Goal: Task Accomplishment & Management: Manage account settings

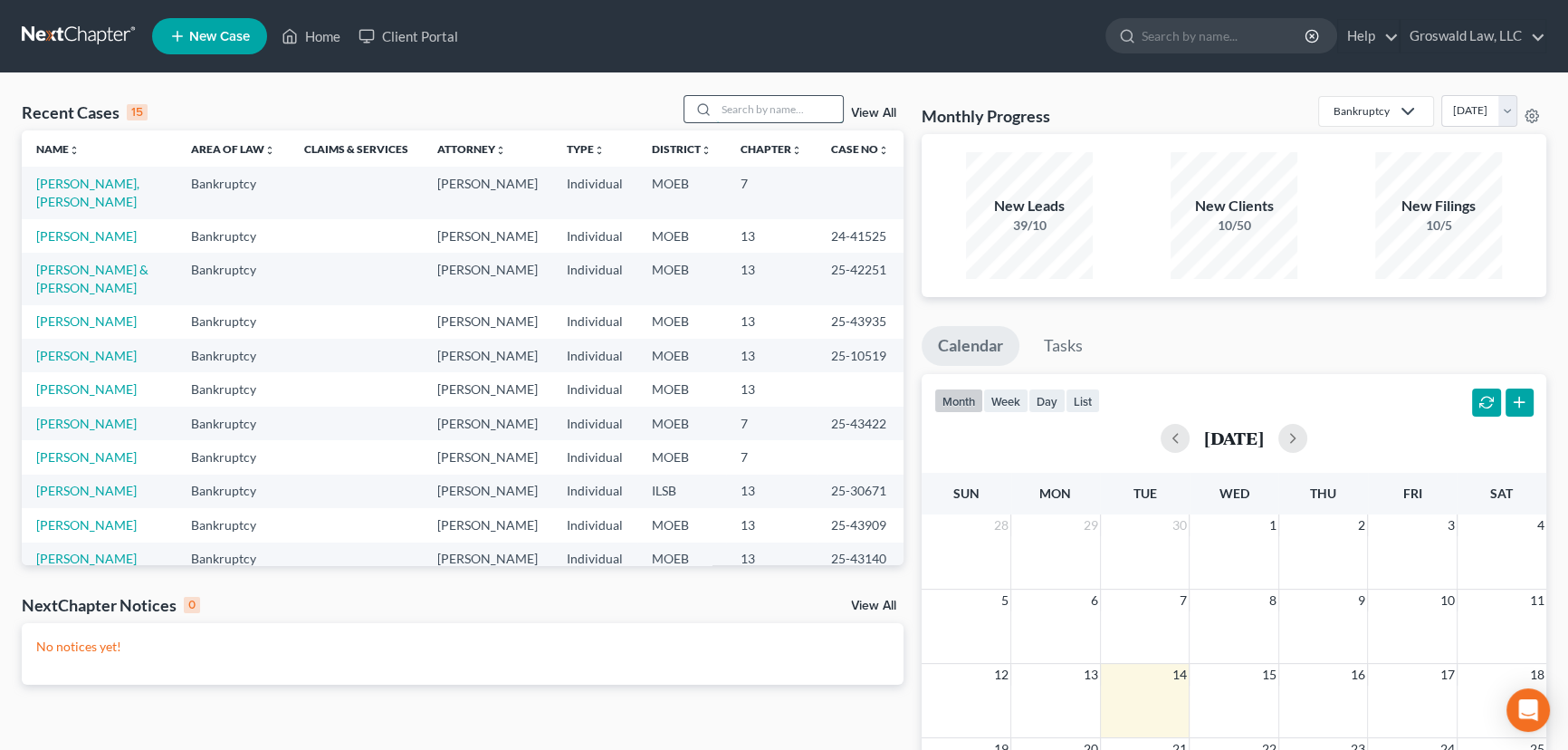
click at [764, 112] on input "search" at bounding box center [780, 109] width 127 height 26
click at [235, 37] on span "New Case" at bounding box center [219, 37] width 61 height 13
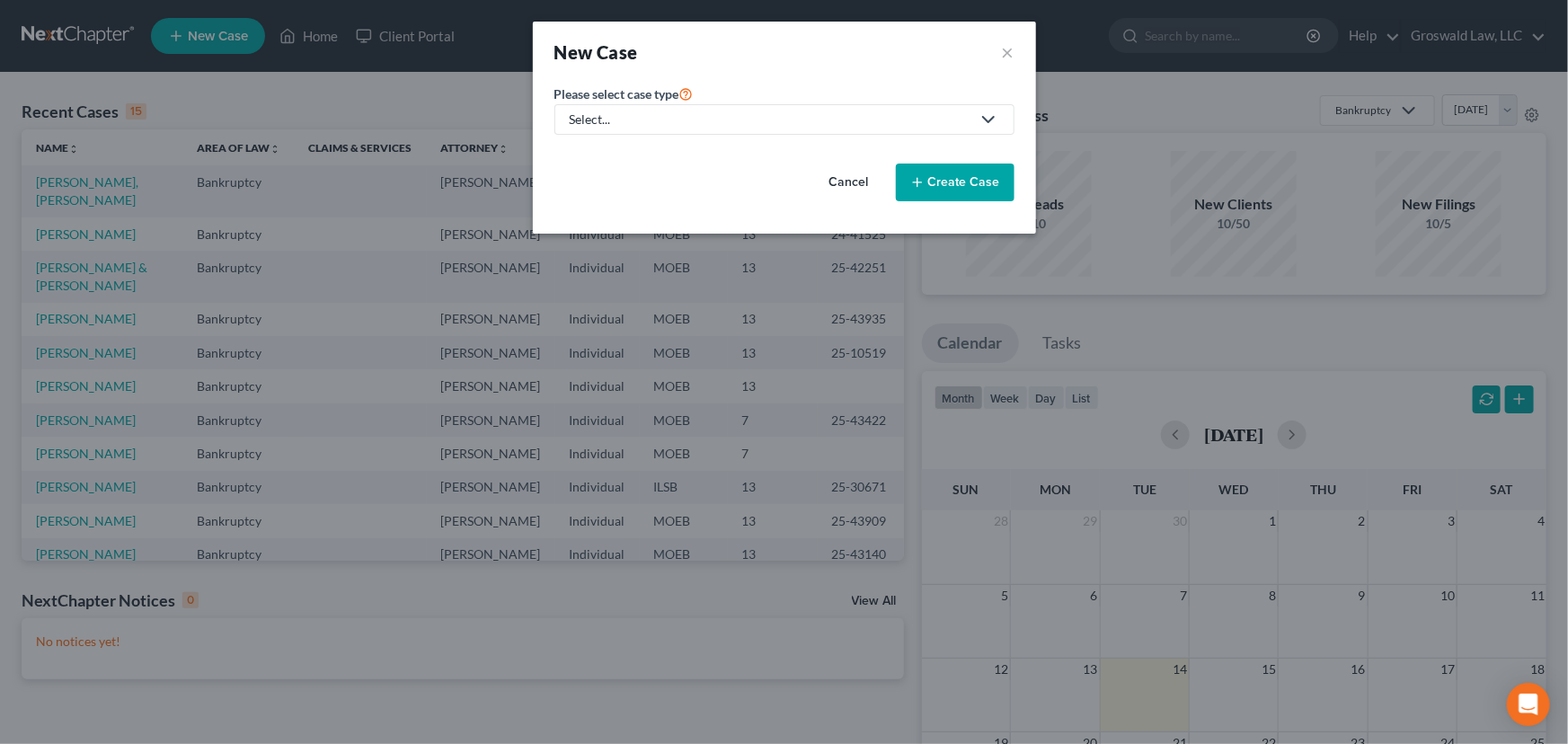
click at [653, 120] on div "Select..." at bounding box center [770, 119] width 401 height 18
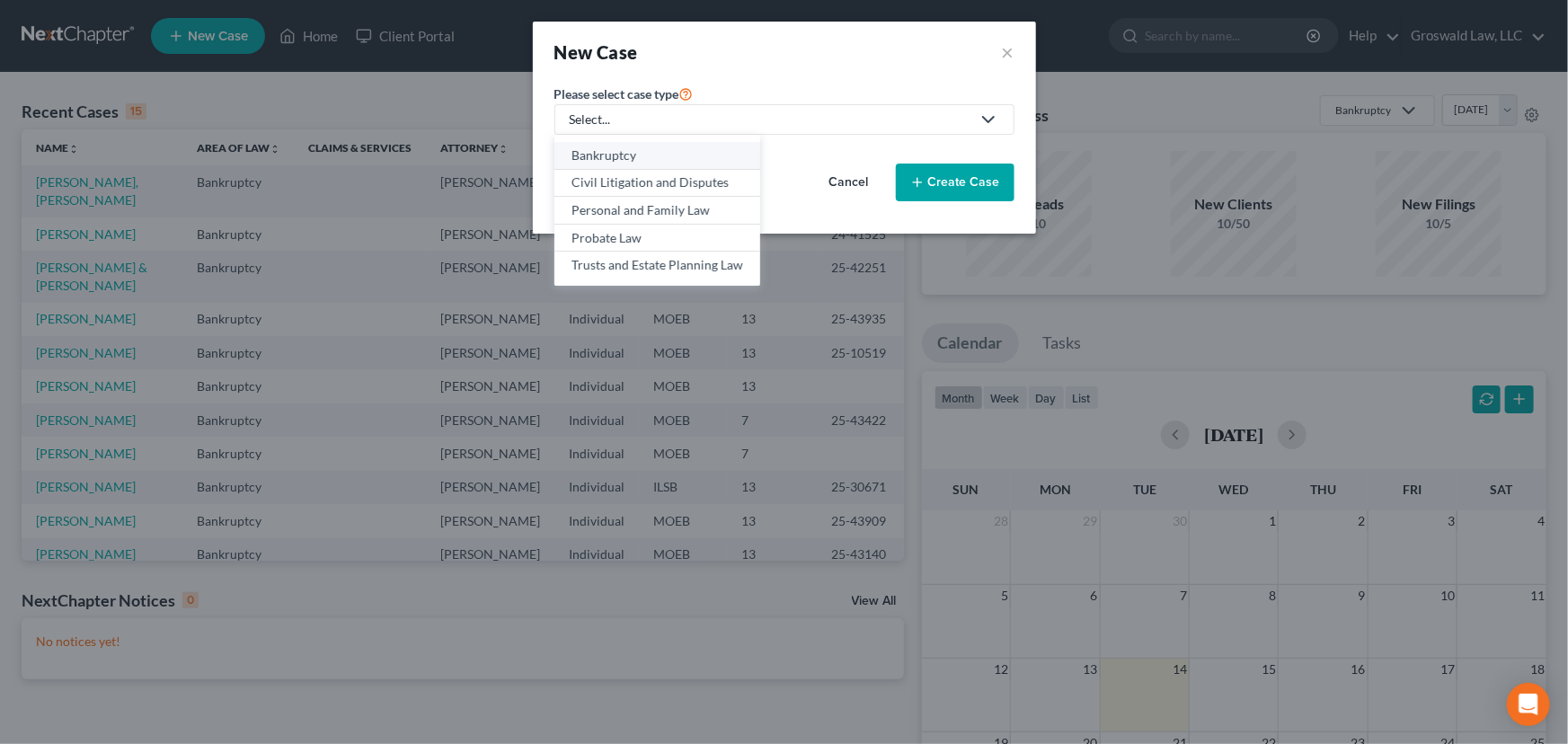
click at [634, 153] on div "Bankruptcy" at bounding box center [658, 155] width 172 height 18
select select "45"
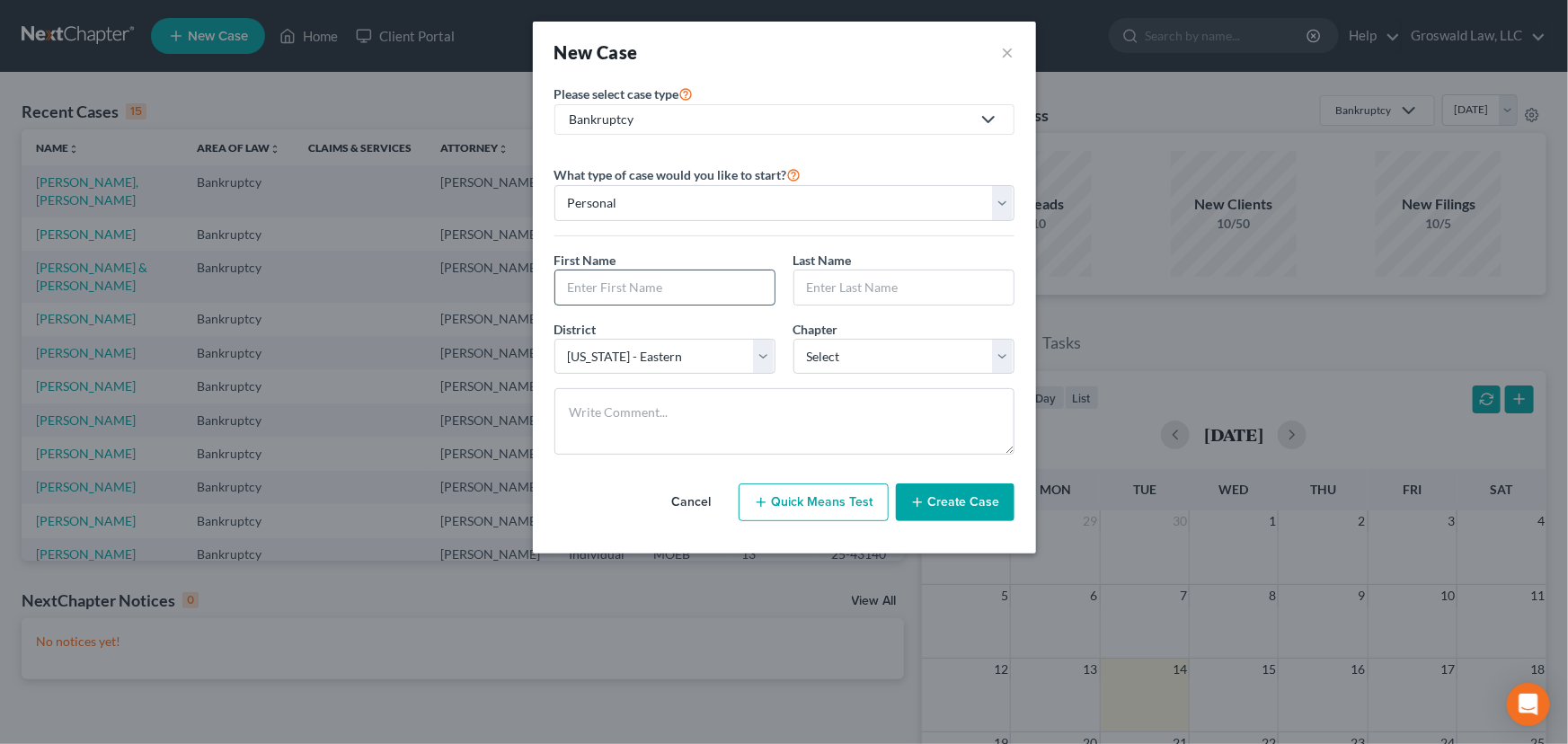
click at [622, 293] on input "text" at bounding box center [665, 287] width 220 height 34
type input "[PERSON_NAME]"
select select "0"
click at [919, 510] on button "Create Case" at bounding box center [955, 503] width 118 height 38
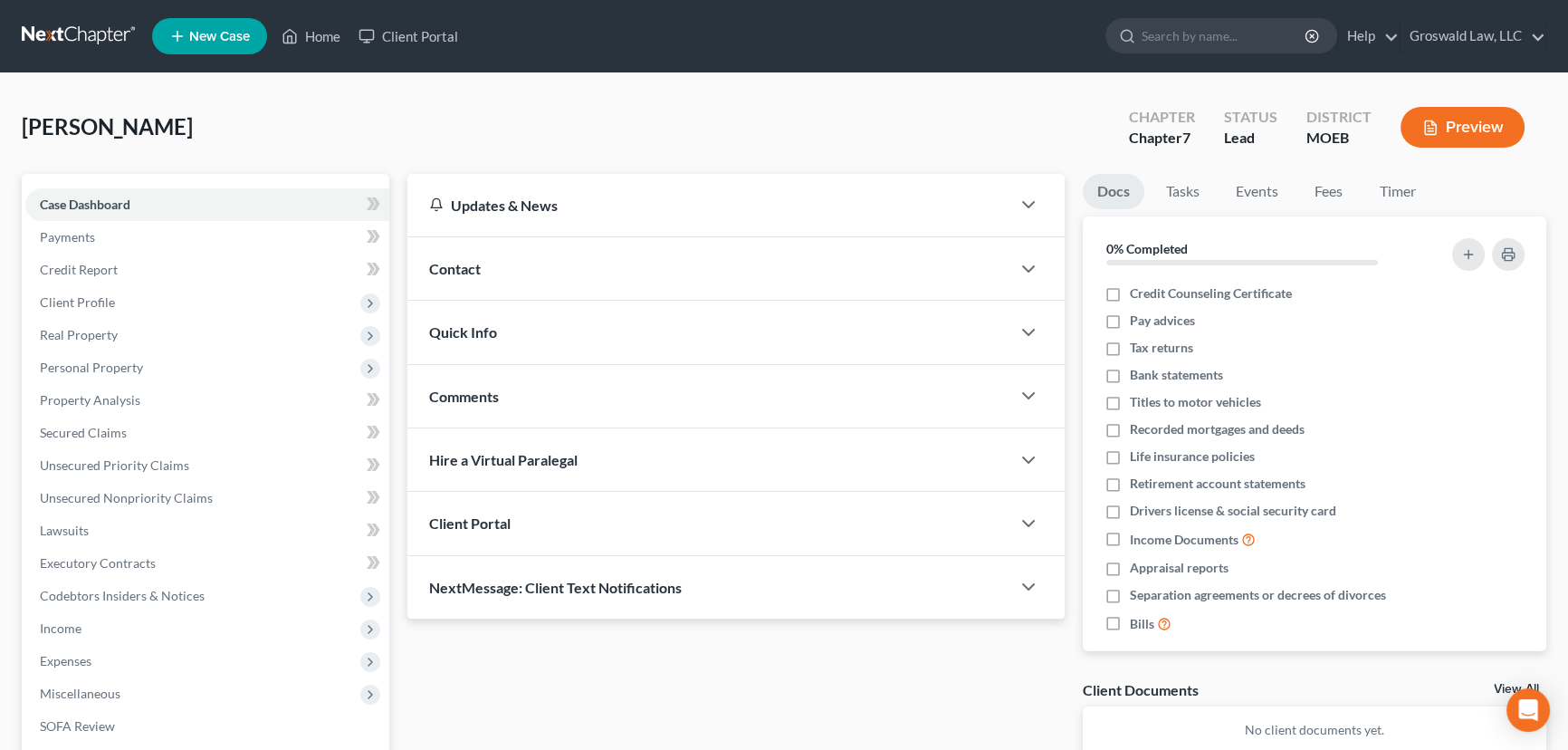
click at [522, 260] on div "Contact" at bounding box center [709, 268] width 603 height 62
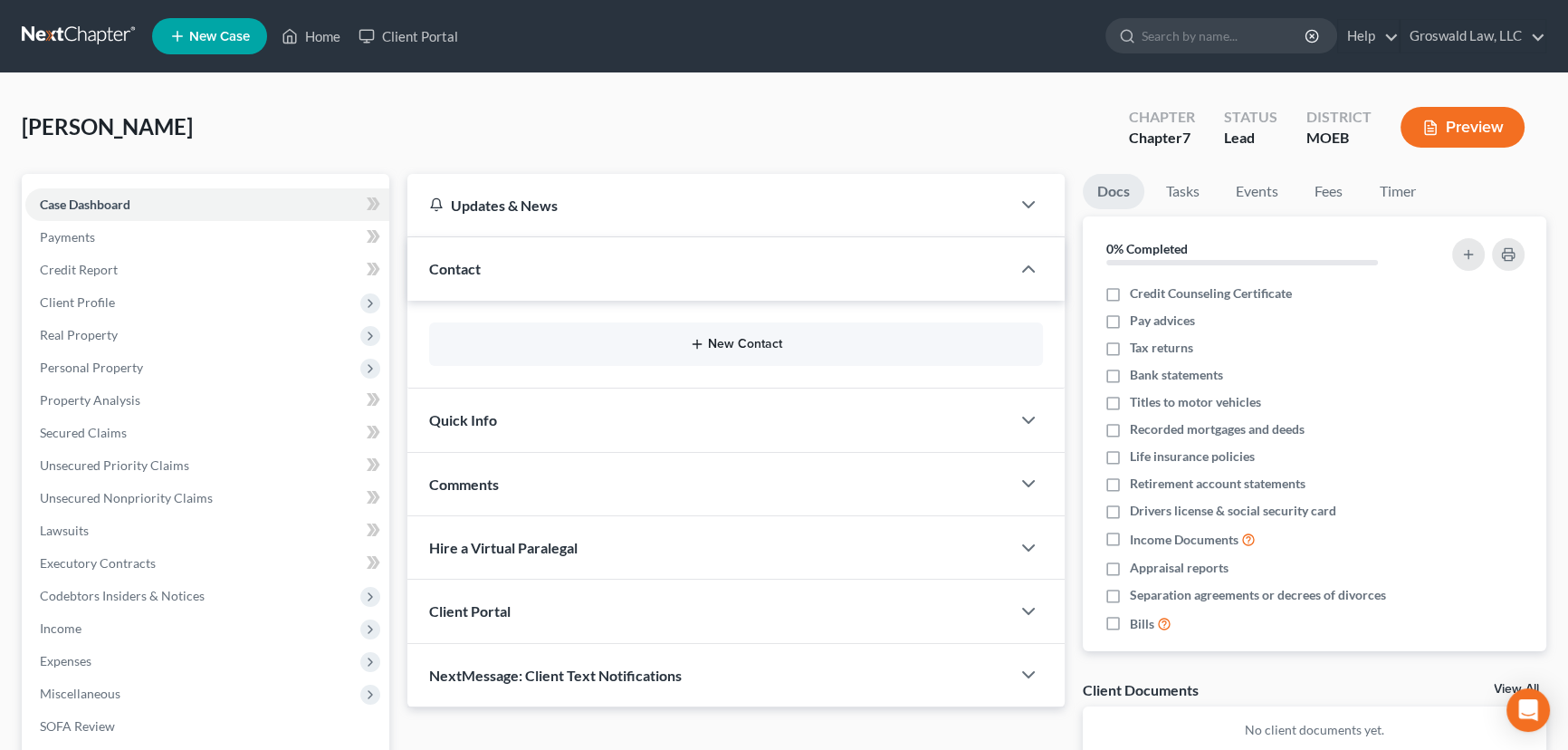
click at [723, 344] on button "New Contact" at bounding box center [735, 343] width 585 height 14
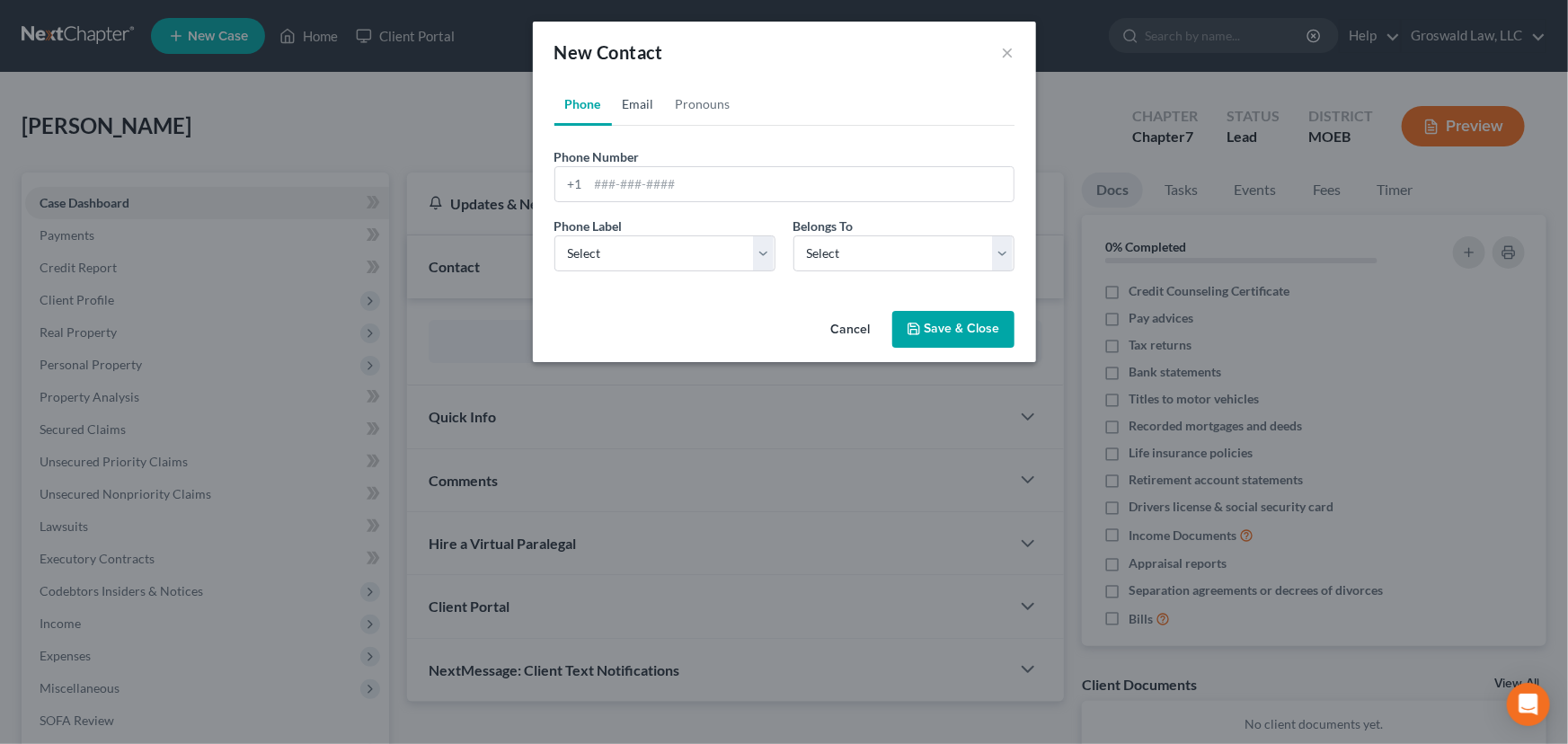
click at [649, 103] on link "Email" at bounding box center [638, 104] width 53 height 43
click at [672, 183] on input "email" at bounding box center [801, 184] width 425 height 34
paste input "[EMAIL_ADDRESS][DOMAIN_NAME]"
type input "[EMAIL_ADDRESS][DOMAIN_NAME]"
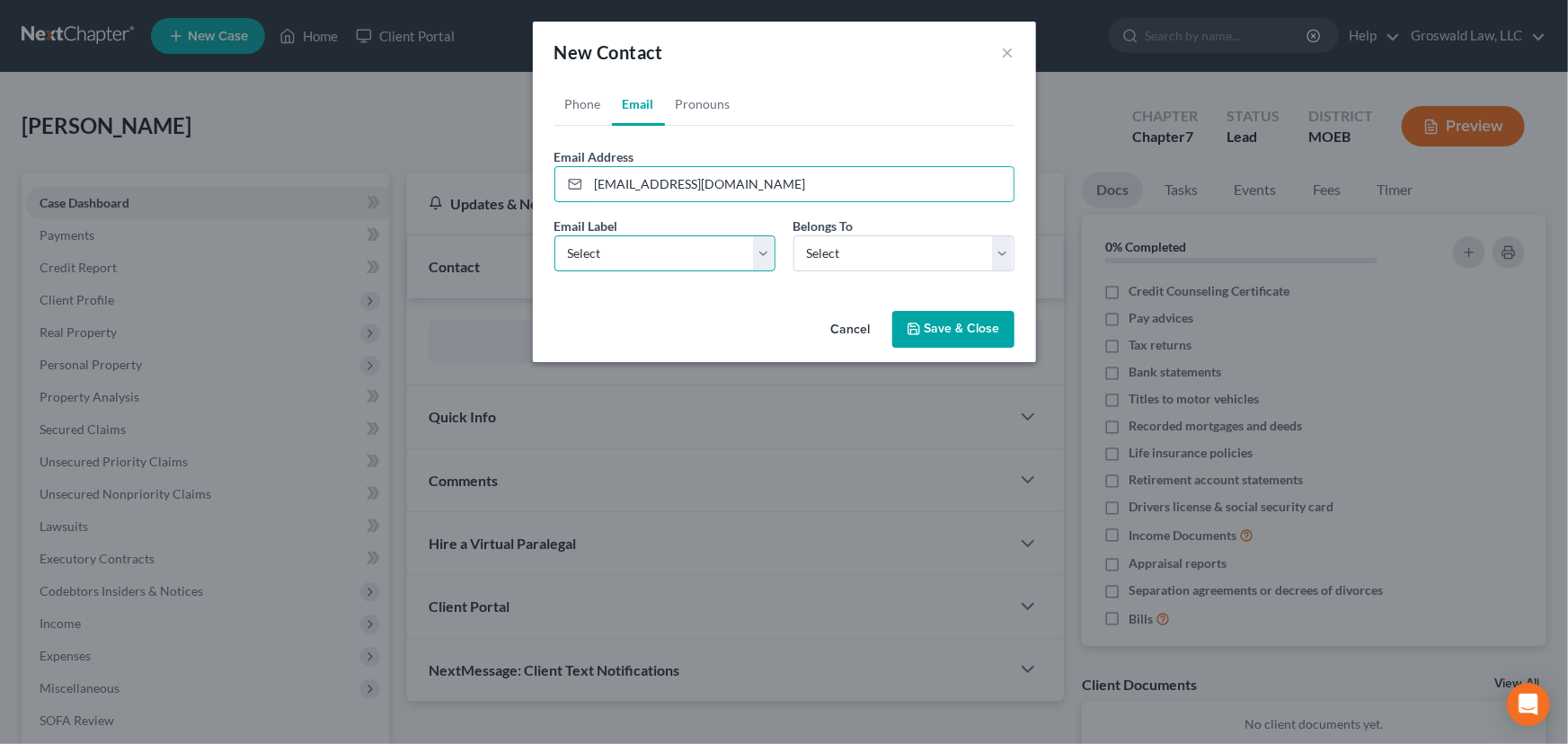
click at [611, 252] on select "Select Home Work Other" at bounding box center [665, 254] width 221 height 36
select select "0"
click at [554, 236] on select "Select Home Work Other" at bounding box center [665, 254] width 221 height 36
click at [863, 256] on select "Select Client Other" at bounding box center [905, 254] width 221 height 36
select select "0"
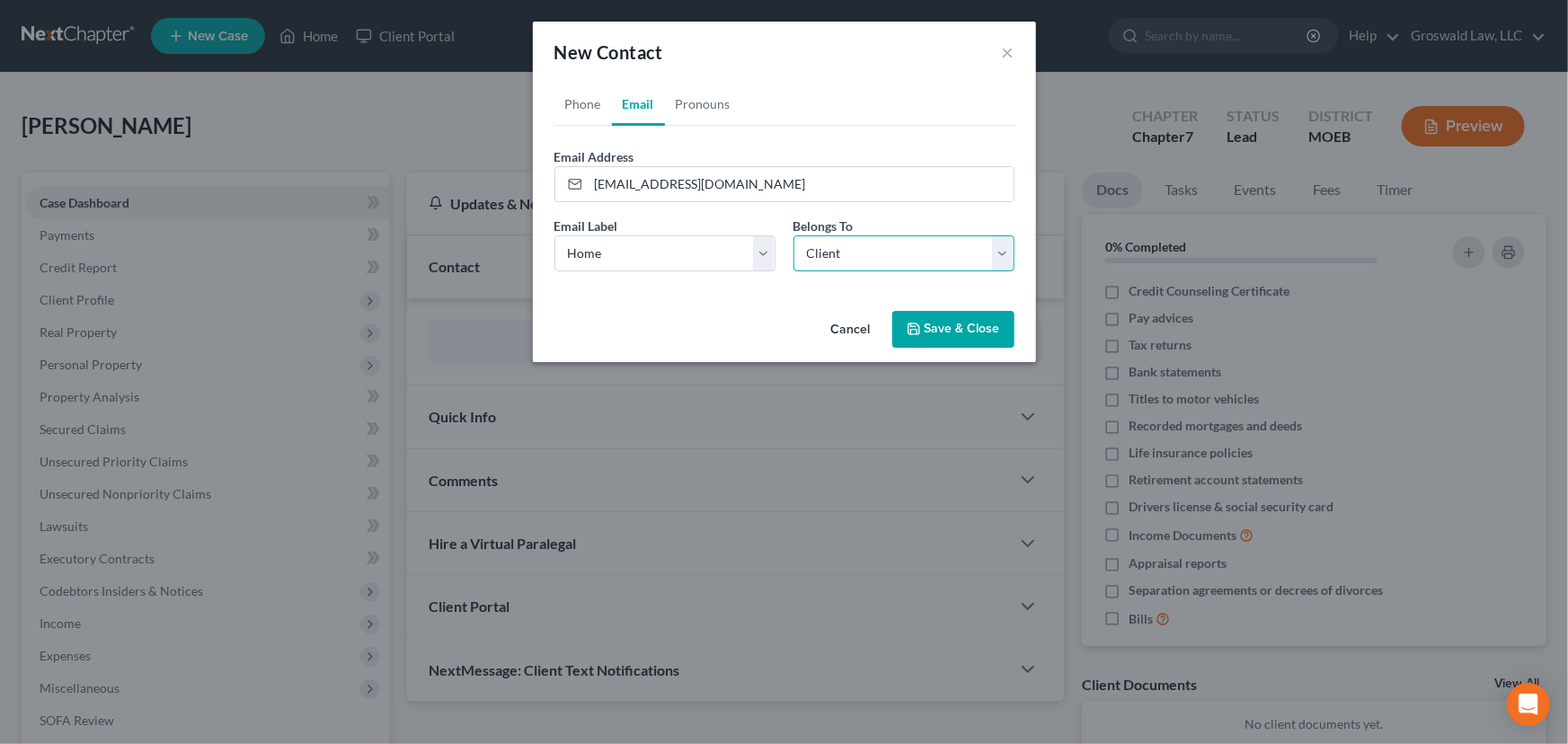
click at [794, 236] on select "Select Client Other" at bounding box center [905, 254] width 221 height 36
select select "0"
click at [581, 102] on link "Phone" at bounding box center [583, 104] width 57 height 43
click at [661, 186] on input "tel" at bounding box center [801, 184] width 425 height 34
paste input "[PHONE_NUMBER]"
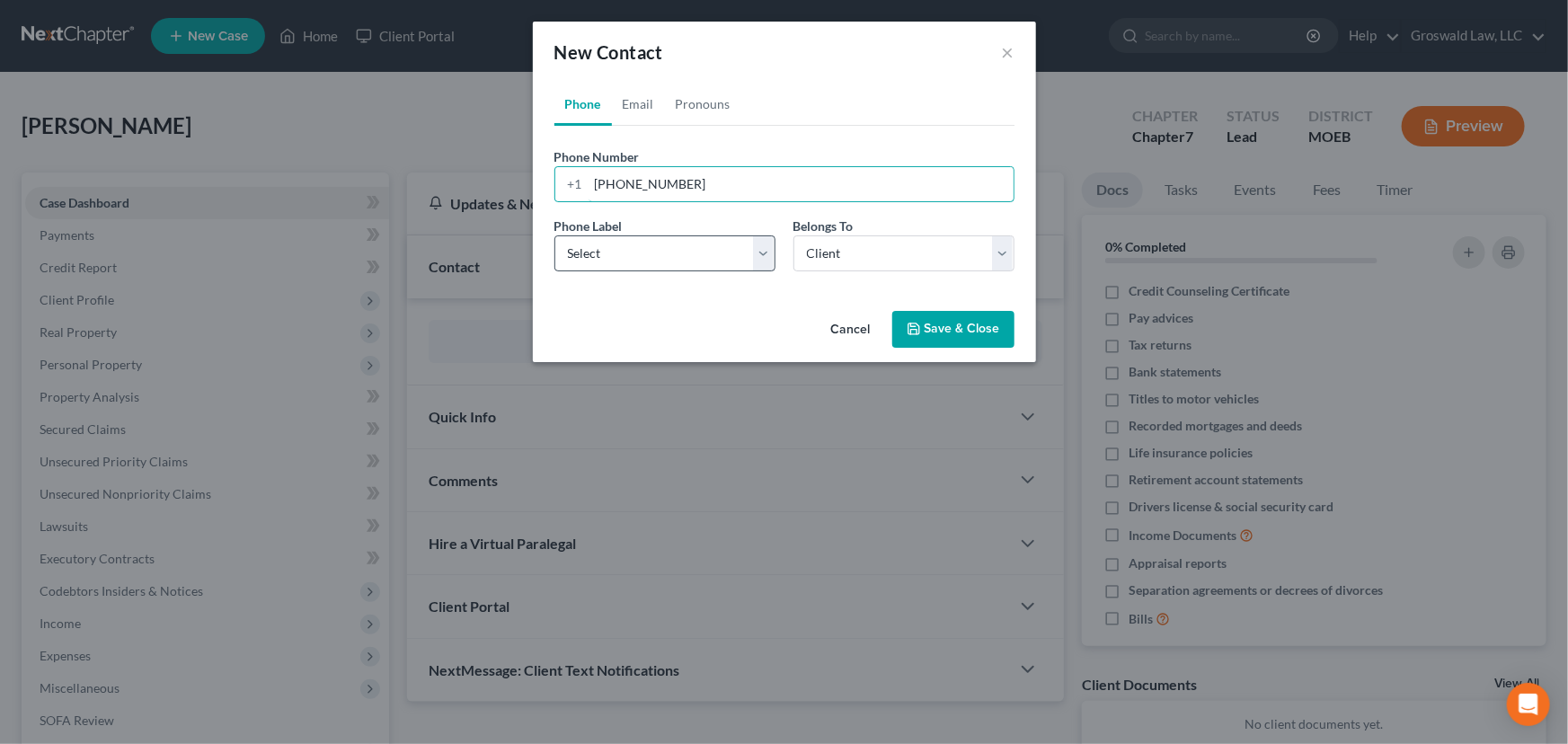
type input "[PHONE_NUMBER]"
click at [637, 263] on select "Select Mobile Home Work Other" at bounding box center [665, 254] width 221 height 36
select select "0"
click at [554, 236] on select "Select Mobile Home Work Other" at bounding box center [665, 254] width 221 height 36
click at [933, 319] on button "Save & Close" at bounding box center [953, 330] width 122 height 38
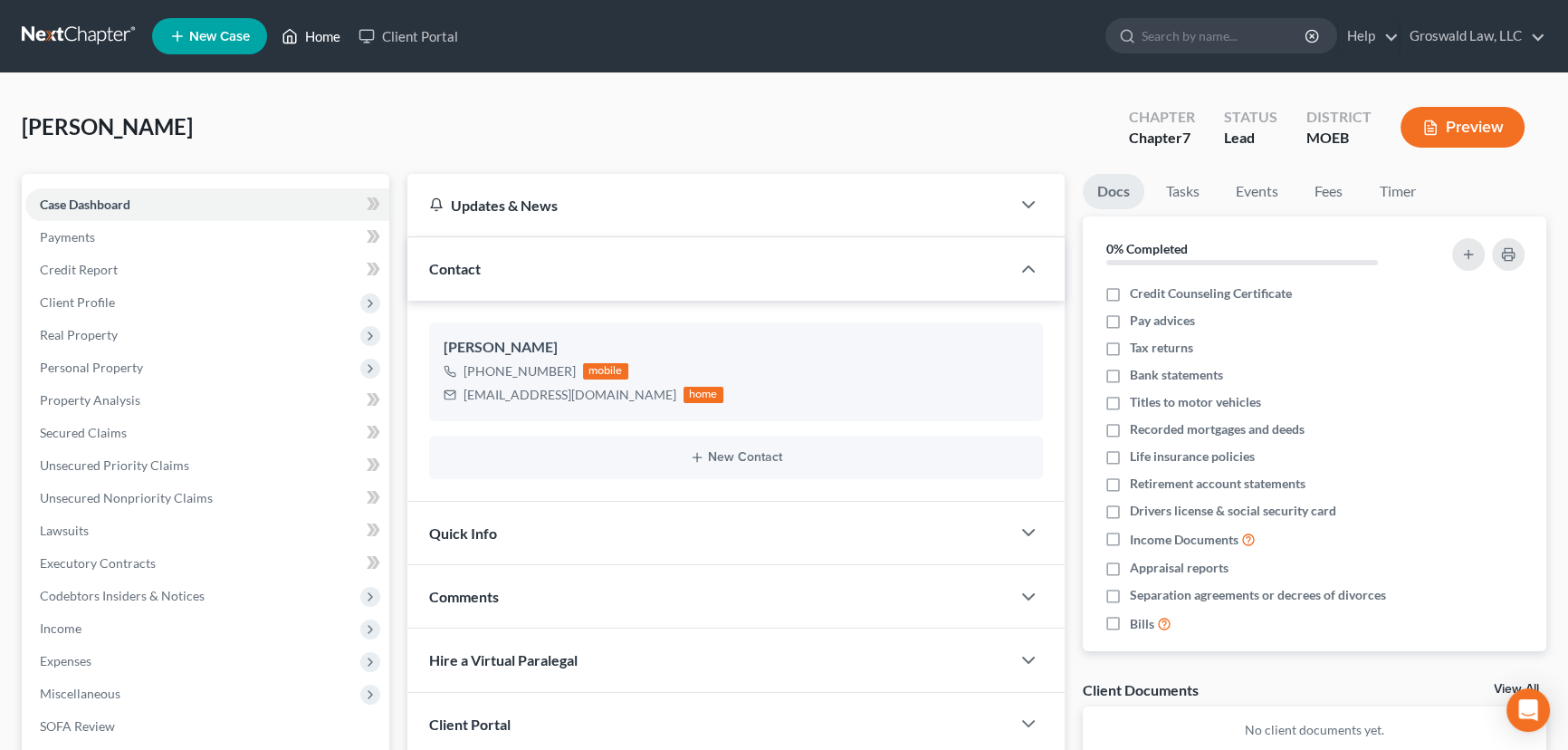
click at [298, 37] on icon at bounding box center [289, 36] width 16 height 22
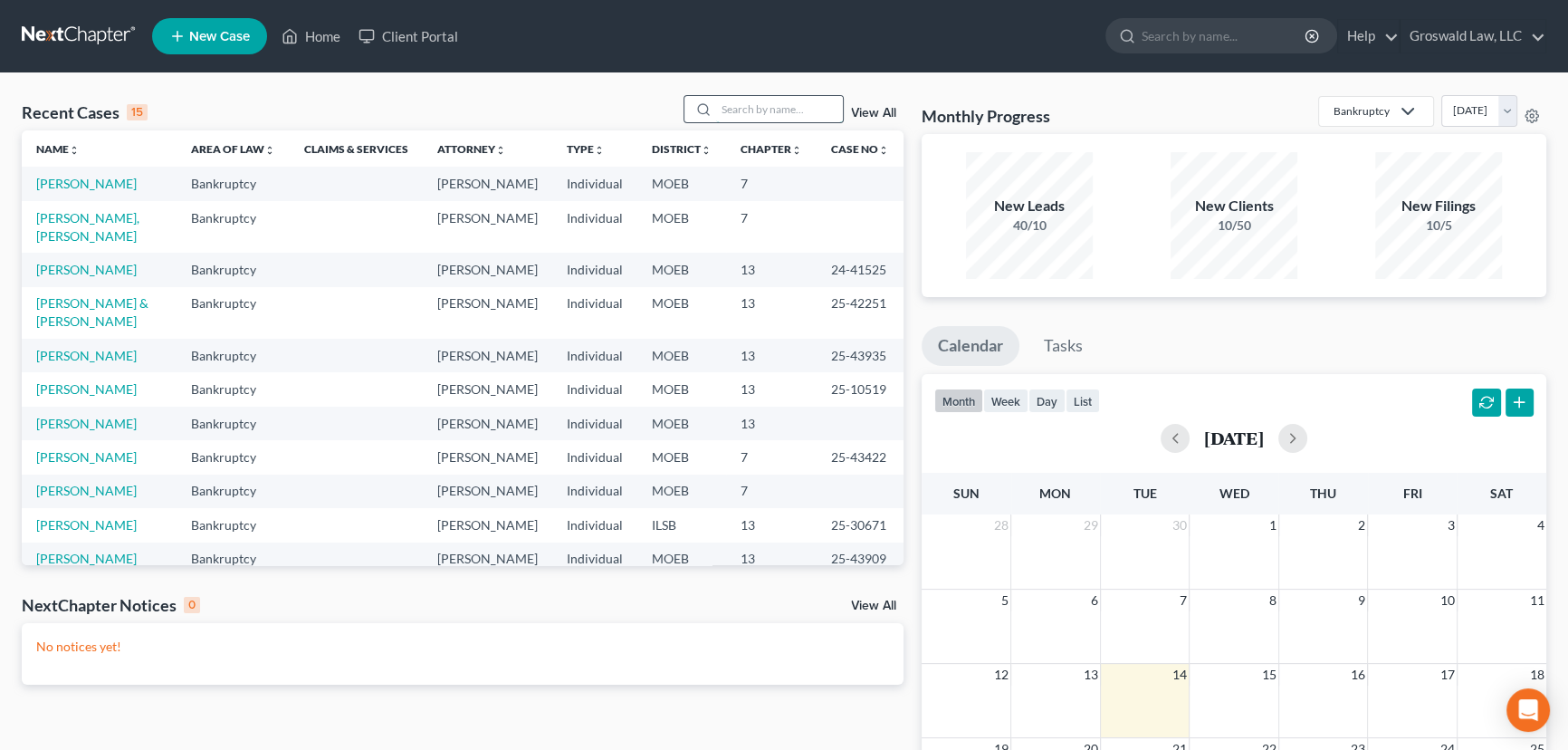
click at [747, 117] on input "search" at bounding box center [780, 109] width 127 height 26
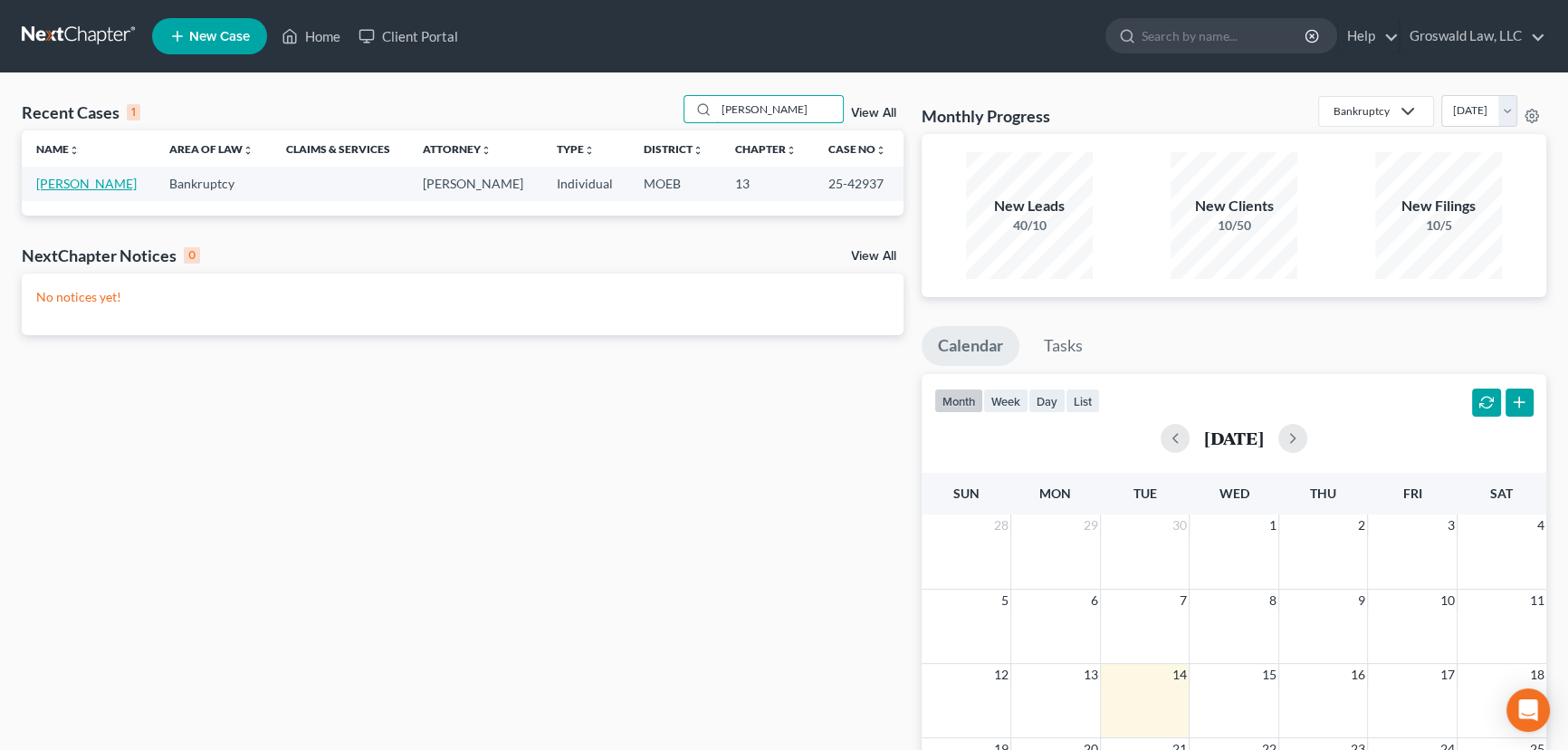
type input "[PERSON_NAME]"
click at [99, 180] on link "[PERSON_NAME]" at bounding box center [87, 184] width 101 height 15
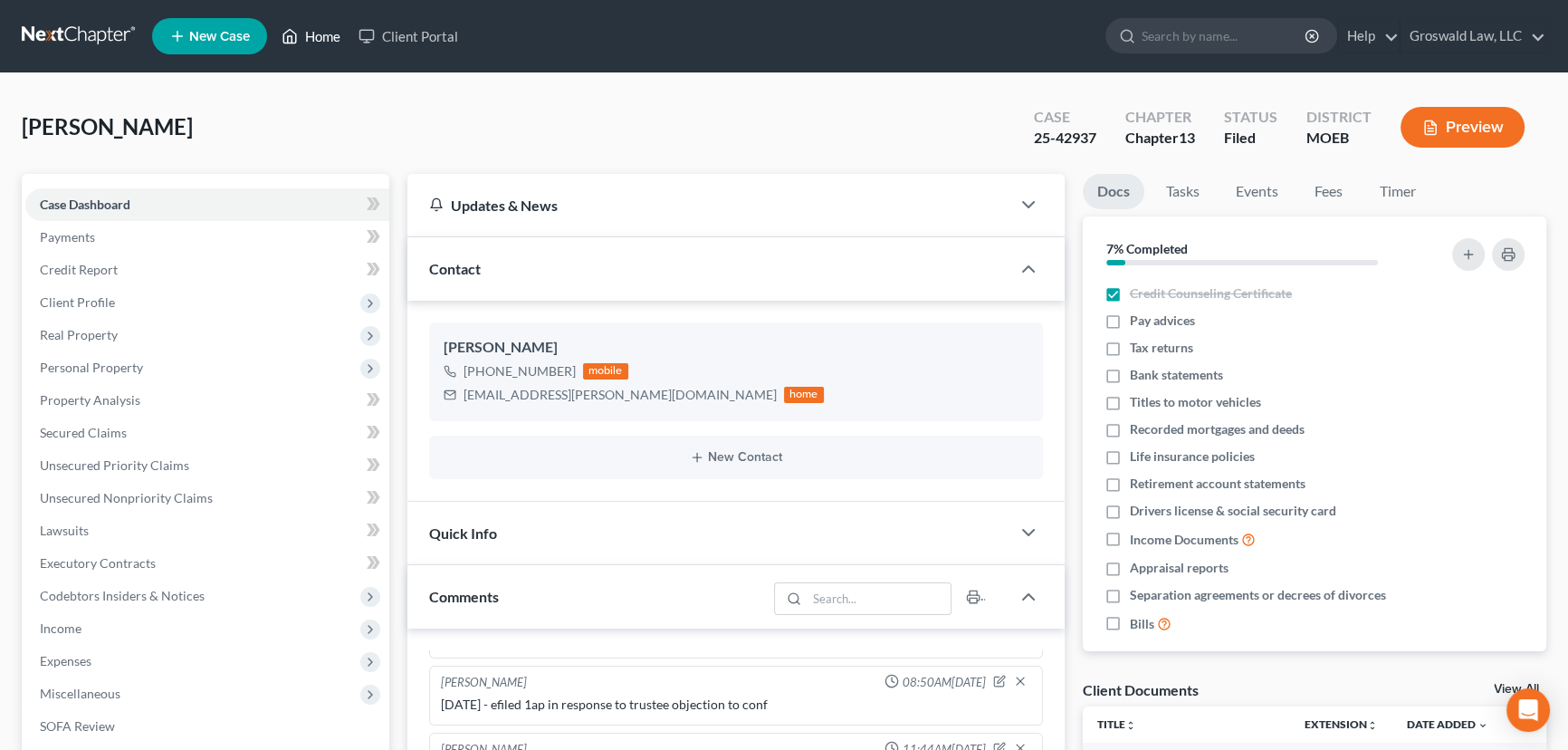
click at [318, 37] on link "Home" at bounding box center [311, 37] width 77 height 33
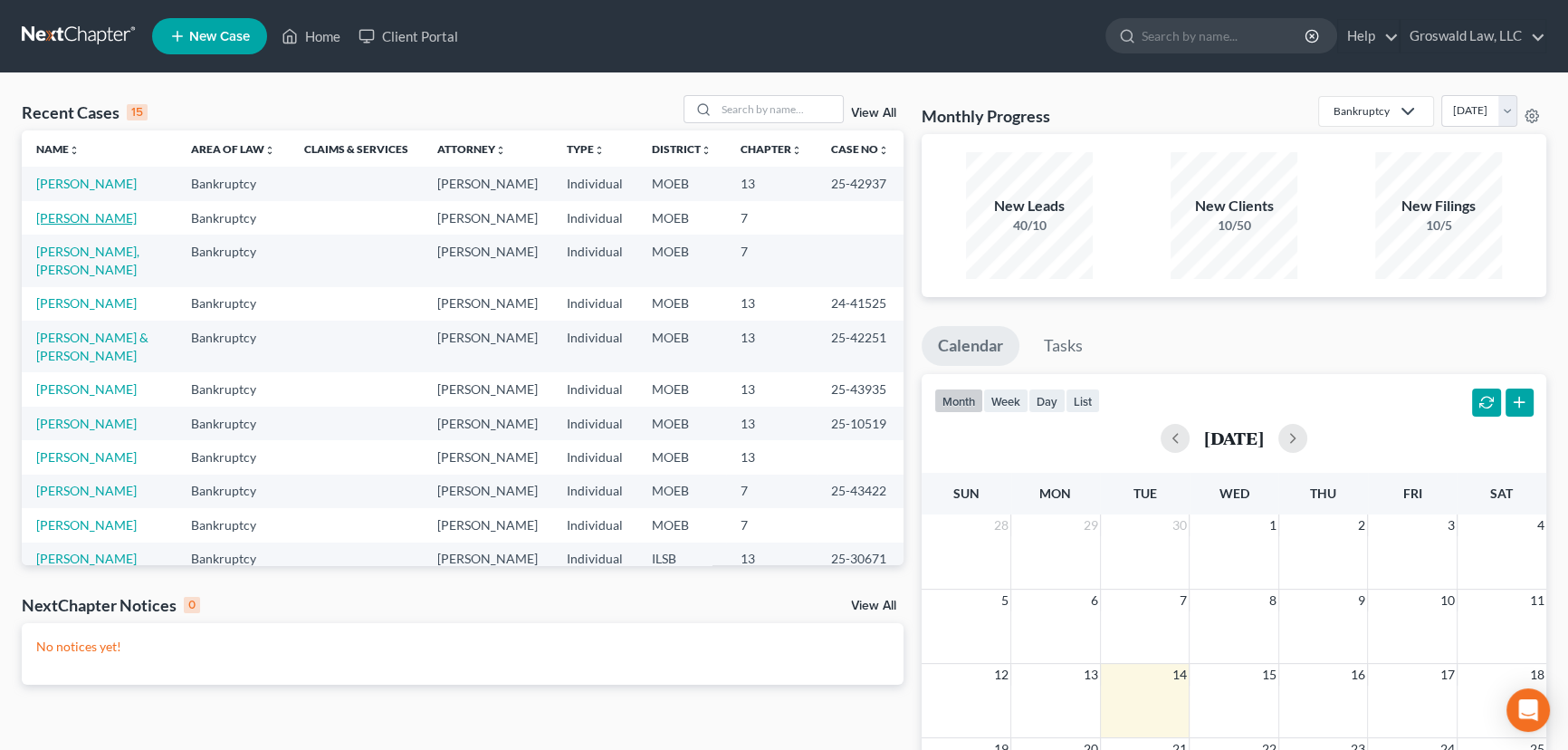
click at [92, 226] on link "[PERSON_NAME]" at bounding box center [87, 217] width 101 height 15
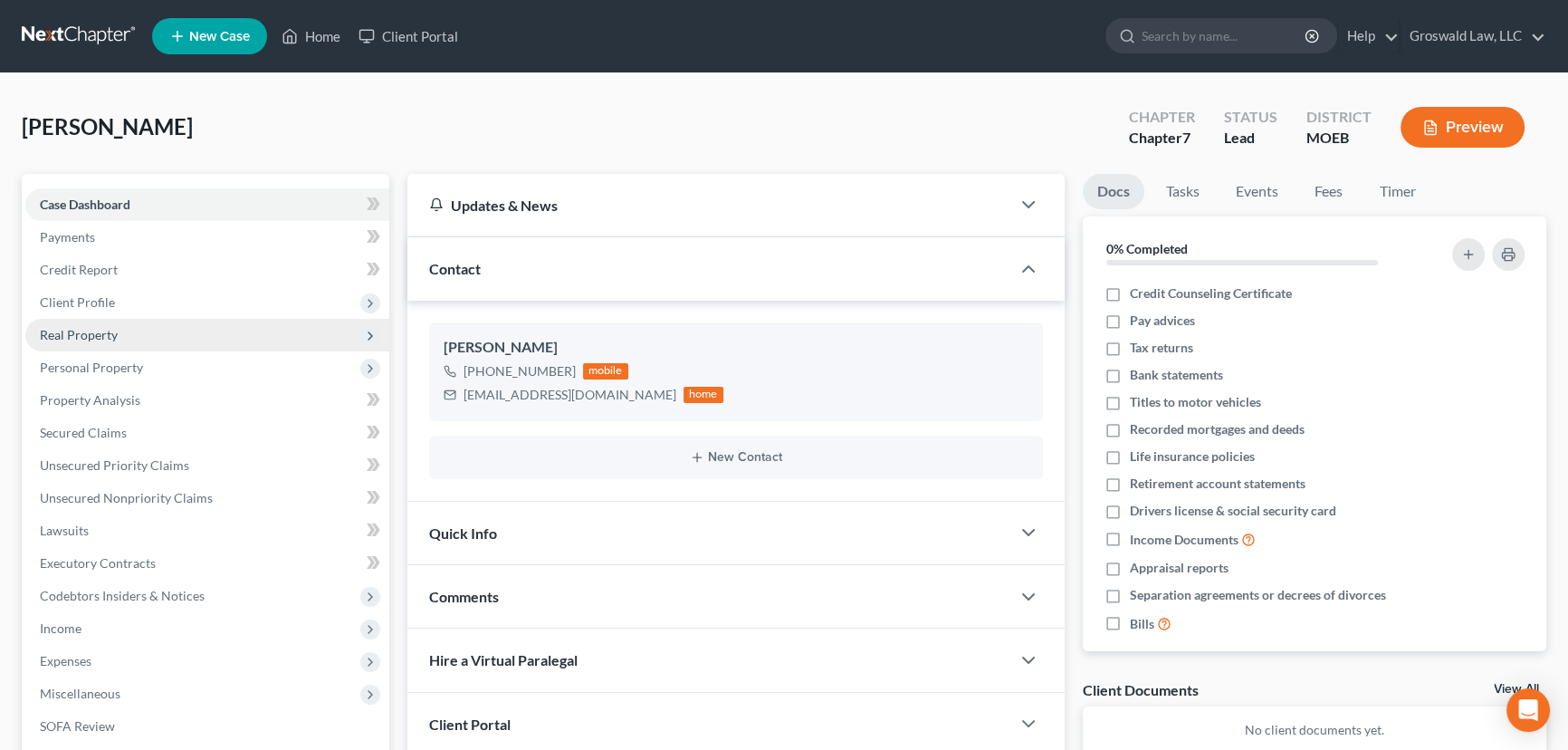
click at [83, 335] on span "Real Property" at bounding box center [78, 335] width 78 height 15
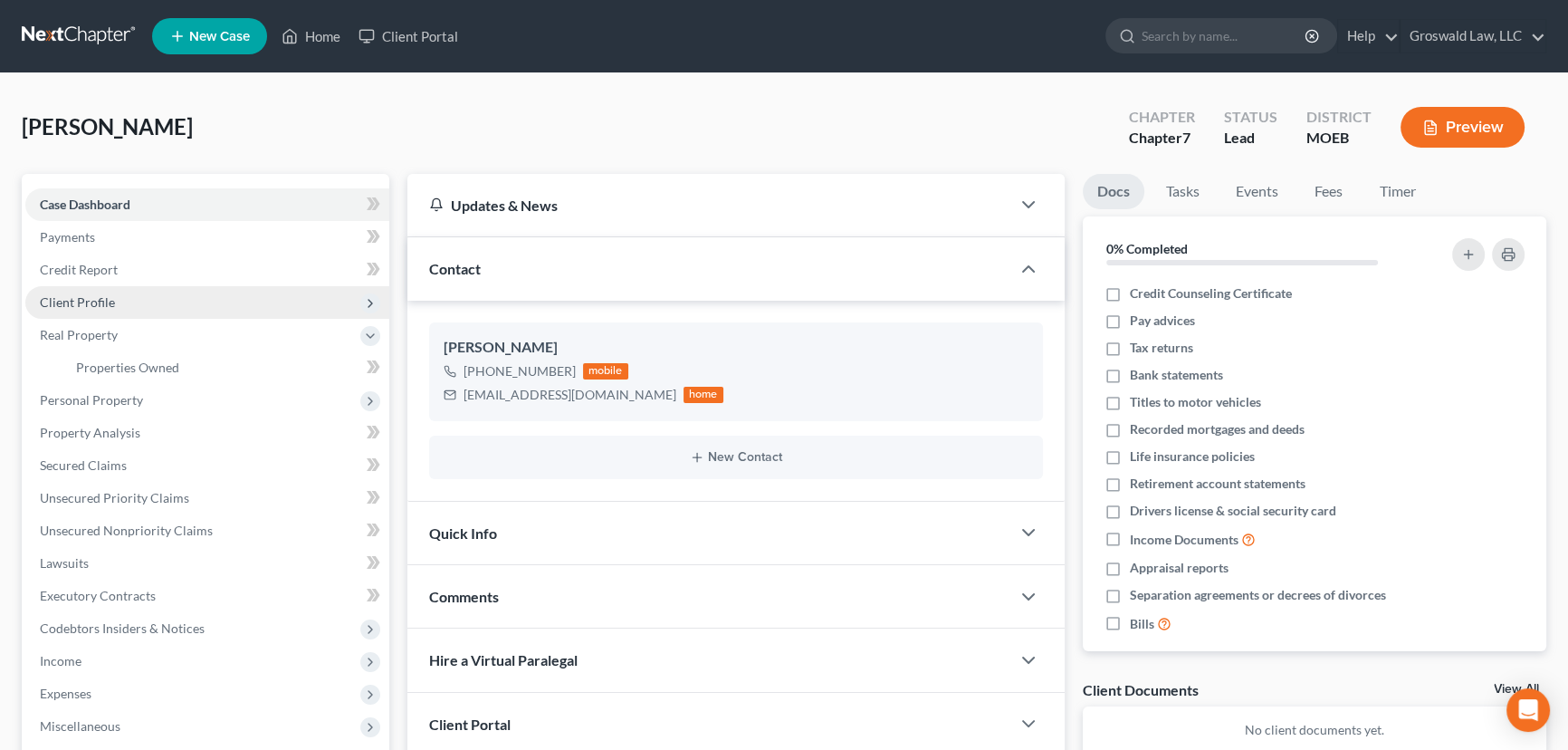
click at [108, 300] on span "Client Profile" at bounding box center [77, 302] width 75 height 15
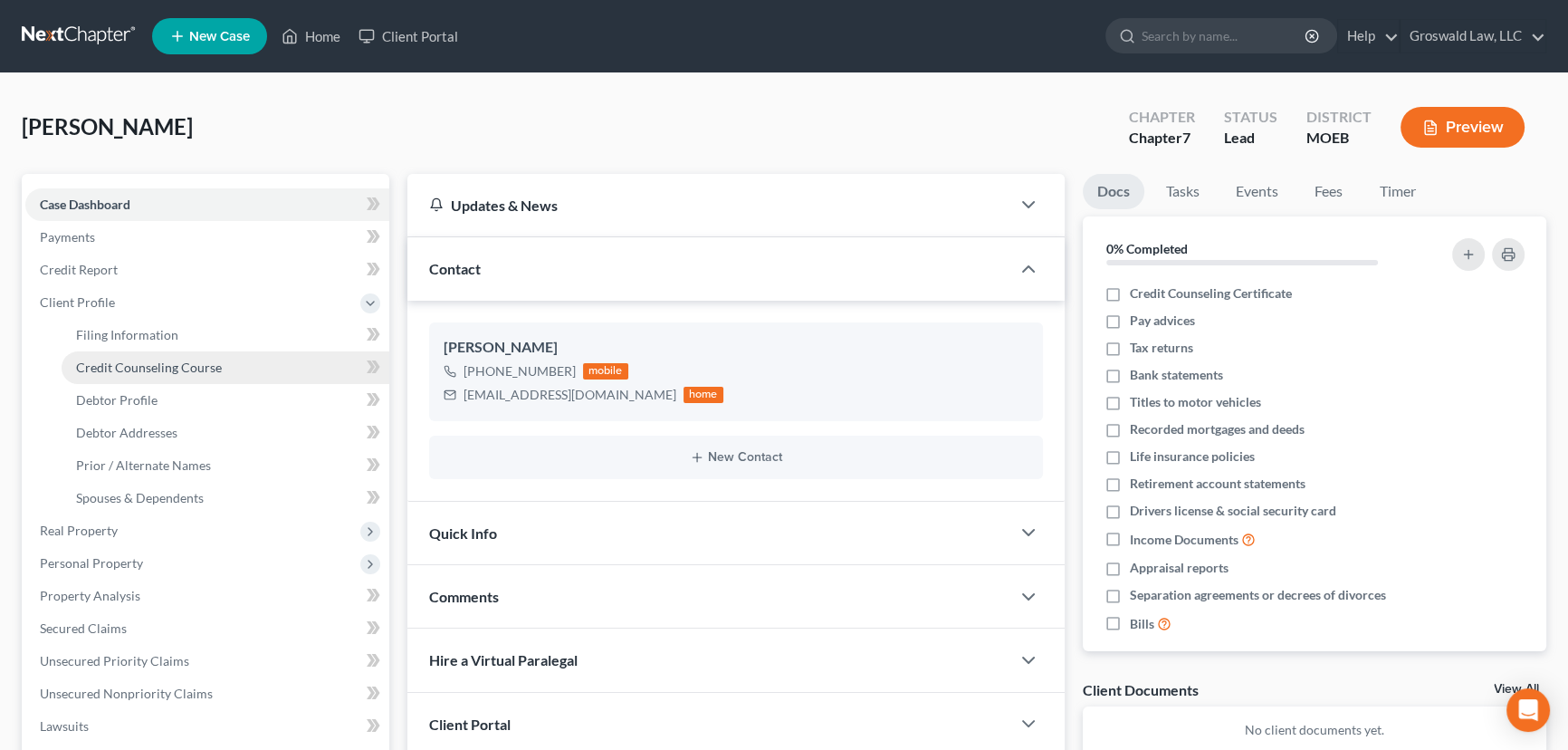
click at [167, 367] on span "Credit Counseling Course" at bounding box center [149, 367] width 146 height 15
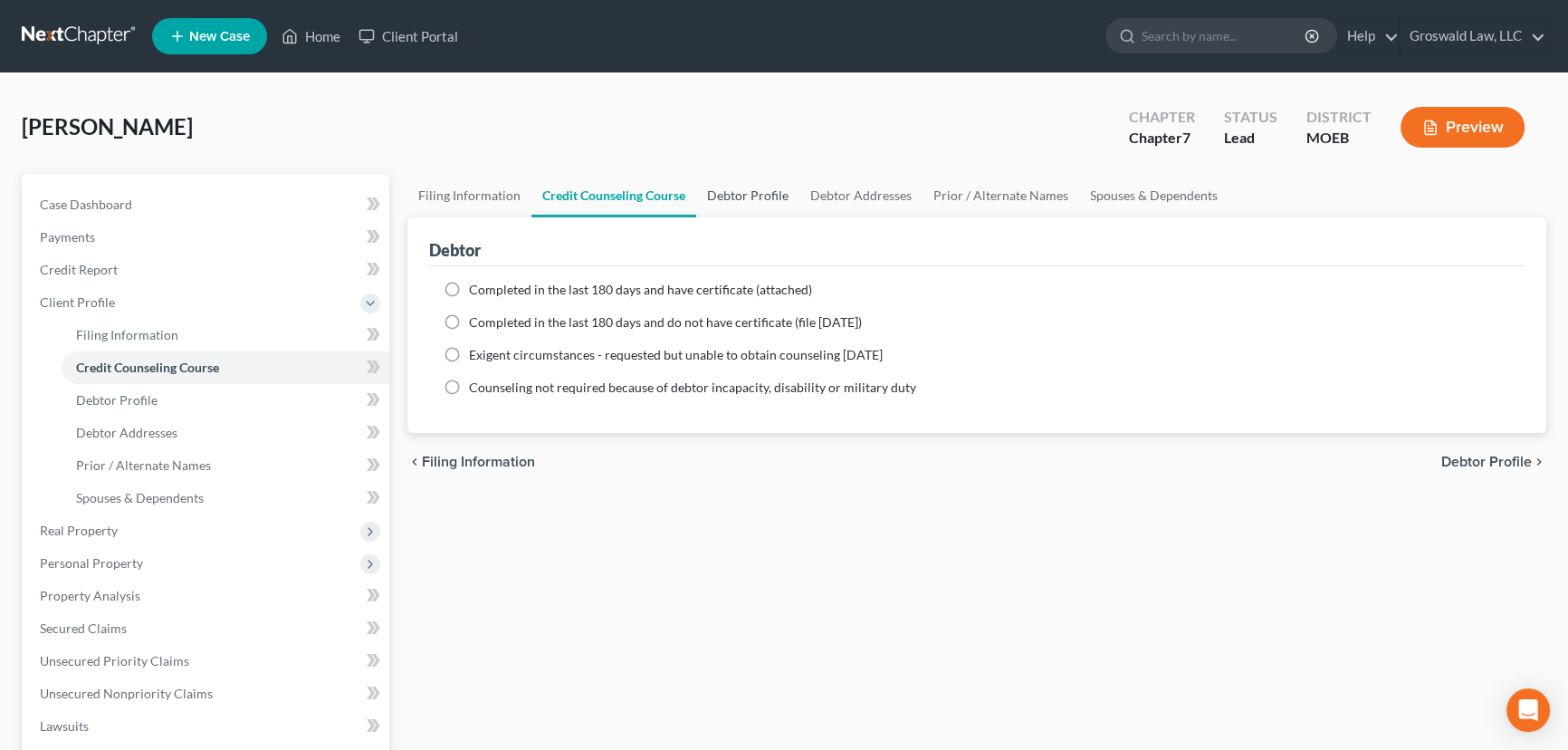
click at [728, 194] on link "Debtor Profile" at bounding box center [747, 195] width 103 height 43
select select "0"
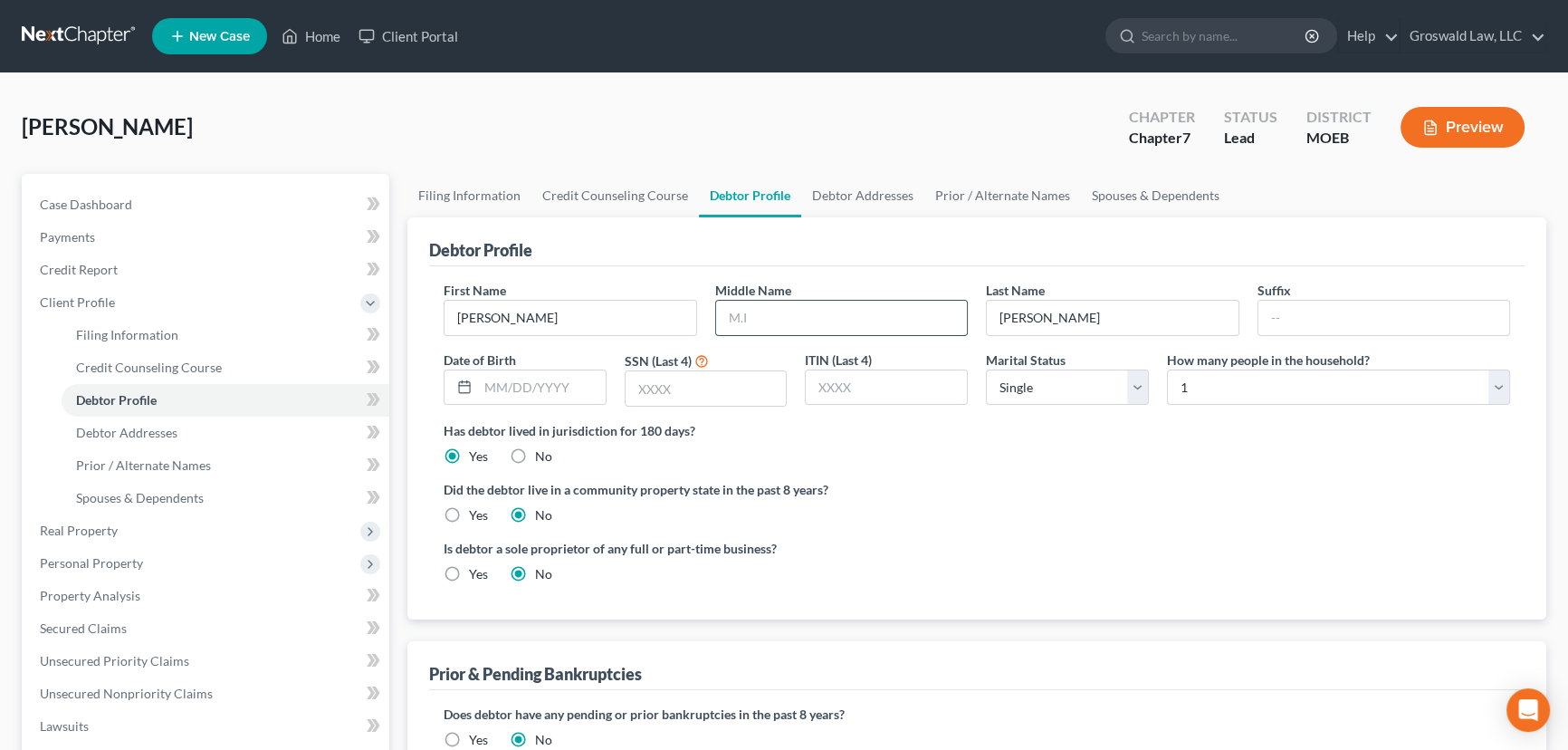
click at [799, 314] on input "text" at bounding box center [842, 318] width 252 height 35
type input "[PERSON_NAME]"
type input "[DATE]"
type input "6666"
click at [1031, 495] on label "Did the debtor live in a community property state in the past 8 years?" at bounding box center [976, 489] width 1066 height 19
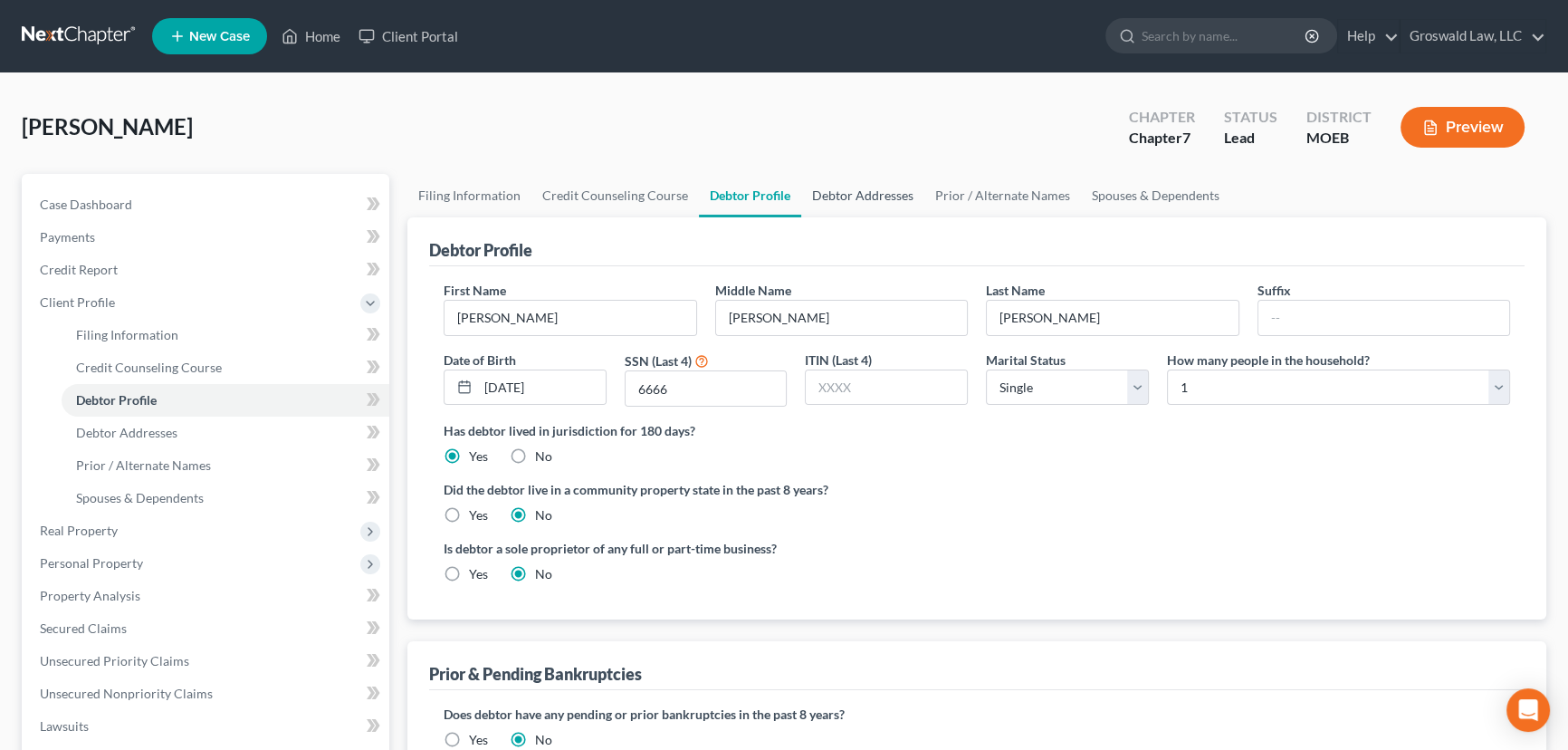
click at [871, 188] on link "Debtor Addresses" at bounding box center [862, 195] width 123 height 43
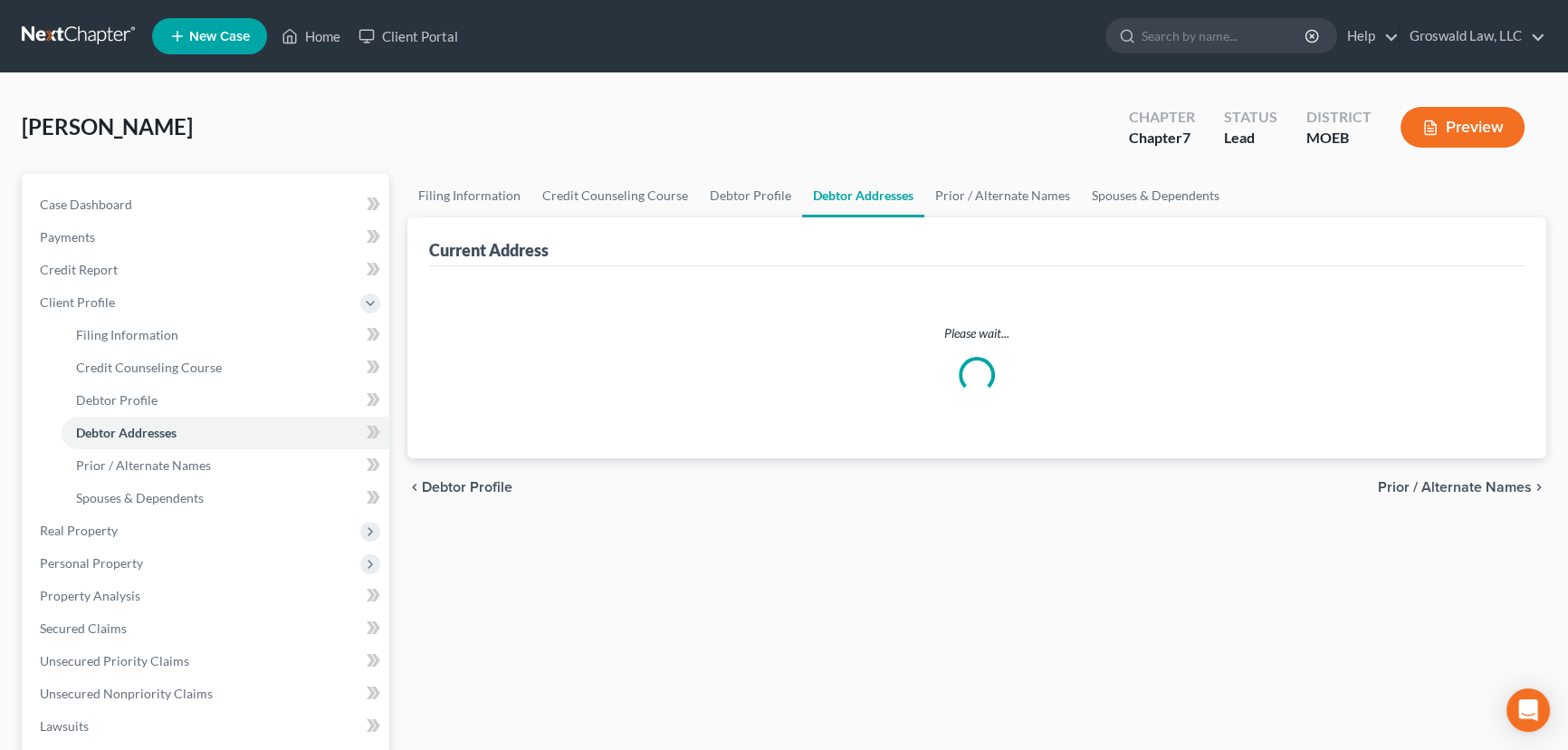
select select "0"
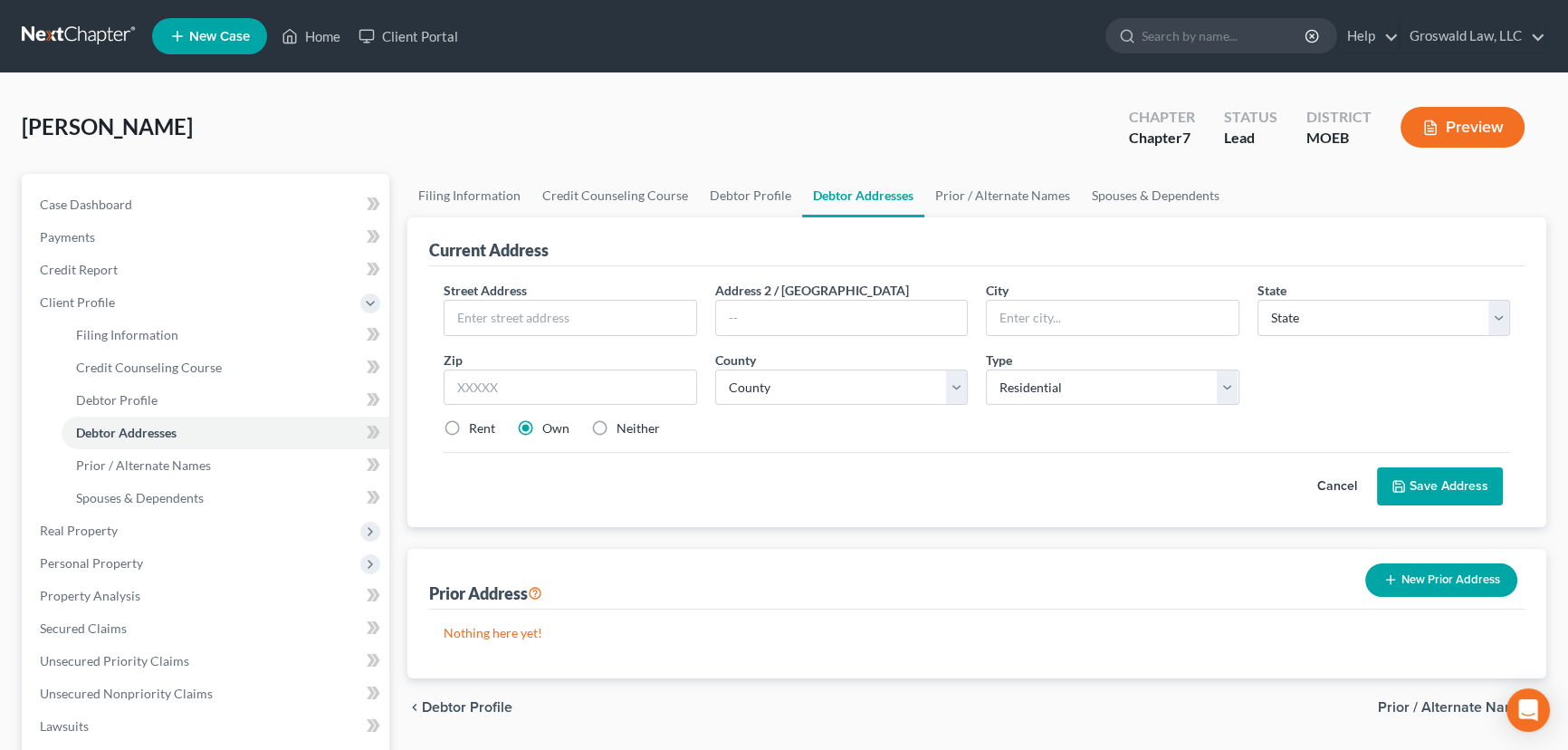
click at [616, 428] on label "Neither" at bounding box center [637, 428] width 43 height 18
click at [624, 428] on input "Neither" at bounding box center [630, 425] width 12 height 12
radio input "true"
click at [583, 326] on input "text" at bounding box center [570, 318] width 252 height 35
type input "[STREET_ADDRESS]"
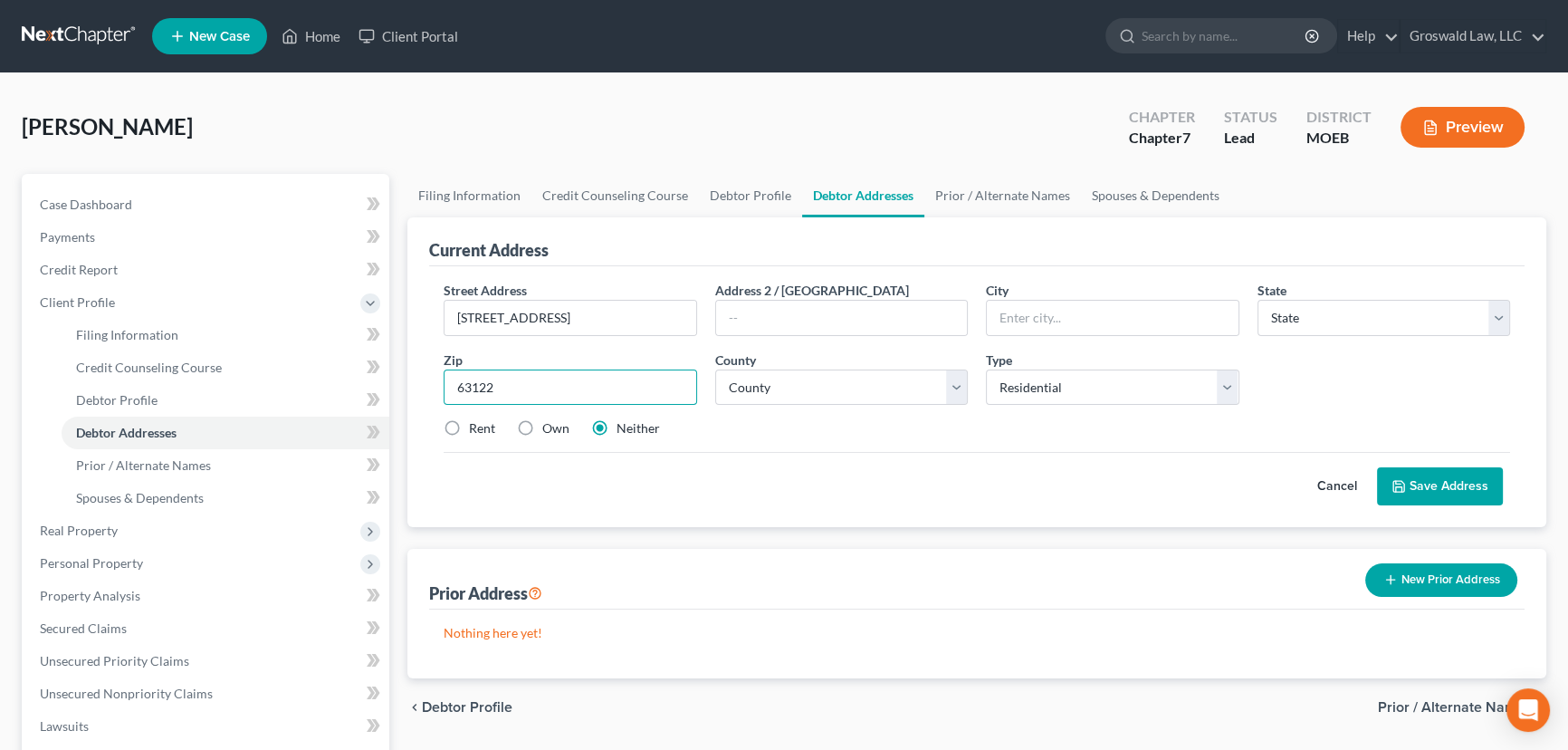
type input "63122"
type input "Saint Louis"
select select "26"
select select "100"
click at [1428, 487] on button "Save Address" at bounding box center [1439, 487] width 126 height 38
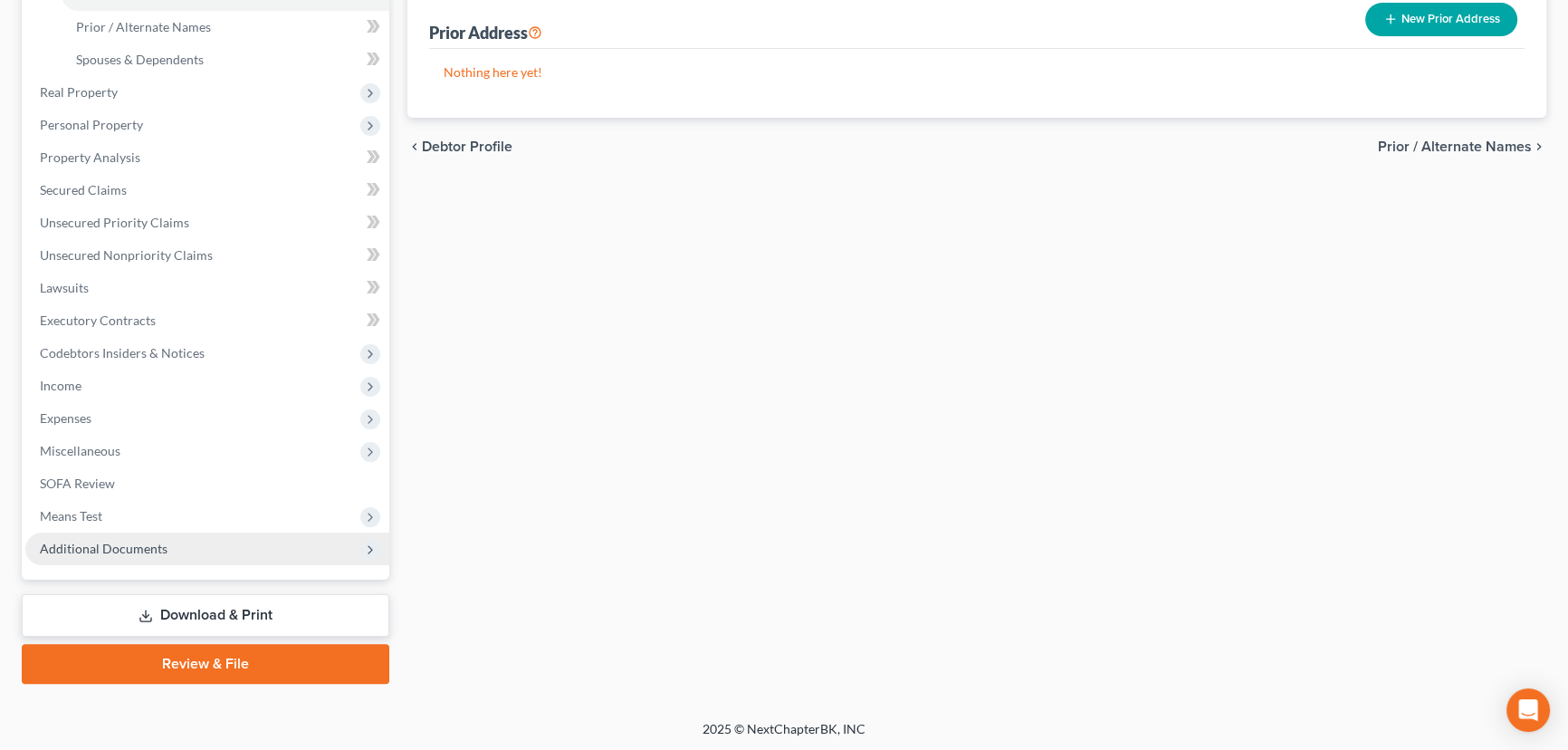
click at [154, 543] on span "Additional Documents" at bounding box center [103, 548] width 128 height 15
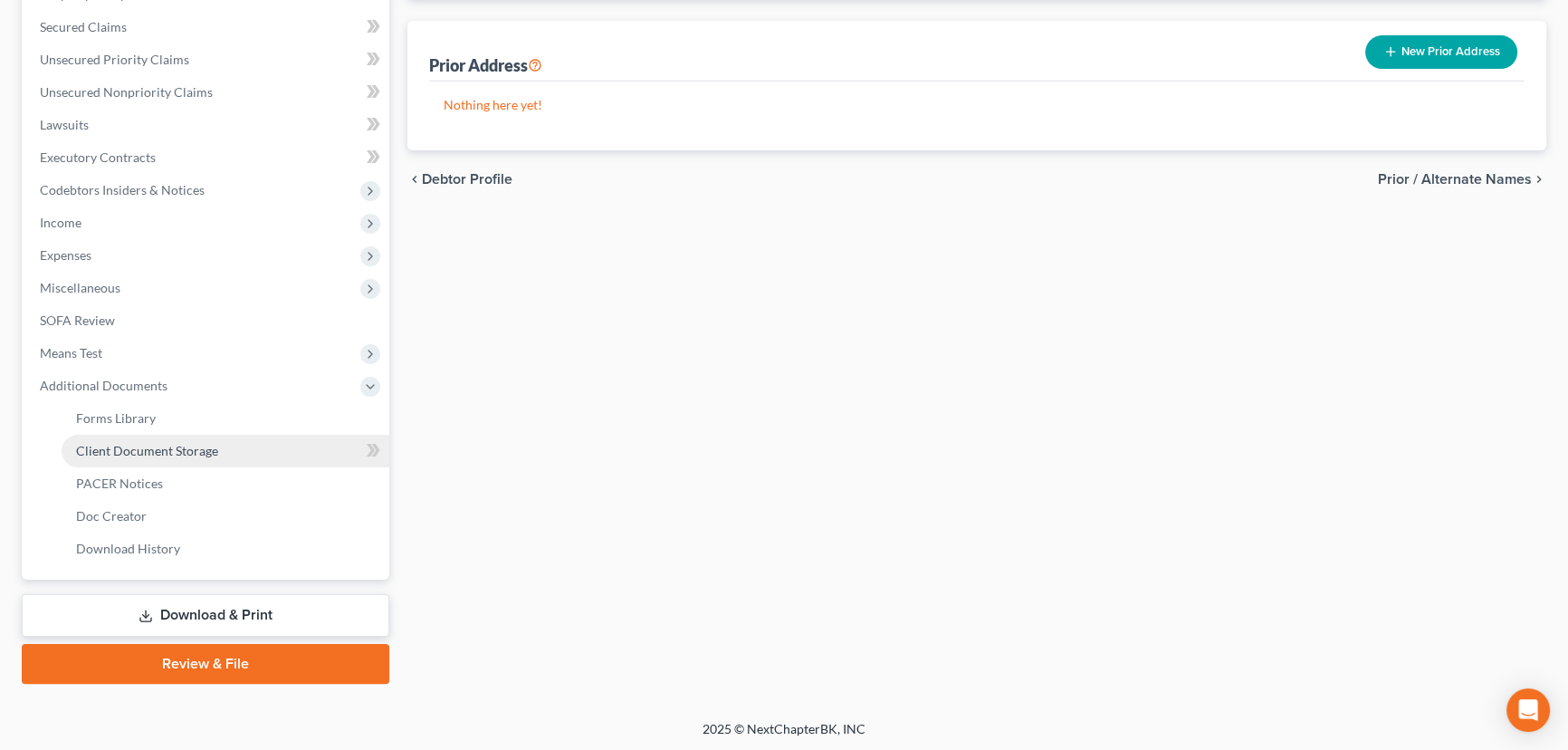
click at [194, 449] on span "Client Document Storage" at bounding box center [147, 451] width 142 height 15
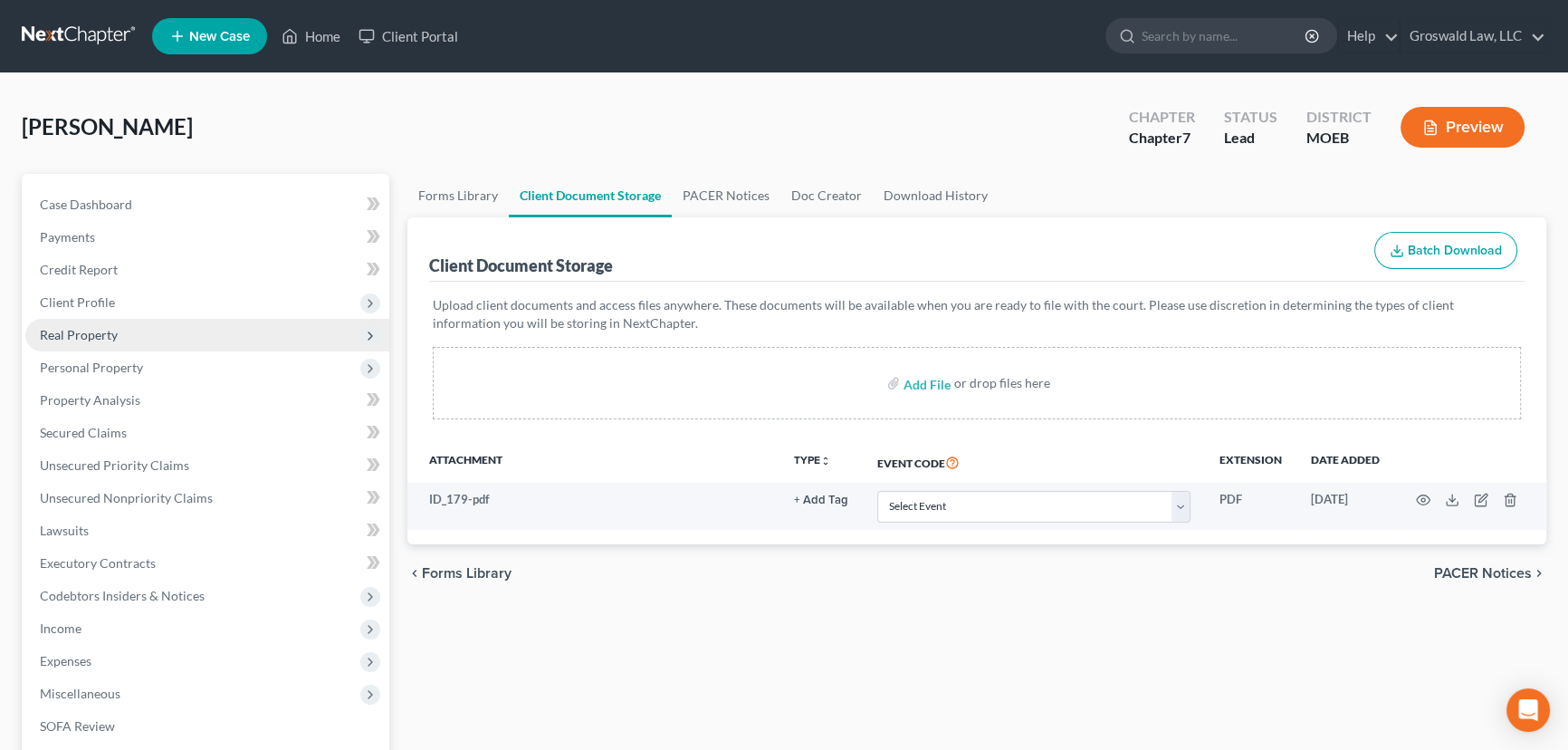
click at [90, 339] on span "Real Property" at bounding box center [78, 335] width 78 height 15
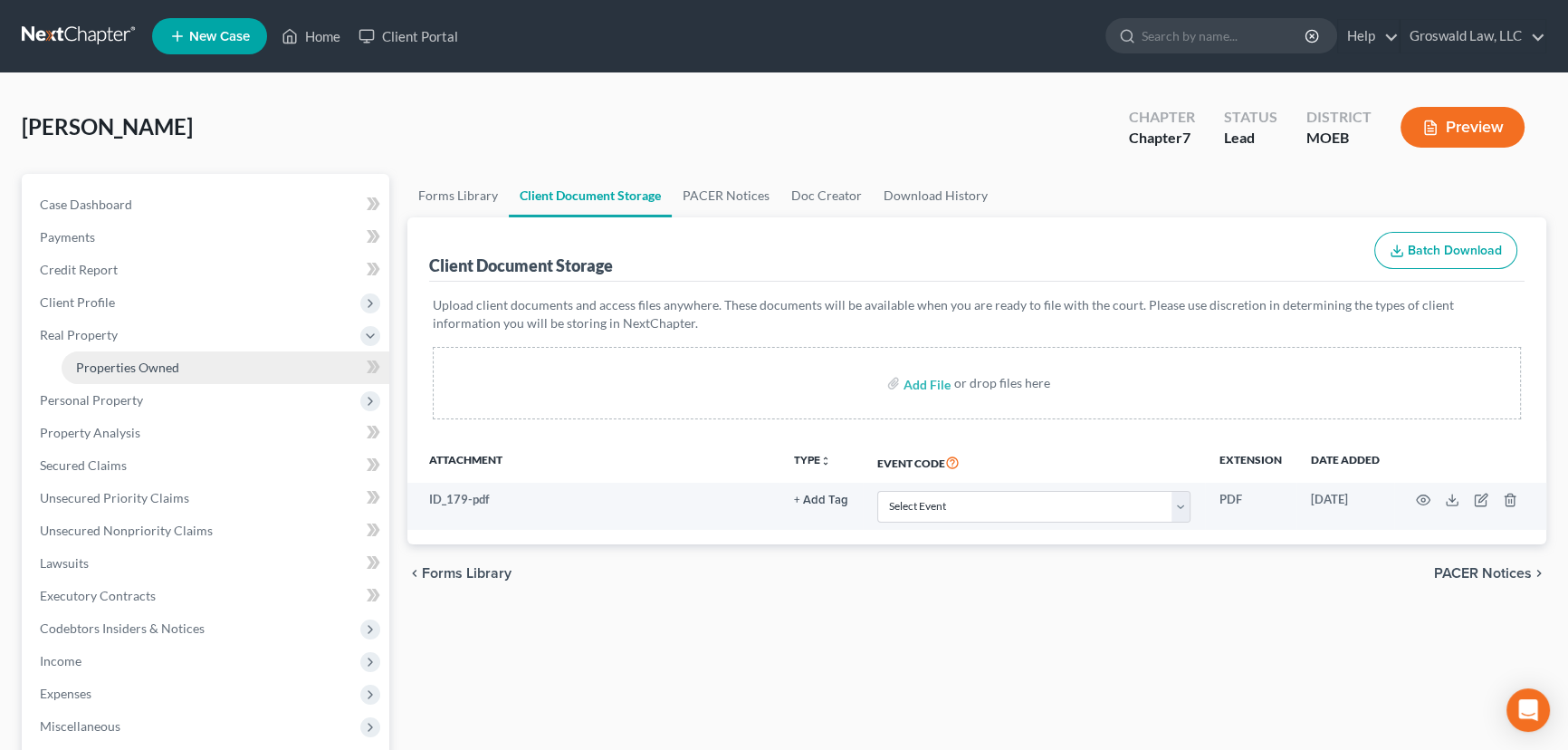
click at [263, 365] on link "Properties Owned" at bounding box center [225, 367] width 328 height 33
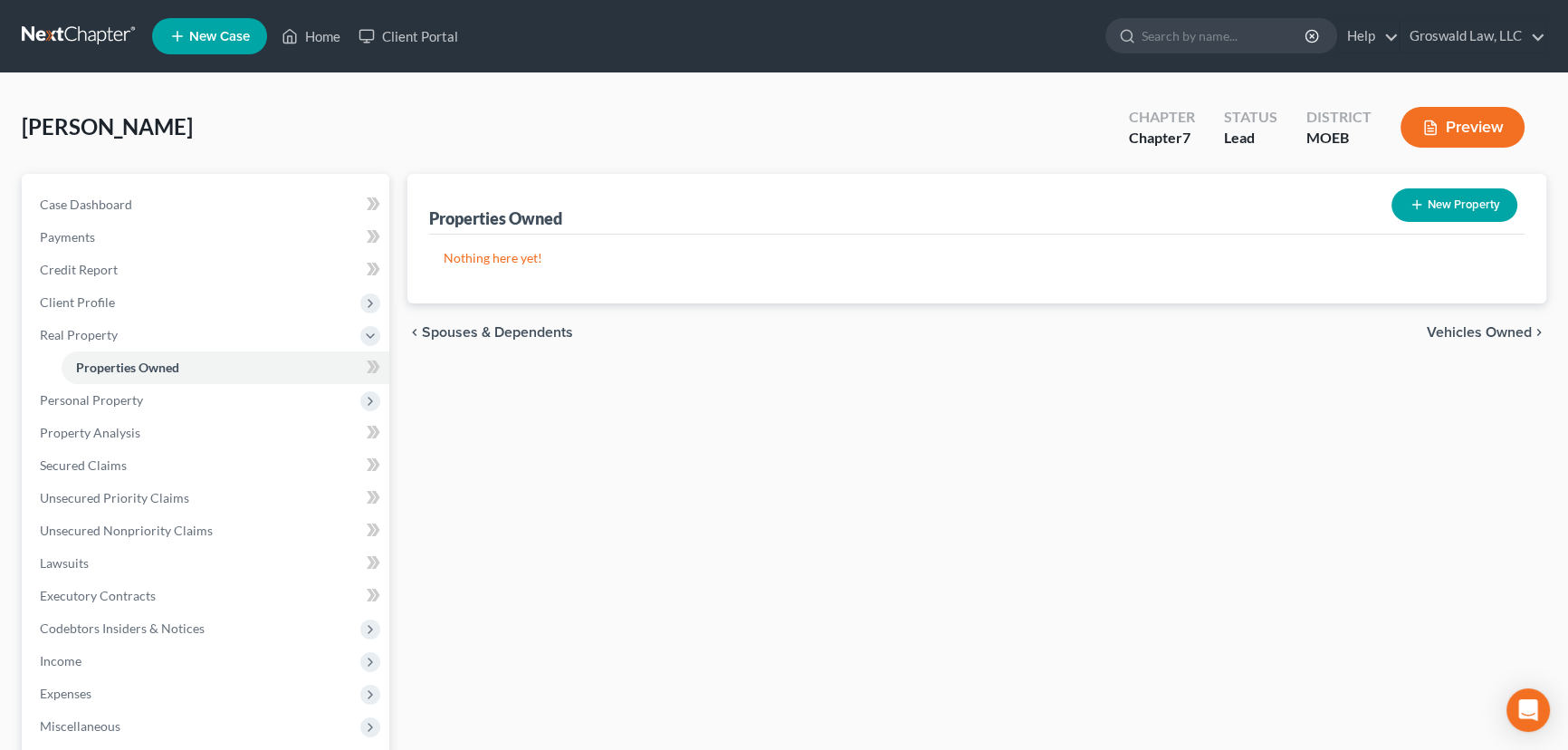
click at [1486, 199] on button "New Property" at bounding box center [1455, 205] width 126 height 34
select select "26"
select select "100"
select select "0"
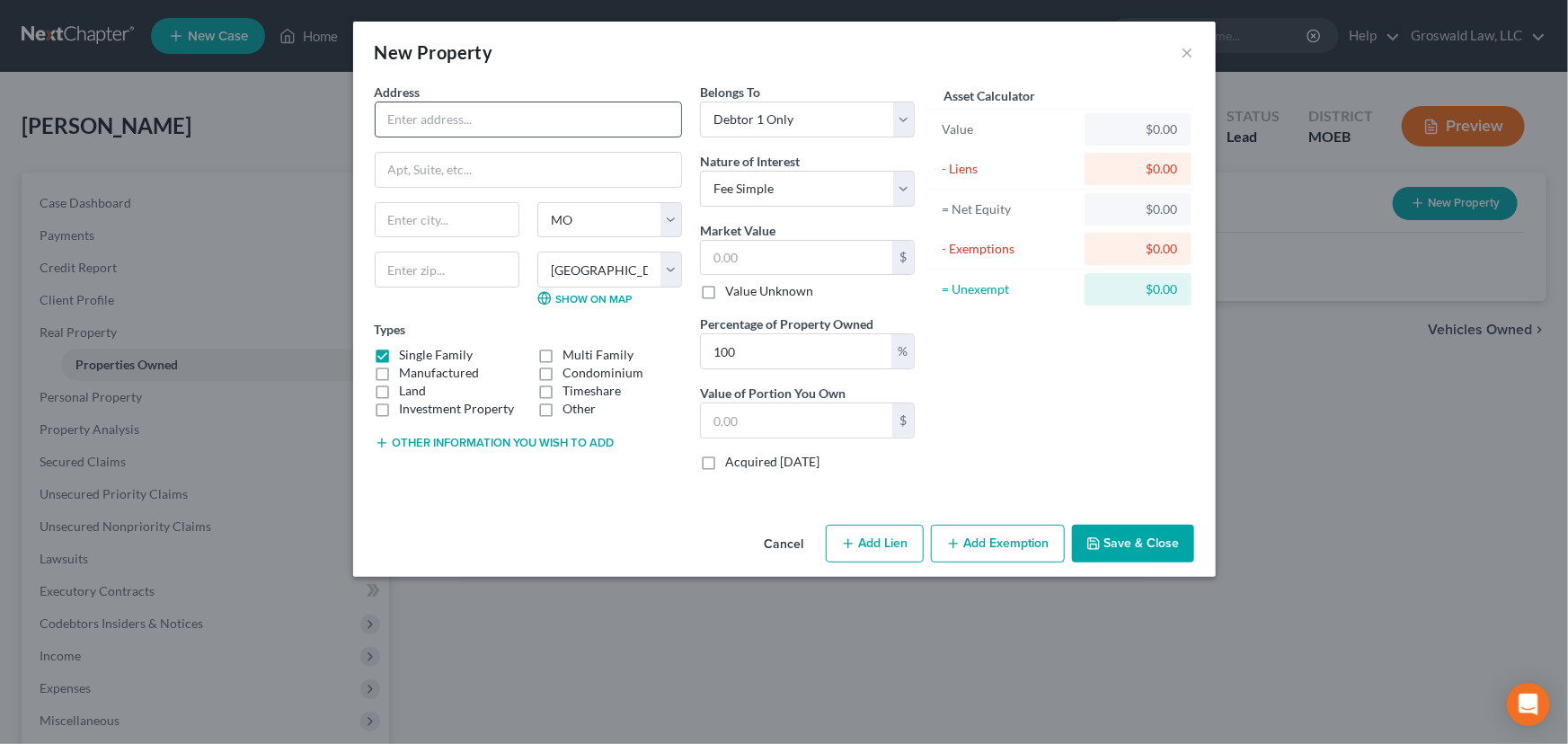
click at [417, 116] on input "text" at bounding box center [529, 119] width 305 height 34
type input "[STREET_ADDRESS]"
type input "6"
type input "33703"
type input "[GEOGRAPHIC_DATA]"
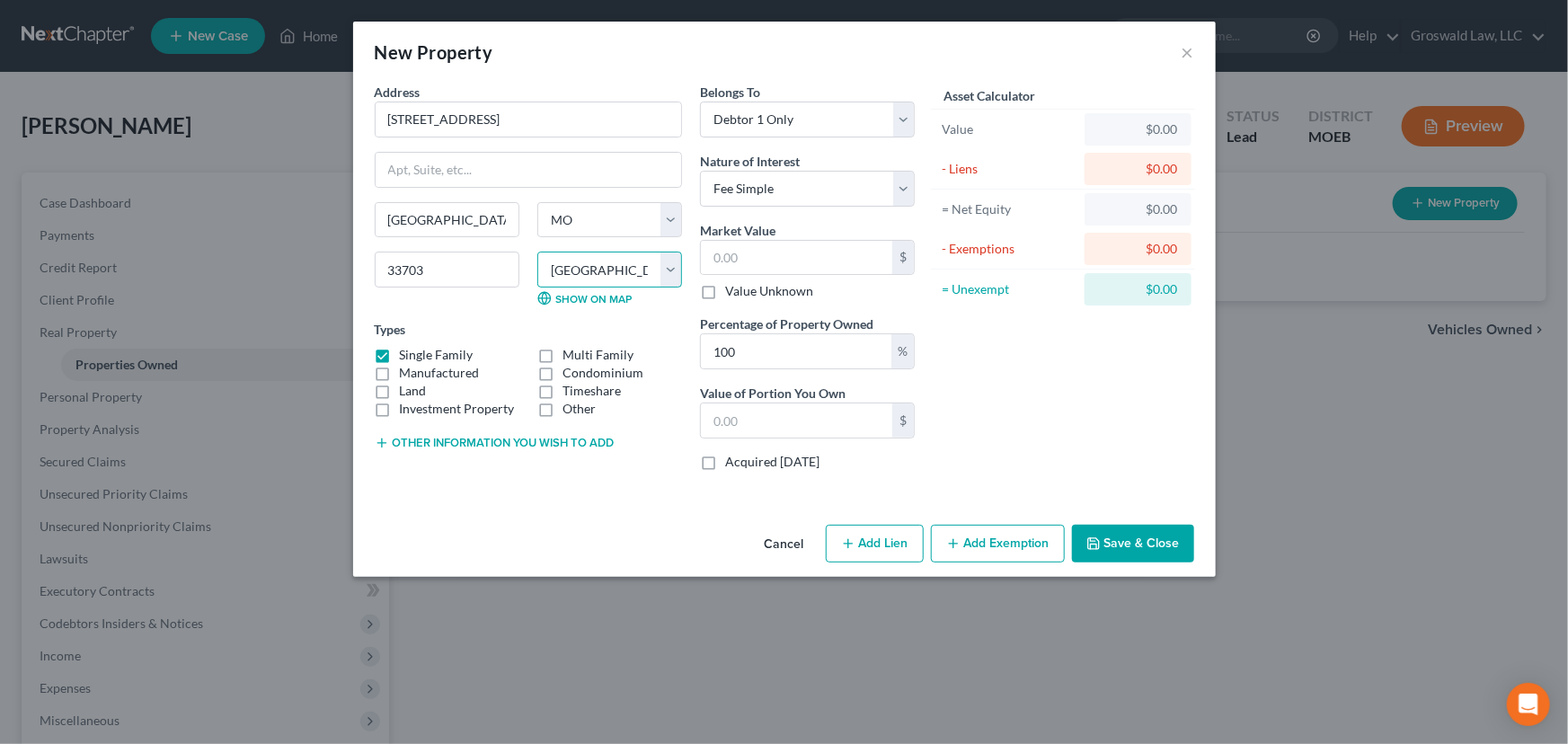
select select "9"
select select "51"
click at [1119, 541] on button "Save & Close" at bounding box center [1134, 544] width 122 height 38
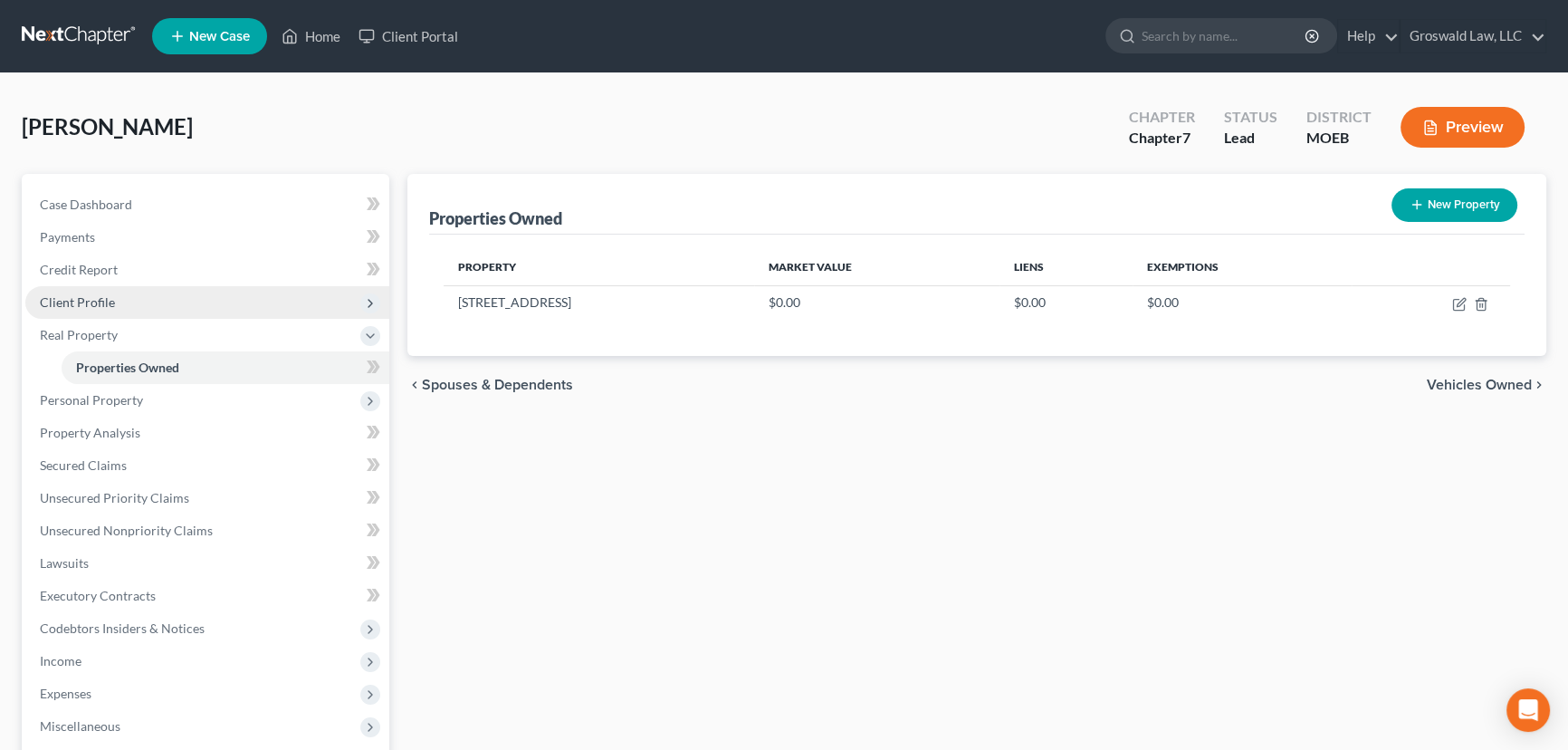
click at [117, 302] on span "Client Profile" at bounding box center [207, 303] width 364 height 33
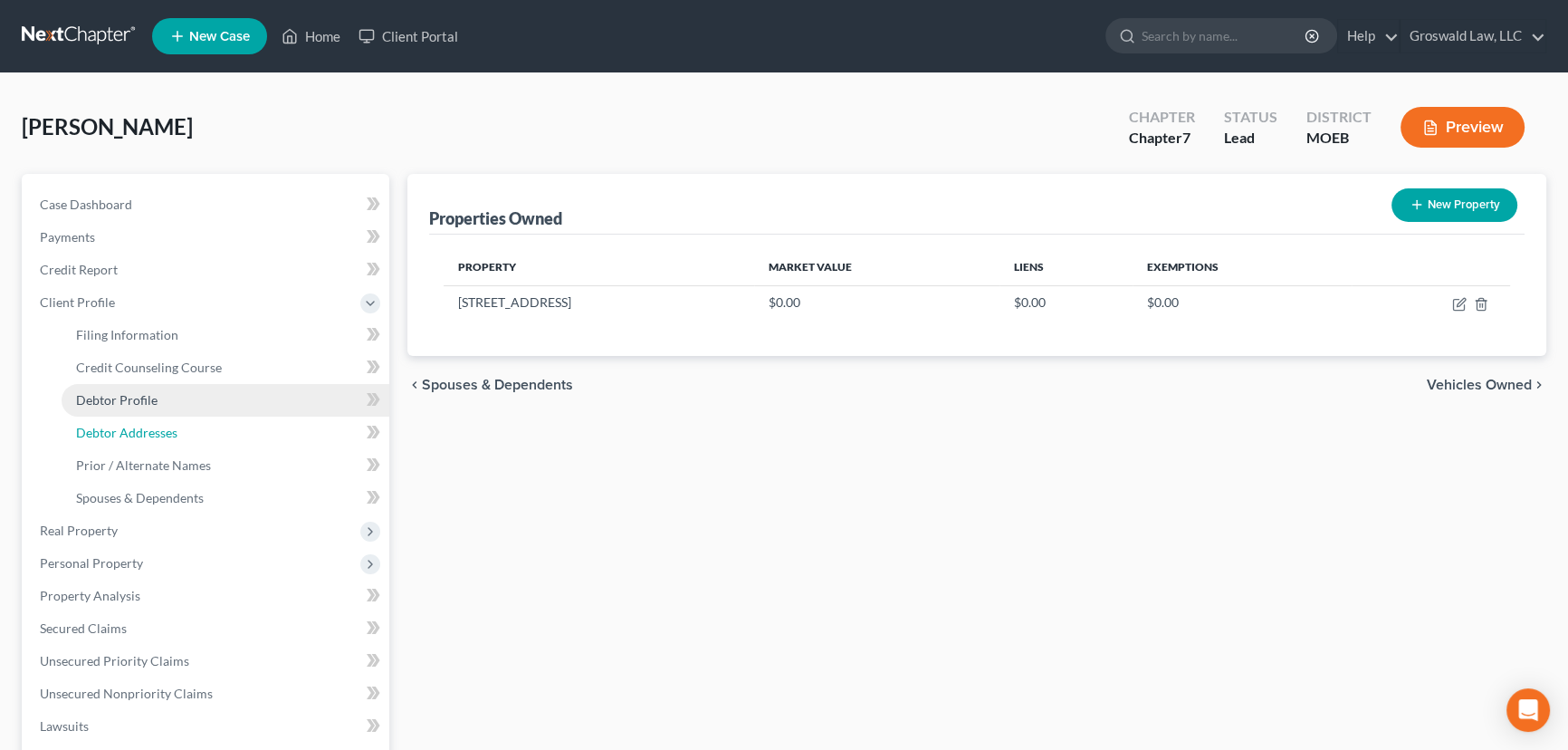
click at [131, 416] on link "Debtor Addresses" at bounding box center [225, 433] width 328 height 33
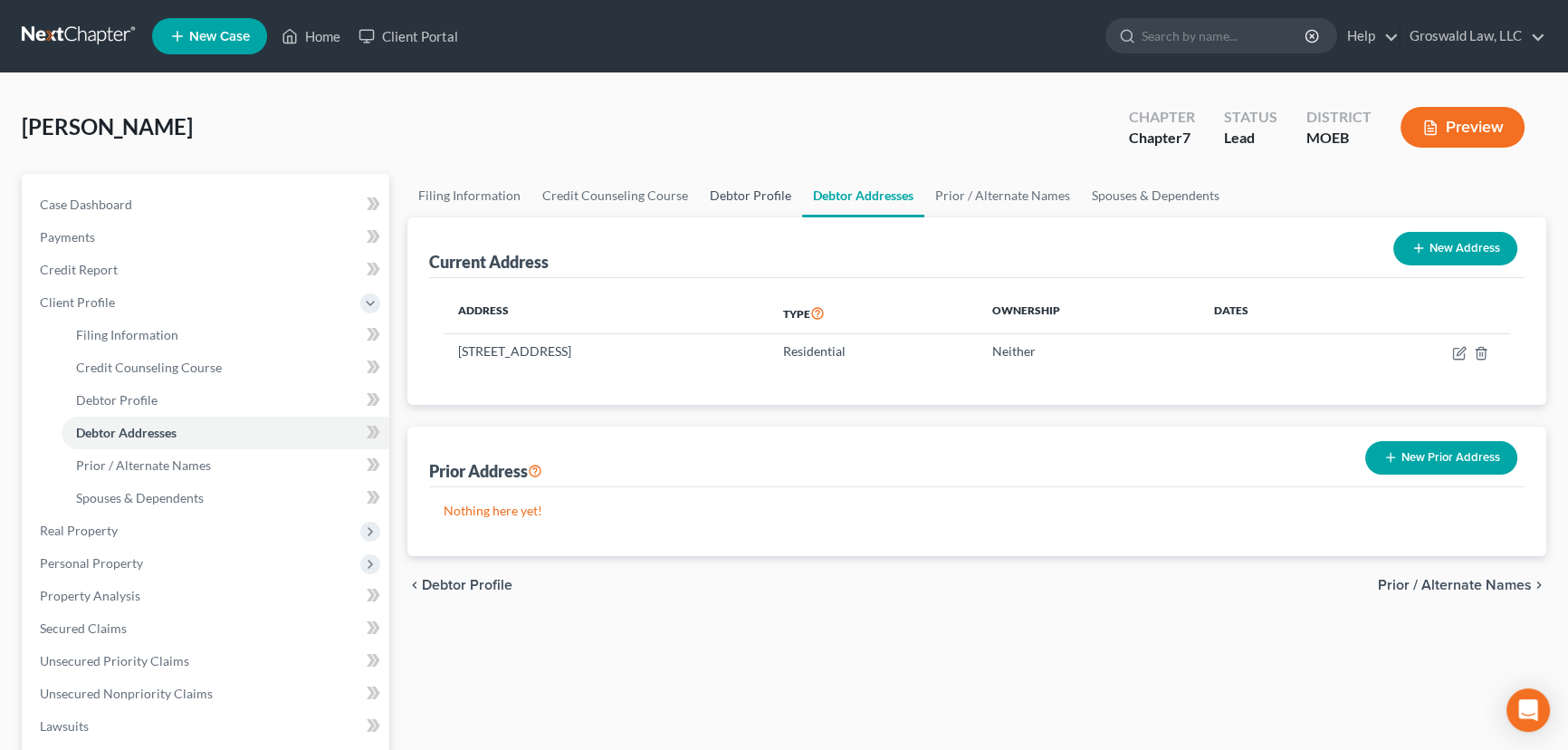
click at [730, 198] on link "Debtor Profile" at bounding box center [750, 195] width 103 height 43
select select "0"
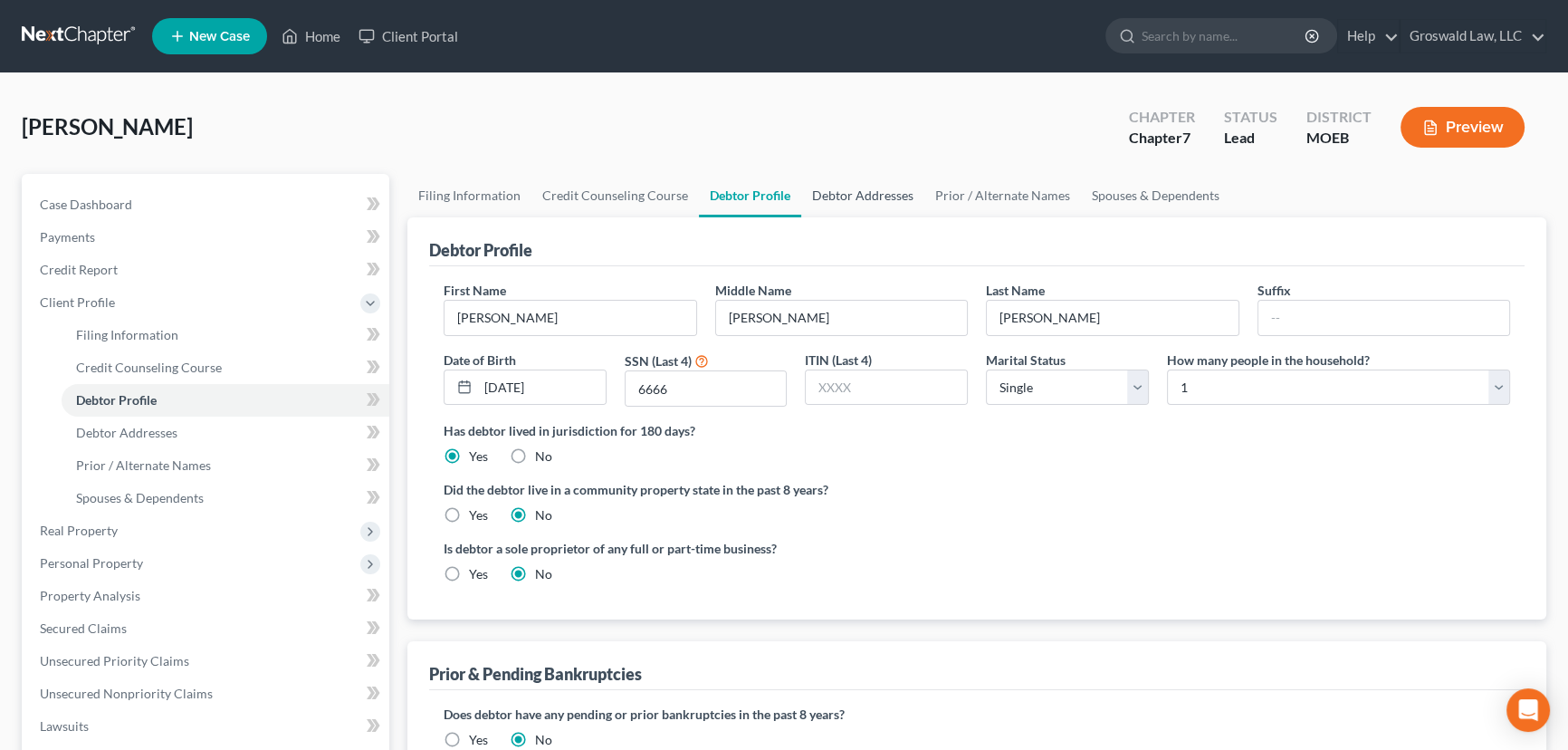
click at [861, 198] on link "Debtor Addresses" at bounding box center [862, 195] width 123 height 43
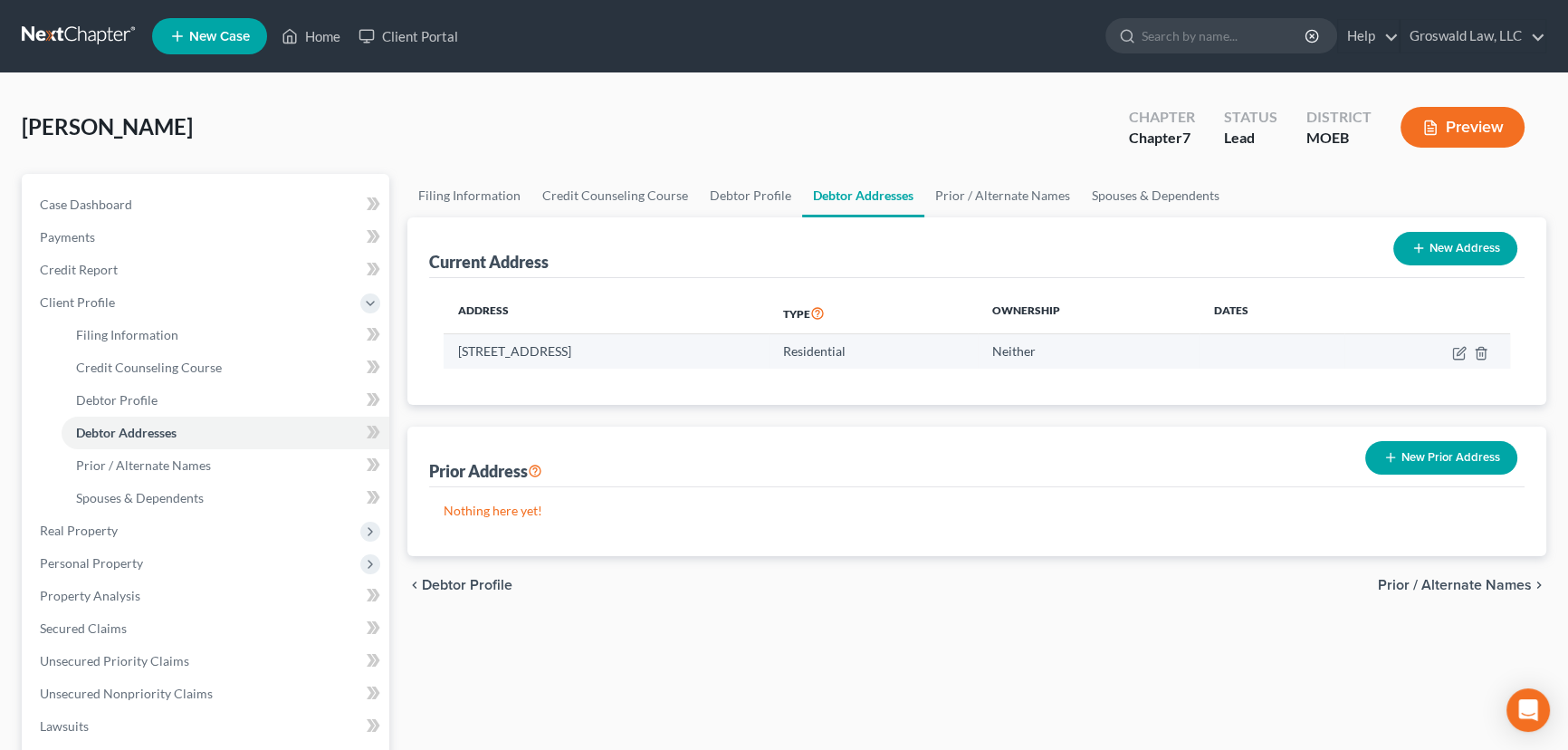
drag, startPoint x: 565, startPoint y: 346, endPoint x: 456, endPoint y: 353, distance: 109.2
click at [456, 353] on td "[STREET_ADDRESS]" at bounding box center [606, 352] width 325 height 35
copy td "[STREET_ADDRESS]"
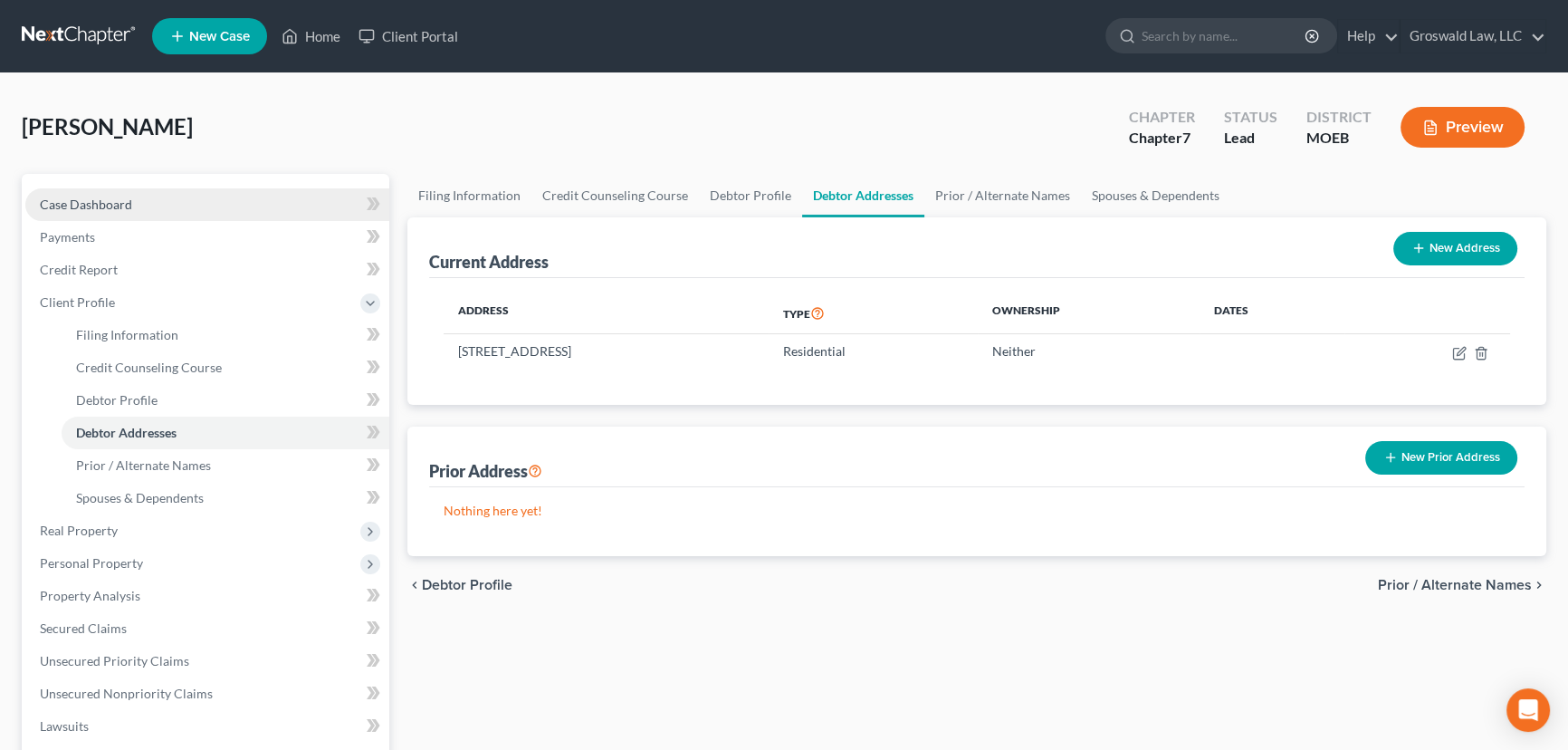
click at [194, 205] on link "Case Dashboard" at bounding box center [207, 205] width 364 height 33
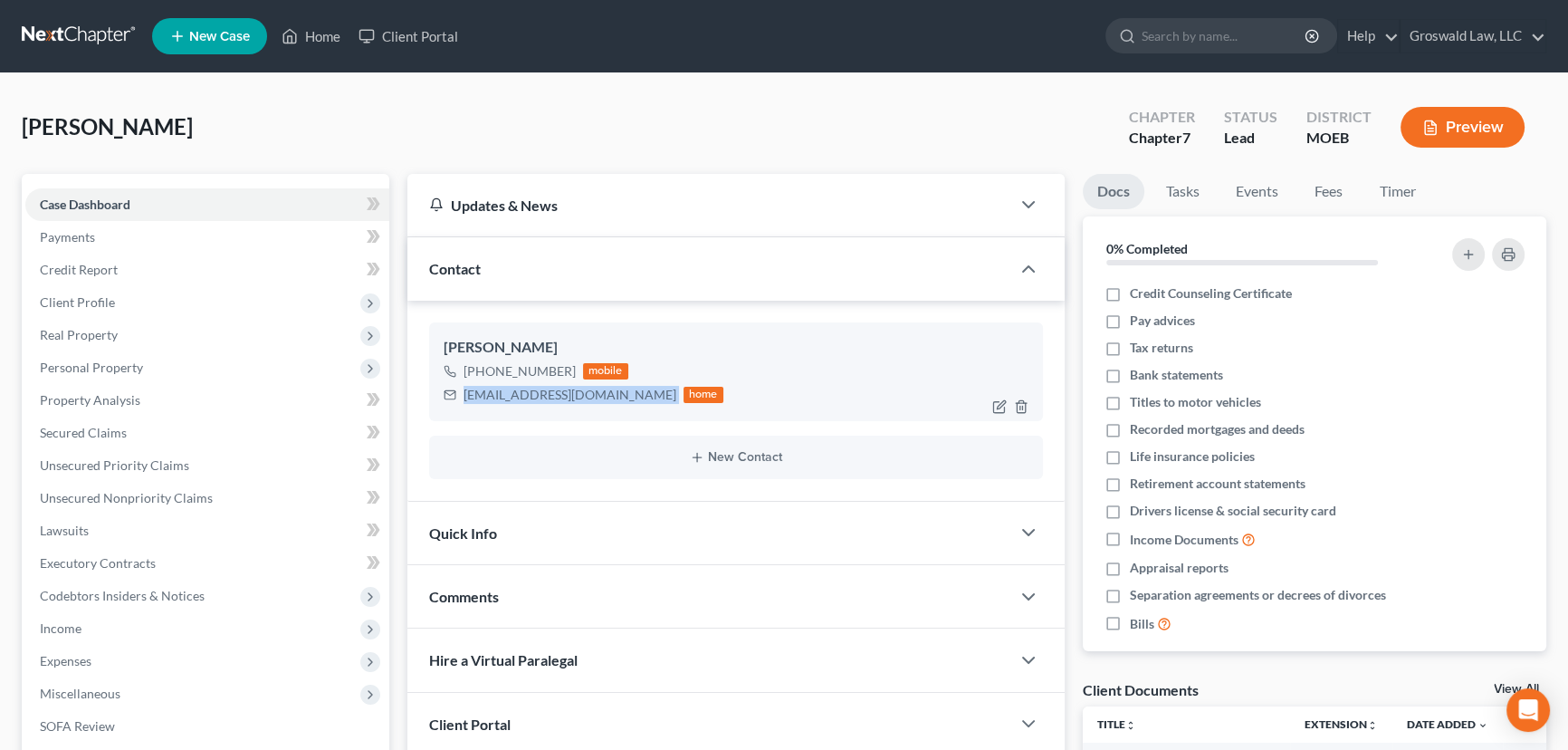
drag, startPoint x: 599, startPoint y: 397, endPoint x: 461, endPoint y: 397, distance: 138.0
click at [461, 397] on div "[EMAIL_ADDRESS][DOMAIN_NAME] home" at bounding box center [583, 394] width 280 height 23
copy div "[EMAIL_ADDRESS][DOMAIN_NAME]"
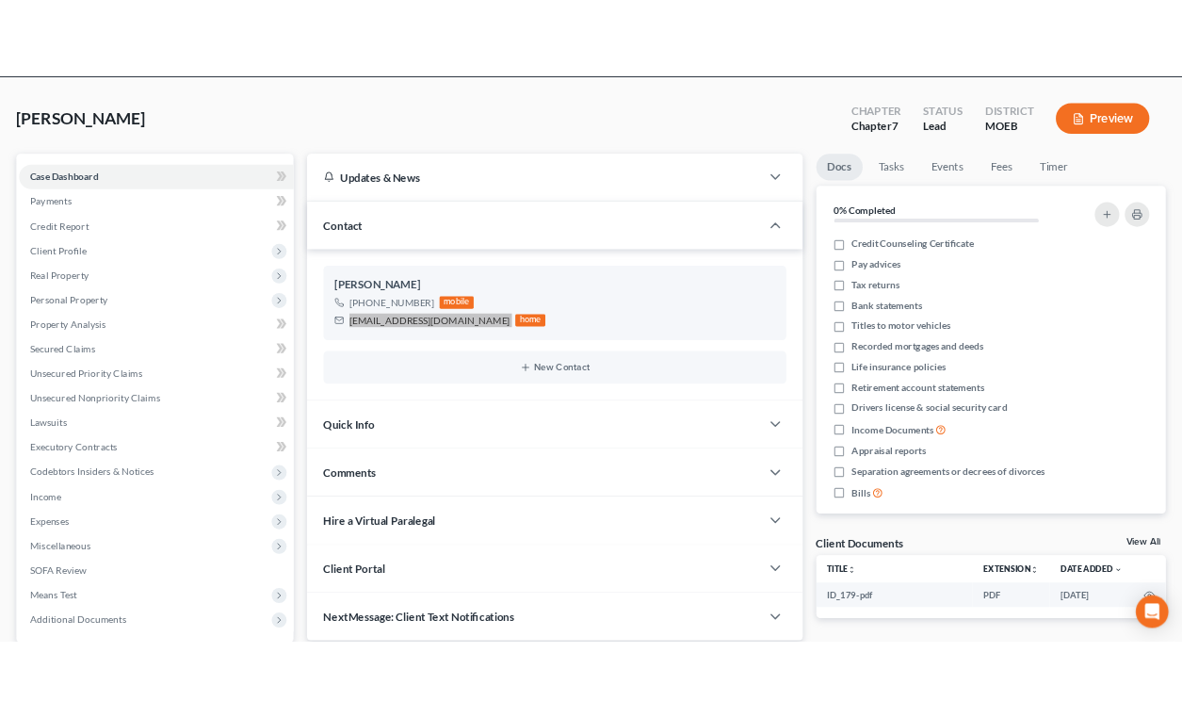
scroll to position [252, 0]
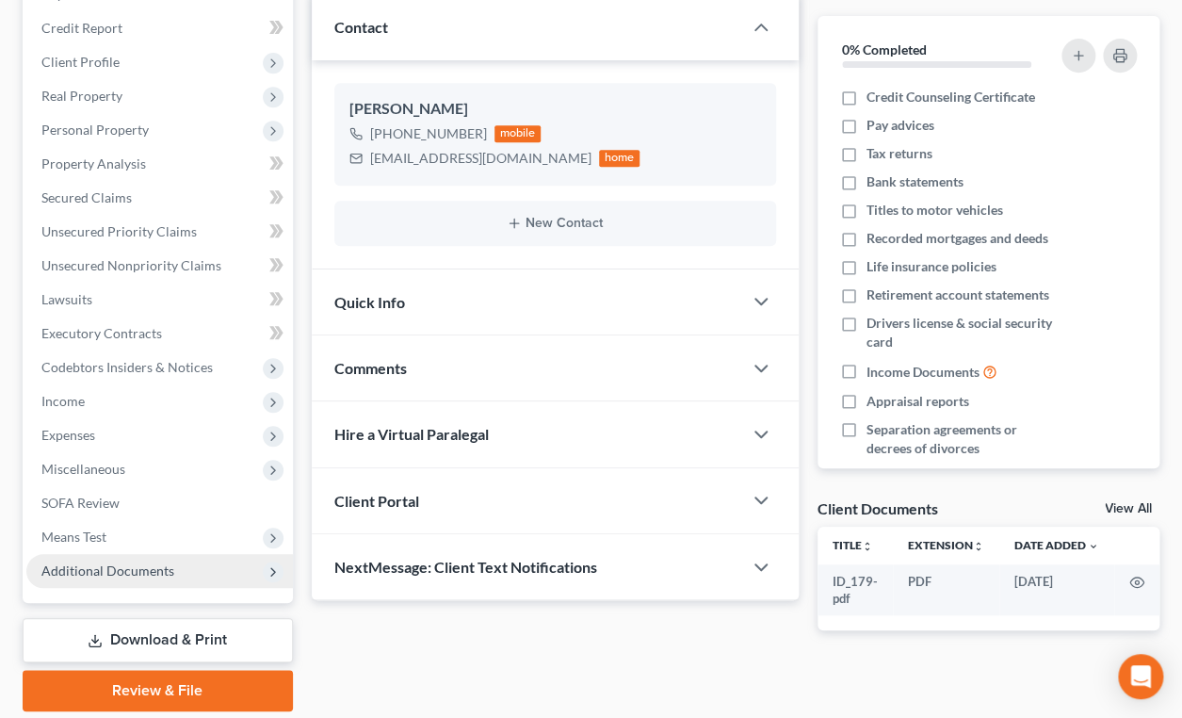
click at [120, 570] on span "Additional Documents" at bounding box center [107, 570] width 133 height 16
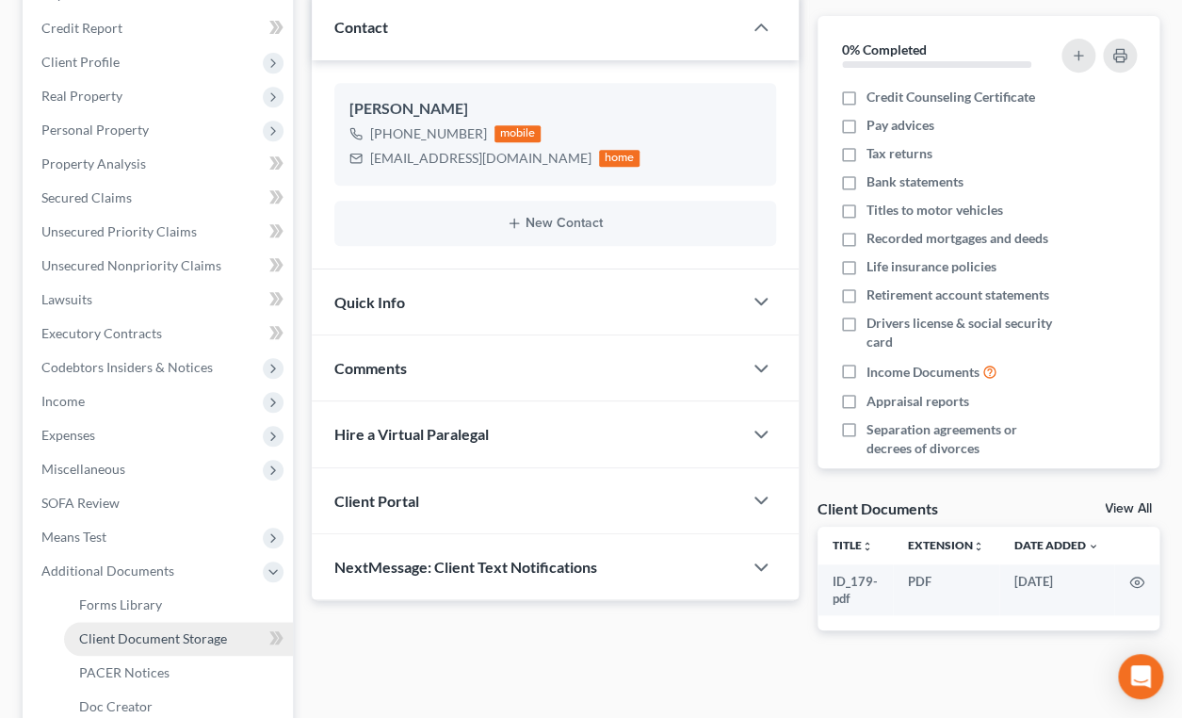
click at [126, 631] on span "Client Document Storage" at bounding box center [153, 638] width 148 height 16
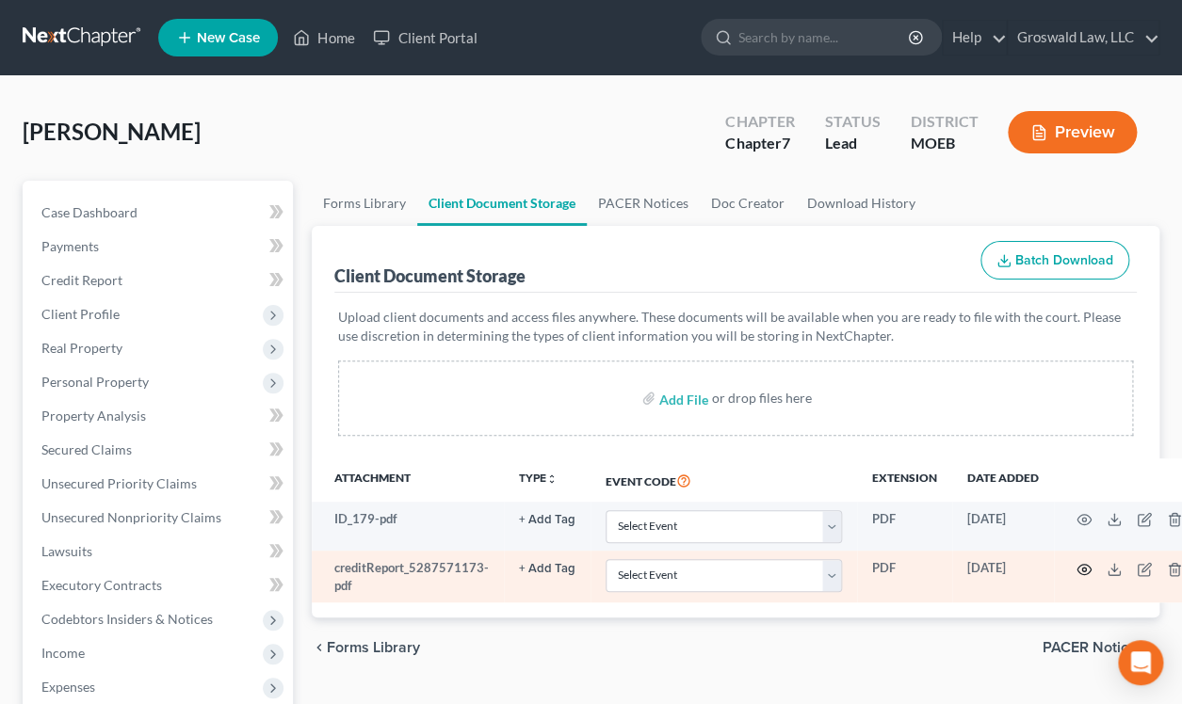
click at [1080, 564] on icon "button" at bounding box center [1083, 569] width 14 height 10
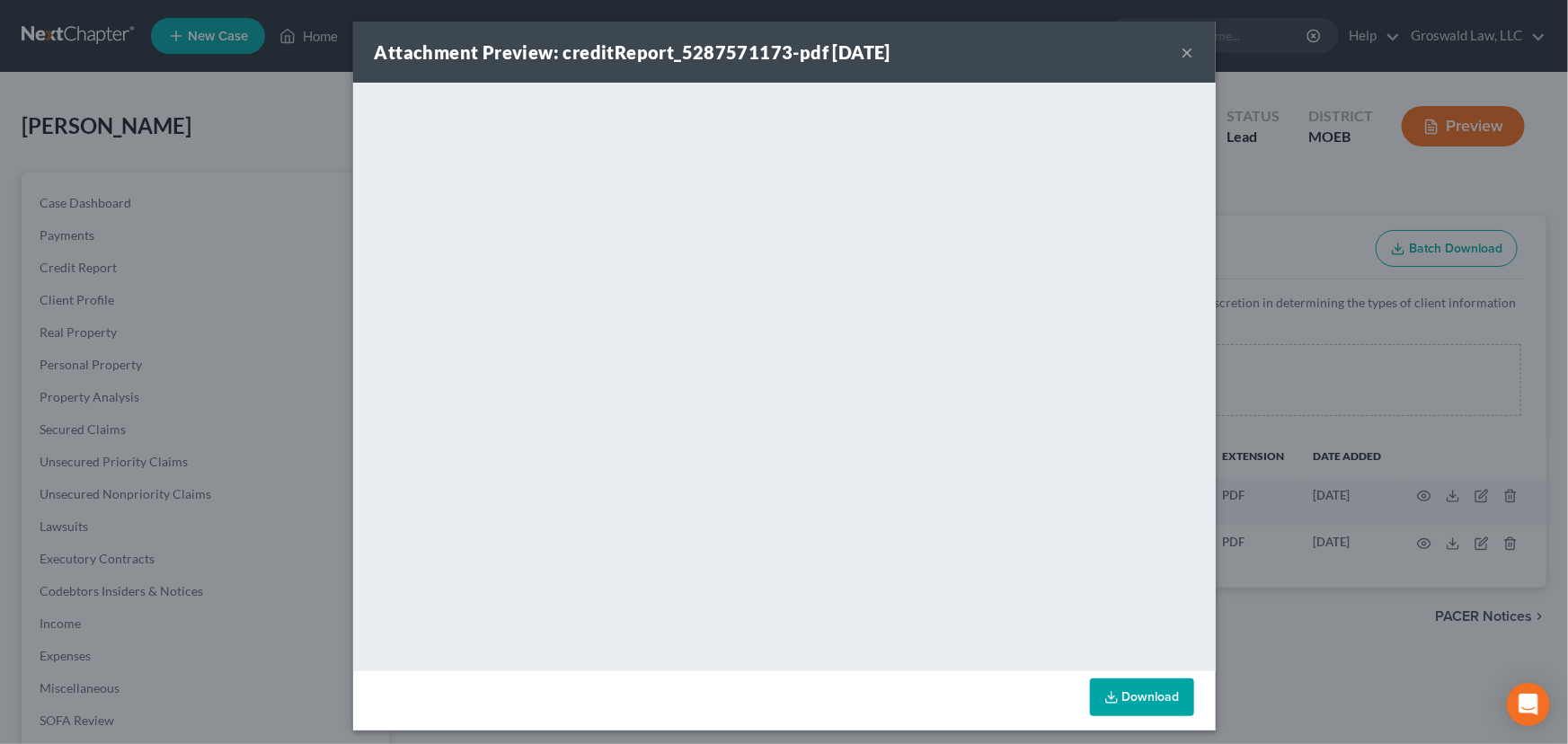
click at [1181, 48] on button "×" at bounding box center [1187, 52] width 12 height 22
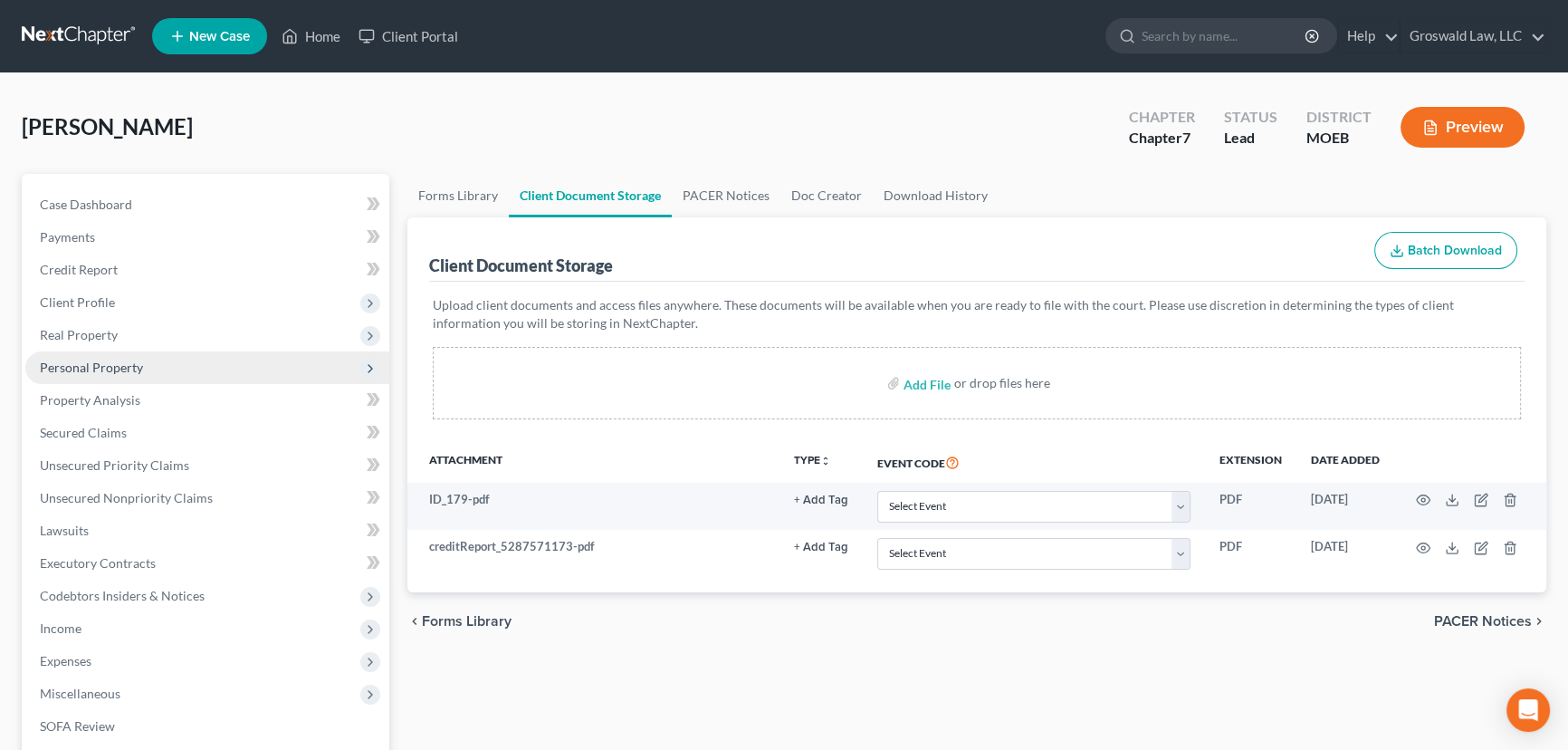
click at [136, 362] on span "Personal Property" at bounding box center [90, 367] width 103 height 15
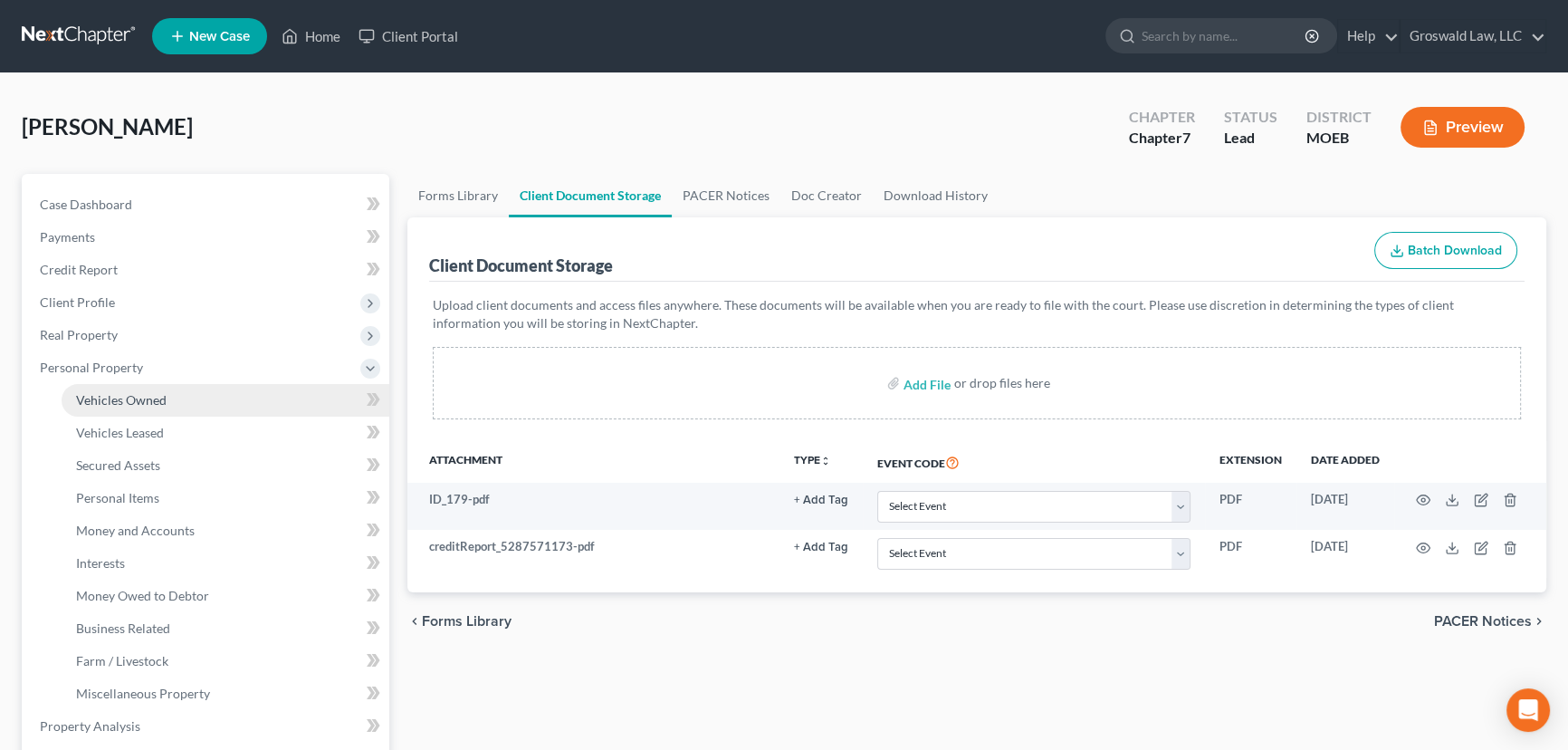
click at [152, 392] on span "Vehicles Owned" at bounding box center [121, 400] width 90 height 15
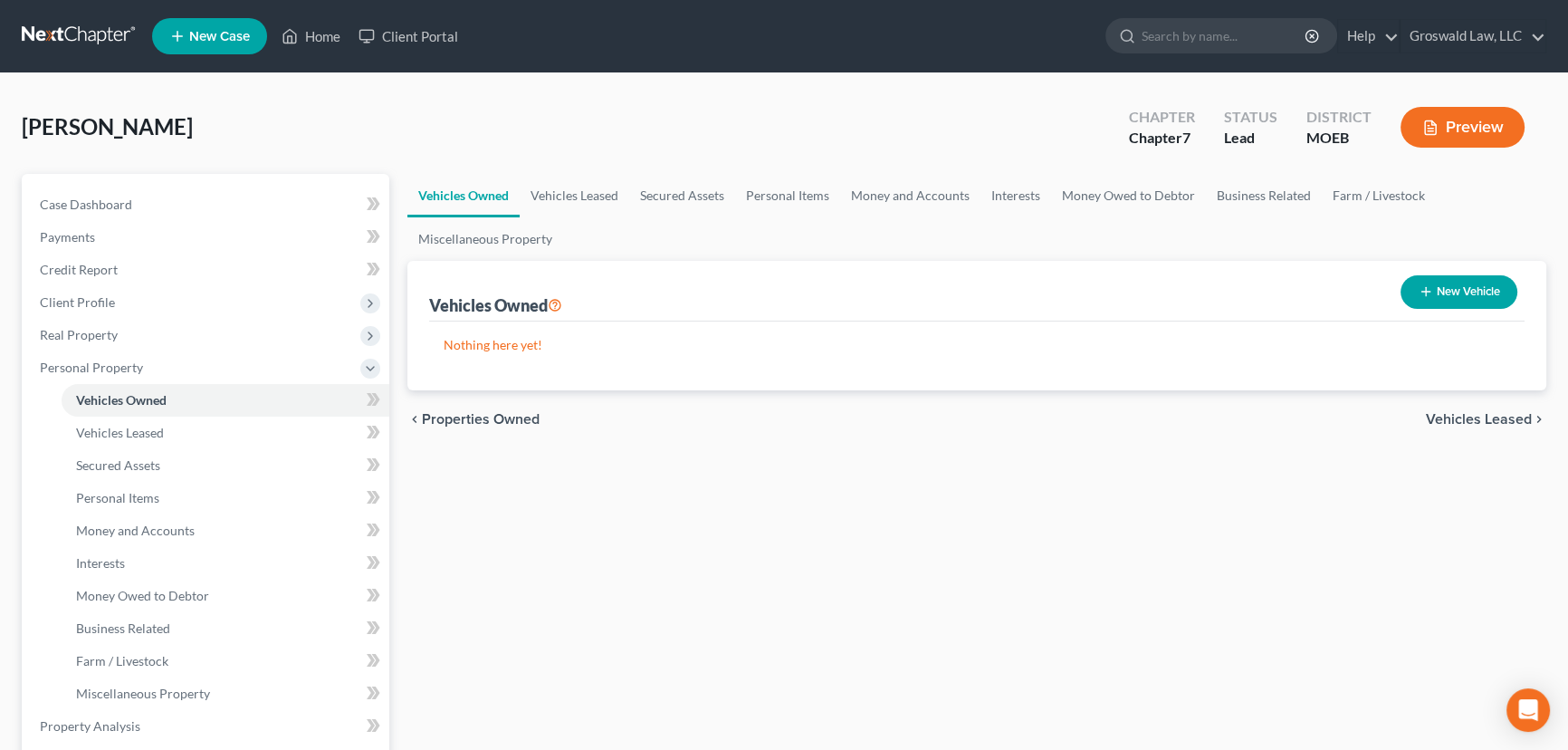
click at [1475, 288] on button "New Vehicle" at bounding box center [1458, 291] width 116 height 34
select select "0"
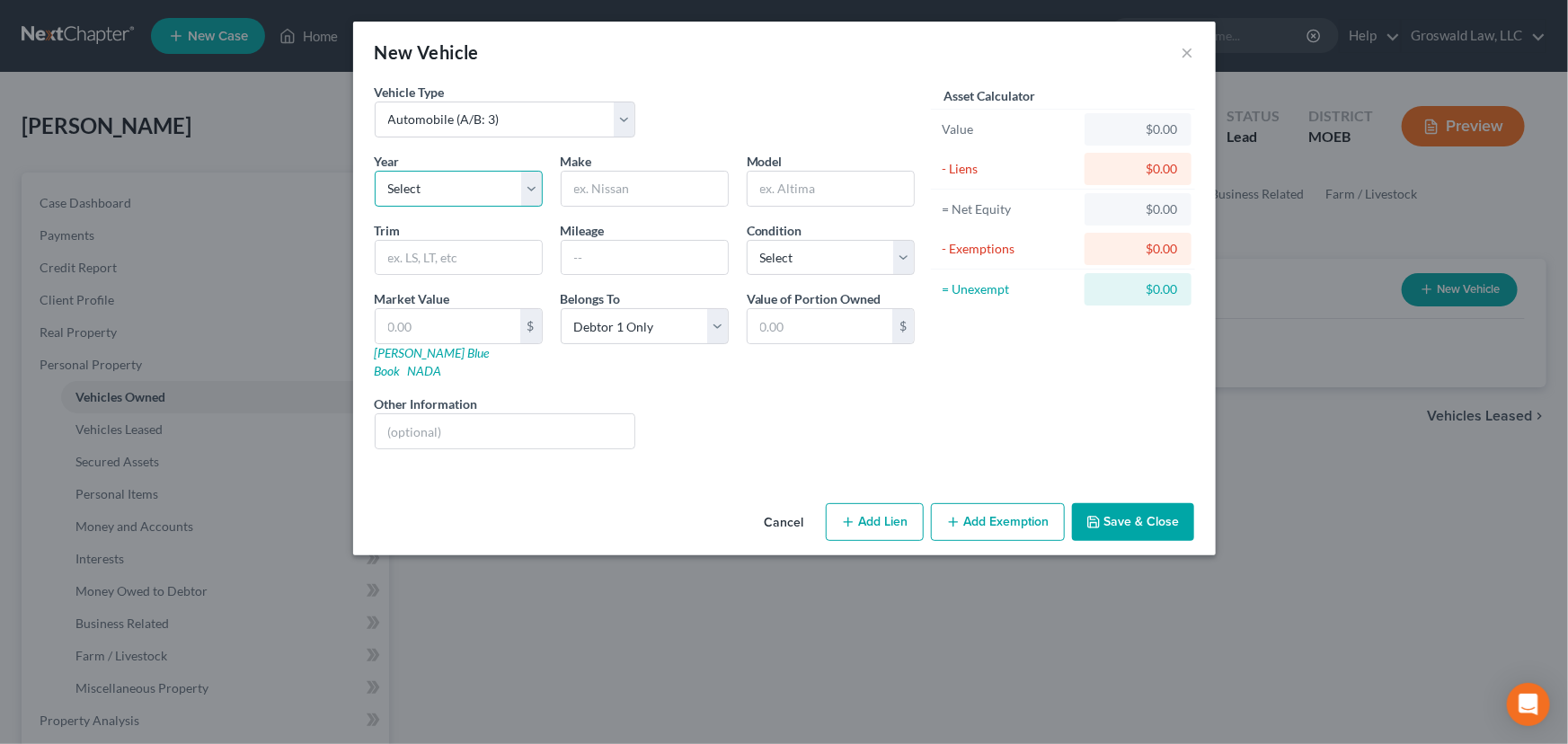
click at [468, 190] on select "Select 2026 2025 2024 2023 2022 2021 2020 2019 2018 2017 2016 2015 2014 2013 20…" at bounding box center [459, 189] width 168 height 36
select select "29"
click at [375, 171] on select "Select 2026 2025 2024 2023 2022 2021 2020 2019 2018 2017 2016 2015 2014 2013 20…" at bounding box center [459, 189] width 168 height 36
click at [603, 203] on input "text" at bounding box center [645, 189] width 166 height 34
type input "Ford"
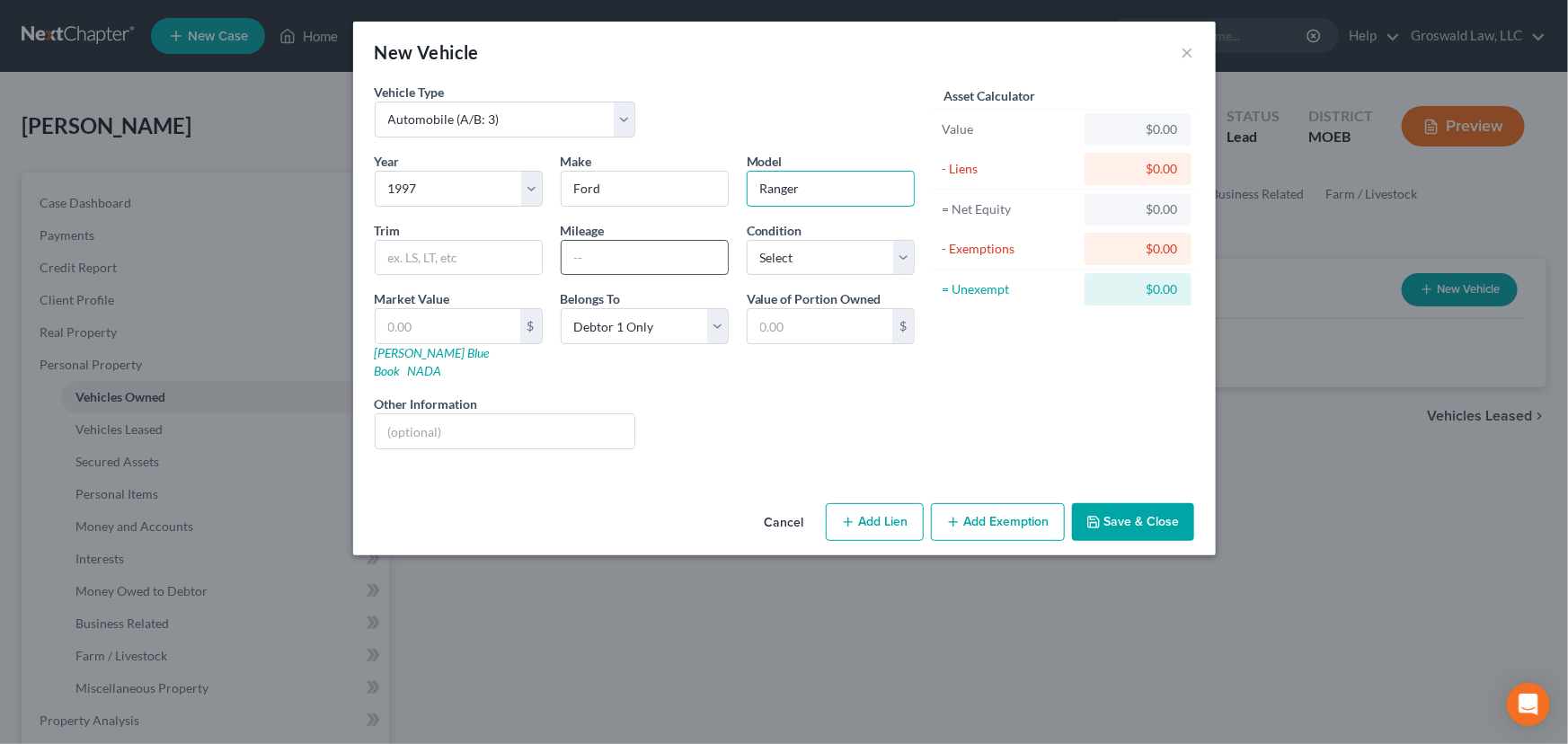
type input "Ranger"
click at [709, 268] on input "text" at bounding box center [645, 258] width 166 height 34
type input "160,000"
click at [506, 335] on input "text" at bounding box center [449, 326] width 145 height 34
type input "5"
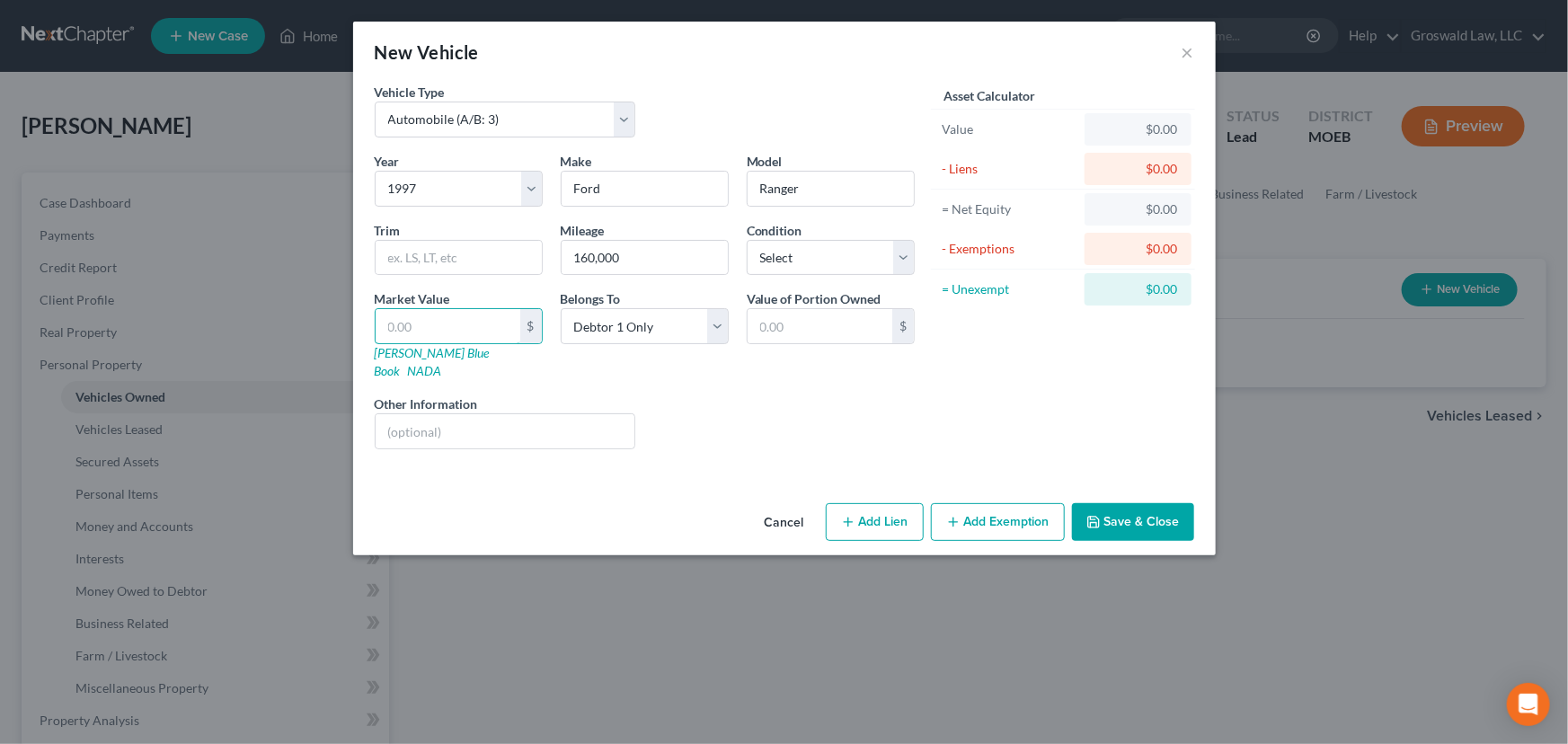
type input "5.00"
type input "50"
type input "50.00"
type input "500"
type input "500.00"
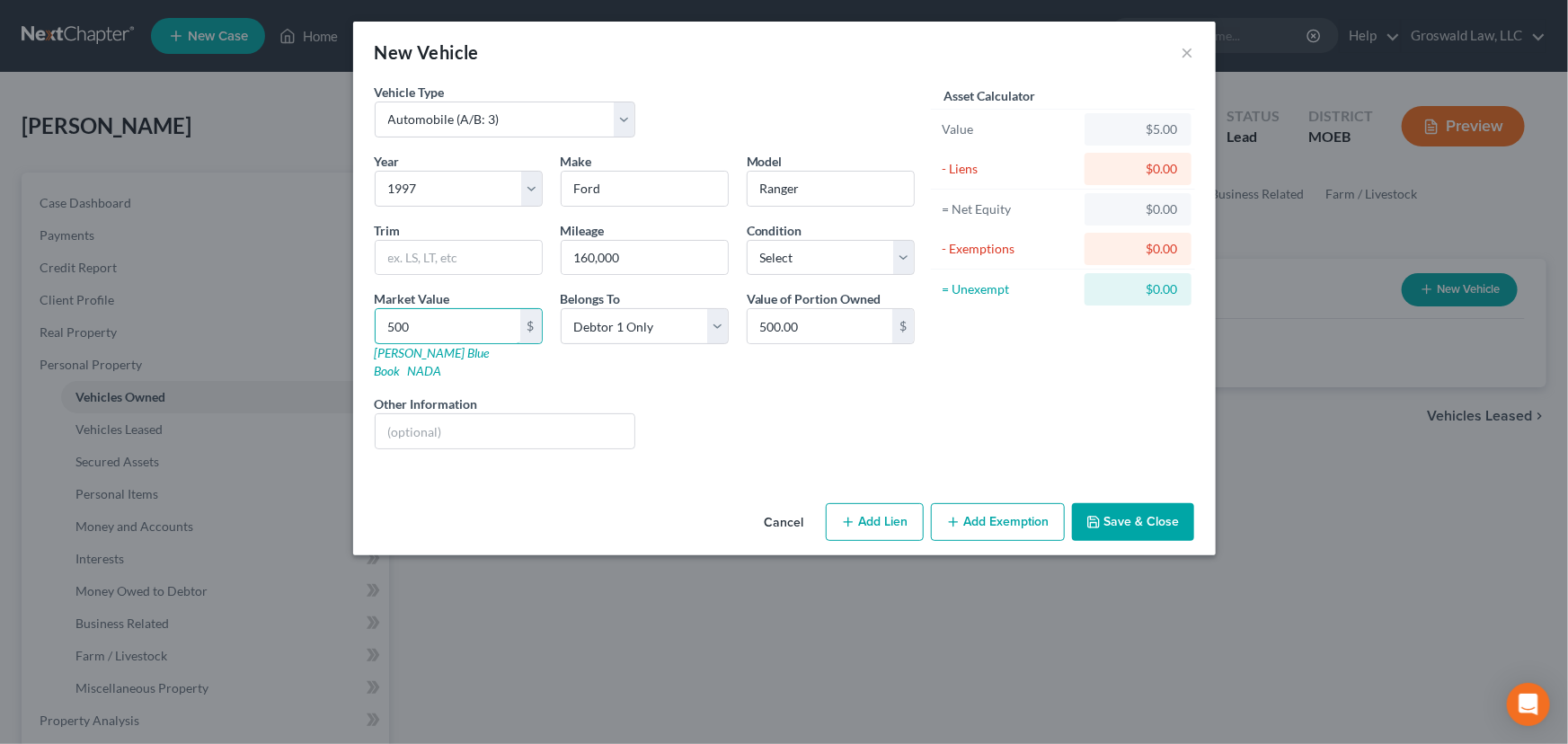
type input "5000"
type input "5,000.00"
type input "5,00"
type input "500.00"
type input "50"
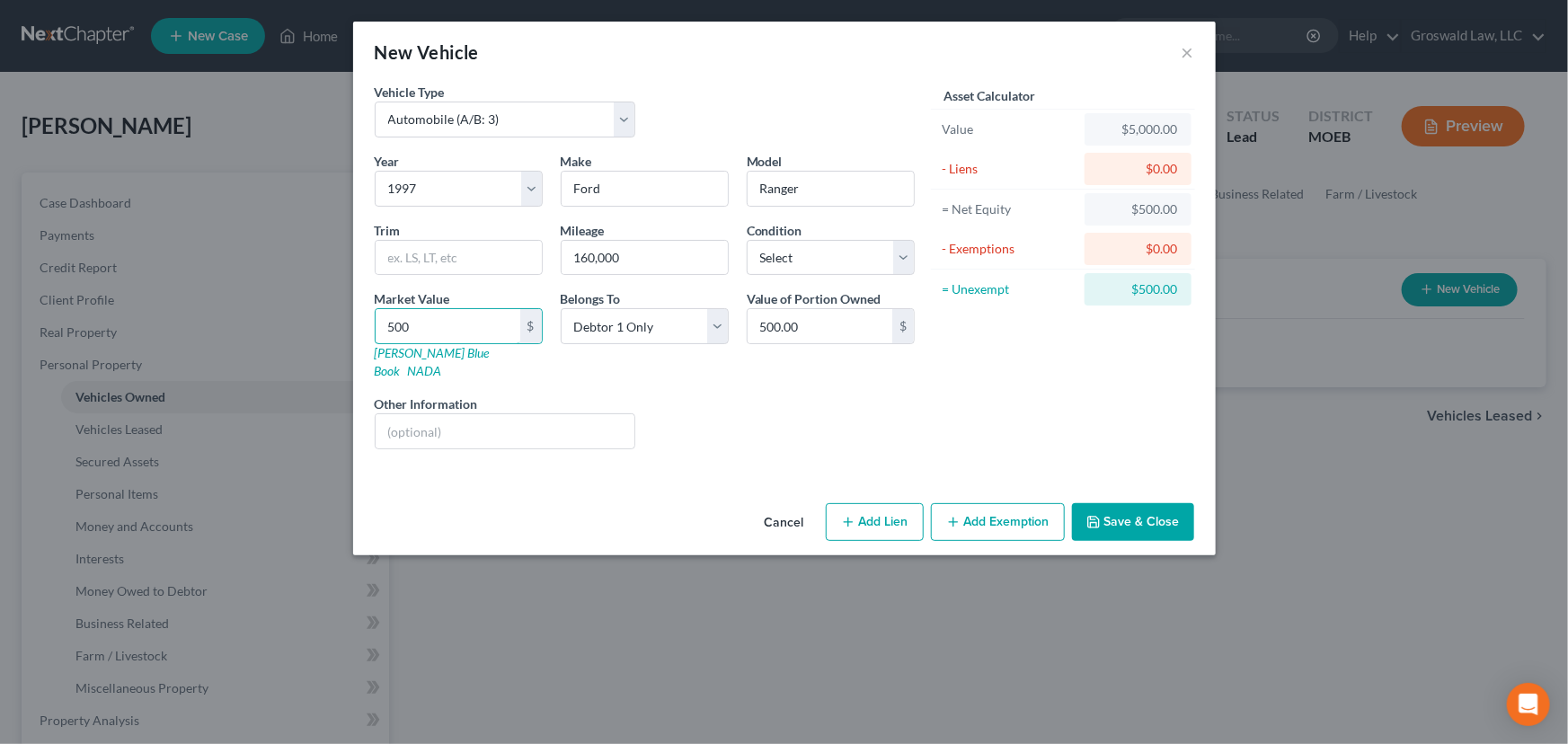
type input "50.00"
type input "5"
type input "5.00"
type input "3"
type input "3.00"
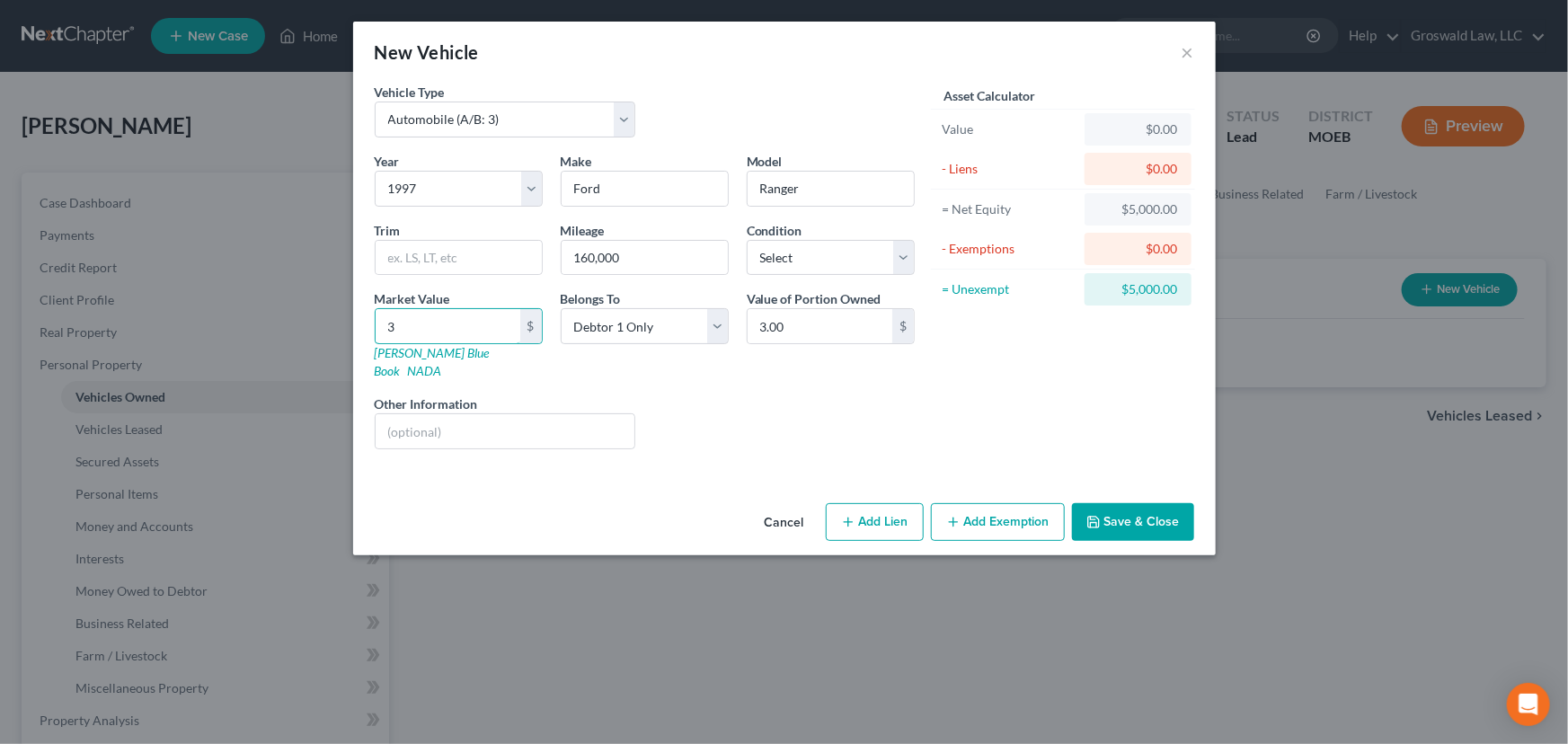
type input "30"
type input "30.00"
type input "300"
type input "300.00"
type input "3000"
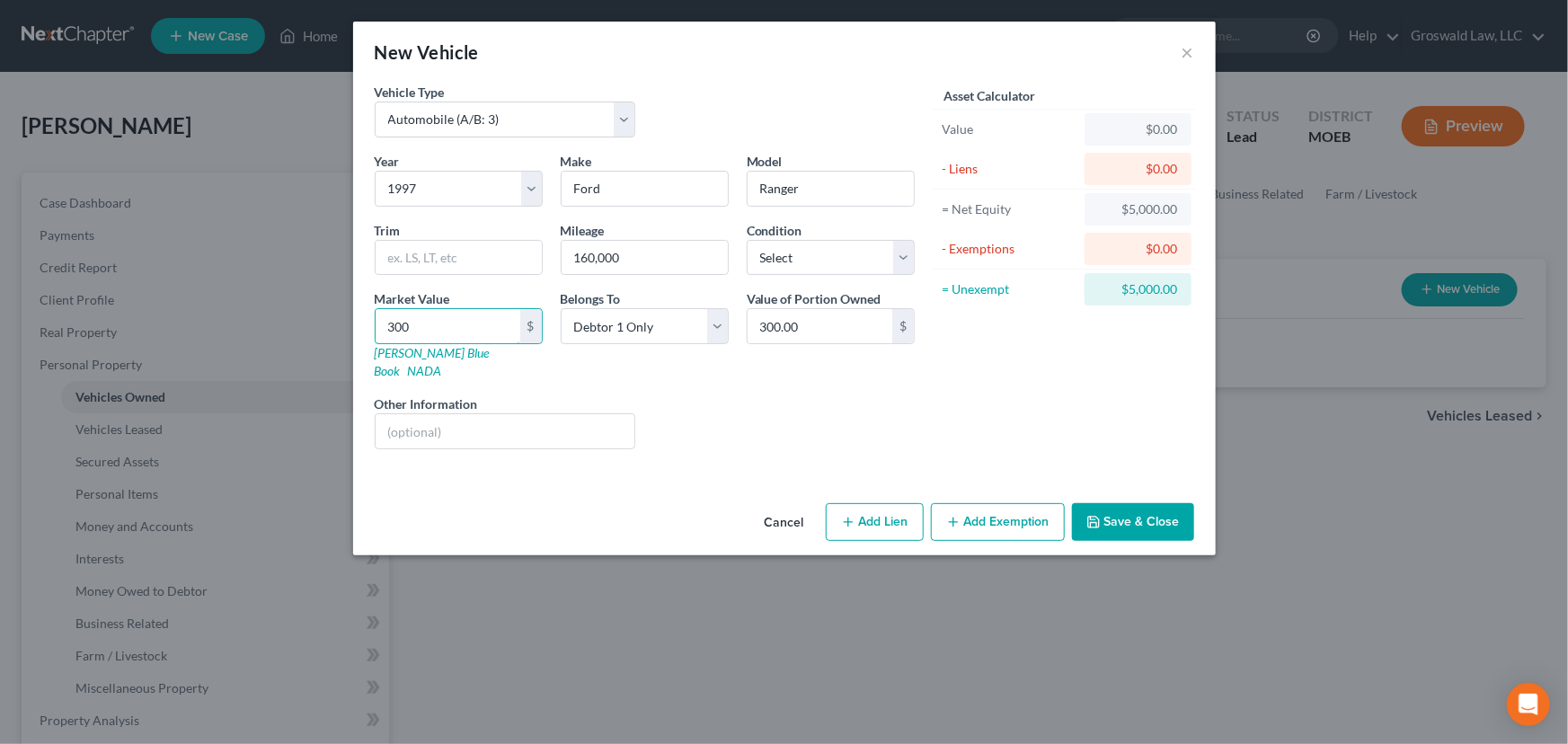
type input "3,000.00"
type input "3,000"
click at [596, 418] on input "text" at bounding box center [506, 431] width 260 height 34
type input "located in [GEOGRAPHIC_DATA], [GEOGRAPHIC_DATA]"
click at [1108, 503] on button "Save & Close" at bounding box center [1134, 522] width 122 height 38
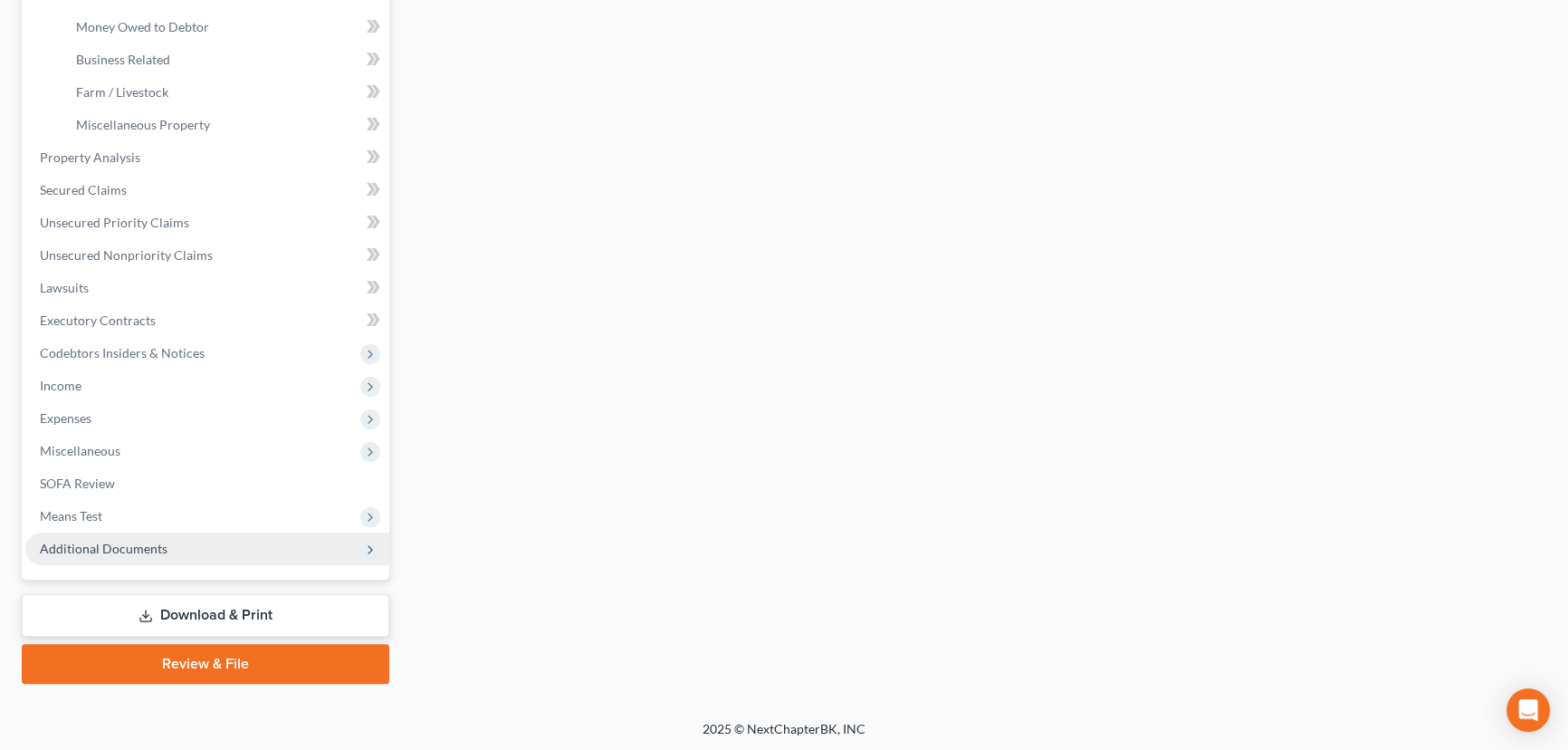
click at [124, 546] on span "Additional Documents" at bounding box center [103, 548] width 128 height 15
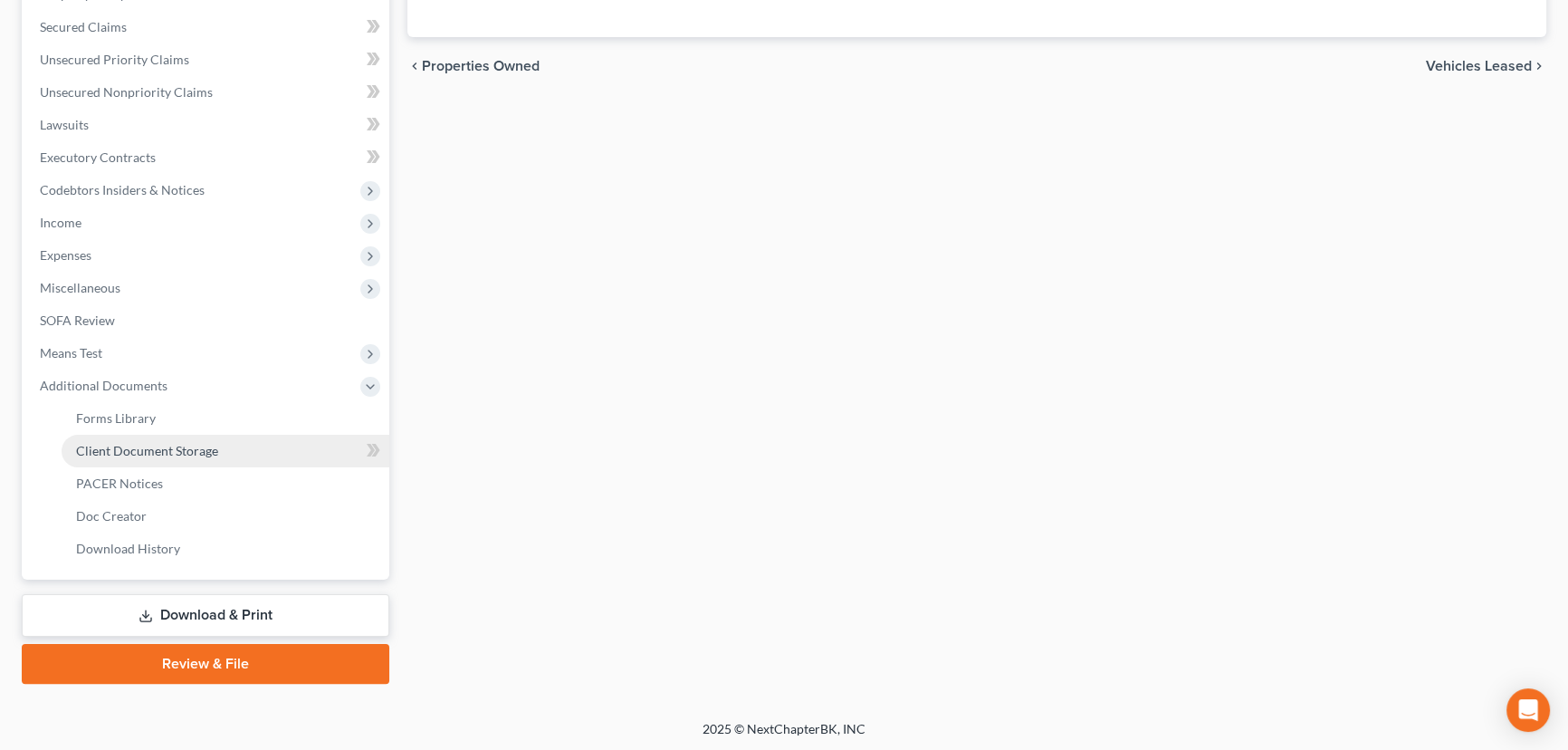
click at [163, 462] on link "Client Document Storage" at bounding box center [225, 451] width 328 height 33
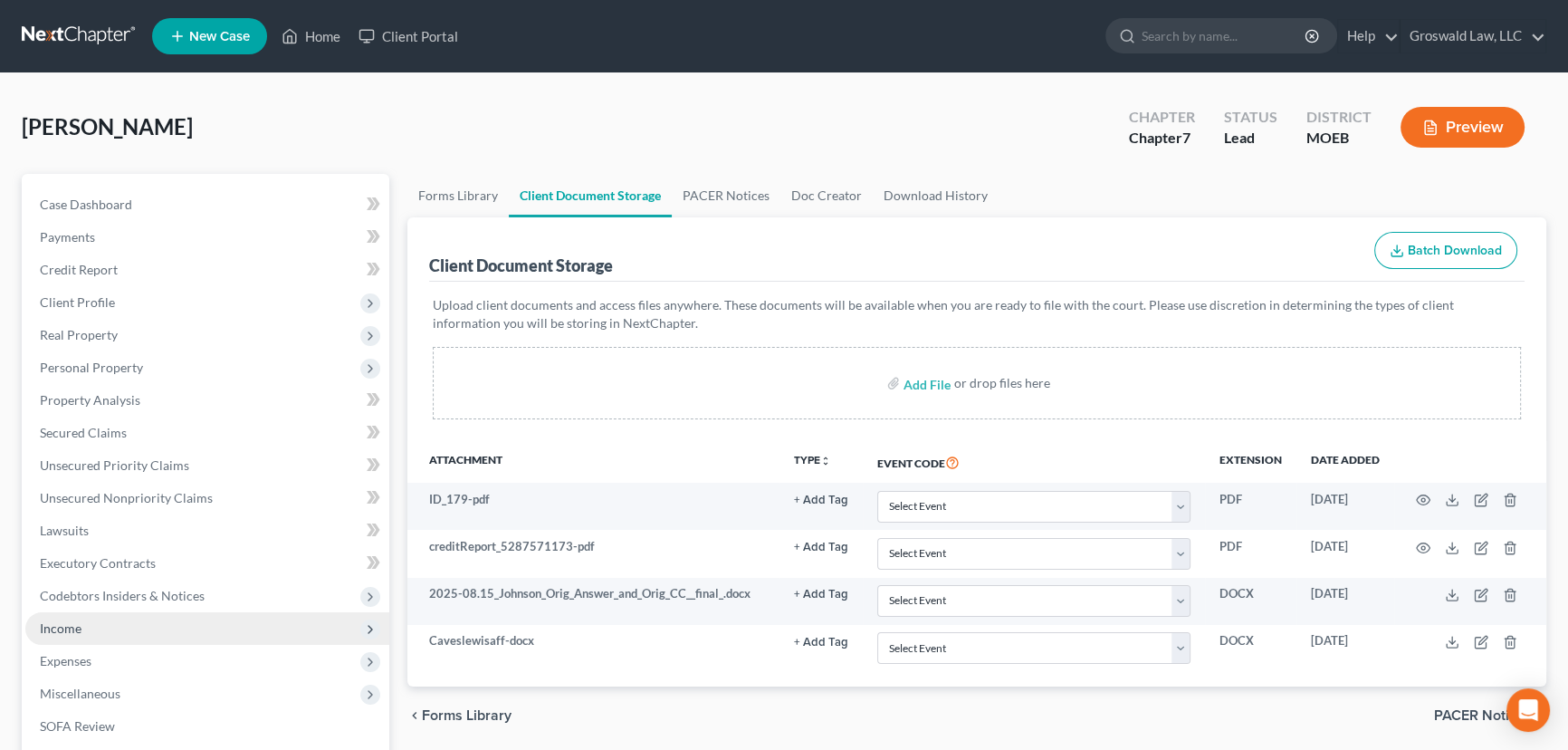
click at [172, 631] on span "Income" at bounding box center [207, 629] width 364 height 33
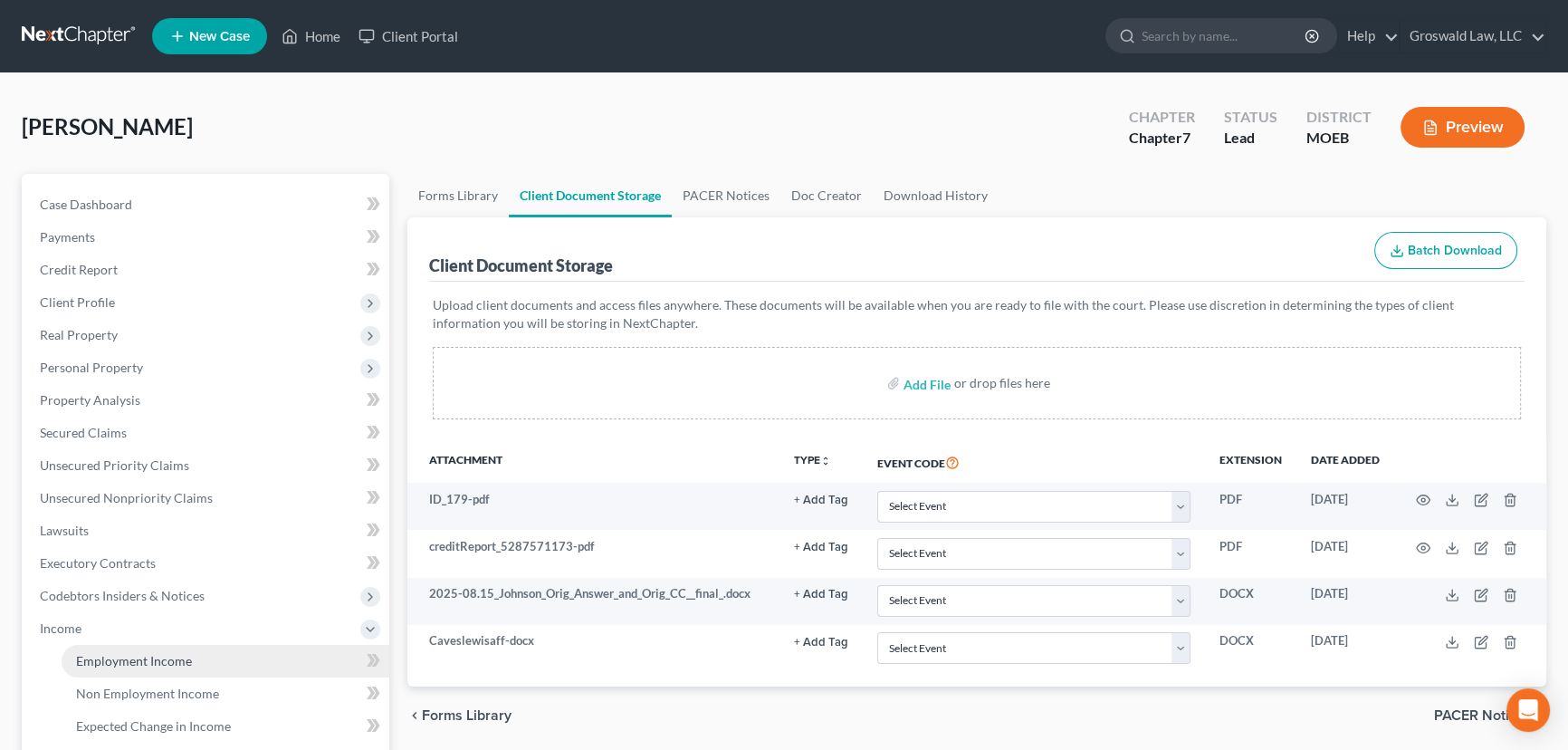
click at [231, 665] on link "Employment Income" at bounding box center [225, 662] width 328 height 33
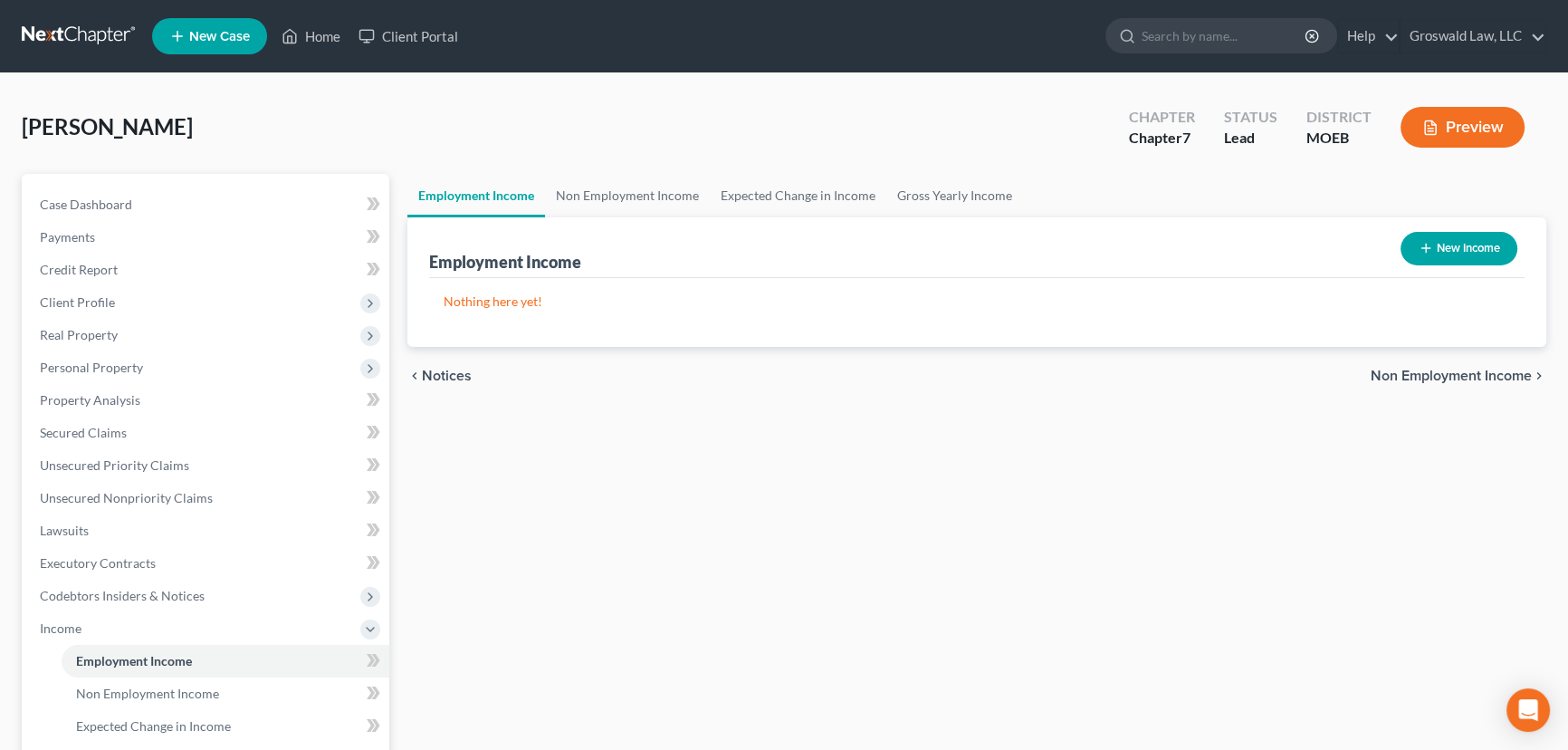
click at [1478, 252] on button "New Income" at bounding box center [1458, 248] width 116 height 34
select select "0"
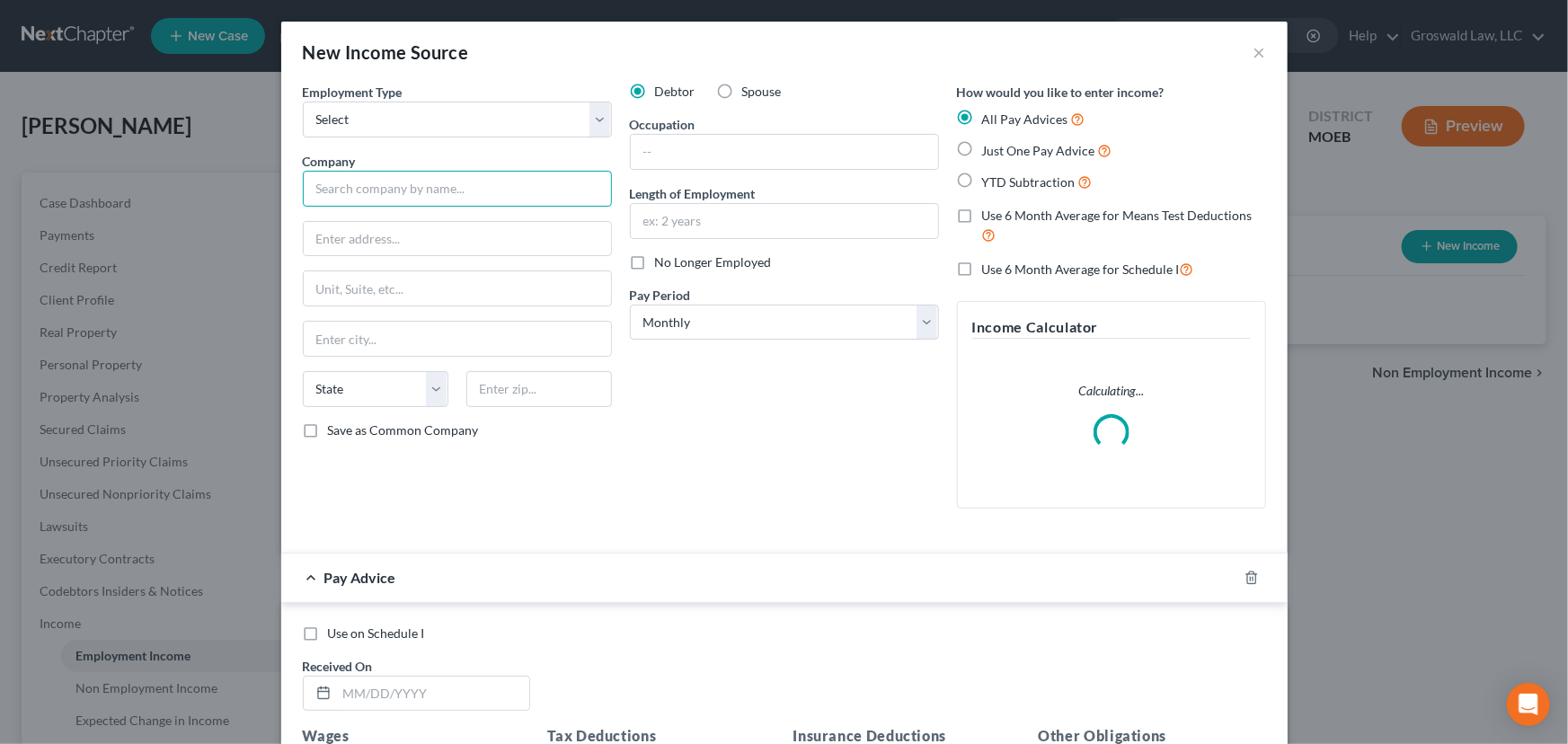
click at [512, 175] on input "text" at bounding box center [457, 189] width 309 height 36
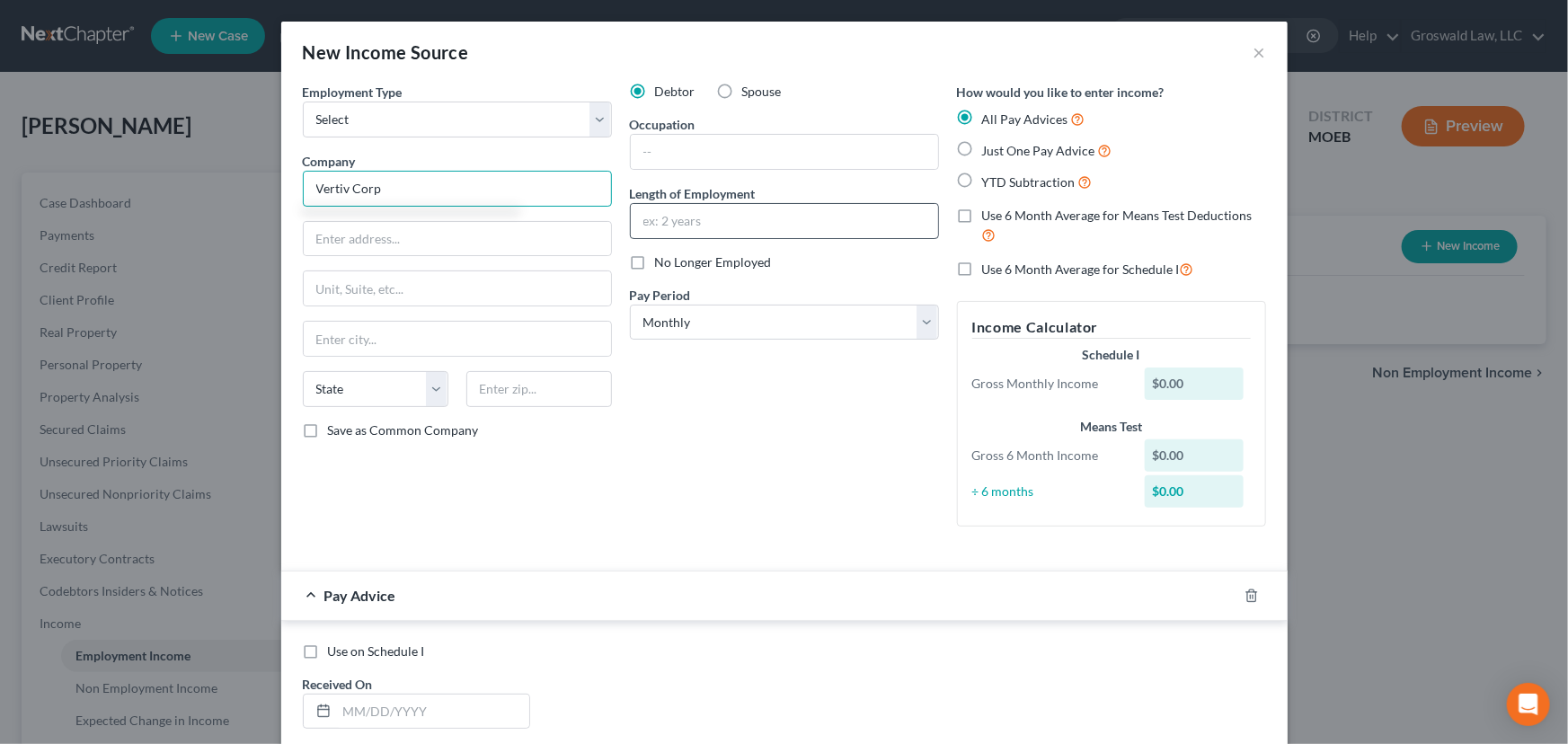
type input "Vertiv Corp"
click at [745, 227] on input "text" at bounding box center [784, 221] width 307 height 34
type input "0"
type input "09/2025 to present"
click at [810, 142] on input "text" at bounding box center [784, 152] width 307 height 34
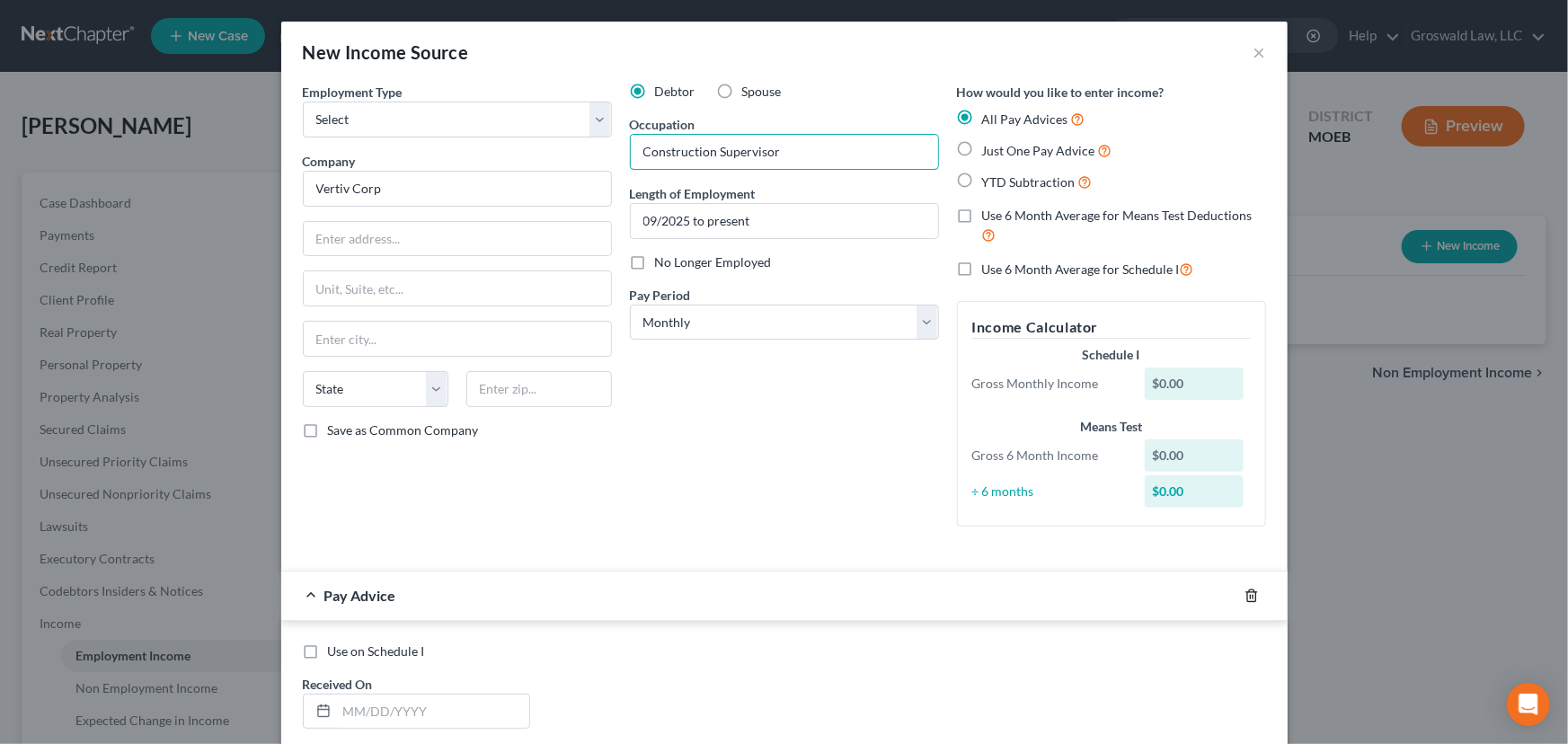
type input "Construction Supervisor"
click at [1244, 594] on icon "button" at bounding box center [1251, 595] width 14 height 14
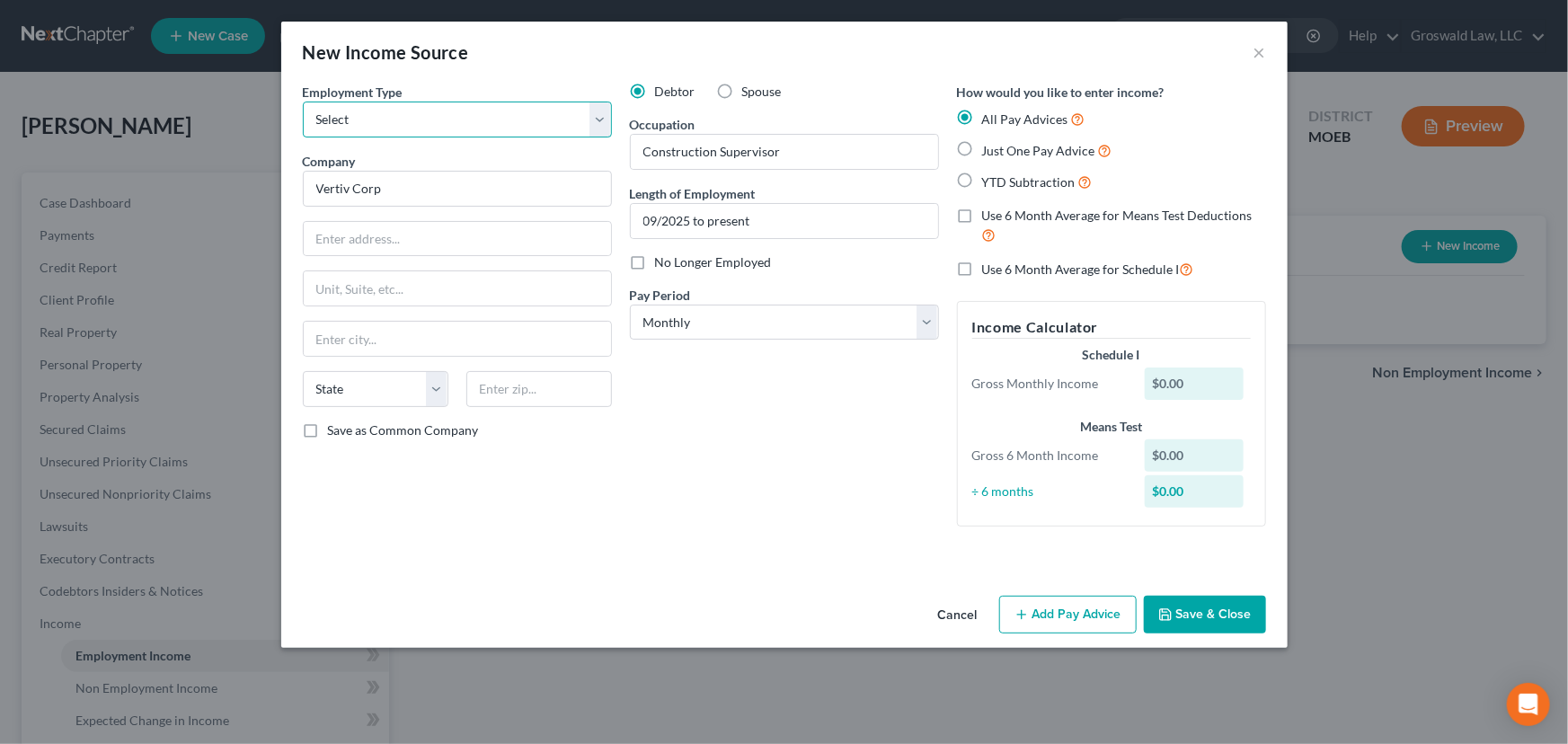
click at [500, 115] on select "Select Full or [DEMOGRAPHIC_DATA] Employment Self Employment" at bounding box center [457, 119] width 309 height 36
select select "0"
click at [303, 101] on select "Select Full or [DEMOGRAPHIC_DATA] Employment Self Employment" at bounding box center [457, 119] width 309 height 36
click at [1192, 602] on button "Save & Close" at bounding box center [1205, 614] width 122 height 38
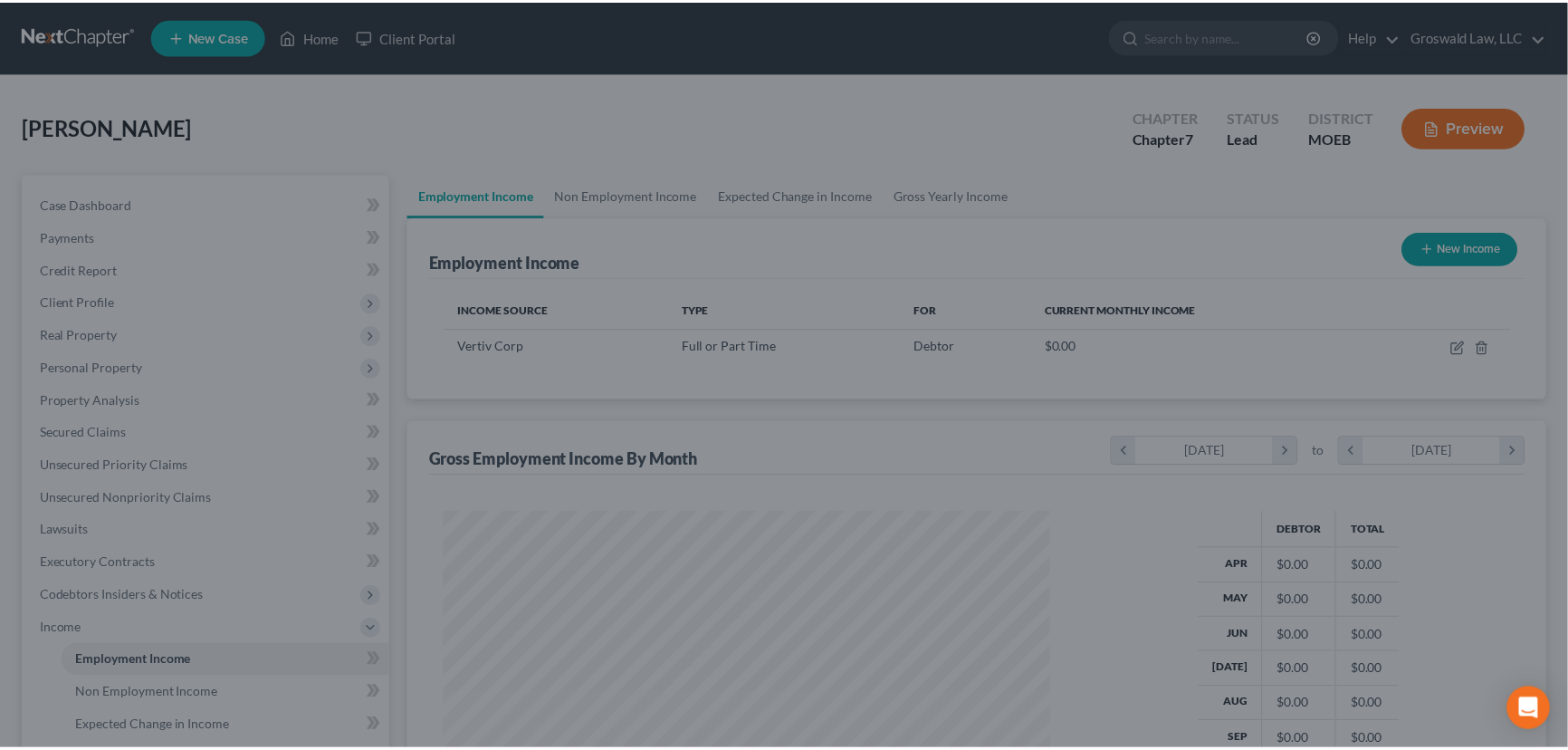
scroll to position [324, 643]
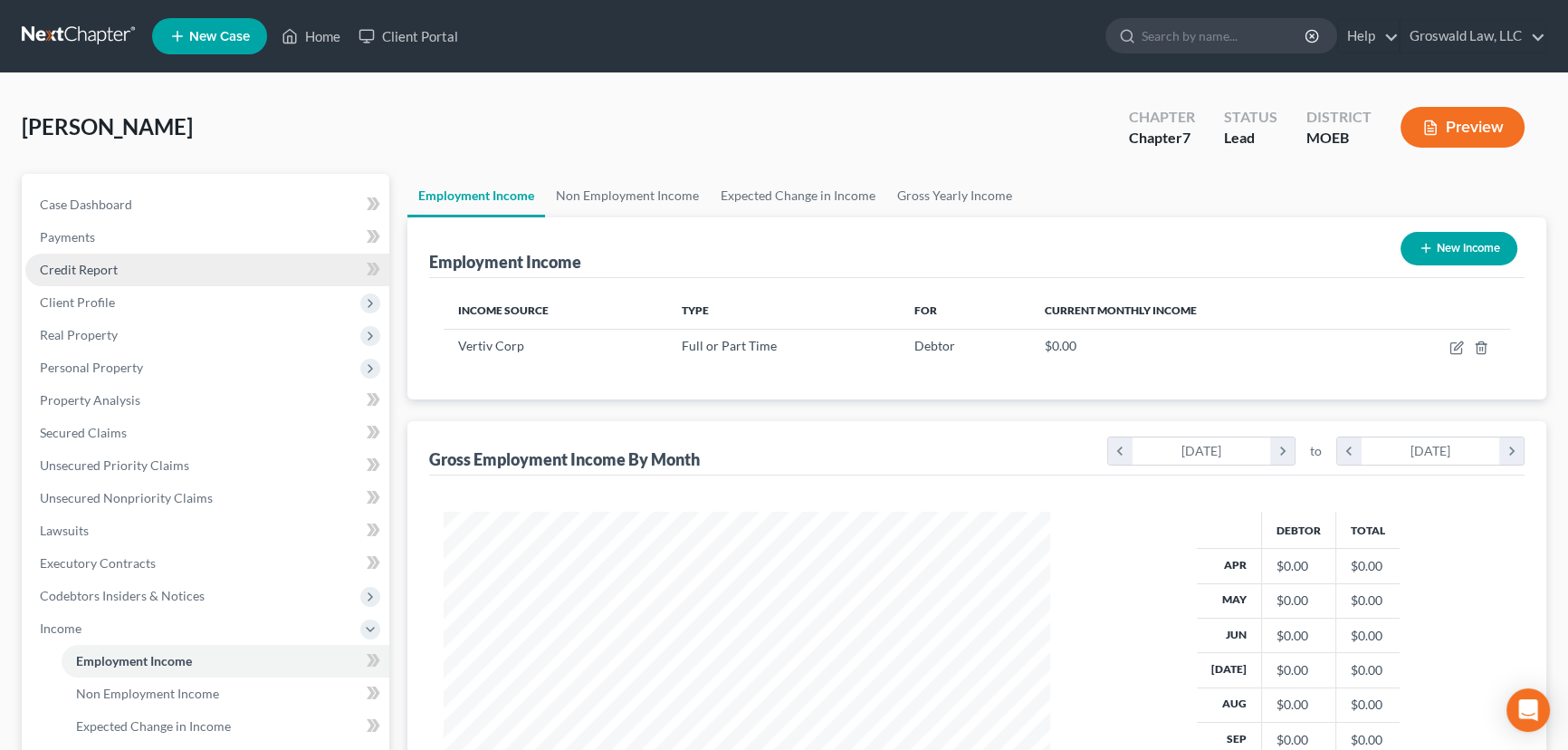
click at [126, 279] on link "Credit Report" at bounding box center [207, 270] width 364 height 33
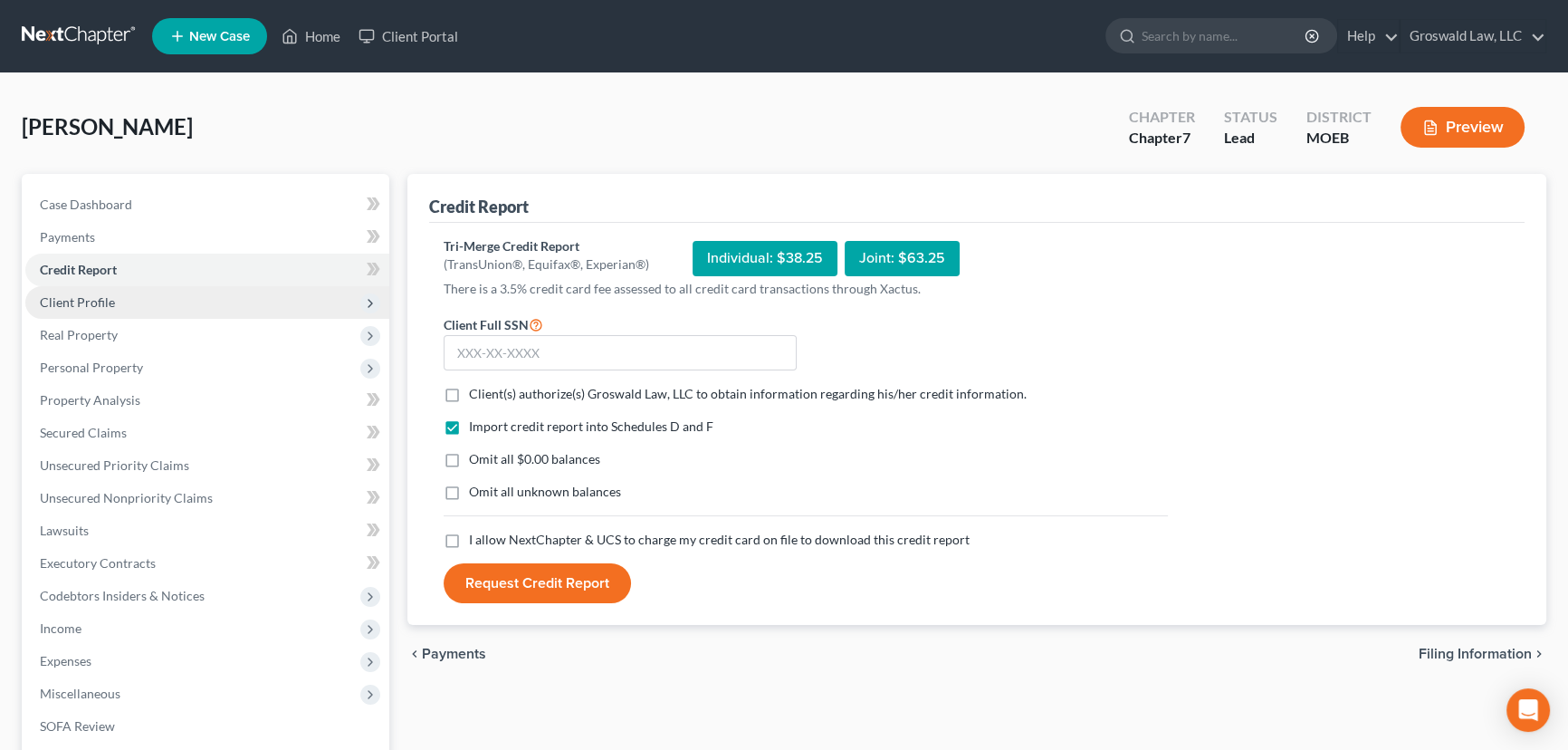
click at [94, 307] on span "Client Profile" at bounding box center [77, 302] width 75 height 15
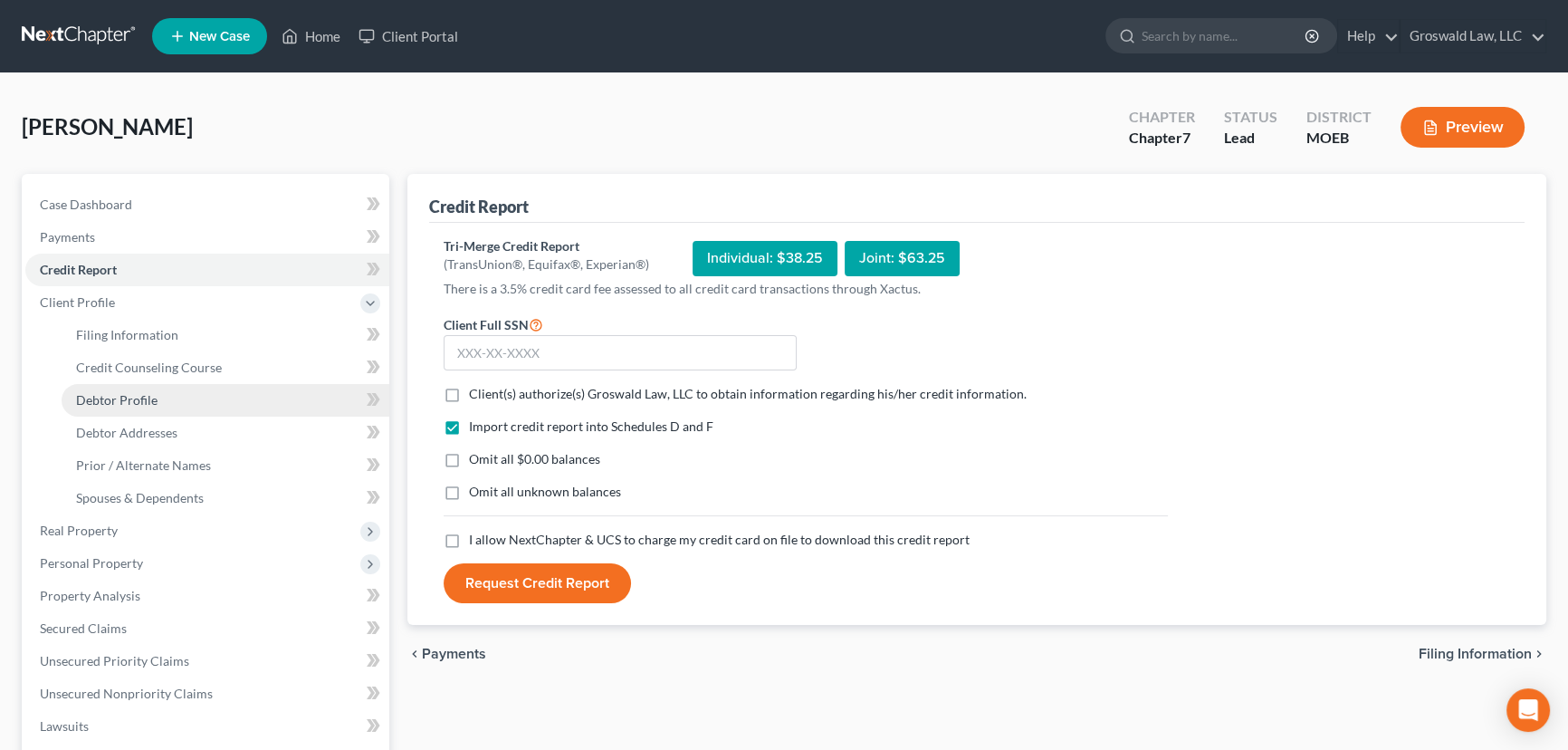
click at [152, 397] on span "Debtor Profile" at bounding box center [116, 400] width 82 height 15
select select "0"
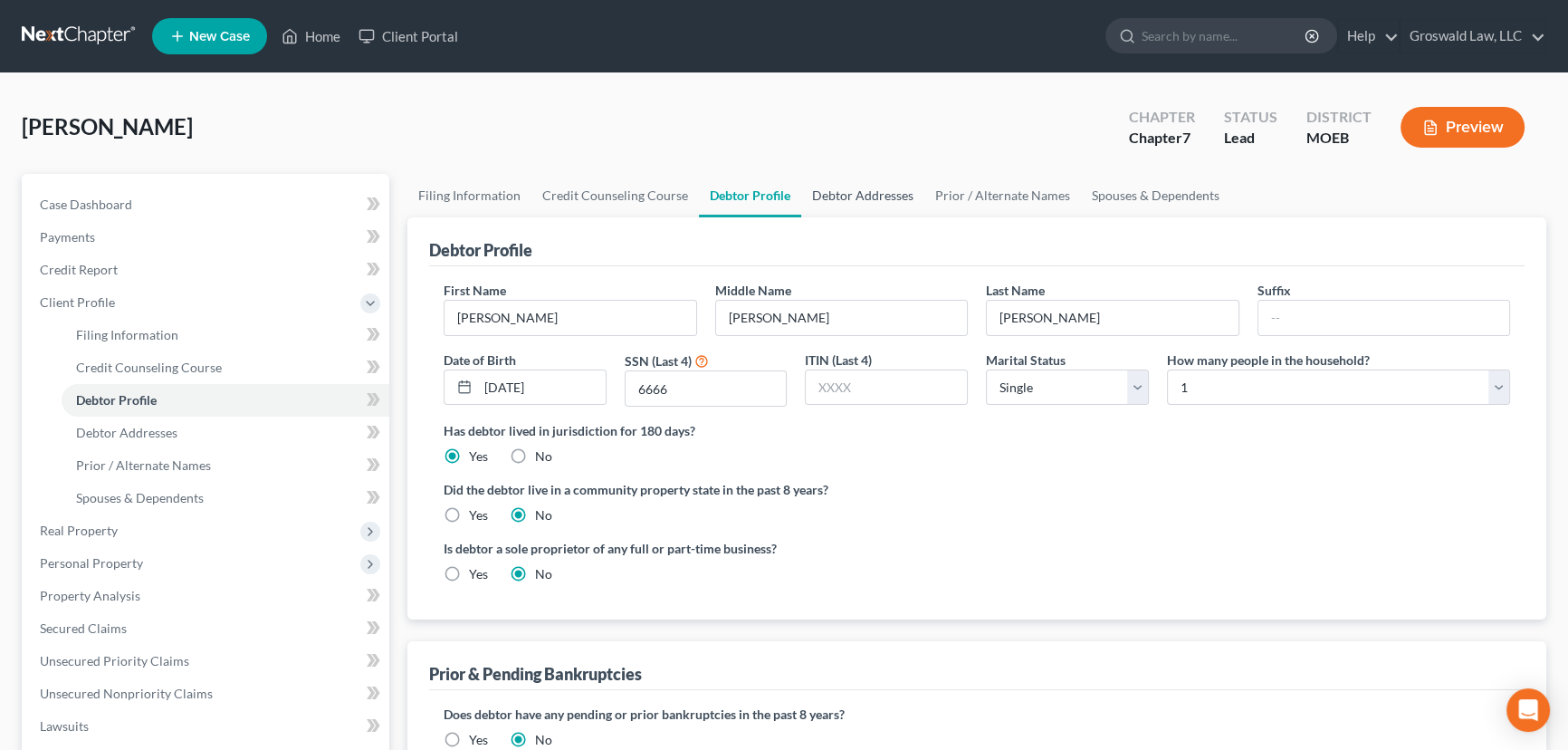
click at [833, 194] on link "Debtor Addresses" at bounding box center [862, 195] width 123 height 43
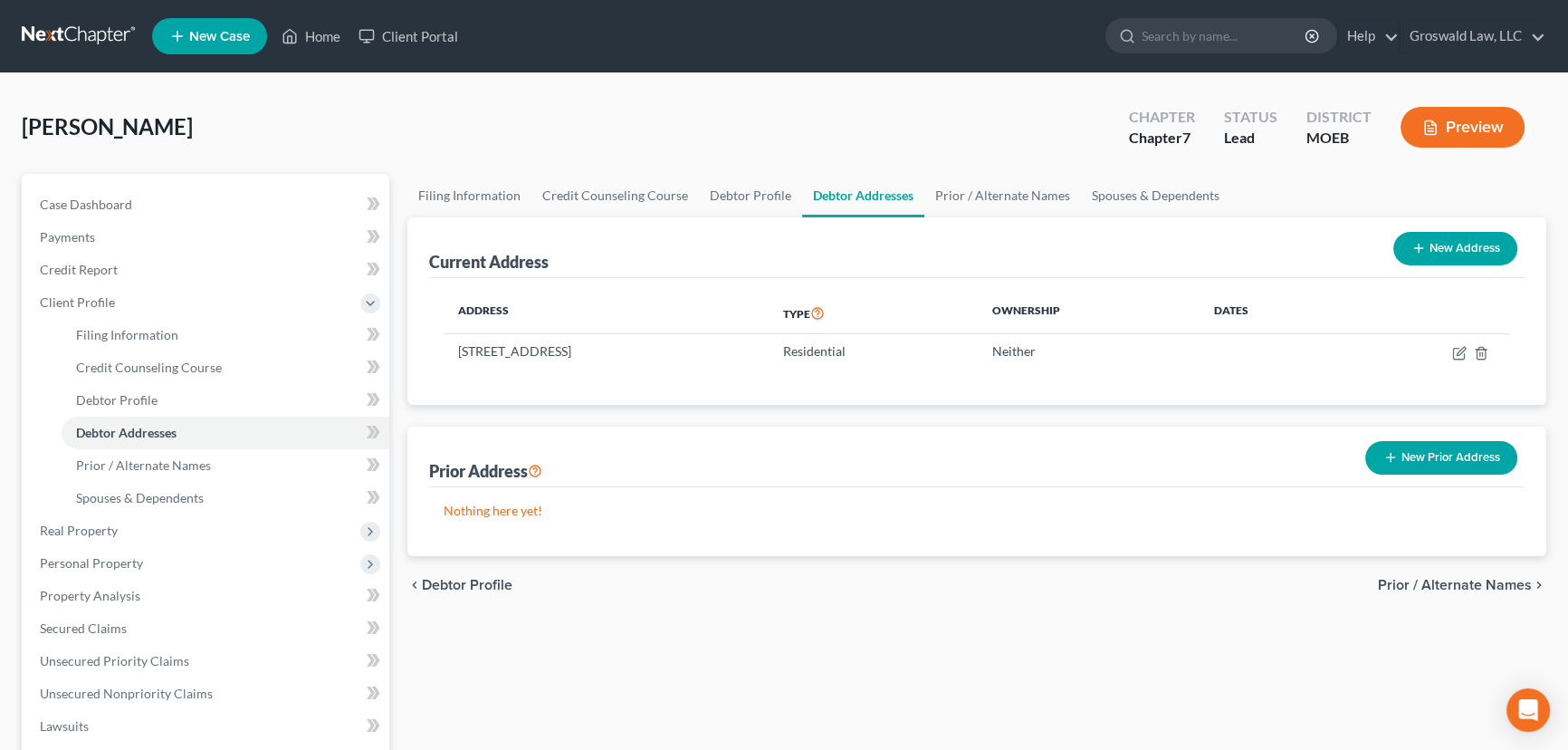
click at [1462, 462] on button "New Prior Address" at bounding box center [1441, 458] width 152 height 34
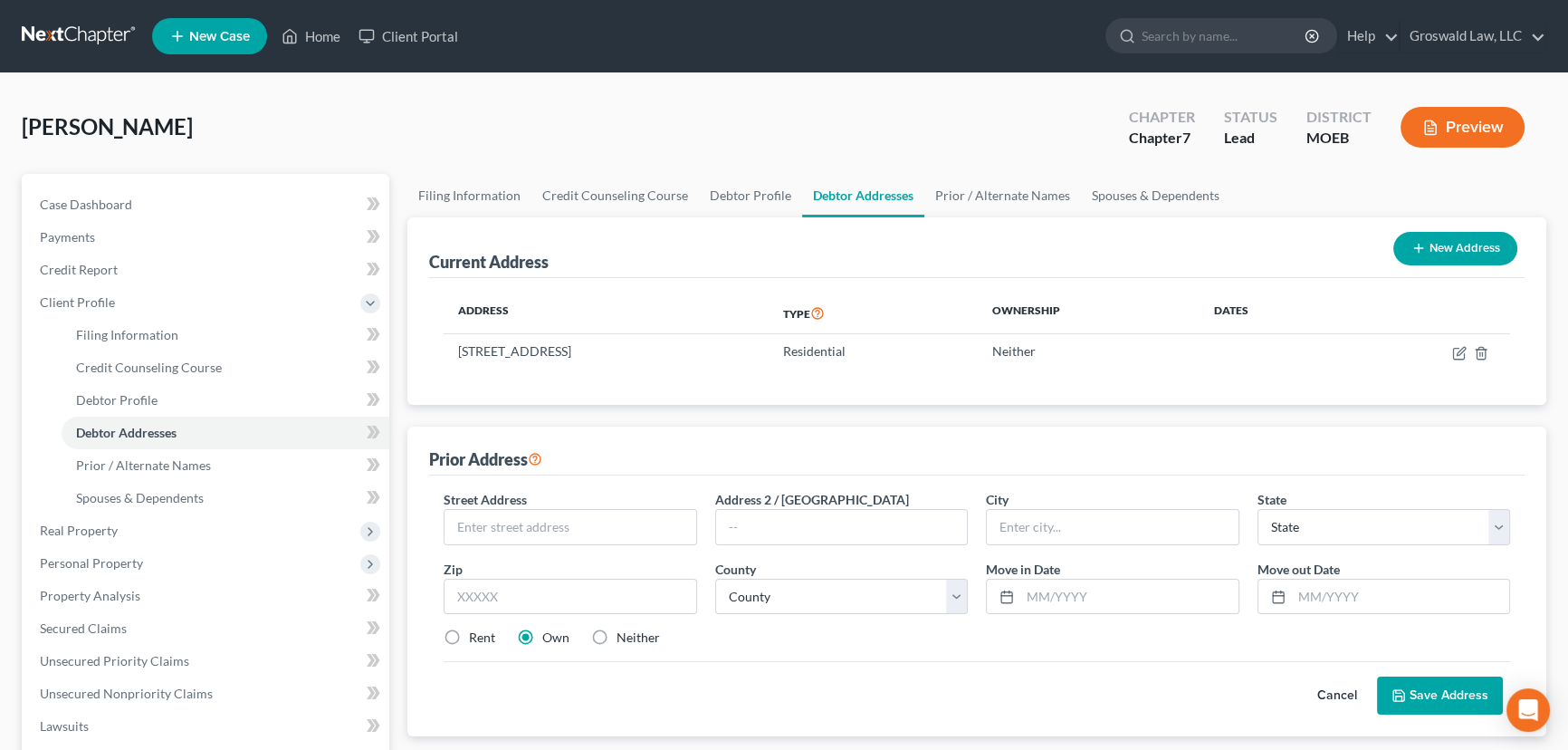
click at [616, 637] on label "Neither" at bounding box center [637, 638] width 43 height 18
click at [624, 637] on input "Neither" at bounding box center [630, 635] width 12 height 12
radio input "true"
click at [601, 526] on input "text" at bounding box center [570, 527] width 252 height 35
type input "[STREET_ADDRESS][PERSON_NAME]"
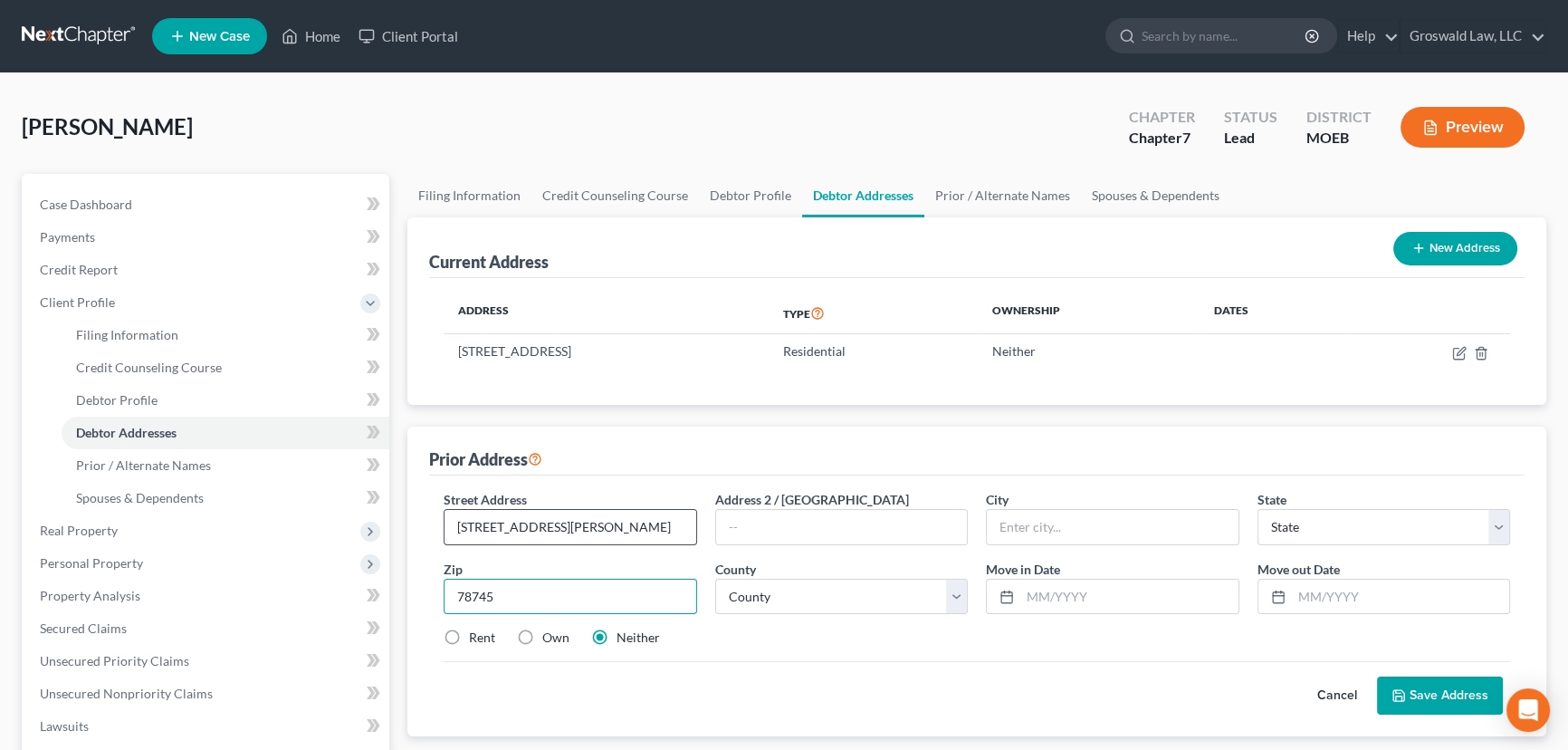
type input "78745"
type input "Austin"
select select "45"
click at [1115, 592] on input "text" at bounding box center [1129, 597] width 218 height 35
type input "09/2023"
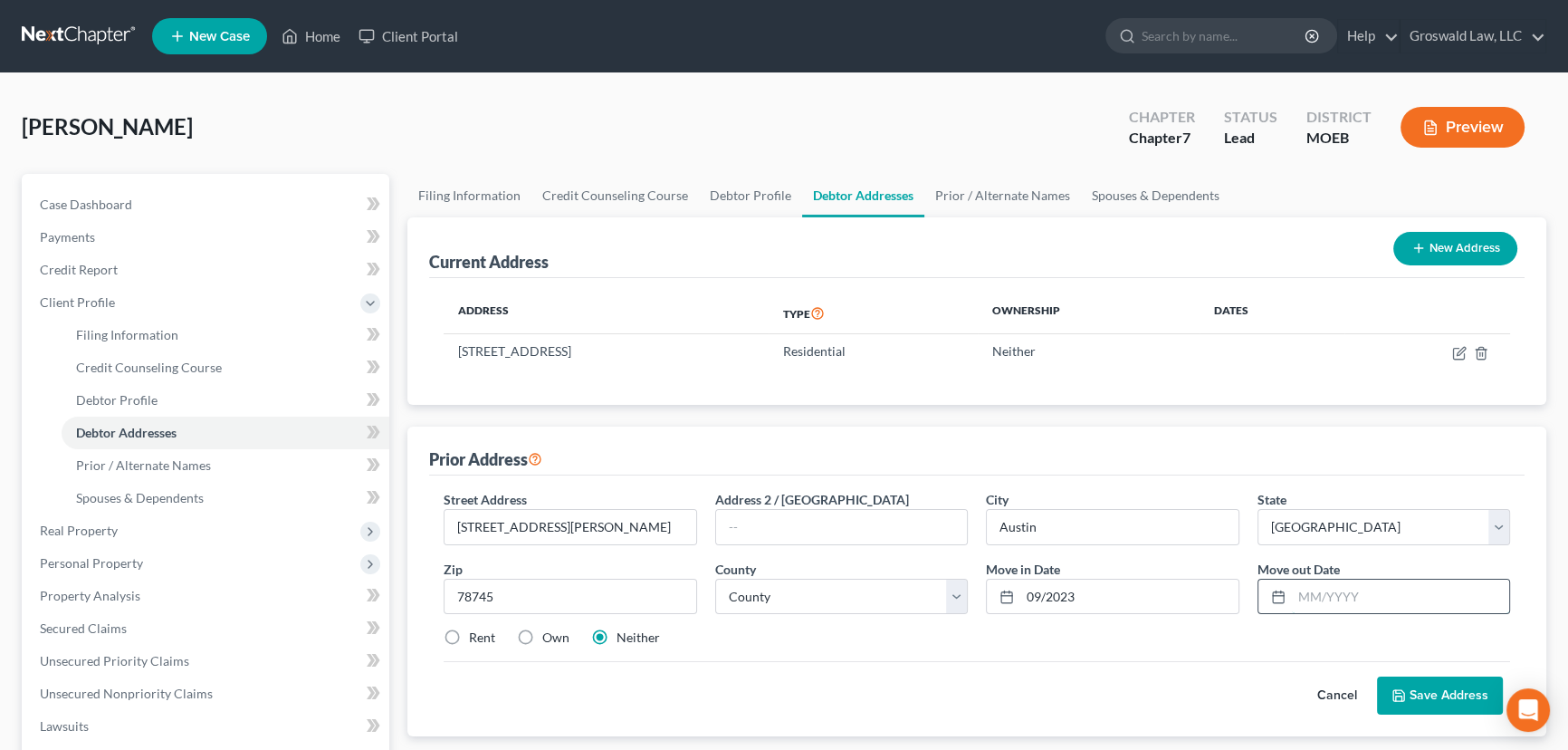
click at [1322, 597] on input "text" at bounding box center [1401, 597] width 218 height 35
type input "09/2025"
click at [848, 601] on select "County [GEOGRAPHIC_DATA] [GEOGRAPHIC_DATA] [GEOGRAPHIC_DATA] [GEOGRAPHIC_DATA] …" at bounding box center [842, 597] width 254 height 37
select select "7"
click at [715, 579] on select "County [GEOGRAPHIC_DATA] [GEOGRAPHIC_DATA] [GEOGRAPHIC_DATA] [GEOGRAPHIC_DATA] …" at bounding box center [842, 597] width 254 height 37
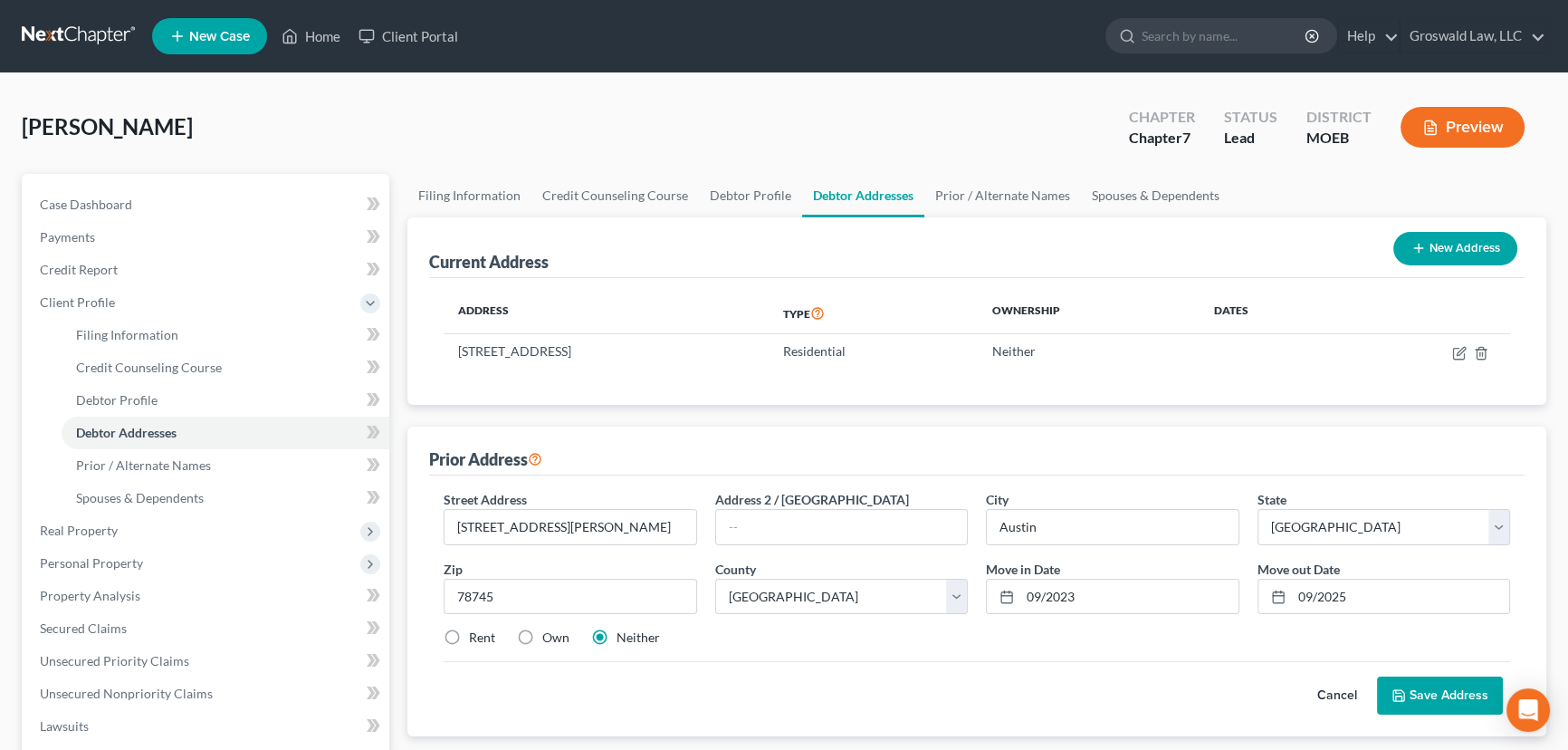
click at [1455, 691] on button "Save Address" at bounding box center [1439, 696] width 126 height 38
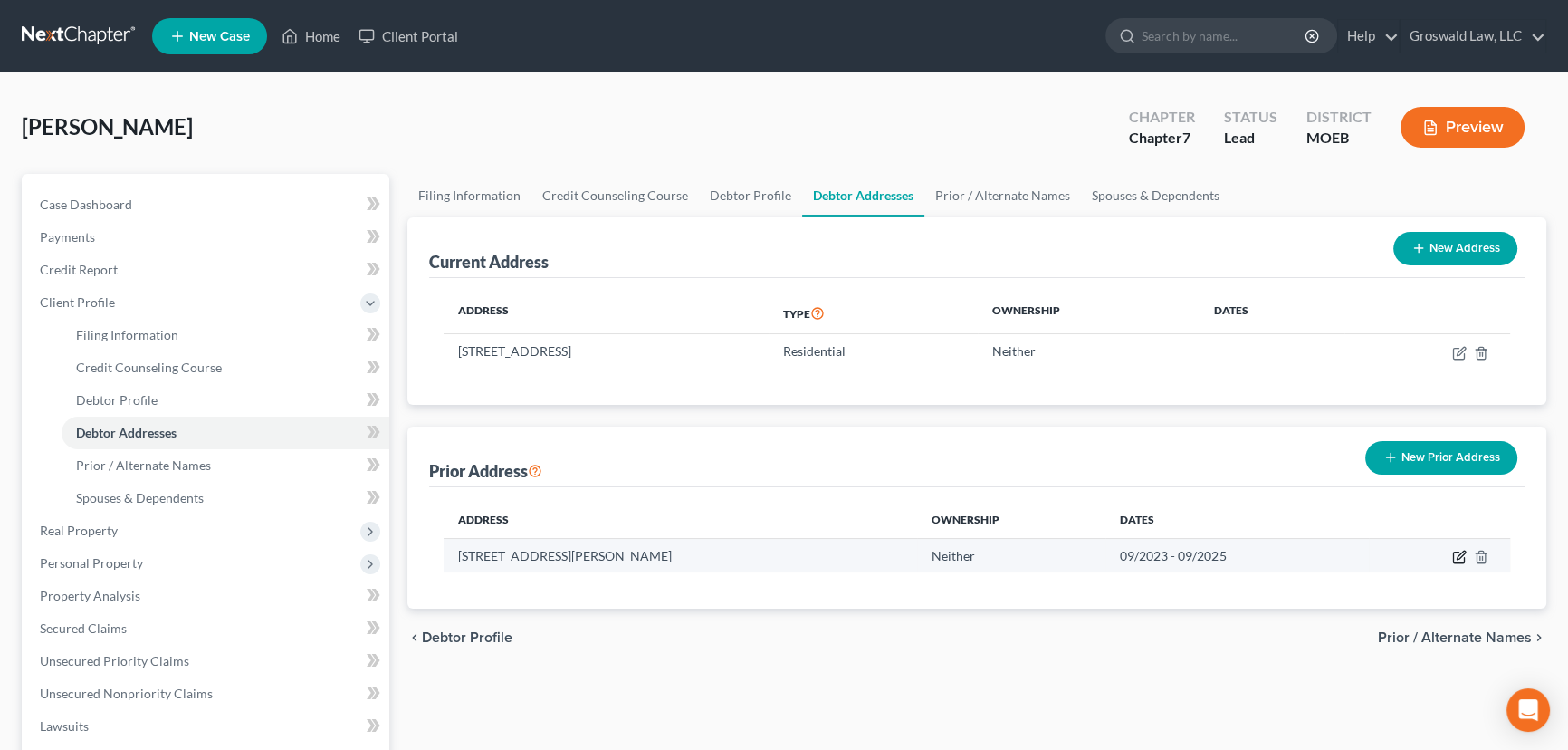
click at [1457, 550] on icon "button" at bounding box center [1459, 557] width 14 height 14
select select "45"
select select "7"
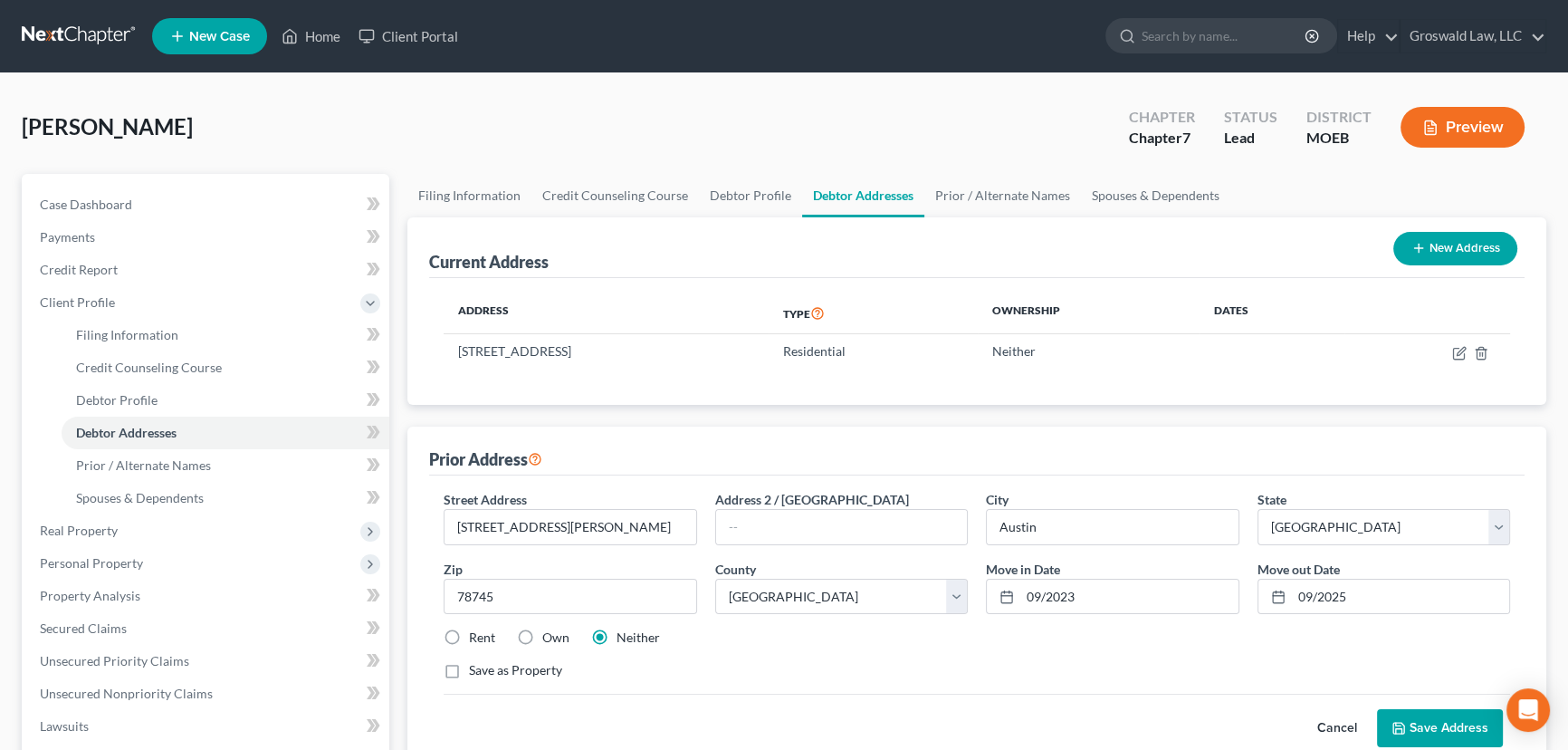
click at [1446, 723] on button "Save Address" at bounding box center [1439, 728] width 126 height 38
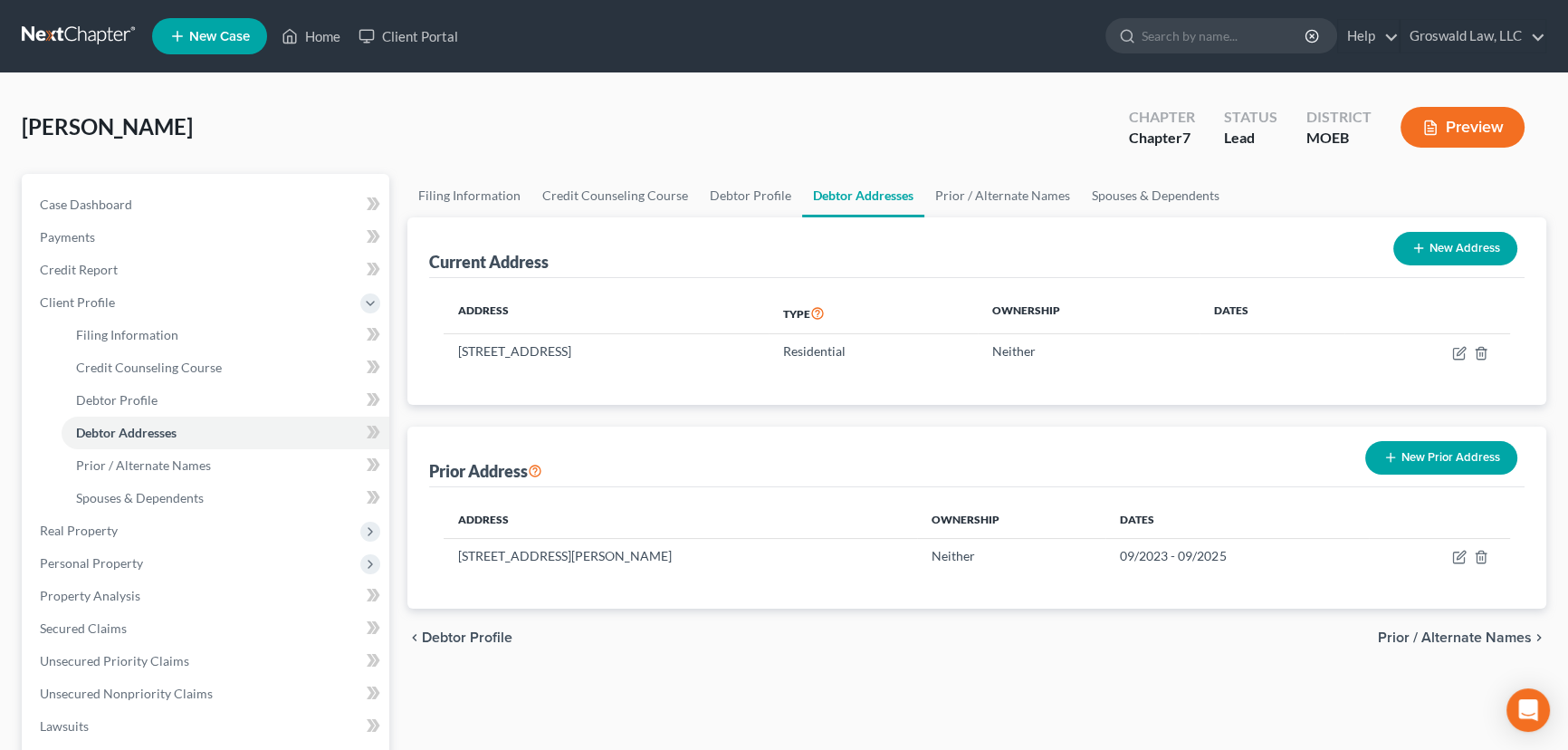
click at [1445, 452] on button "New Prior Address" at bounding box center [1441, 458] width 152 height 34
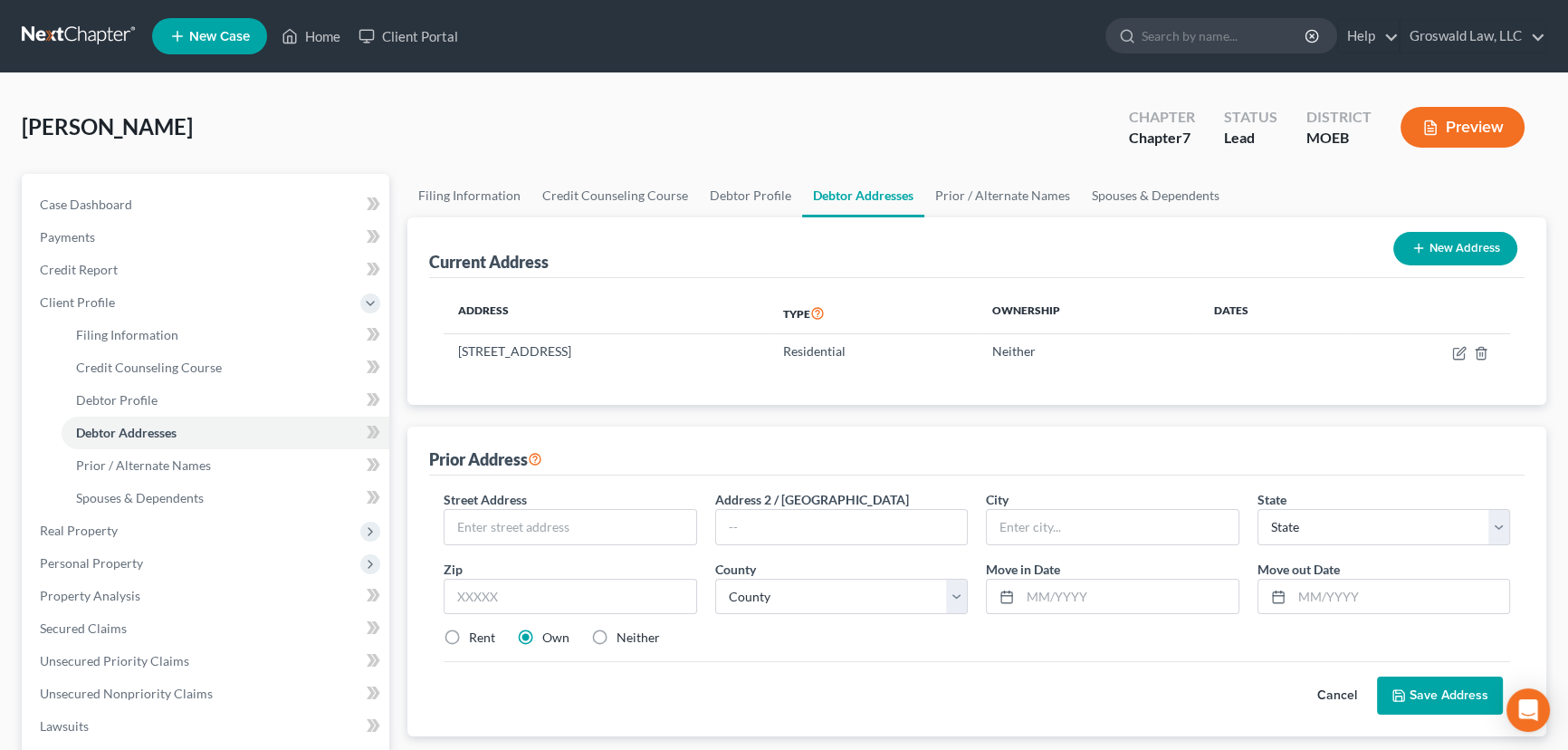
click at [616, 634] on label "Neither" at bounding box center [637, 638] width 43 height 18
click at [624, 634] on input "Neither" at bounding box center [630, 635] width 12 height 12
radio input "true"
click at [555, 516] on input "text" at bounding box center [570, 527] width 252 height 35
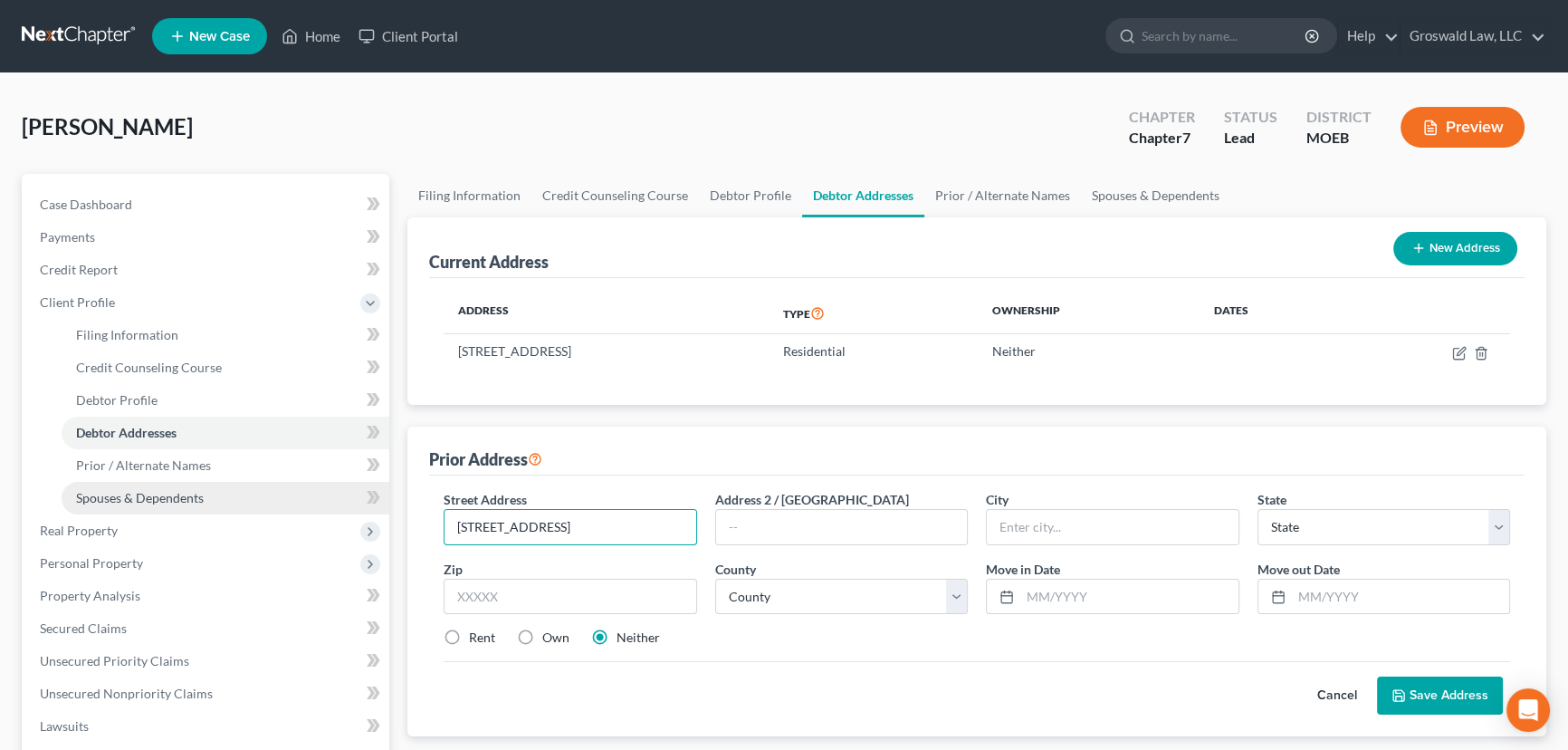
type input "[STREET_ADDRESS]"
type input "33703"
type input "[GEOGRAPHIC_DATA]"
select select "9"
select select "51"
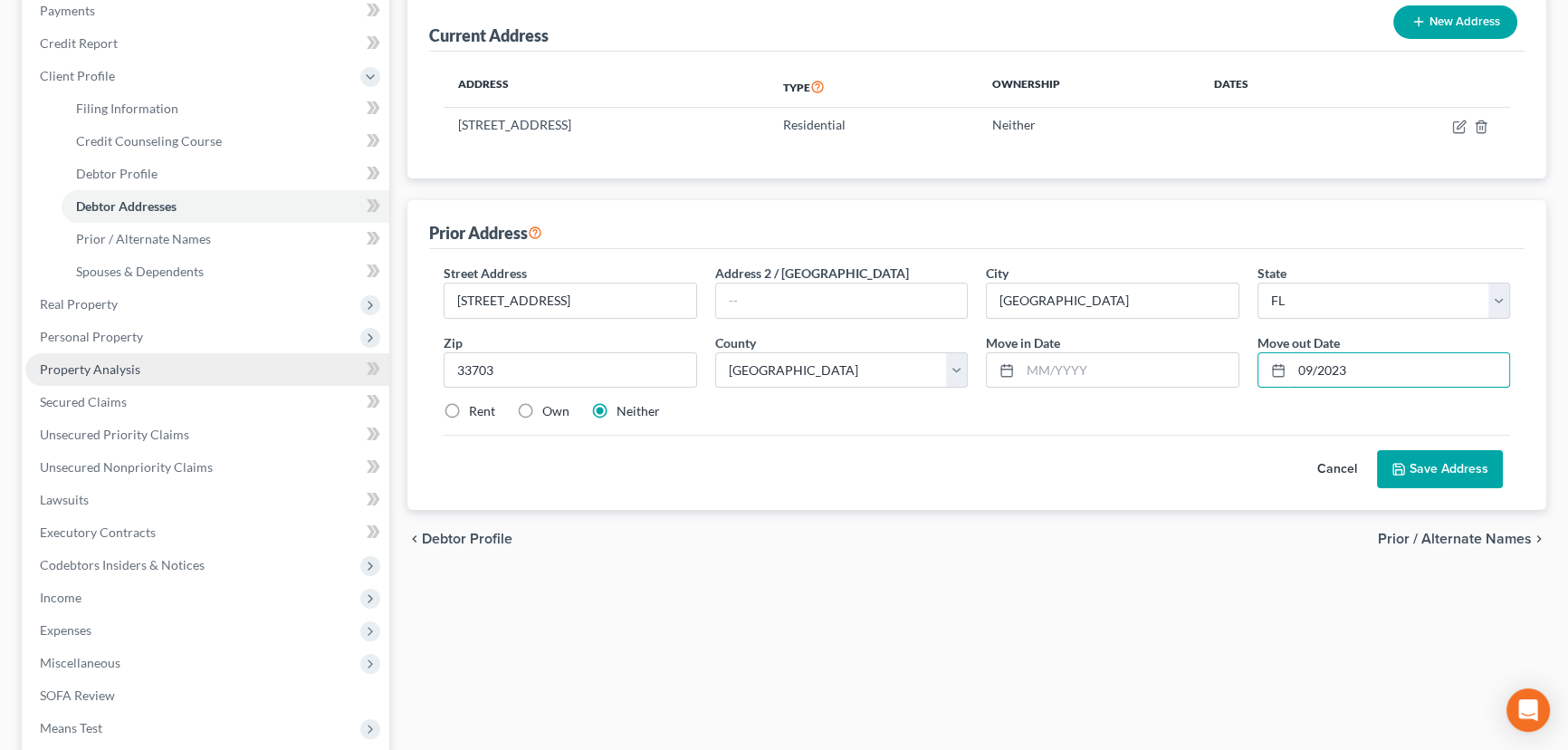
scroll to position [246, 0]
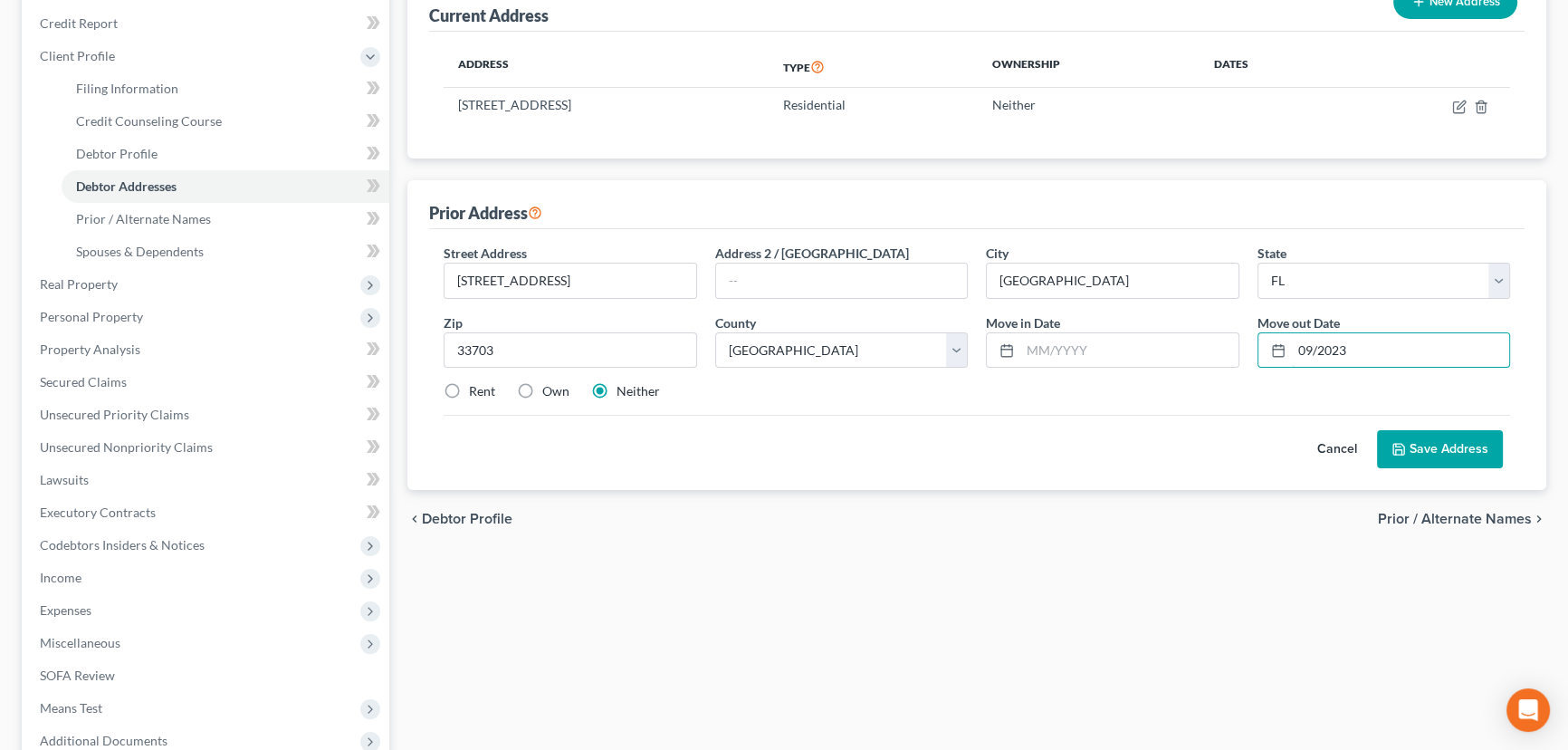
type input "09/2023"
click at [1092, 356] on input "text" at bounding box center [1129, 351] width 218 height 35
type input "05/2023"
click at [1439, 455] on button "Save Address" at bounding box center [1439, 449] width 126 height 38
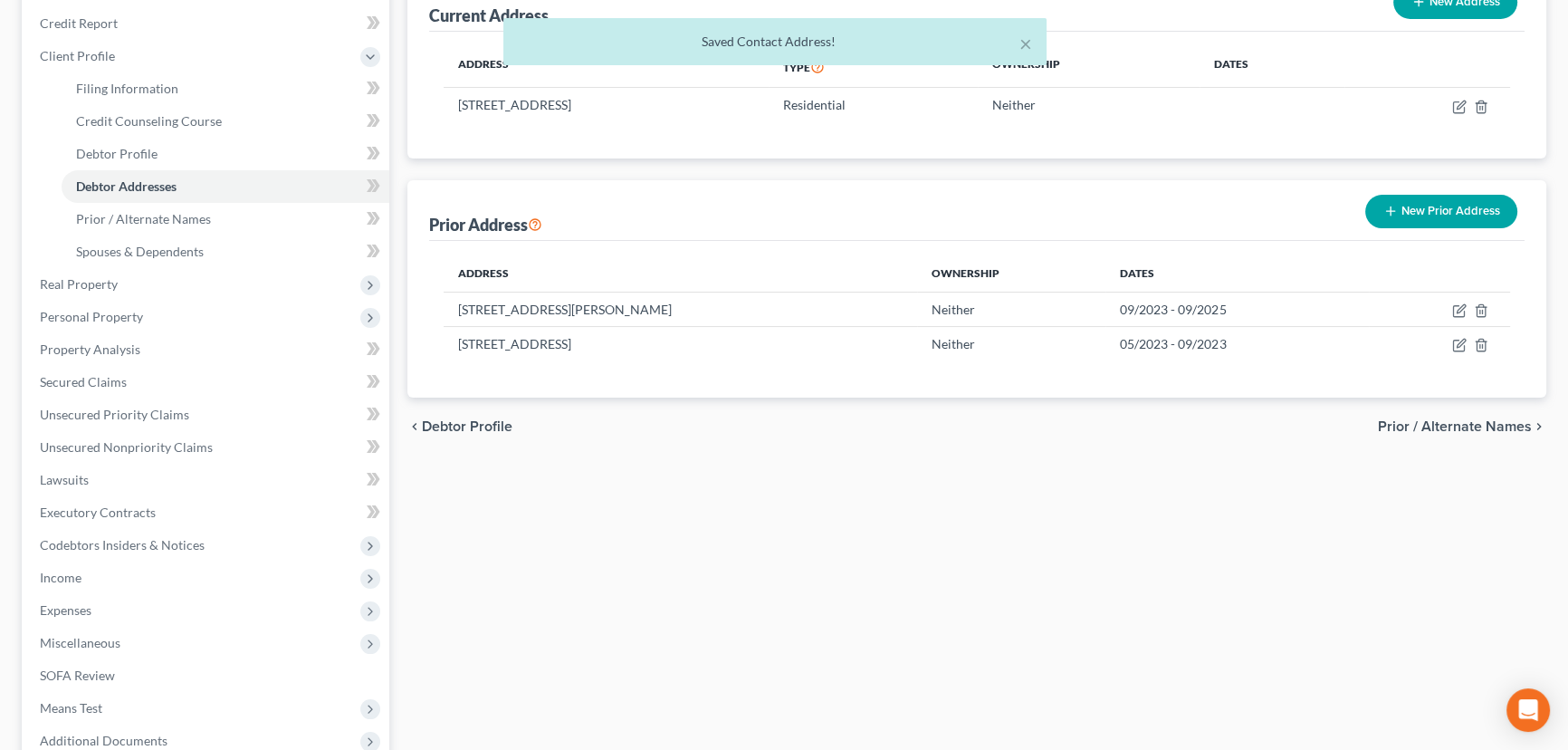
click at [1432, 207] on button "New Prior Address" at bounding box center [1441, 211] width 152 height 34
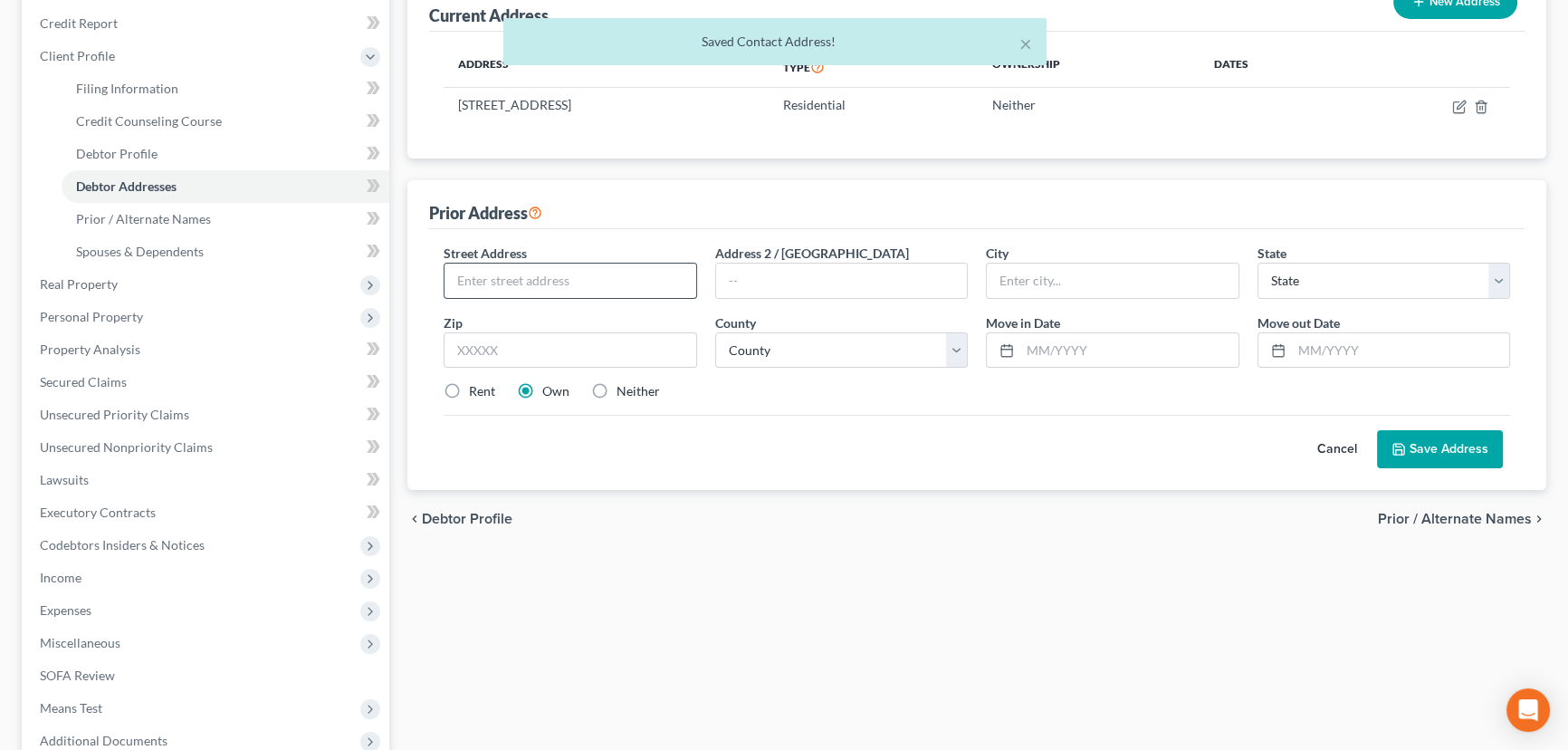
click at [573, 281] on input "text" at bounding box center [570, 281] width 252 height 35
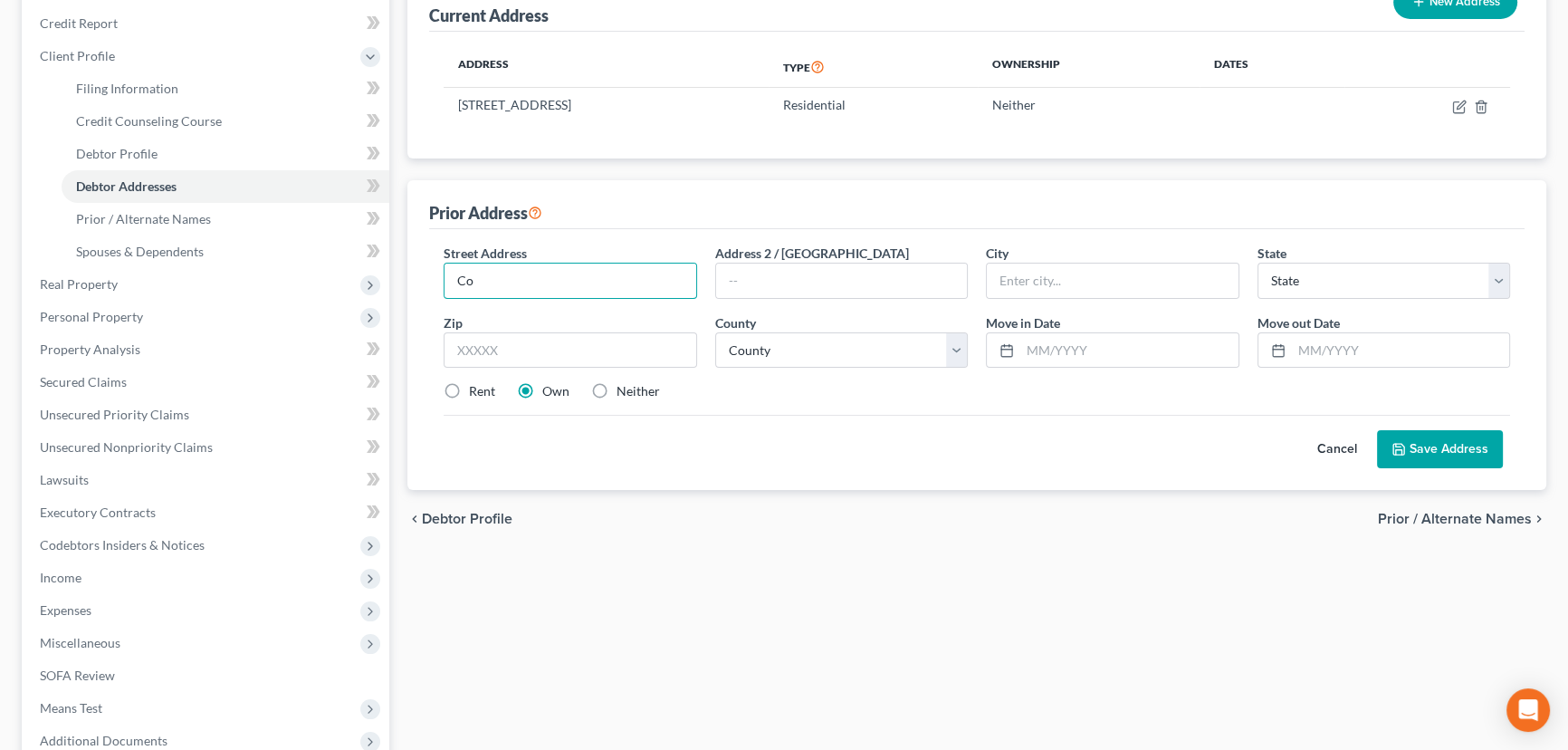
type input "C"
type input "Medellin, [GEOGRAPHIC_DATA]"
click at [891, 351] on select "County" at bounding box center [842, 351] width 254 height 37
click at [502, 337] on input "text" at bounding box center [570, 351] width 254 height 37
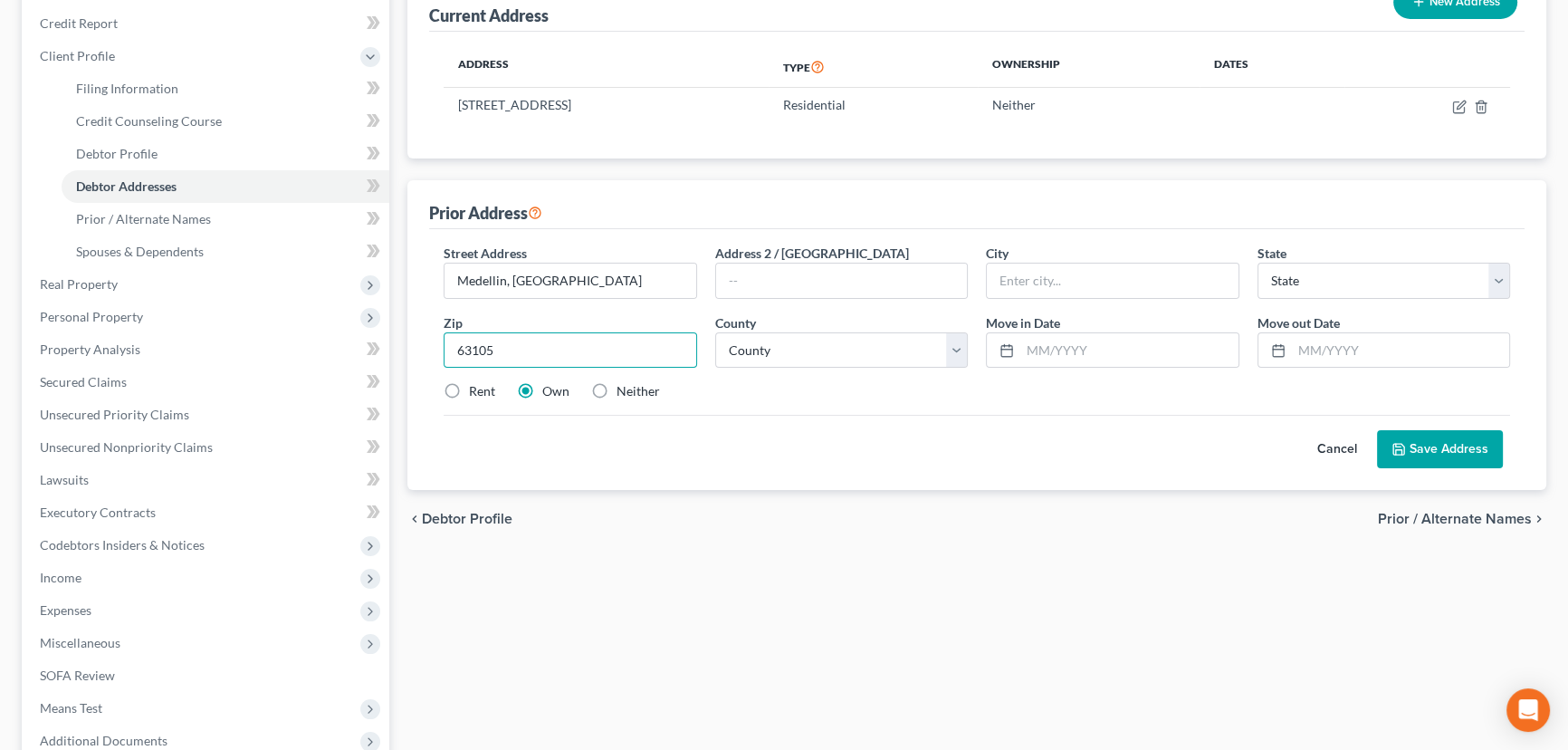
type input "63105"
type input "Saint Louis"
select select "26"
select select "97"
click at [1076, 351] on input "text" at bounding box center [1129, 351] width 218 height 35
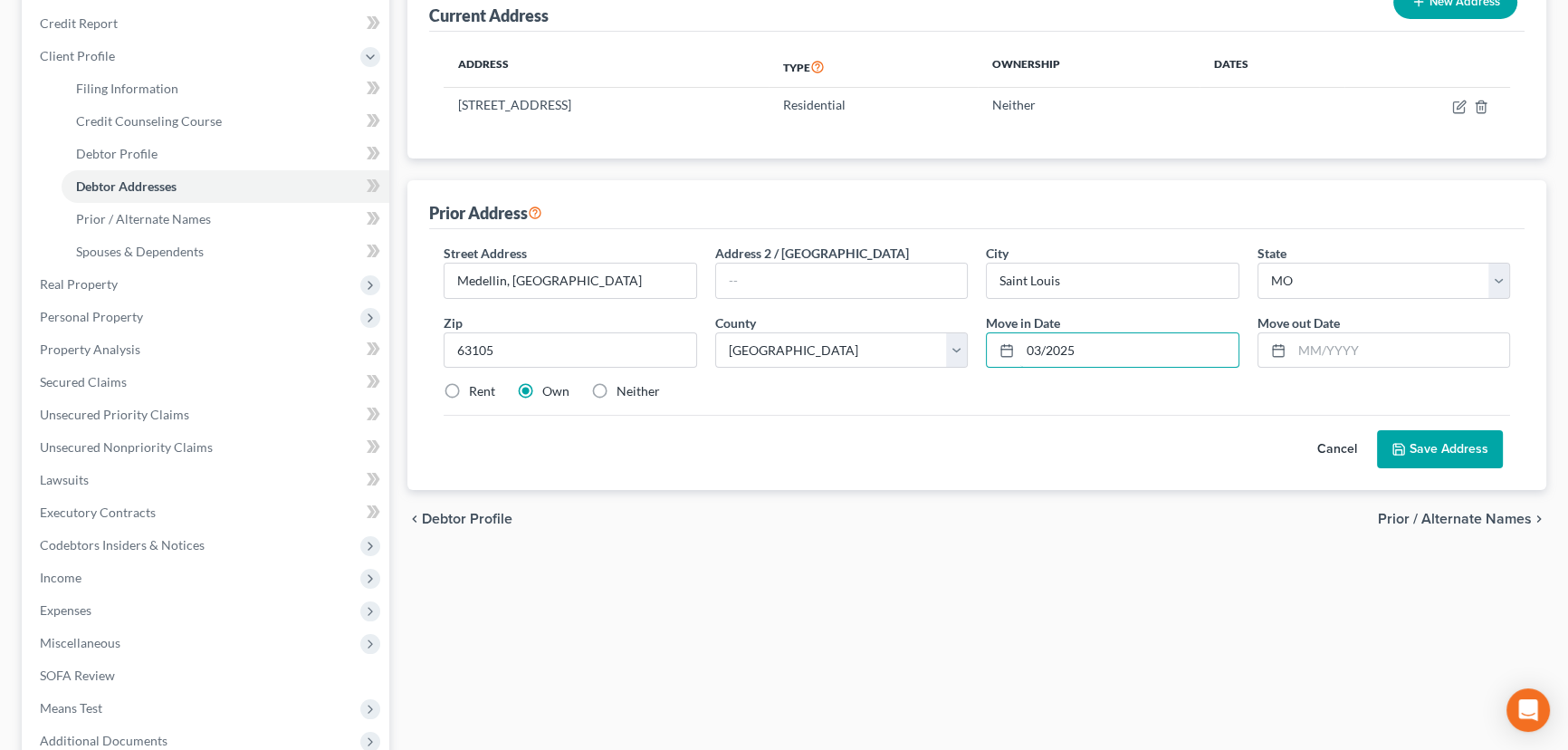
type input "03/2025"
click at [1321, 448] on button "Cancel" at bounding box center [1337, 449] width 80 height 37
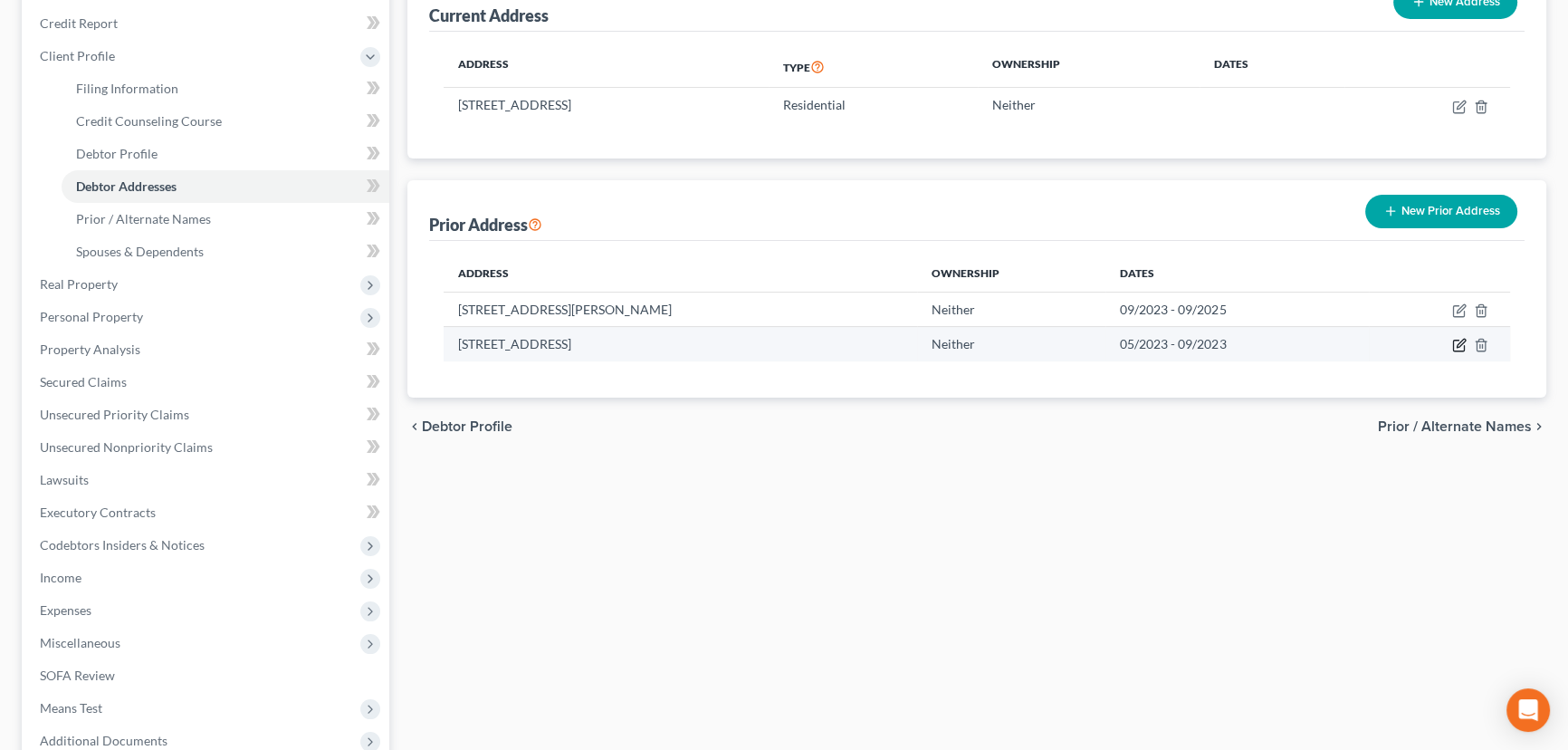
click at [1463, 340] on icon "button" at bounding box center [1460, 343] width 8 height 8
select select "9"
select select "51"
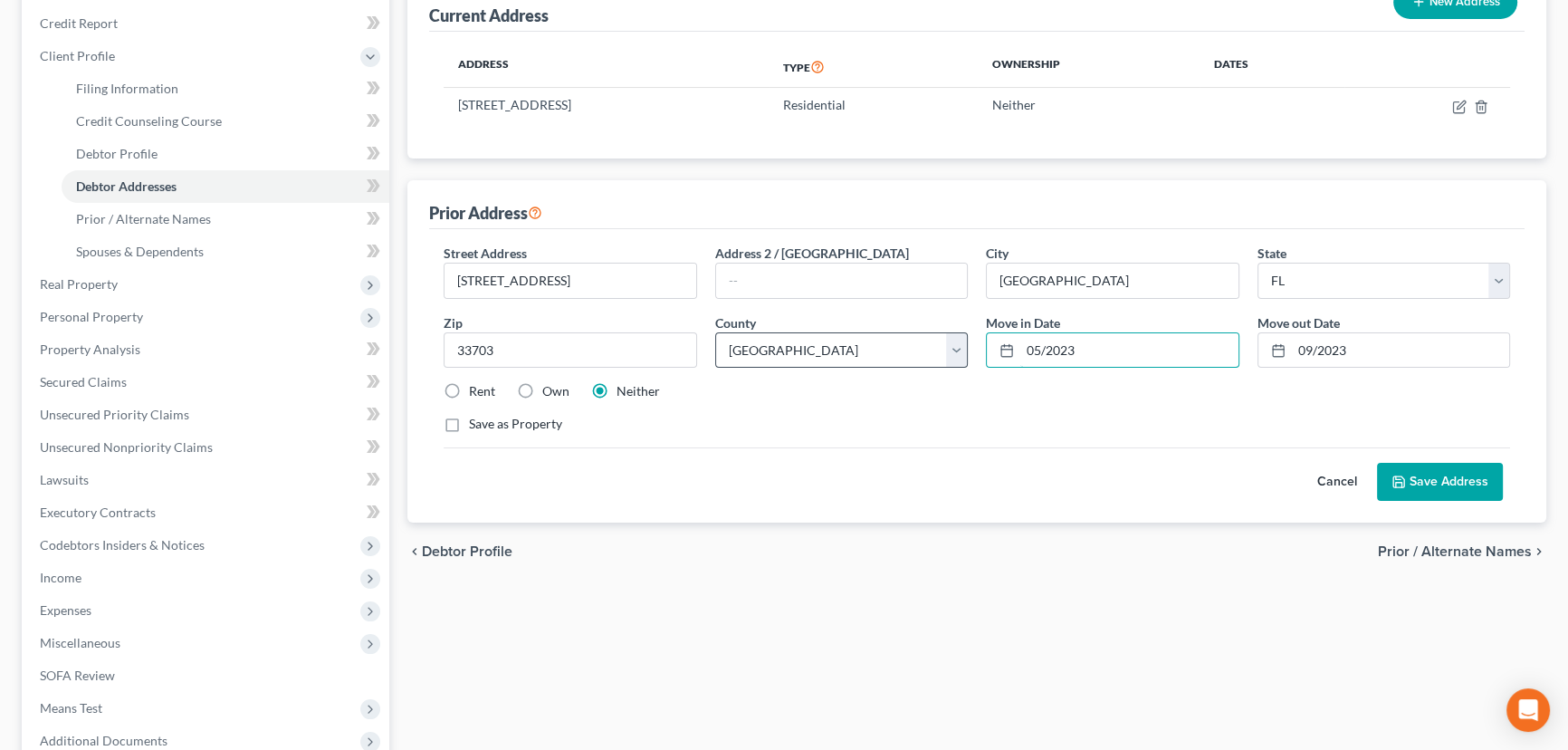
drag, startPoint x: 1187, startPoint y: 349, endPoint x: 852, endPoint y: 347, distance: 335.0
click at [852, 347] on div "Street Address * [STREET_ADDRESS] * [GEOGRAPHIC_DATA] * State [US_STATE] AK AR …" at bounding box center [977, 345] width 1084 height 205
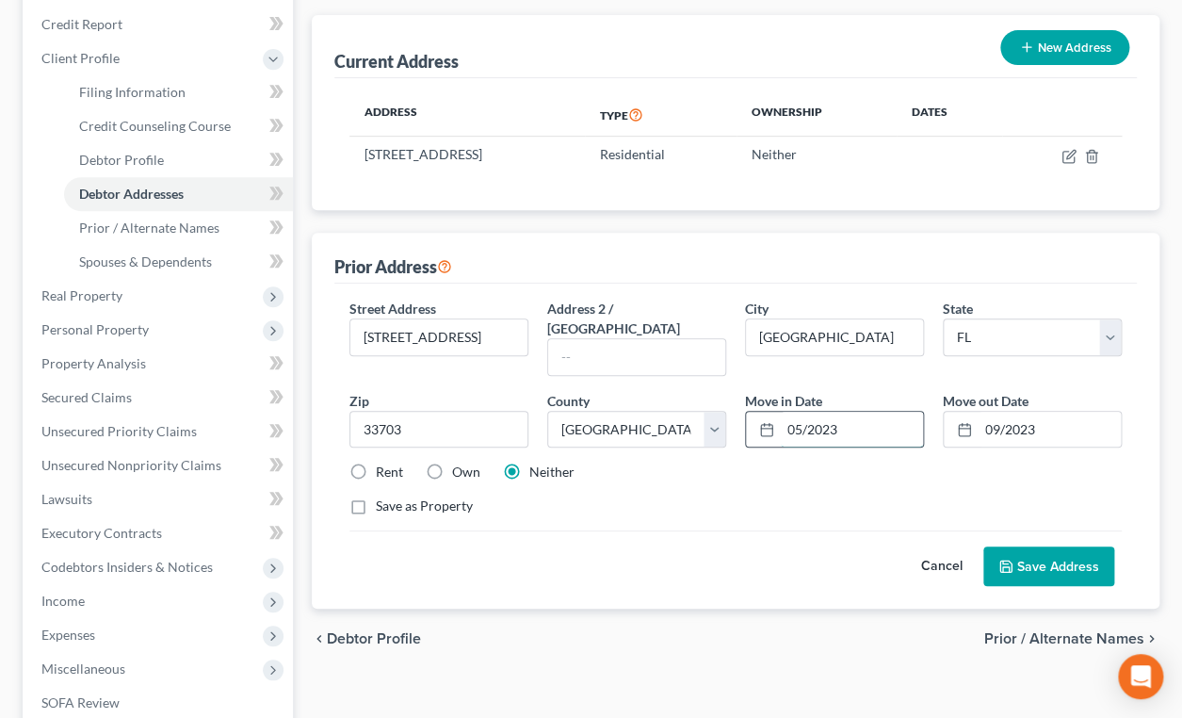
click at [884, 412] on input "05/2023" at bounding box center [852, 430] width 142 height 36
drag, startPoint x: 877, startPoint y: 359, endPoint x: 582, endPoint y: 380, distance: 295.6
click at [582, 380] on div "Street Address * [STREET_ADDRESS] * [GEOGRAPHIC_DATA] * State [US_STATE] AK AR …" at bounding box center [735, 415] width 791 height 233
type input "0"
type input "02/2022"
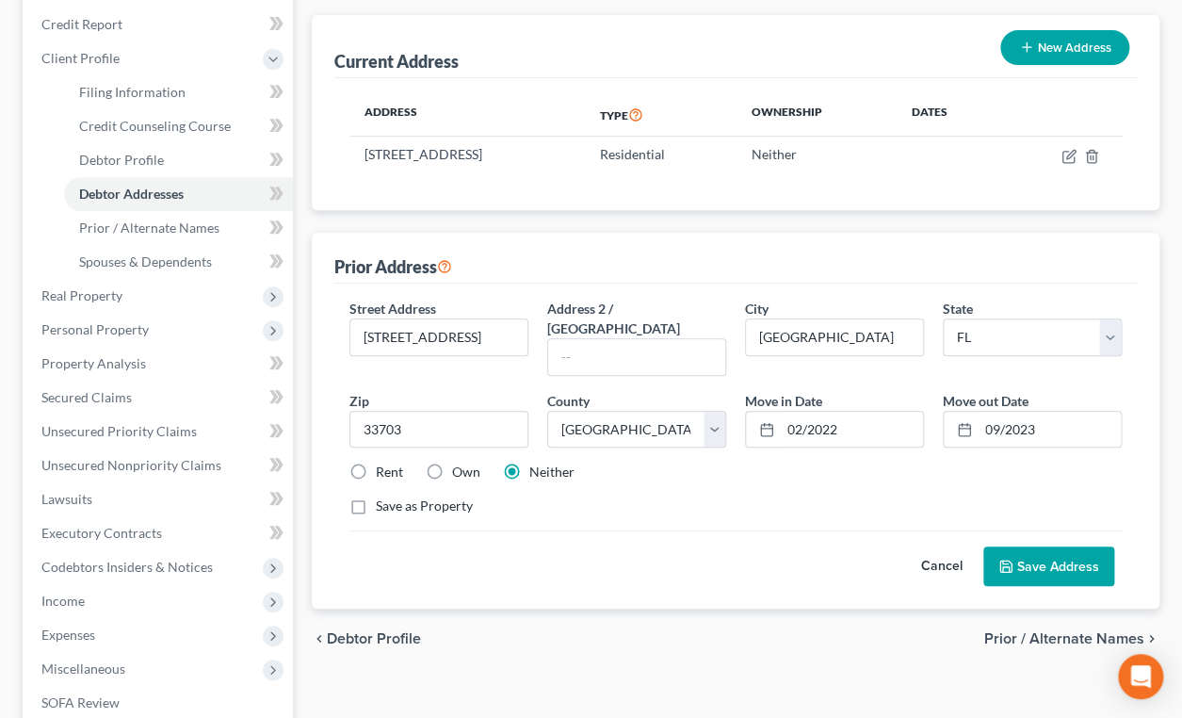
click at [1068, 546] on button "Save Address" at bounding box center [1048, 566] width 131 height 40
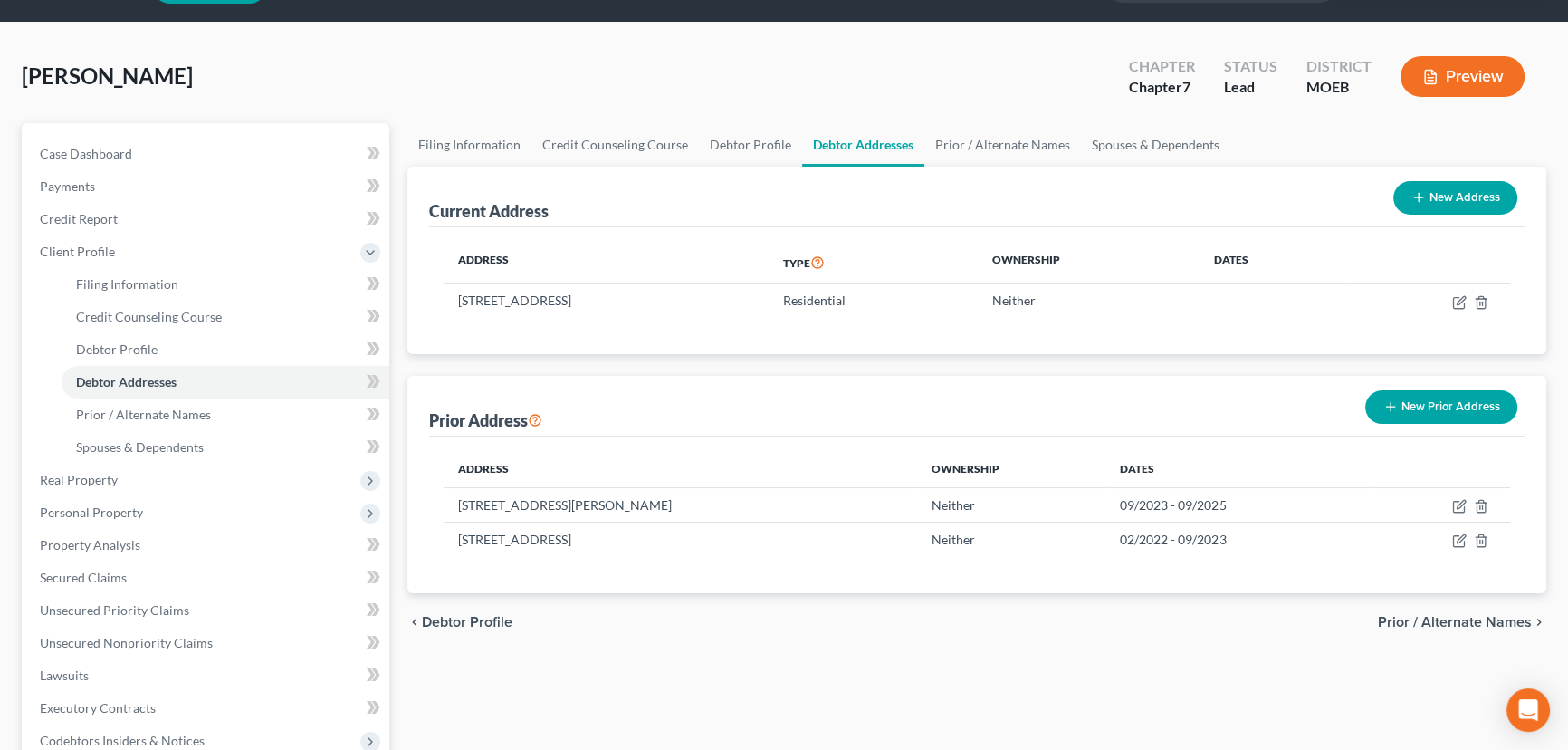
scroll to position [0, 0]
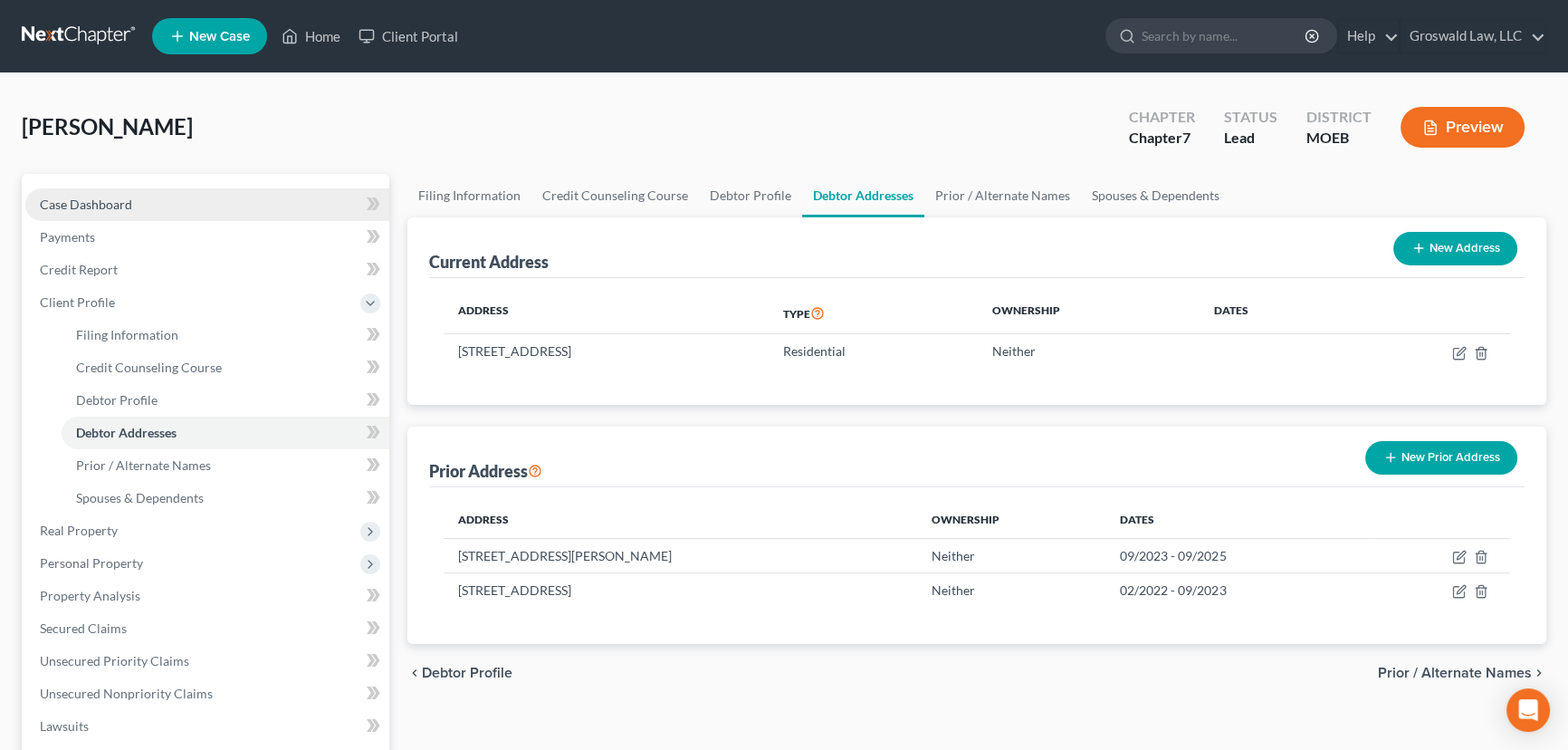
click at [151, 197] on link "Case Dashboard" at bounding box center [207, 205] width 364 height 33
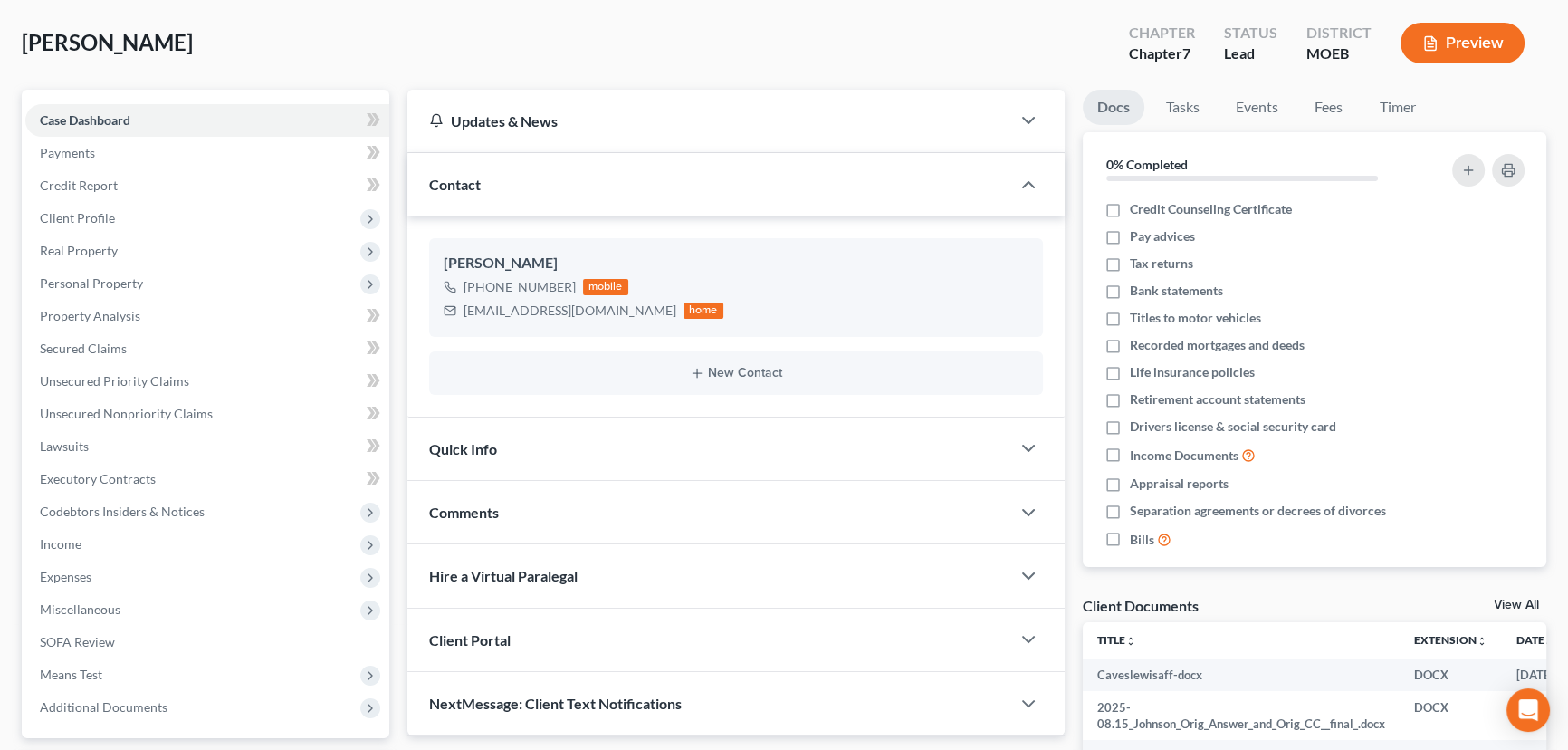
scroll to position [262, 0]
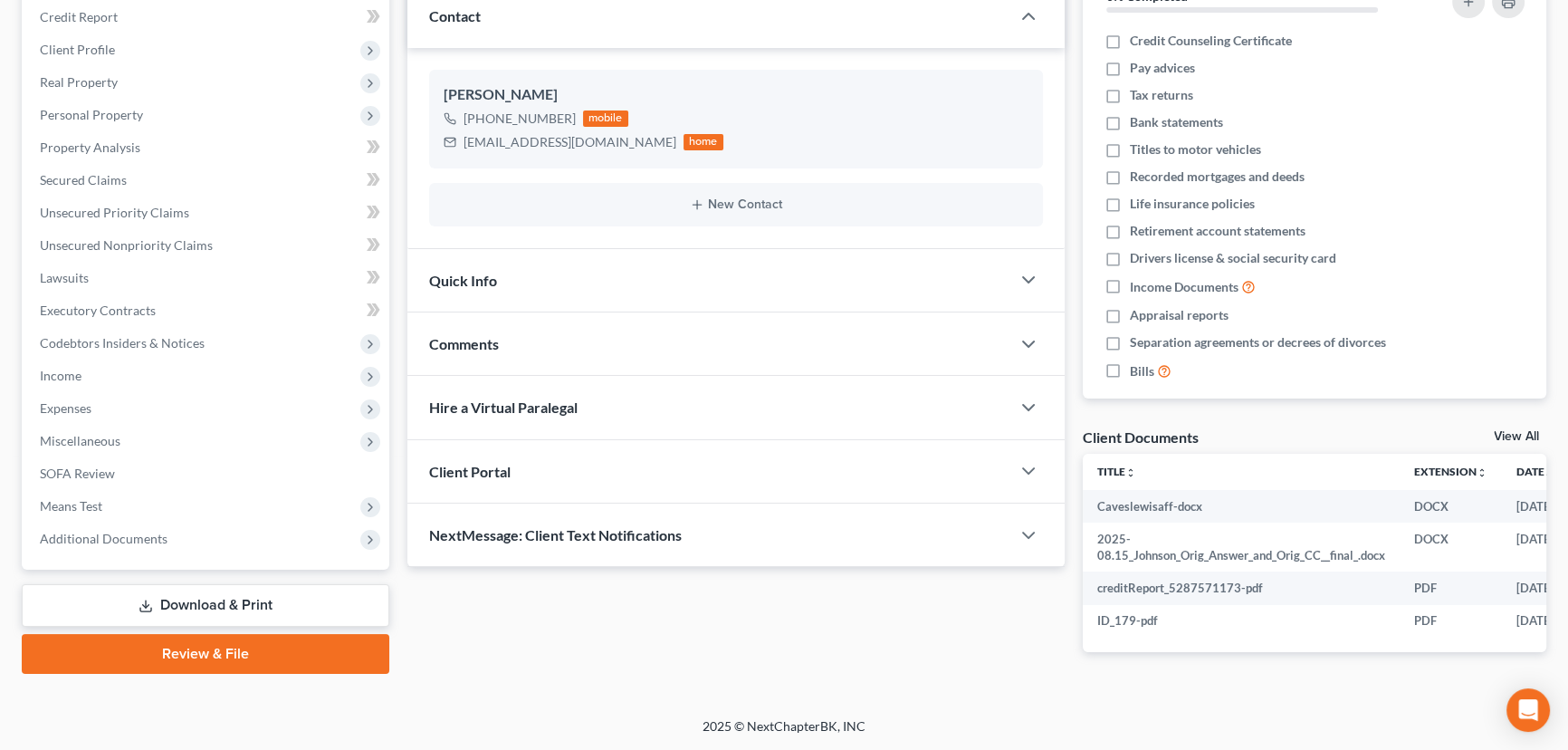
click at [622, 337] on div "Comments" at bounding box center [709, 343] width 603 height 62
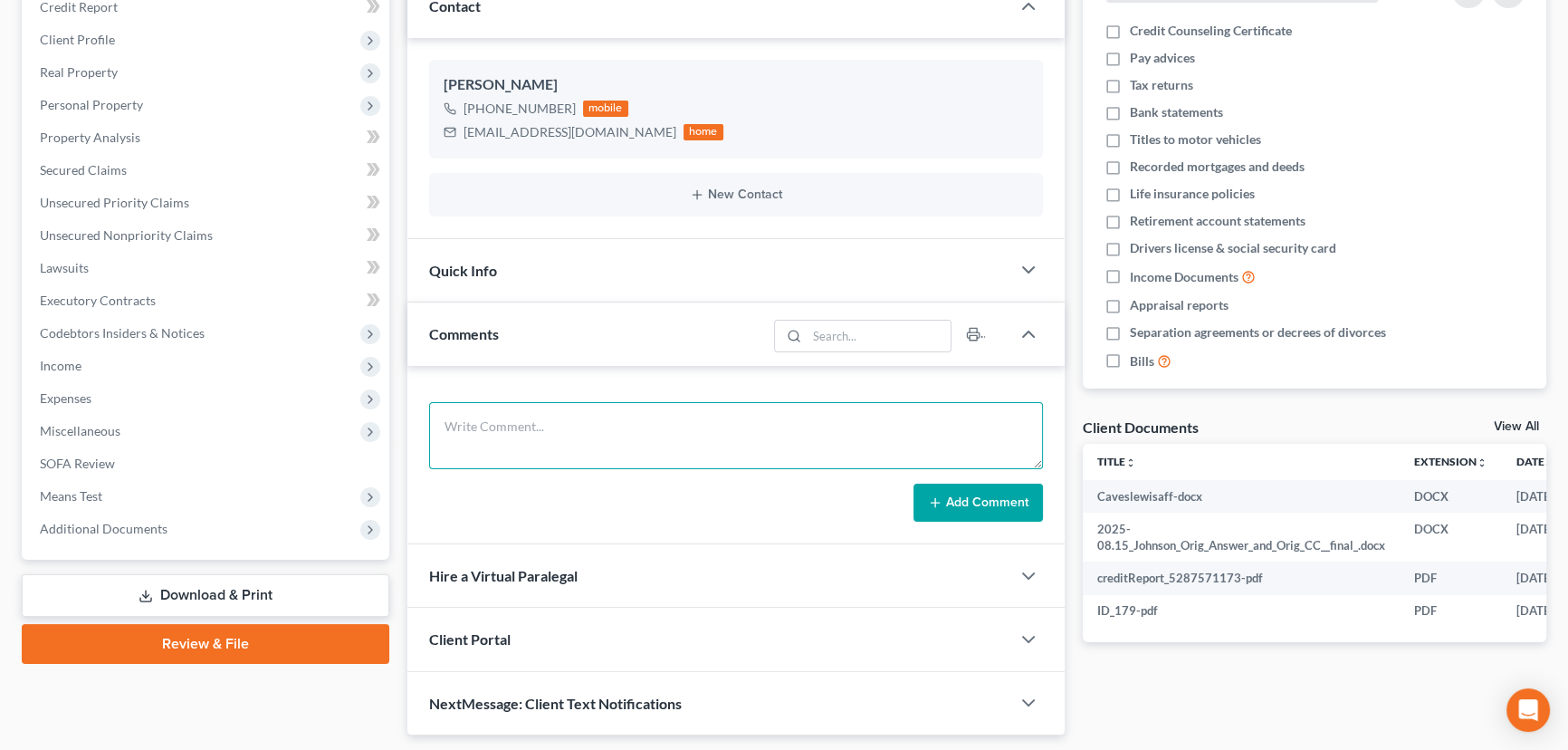
click at [635, 437] on textarea at bounding box center [735, 436] width 614 height 67
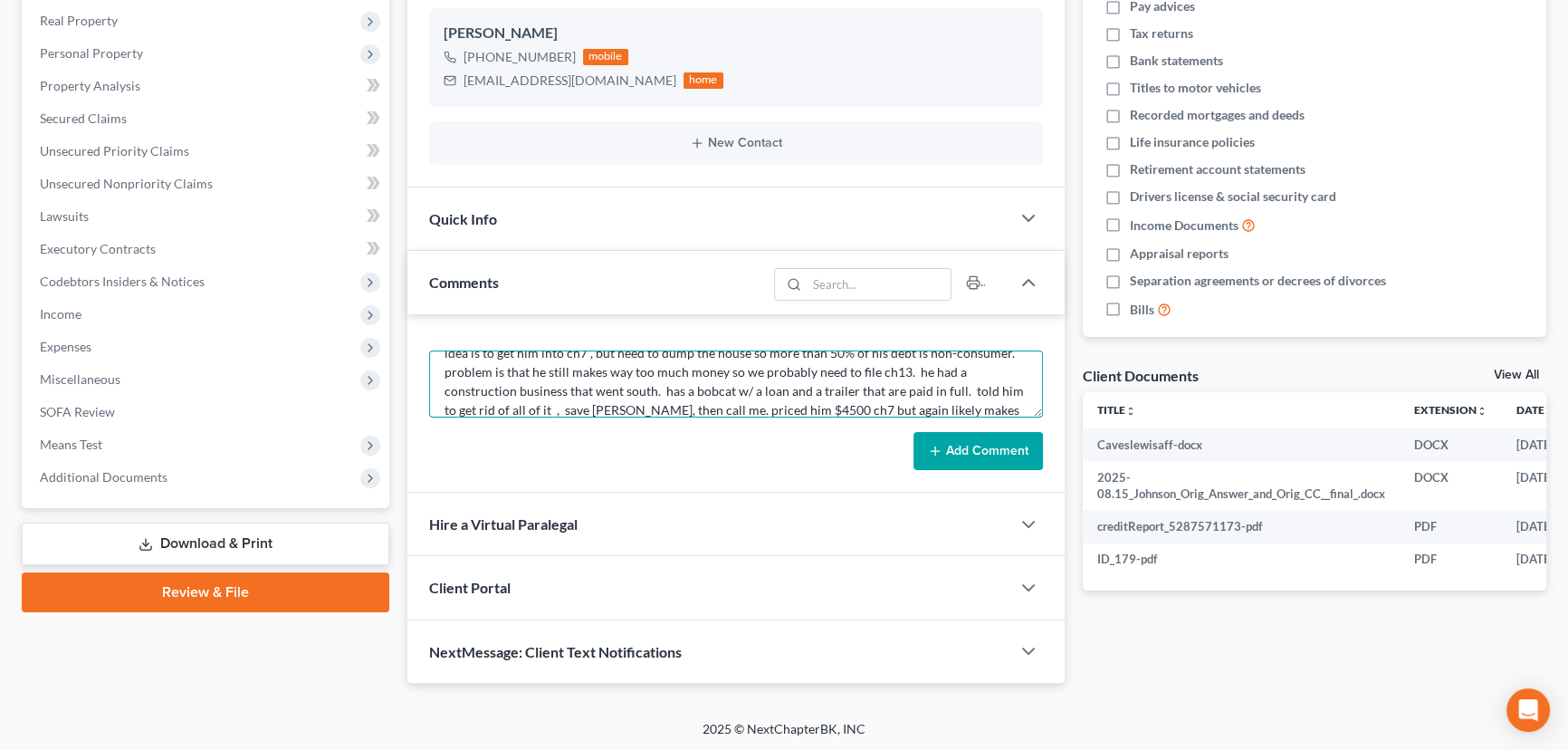
scroll to position [79, 0]
type textarea "[DATE]- in person appt done, he makes $116K/yr , no kids not married, owns a ho…"
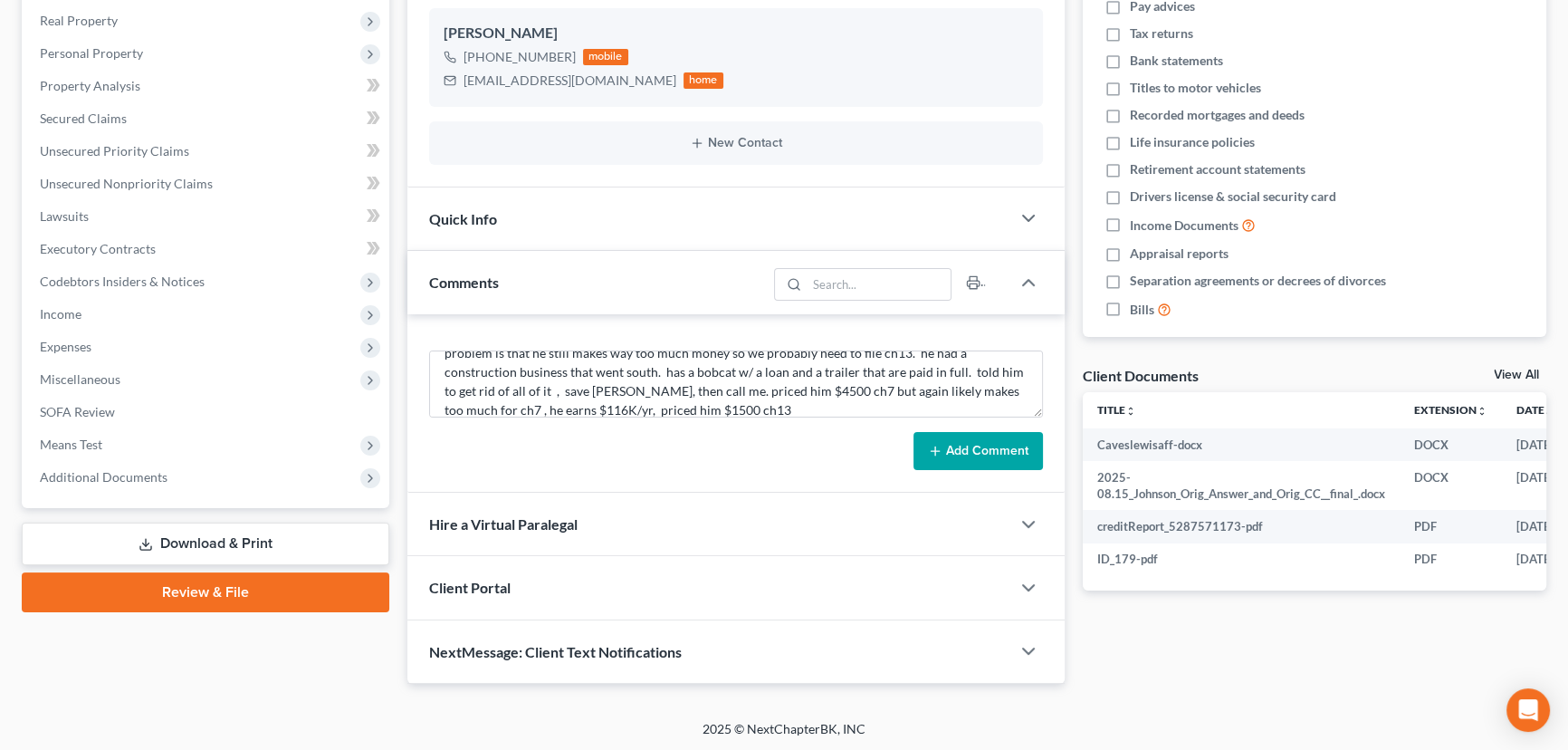
click at [967, 434] on button "Add Comment" at bounding box center [978, 451] width 130 height 38
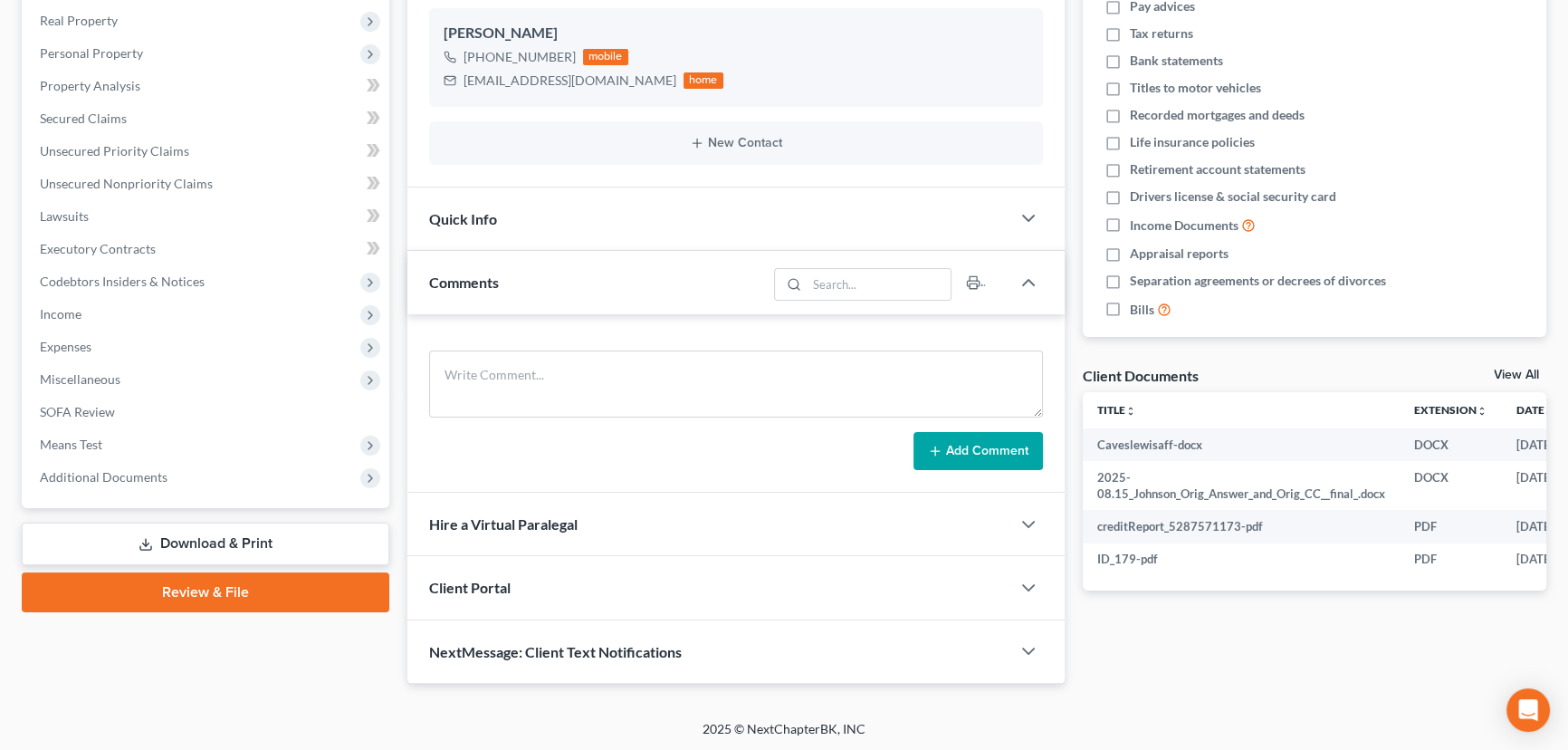
scroll to position [0, 0]
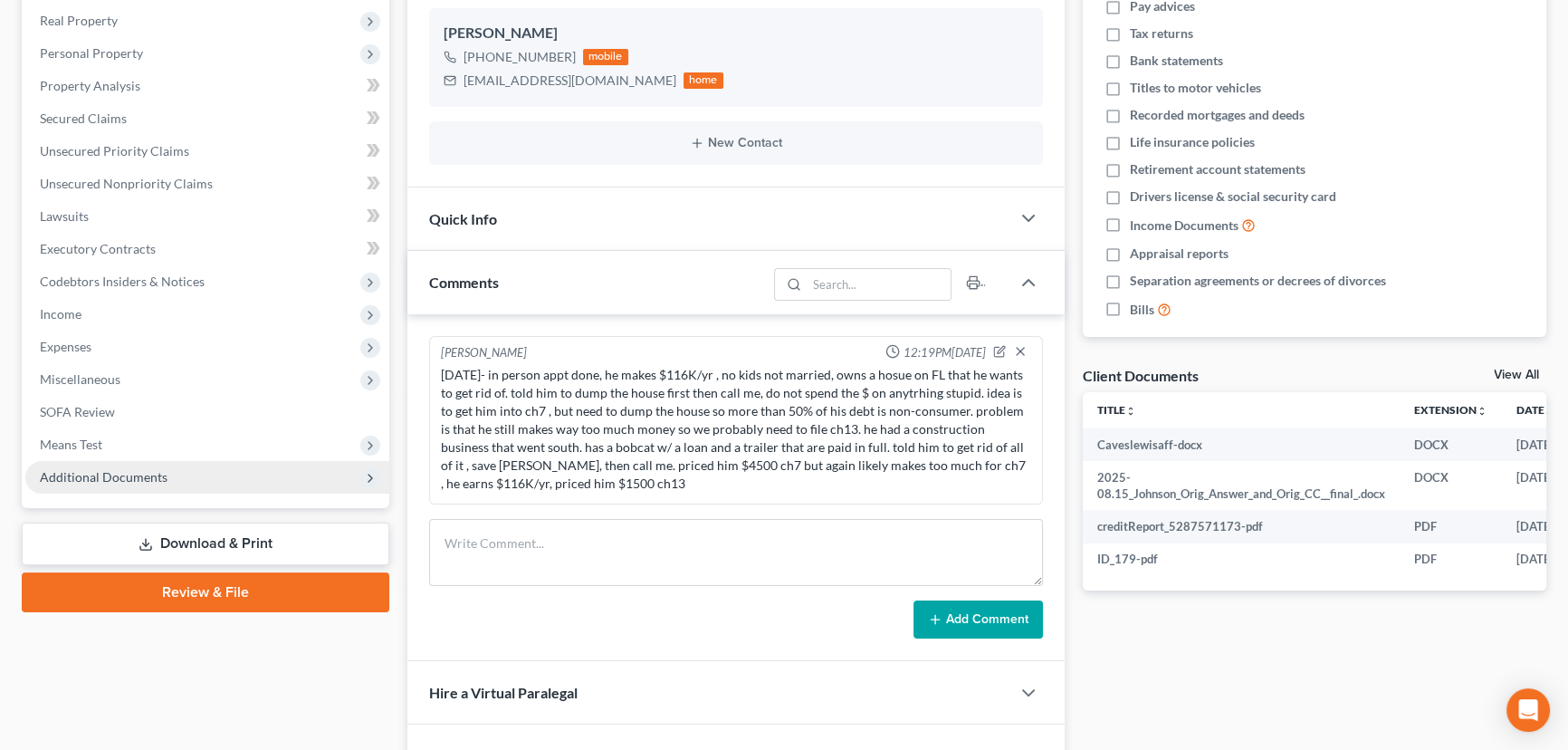
click at [216, 472] on span "Additional Documents" at bounding box center [207, 477] width 364 height 33
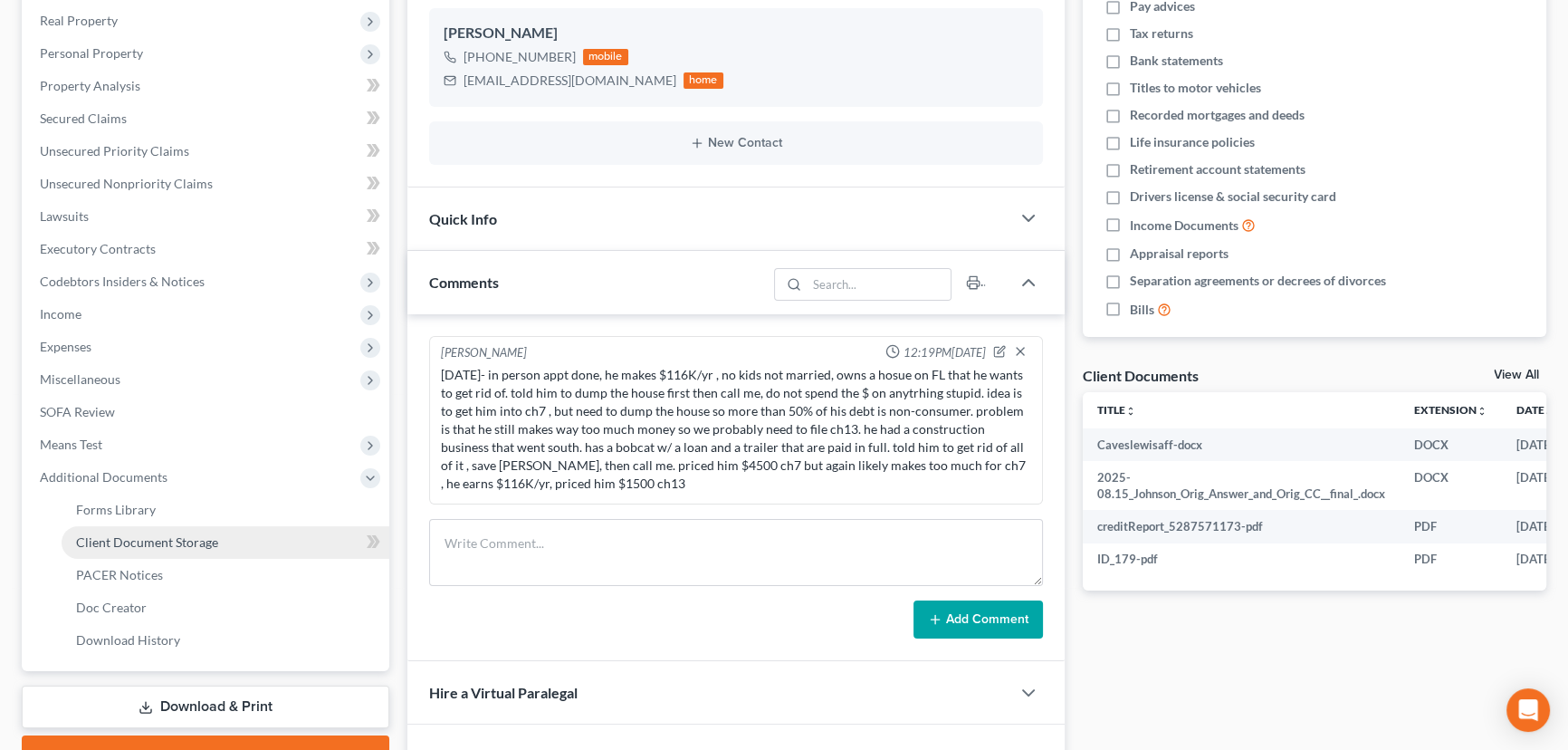
drag, startPoint x: 258, startPoint y: 552, endPoint x: 272, endPoint y: 544, distance: 16.1
click at [258, 552] on link "Client Document Storage" at bounding box center [225, 542] width 328 height 33
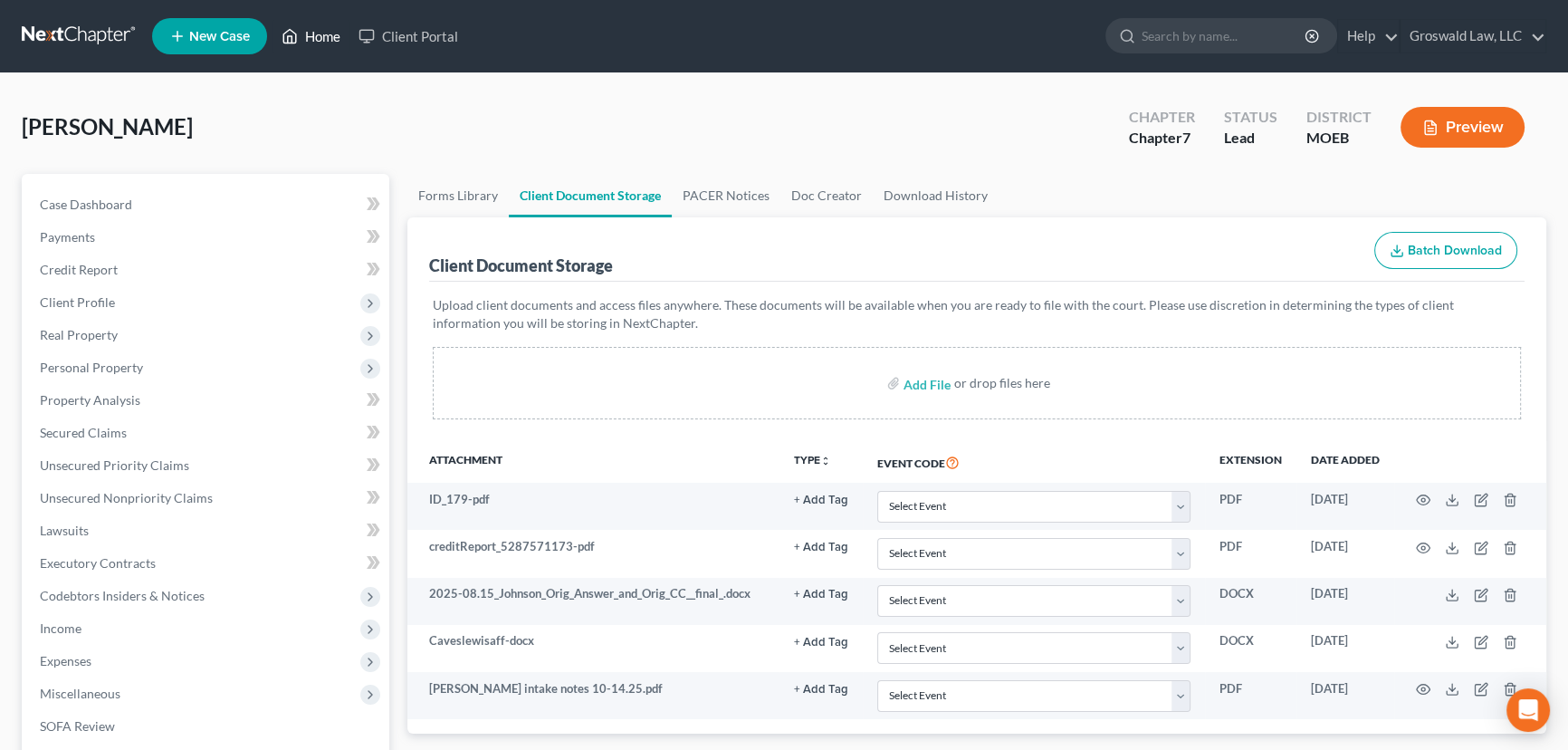
click at [332, 26] on link "Home" at bounding box center [311, 37] width 77 height 33
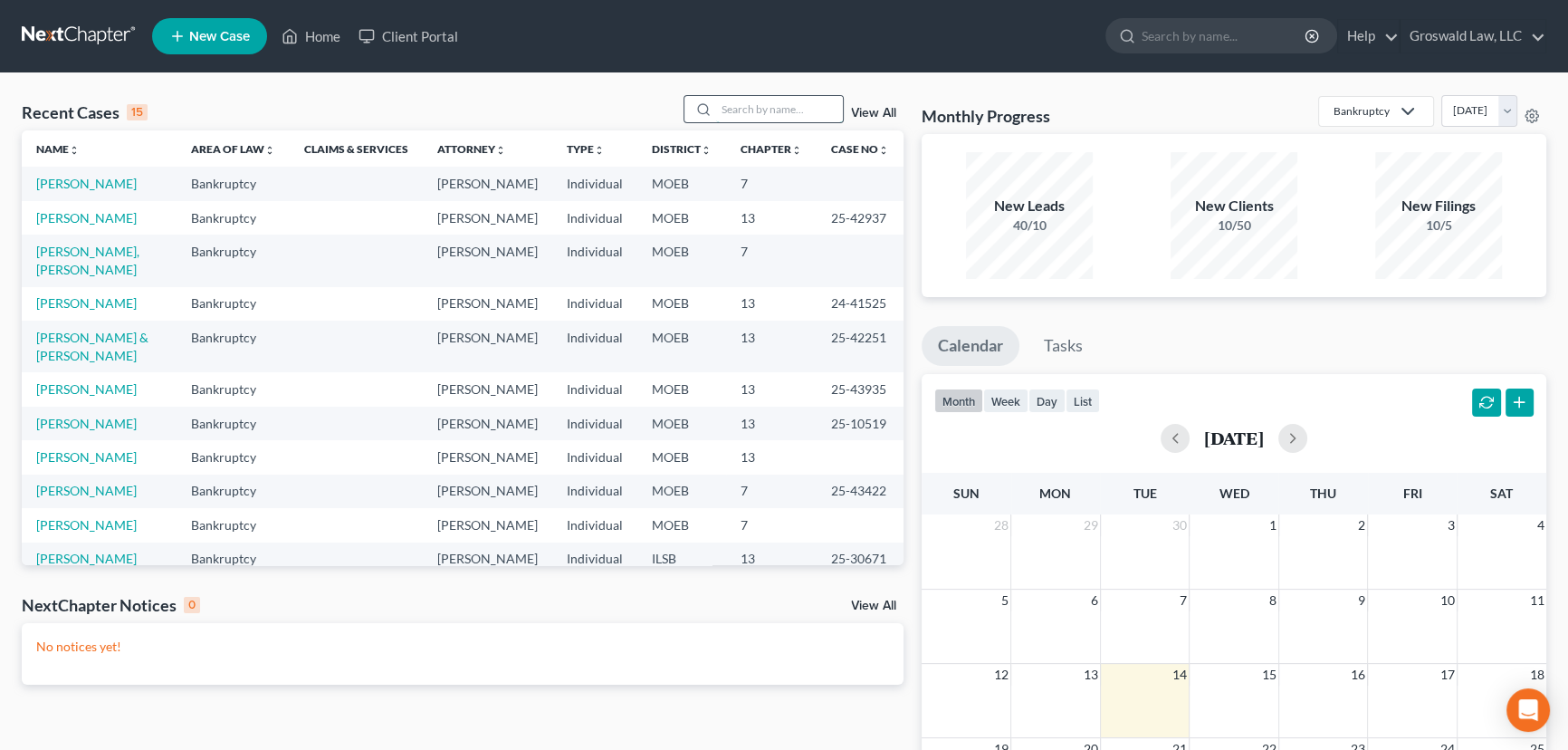
click at [770, 117] on input "search" at bounding box center [780, 109] width 127 height 26
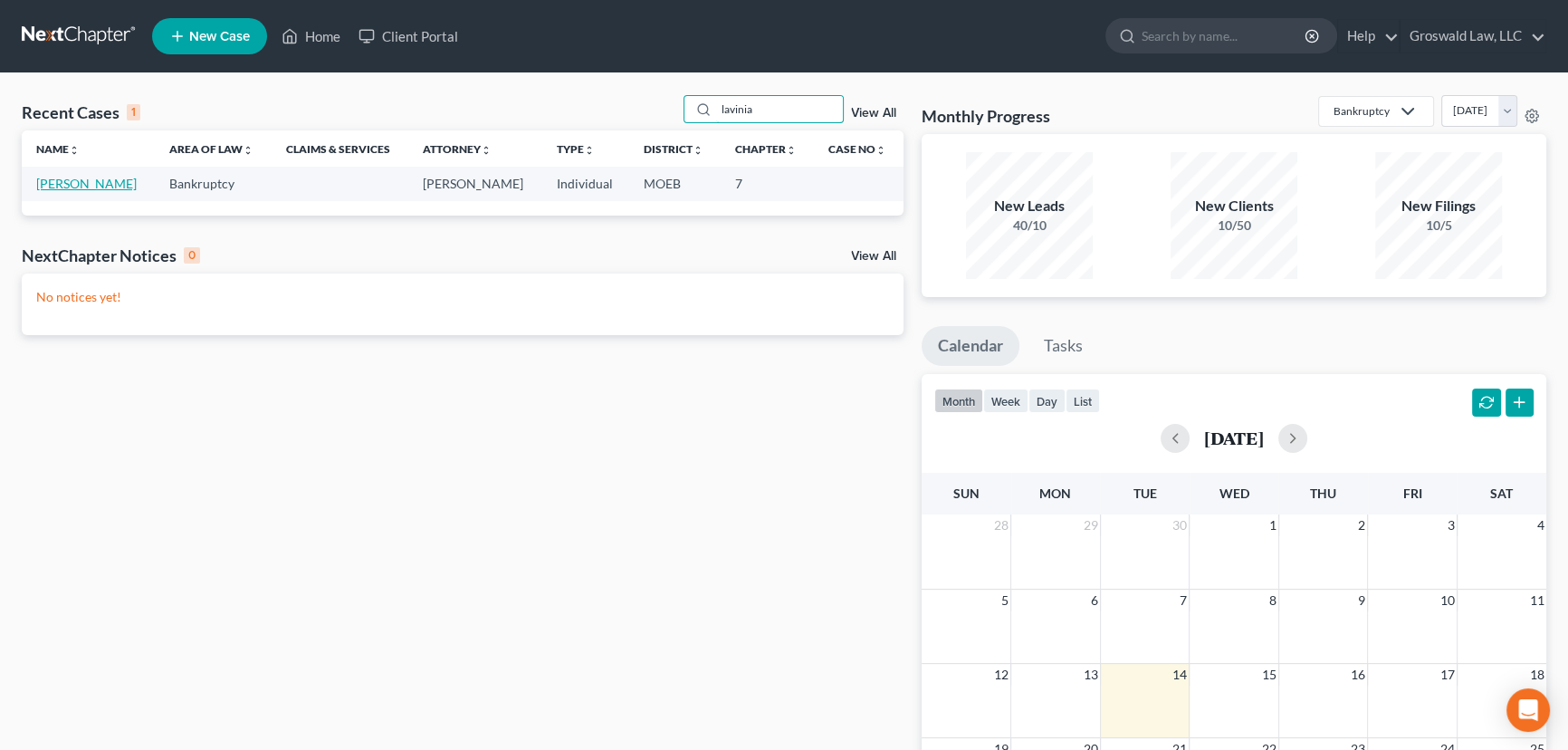
type input "lavinia"
click at [87, 179] on link "[PERSON_NAME]" at bounding box center [87, 184] width 101 height 15
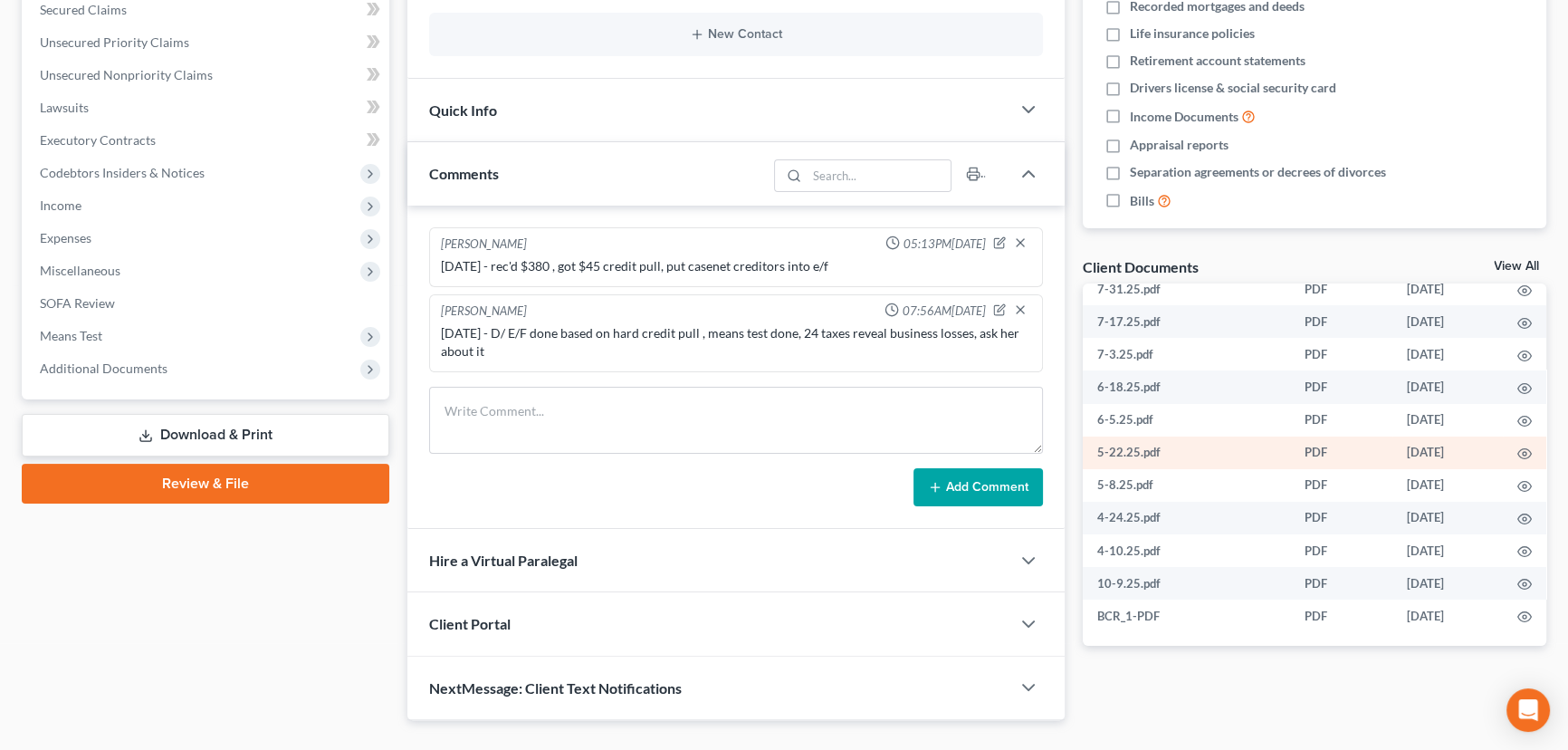
scroll to position [459, 0]
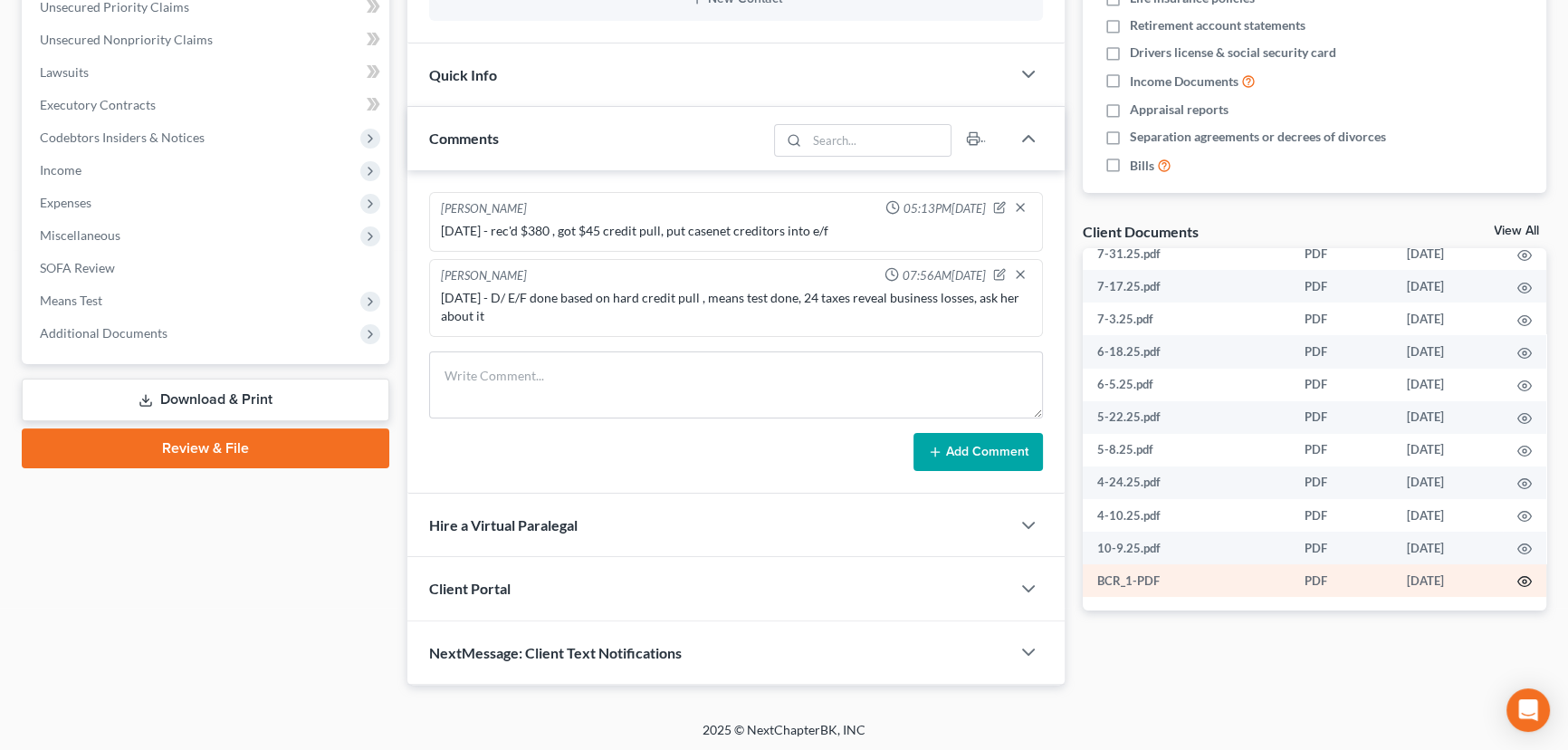
click at [1517, 580] on icon "button" at bounding box center [1524, 581] width 14 height 14
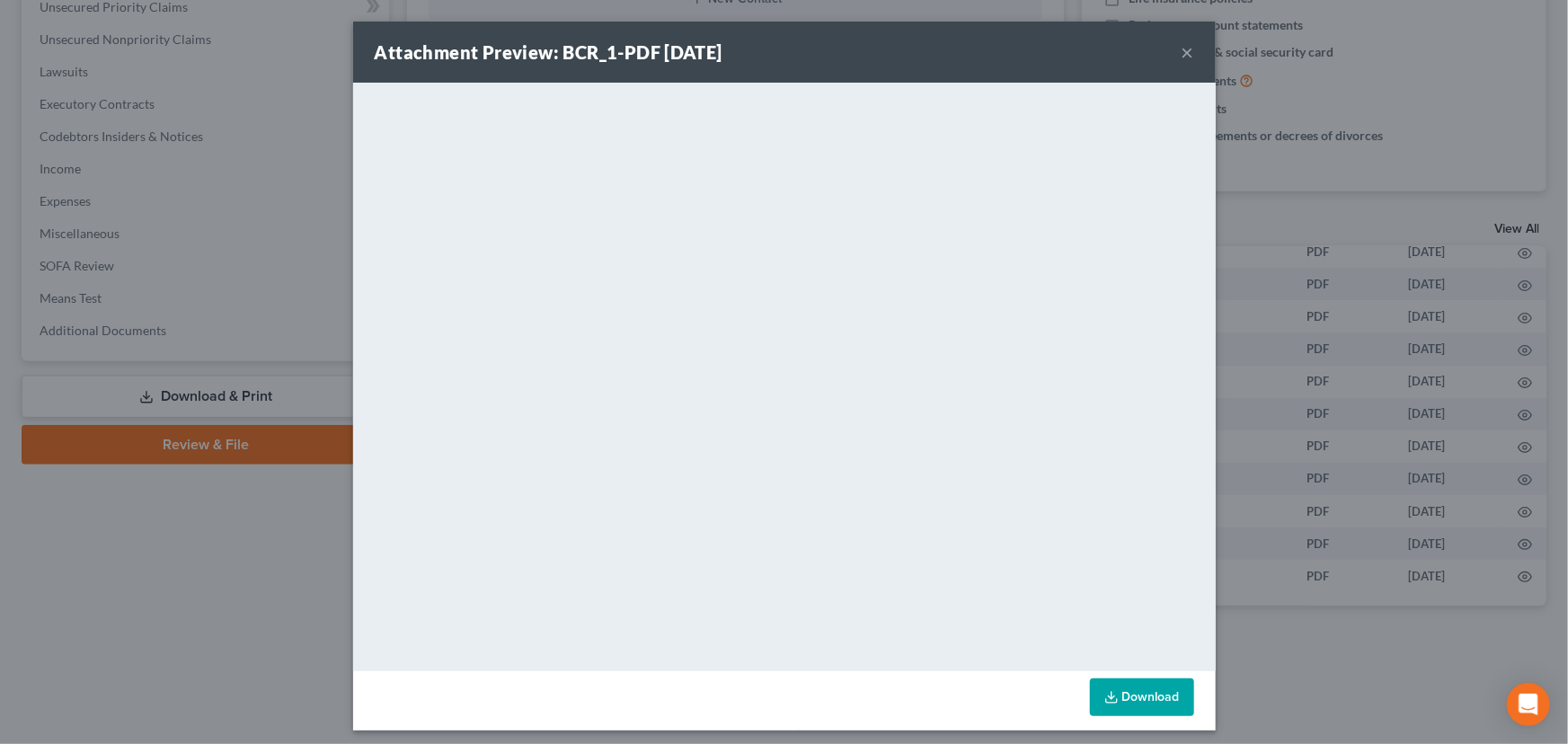
click at [1186, 47] on button "×" at bounding box center [1187, 52] width 12 height 22
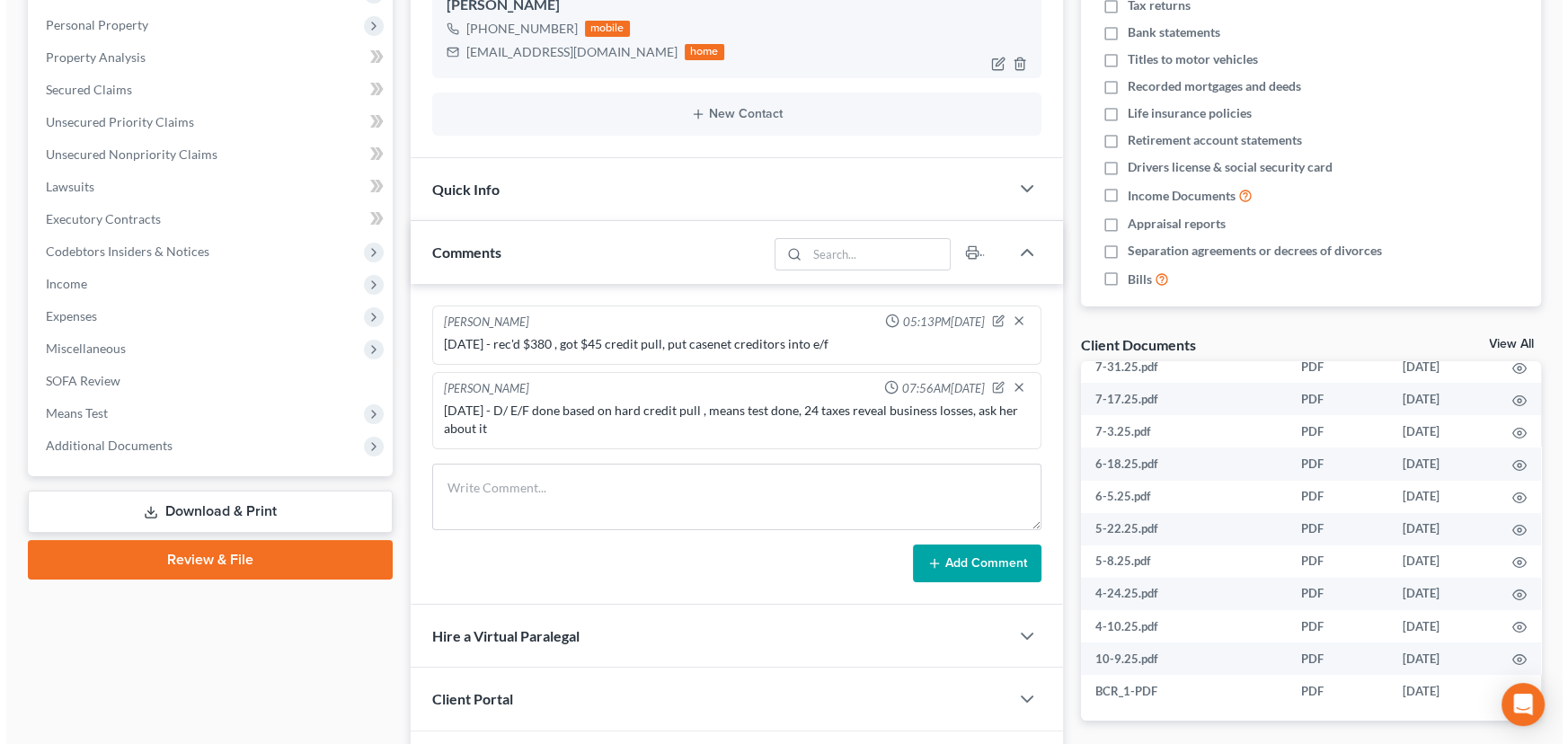
scroll to position [0, 0]
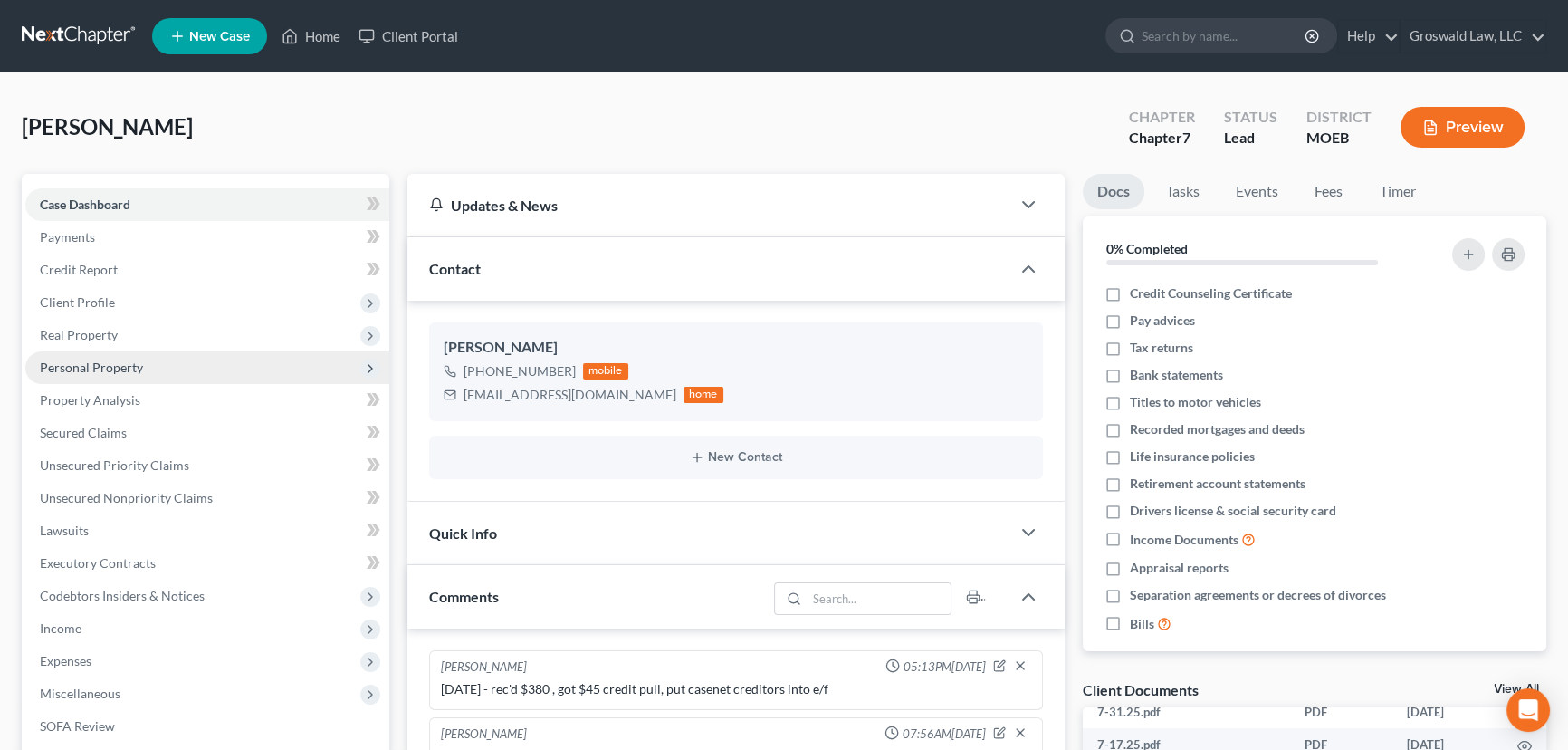
click at [127, 372] on span "Personal Property" at bounding box center [90, 367] width 103 height 15
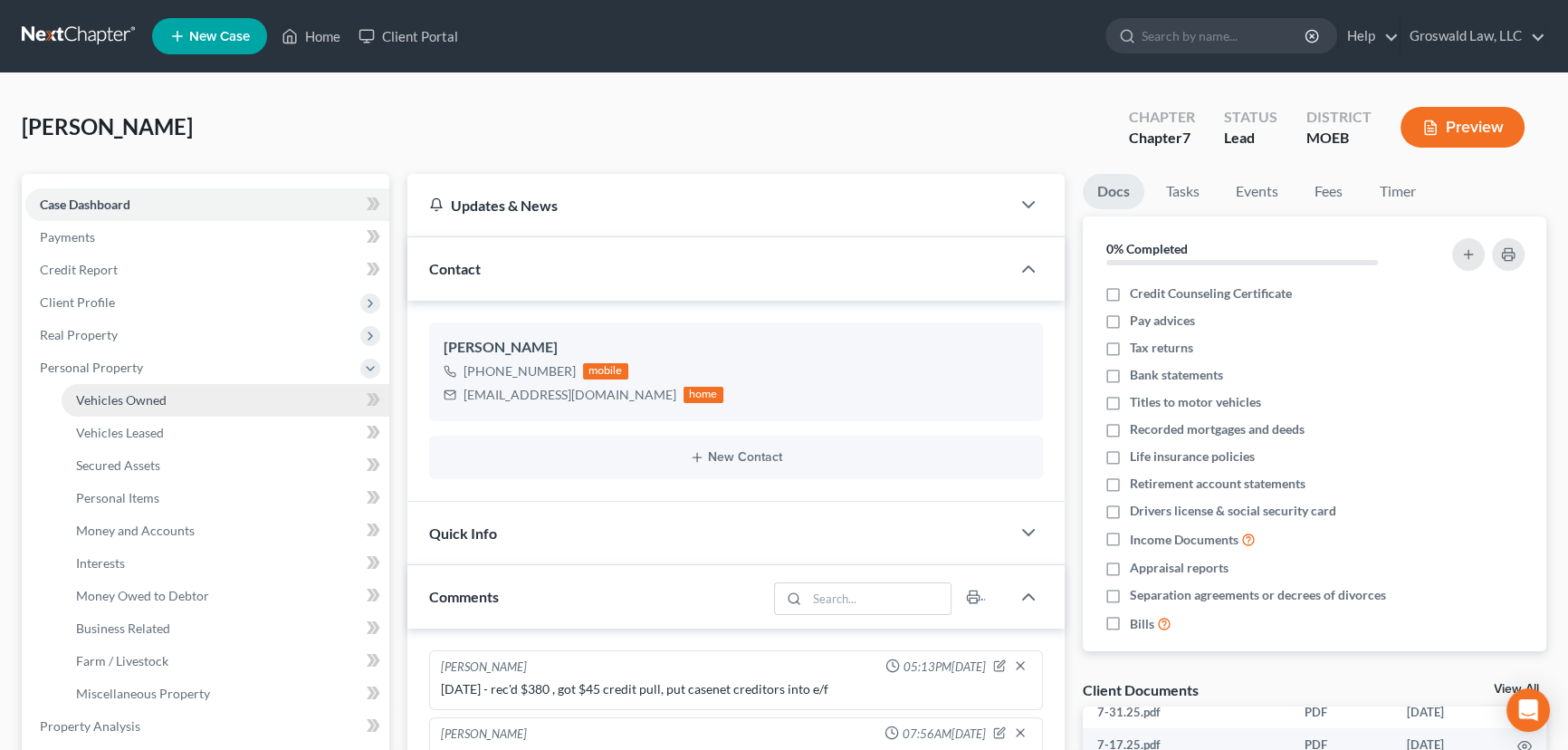
click at [130, 396] on span "Vehicles Owned" at bounding box center [121, 400] width 90 height 15
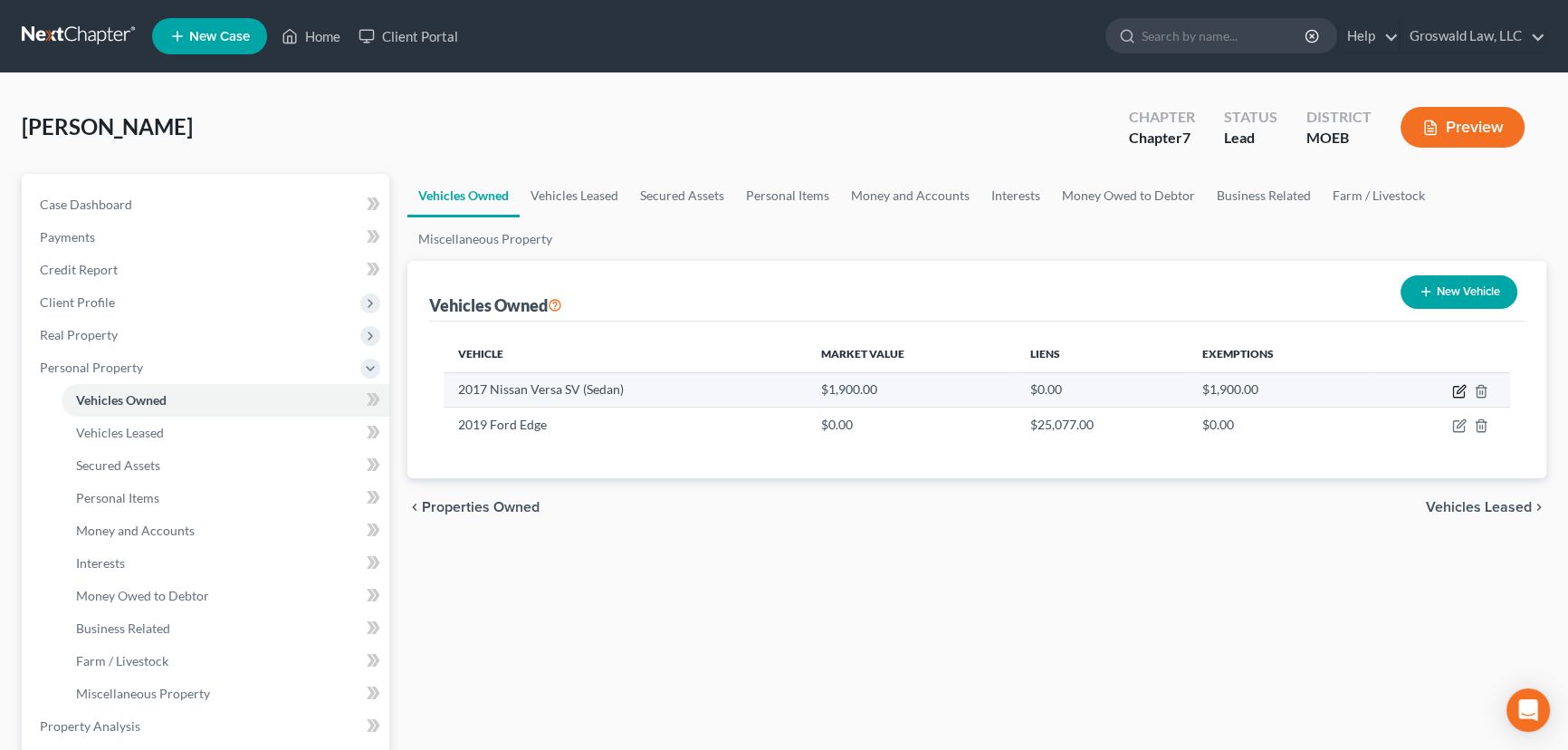
click at [1457, 387] on icon "button" at bounding box center [1459, 390] width 14 height 14
select select "0"
select select "9"
select select "0"
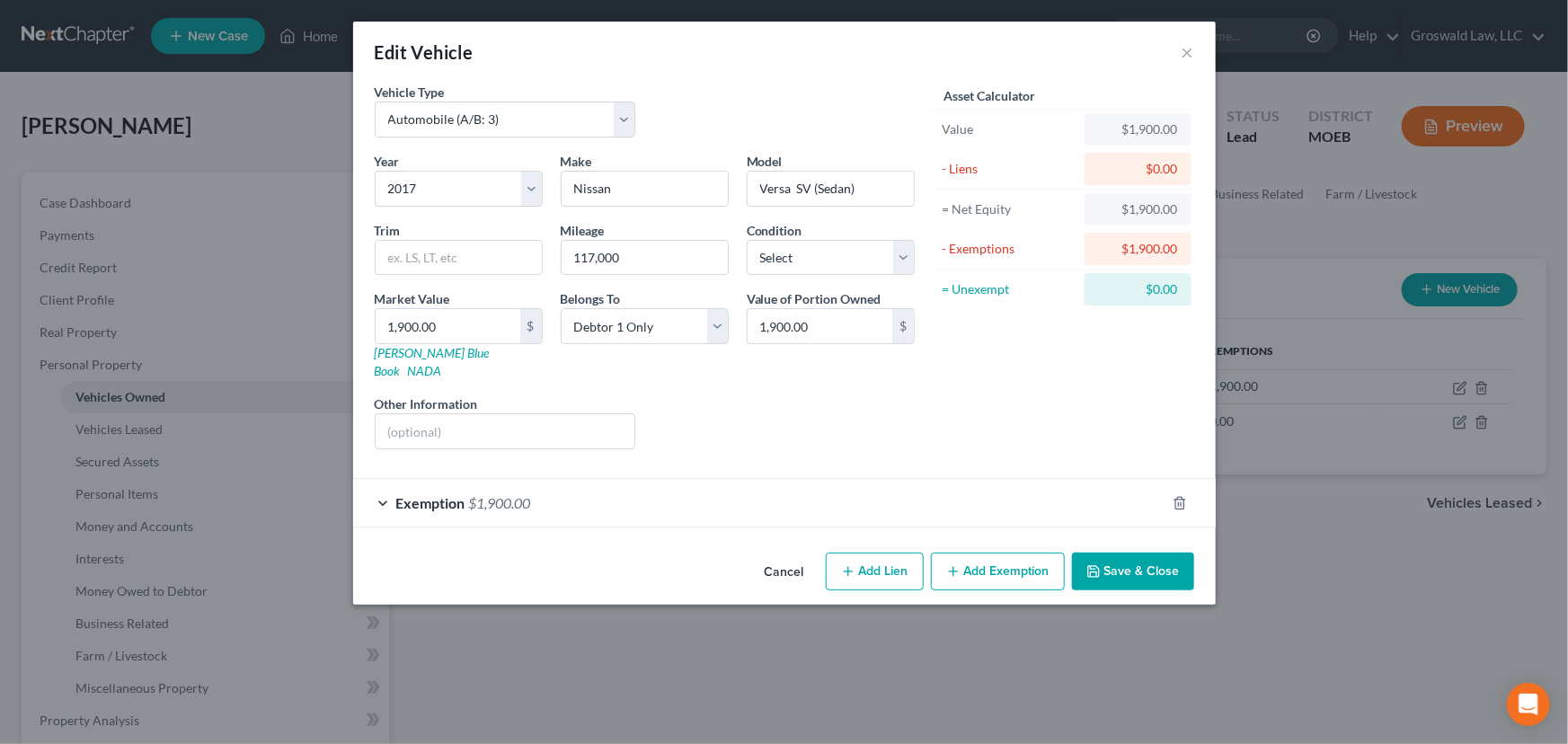
click at [787, 555] on button "Cancel" at bounding box center [784, 572] width 69 height 36
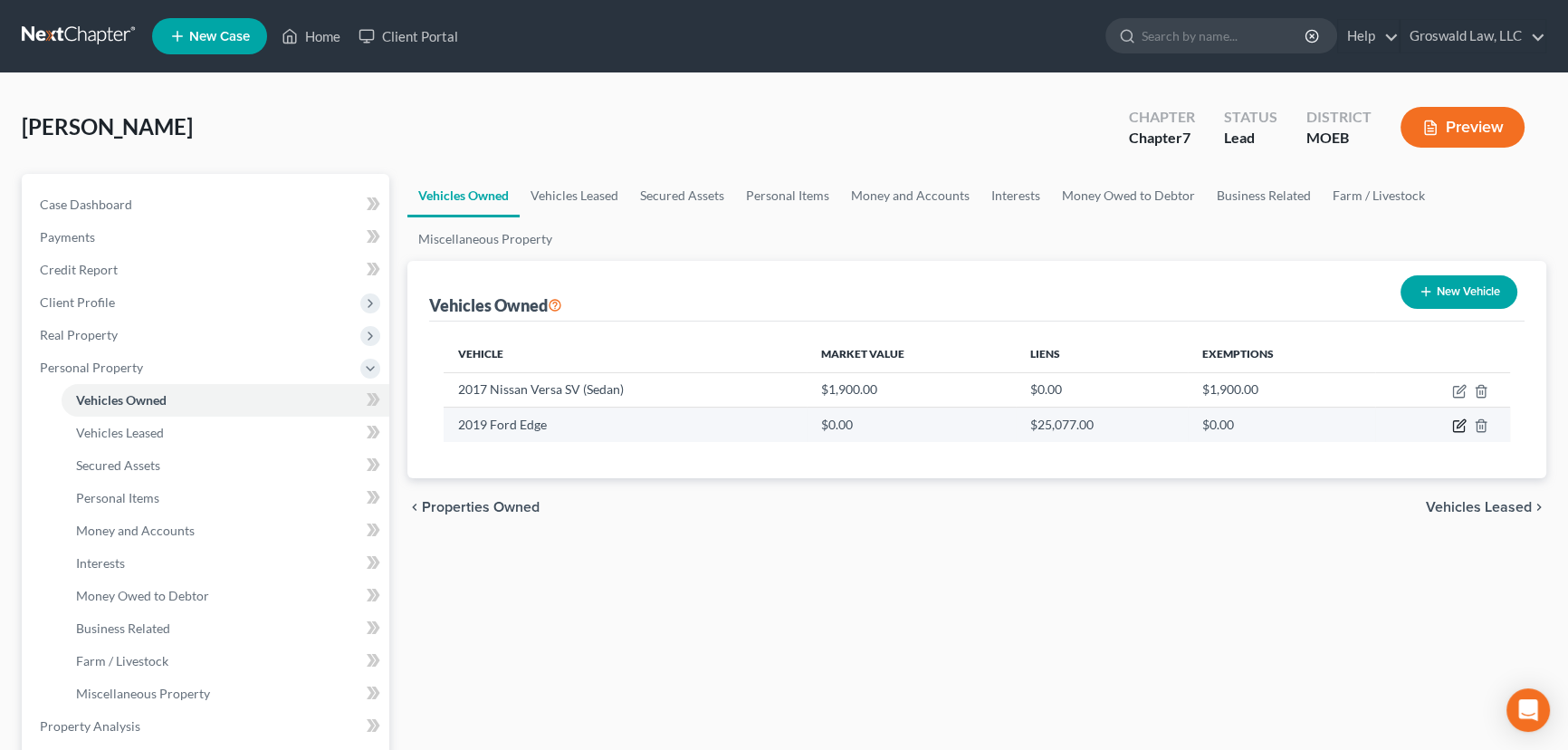
click at [1453, 424] on icon "button" at bounding box center [1459, 425] width 14 height 14
select select "0"
select select "7"
select select "0"
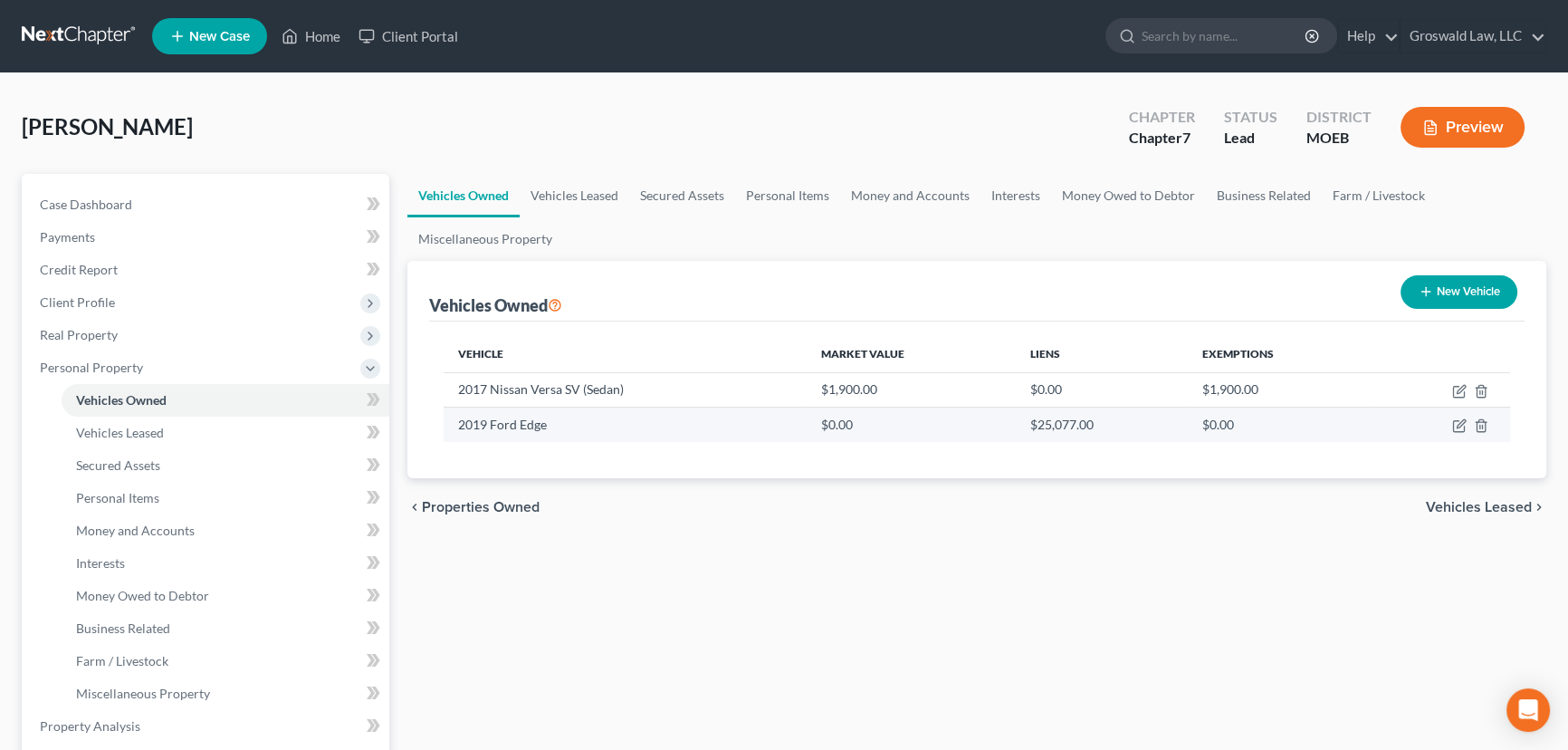
select select "0"
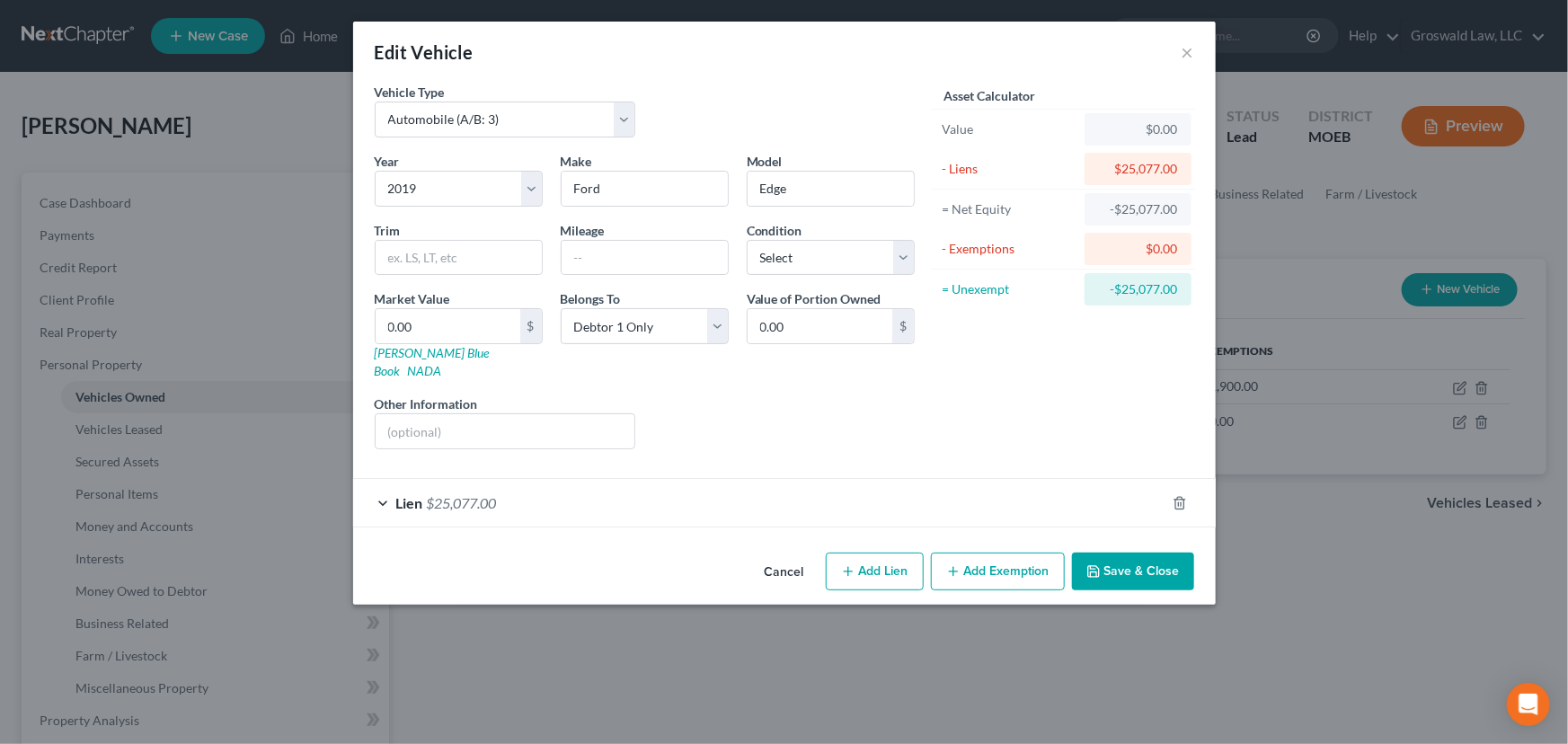
click at [494, 494] on span "$25,077.00" at bounding box center [461, 503] width 70 height 17
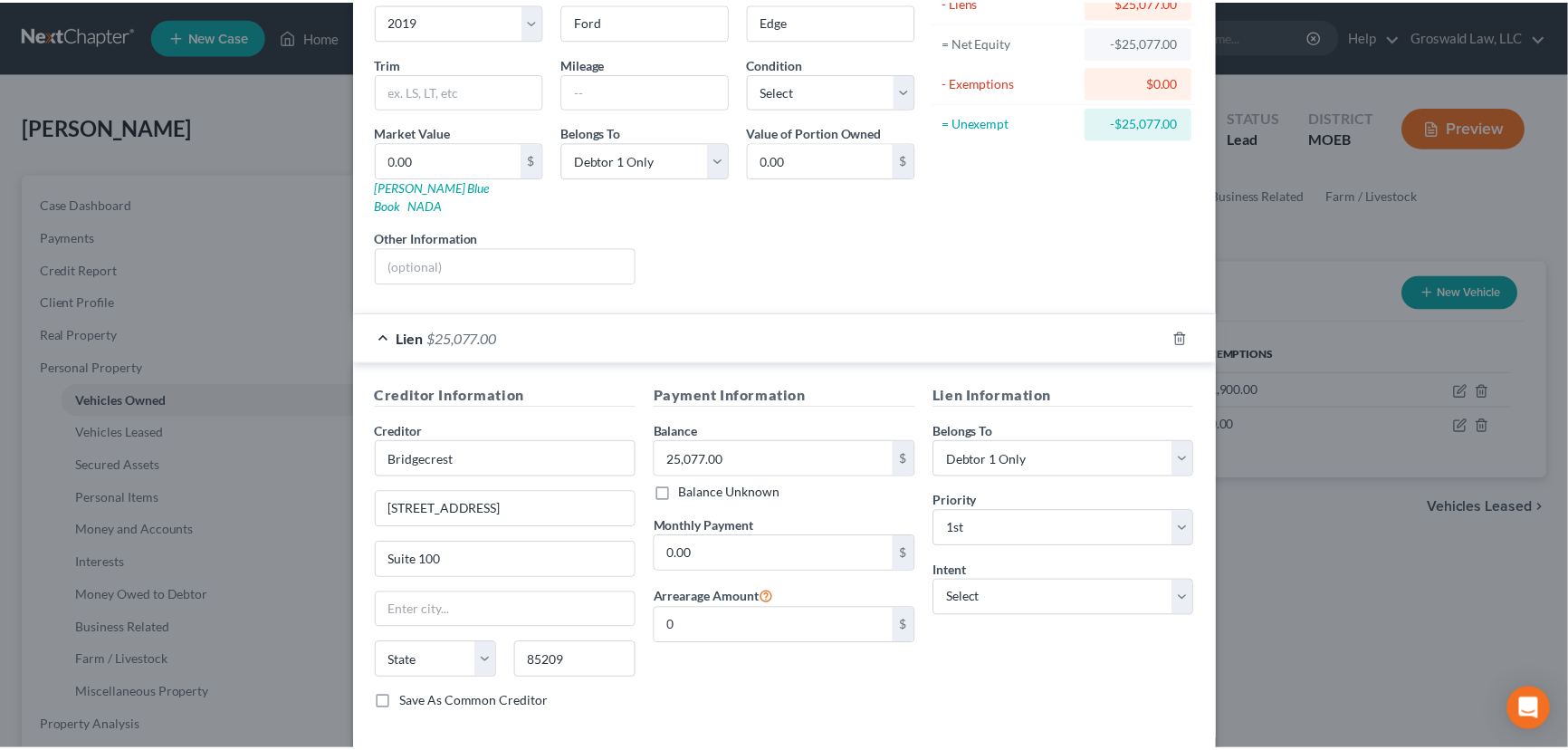
scroll to position [238, 0]
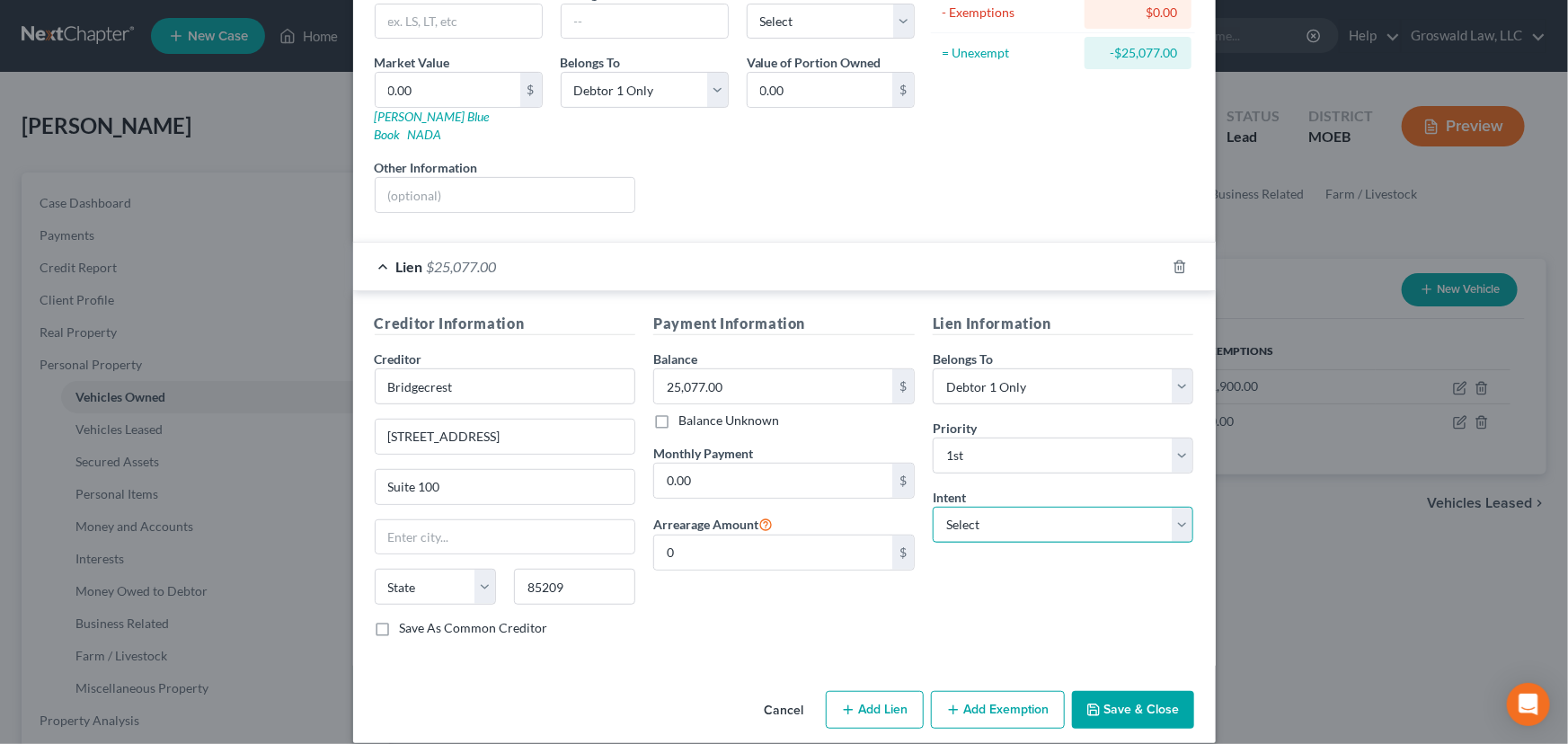
click at [996, 506] on select "Select Surrender Redeem Reaffirm Avoid Other" at bounding box center [1064, 525] width 261 height 36
select select "2"
click at [933, 506] on select "Select Surrender Redeem Reaffirm Avoid Other" at bounding box center [1064, 525] width 261 height 36
click at [1124, 691] on button "Save & Close" at bounding box center [1134, 710] width 122 height 38
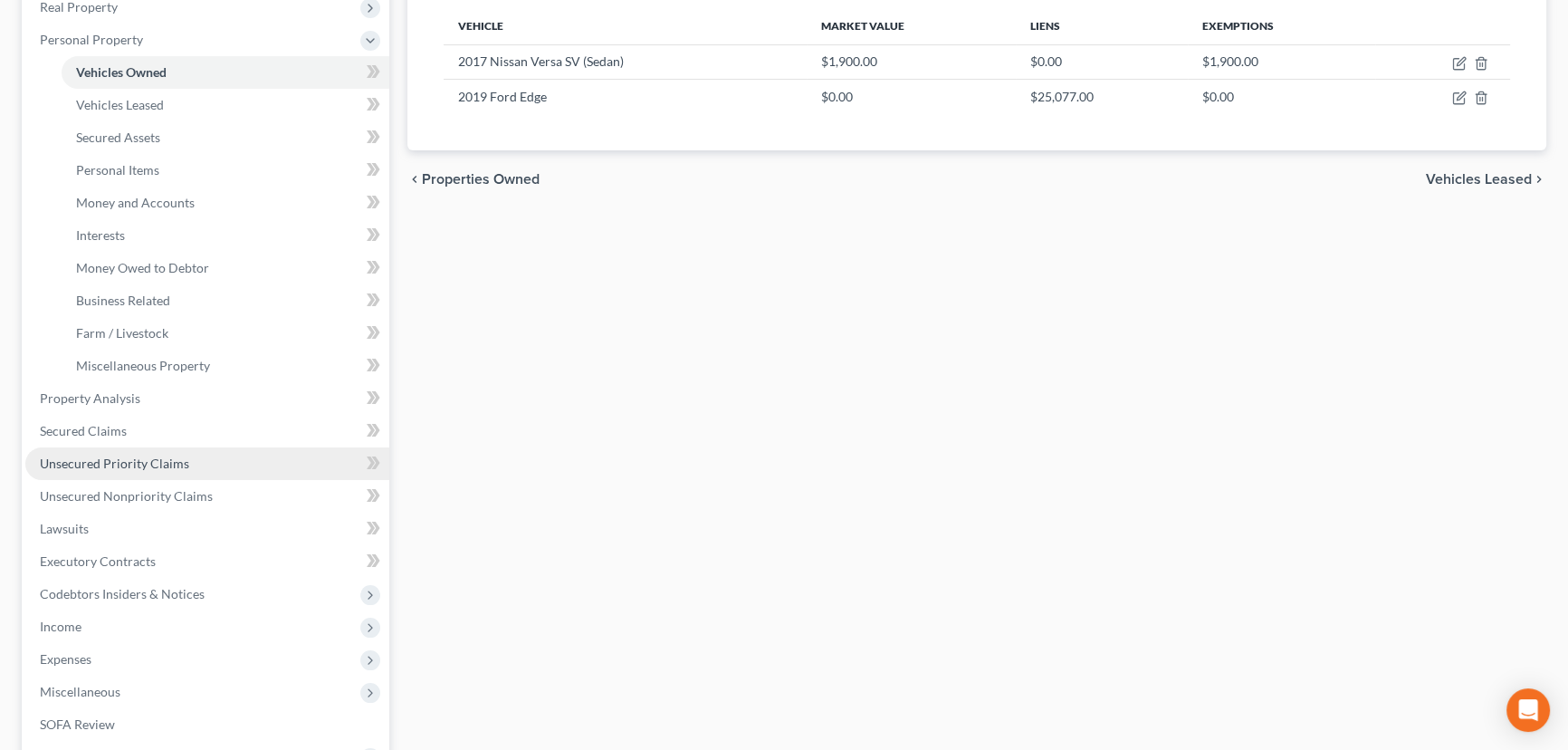
scroll to position [568, 0]
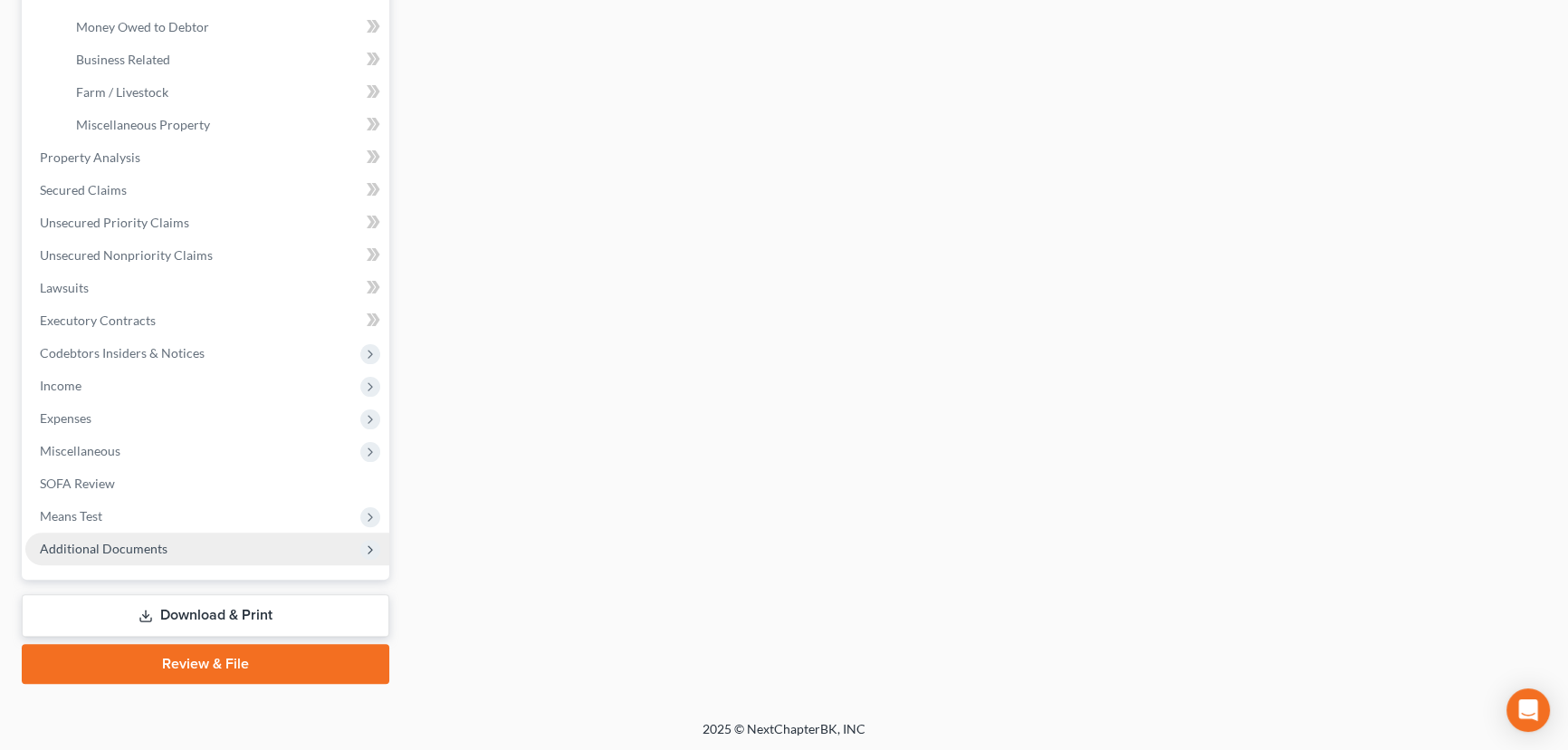
click at [94, 556] on span "Additional Documents" at bounding box center [207, 549] width 364 height 33
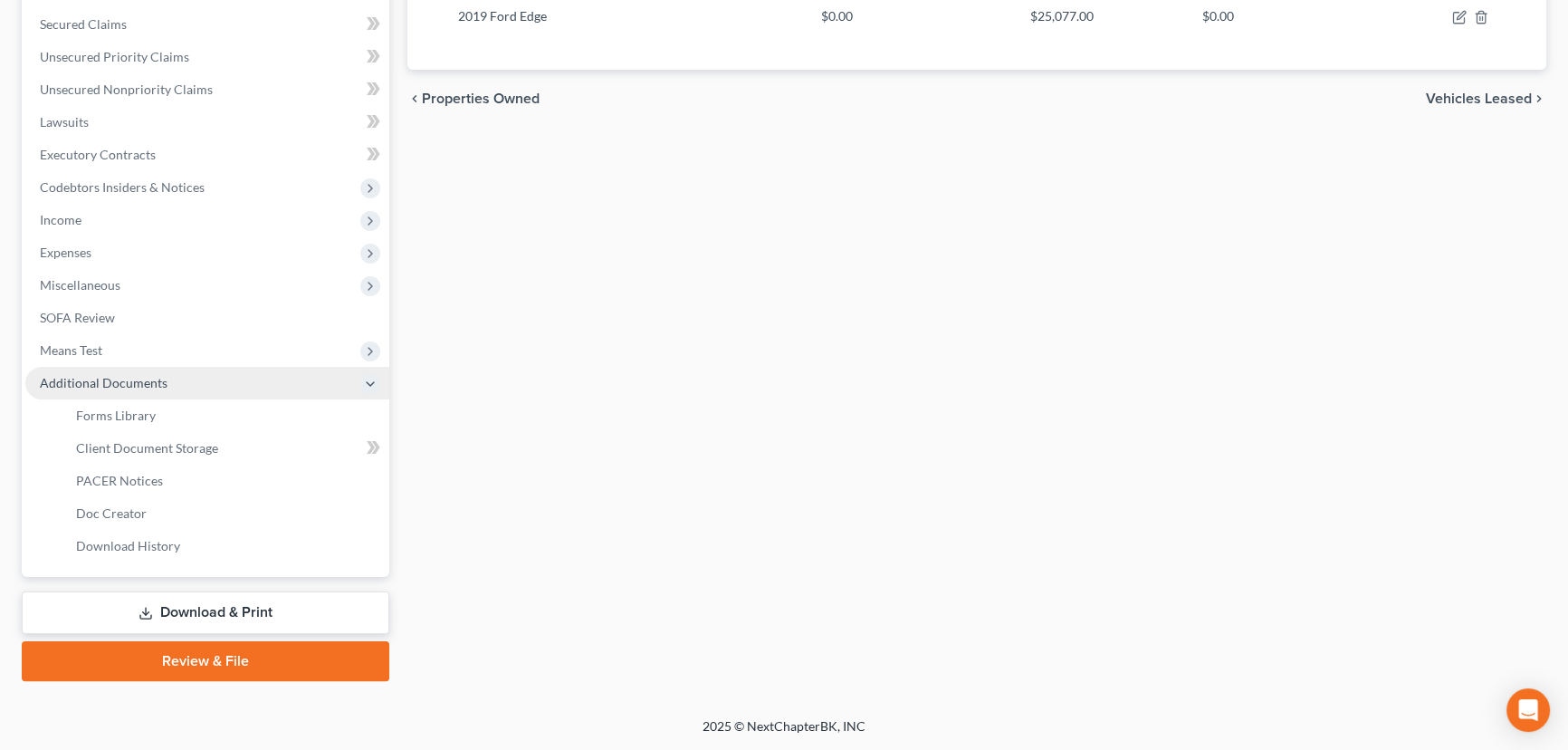
scroll to position [406, 0]
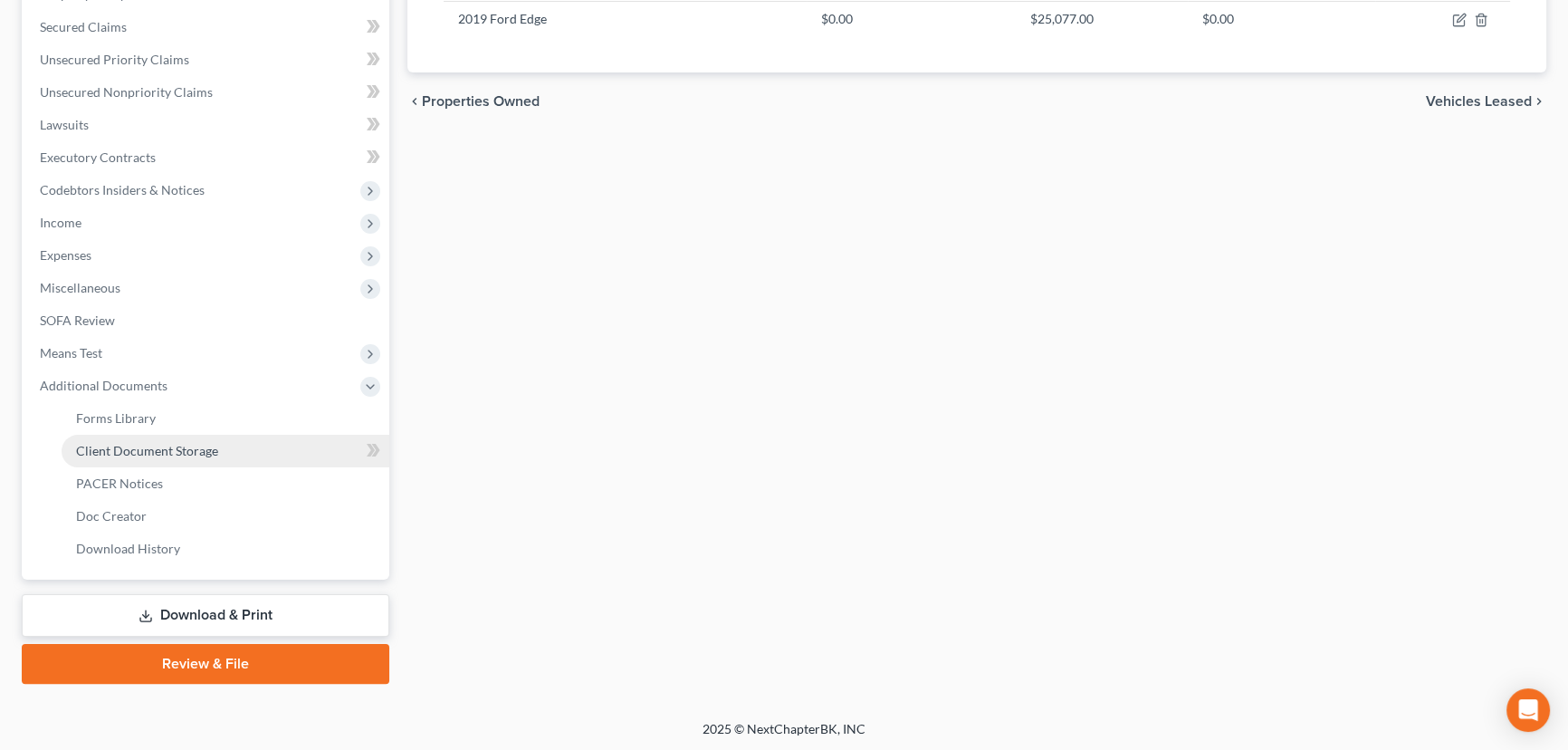
click at [195, 456] on span "Client Document Storage" at bounding box center [147, 451] width 142 height 15
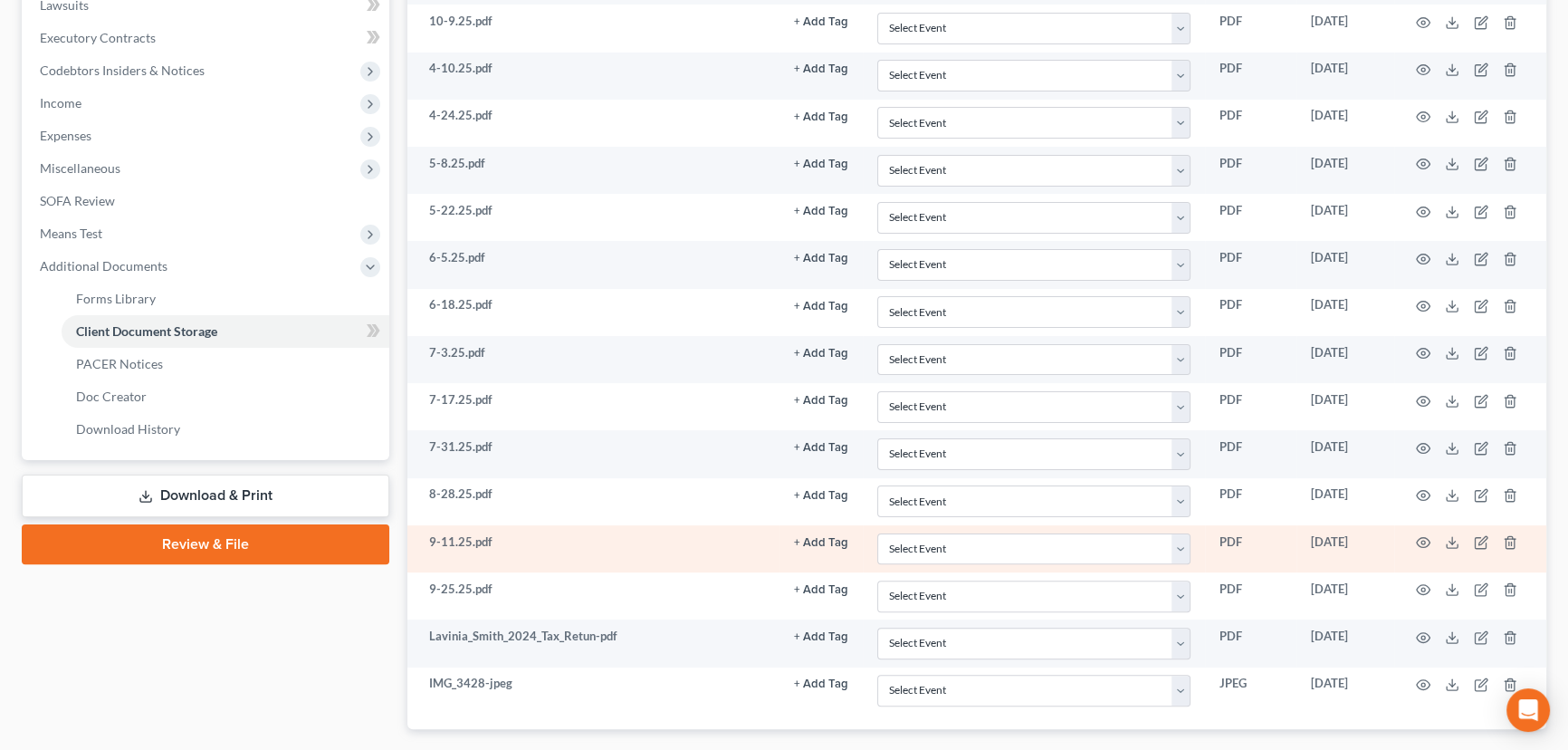
scroll to position [580, 0]
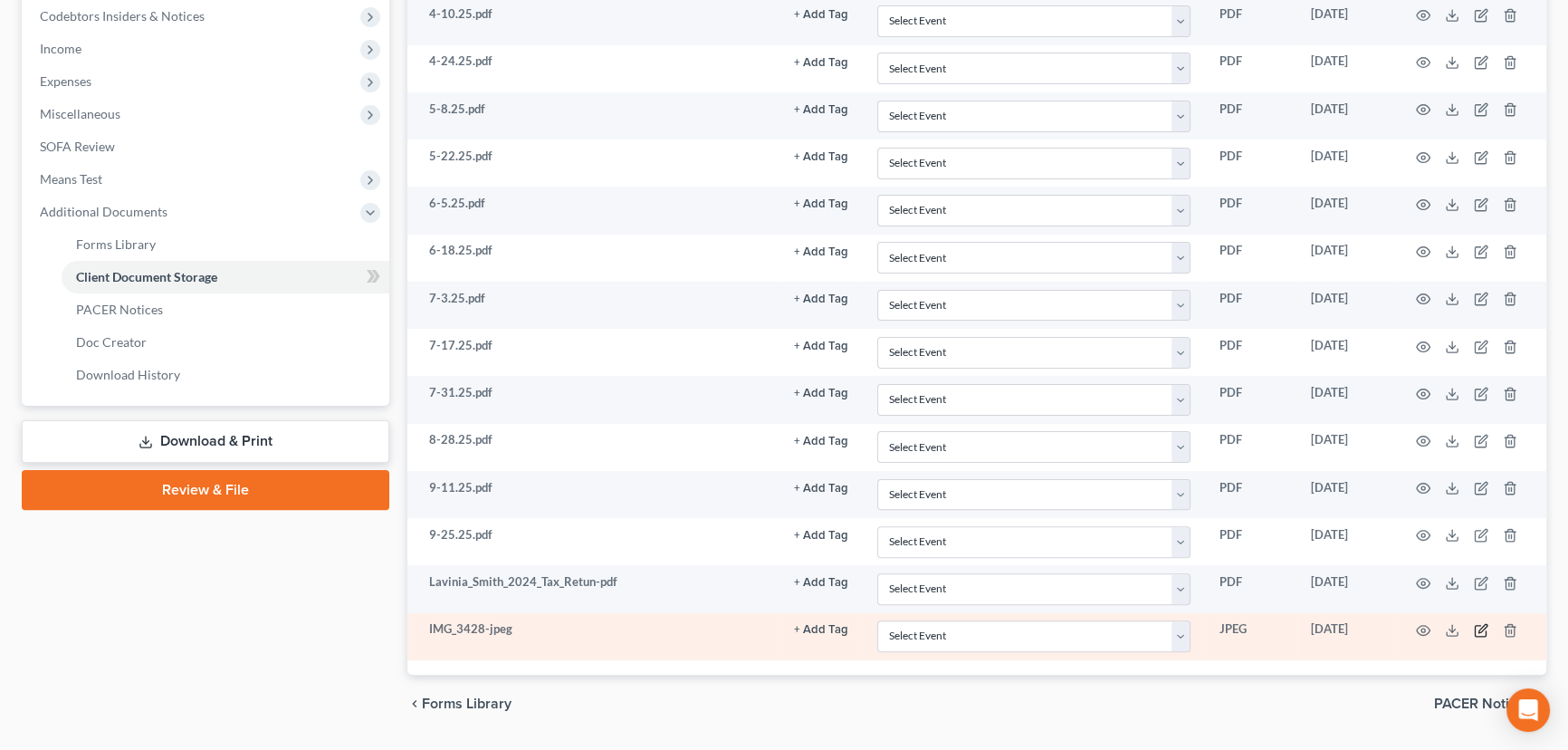
click at [1479, 628] on icon "button" at bounding box center [1482, 628] width 8 height 8
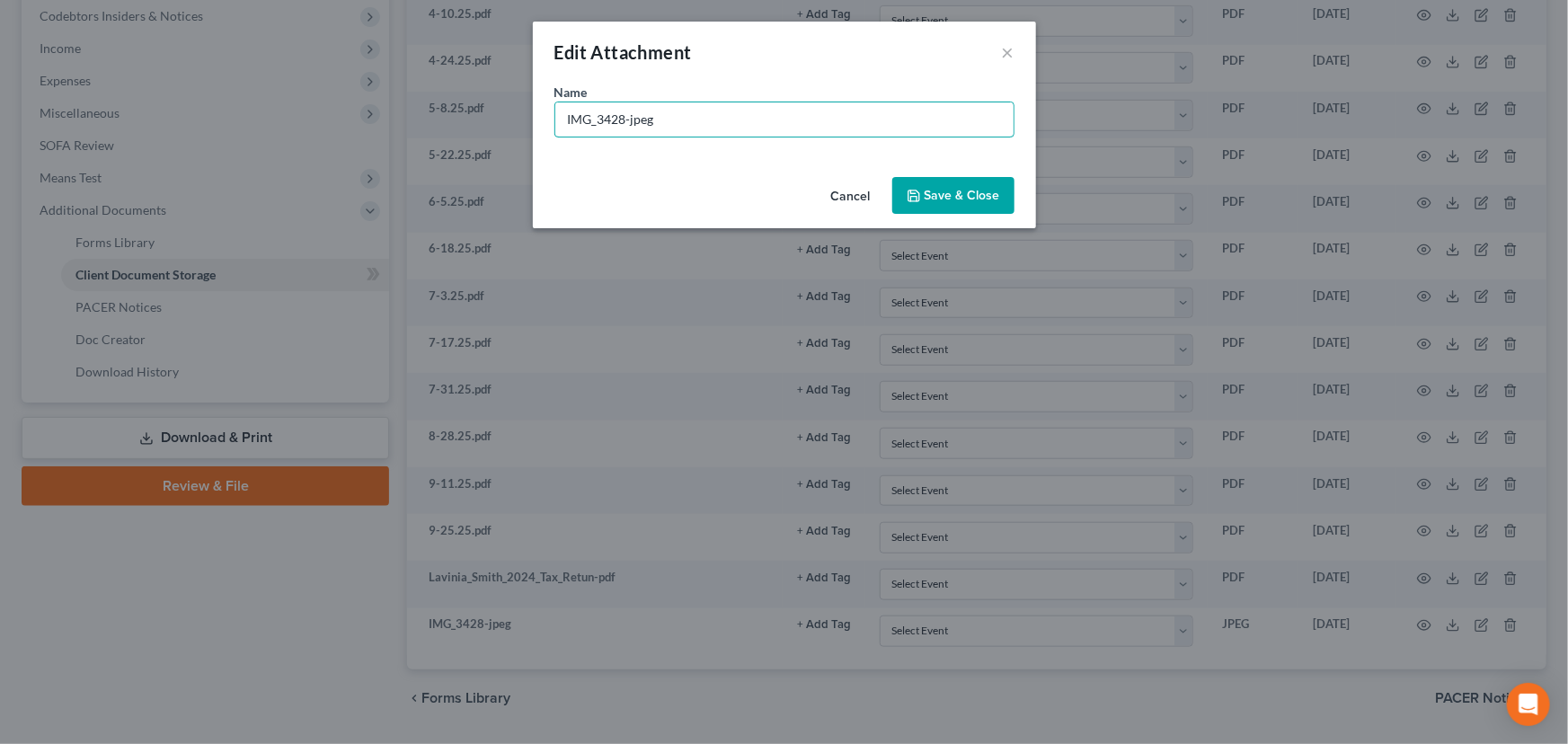
drag, startPoint x: 626, startPoint y: 121, endPoint x: 507, endPoint y: 120, distance: 119.0
click at [507, 120] on div "Edit Attachment × Name * IMG_3428-jpeg Cancel Save & Close" at bounding box center [784, 372] width 1568 height 744
type input "ID-jpeg"
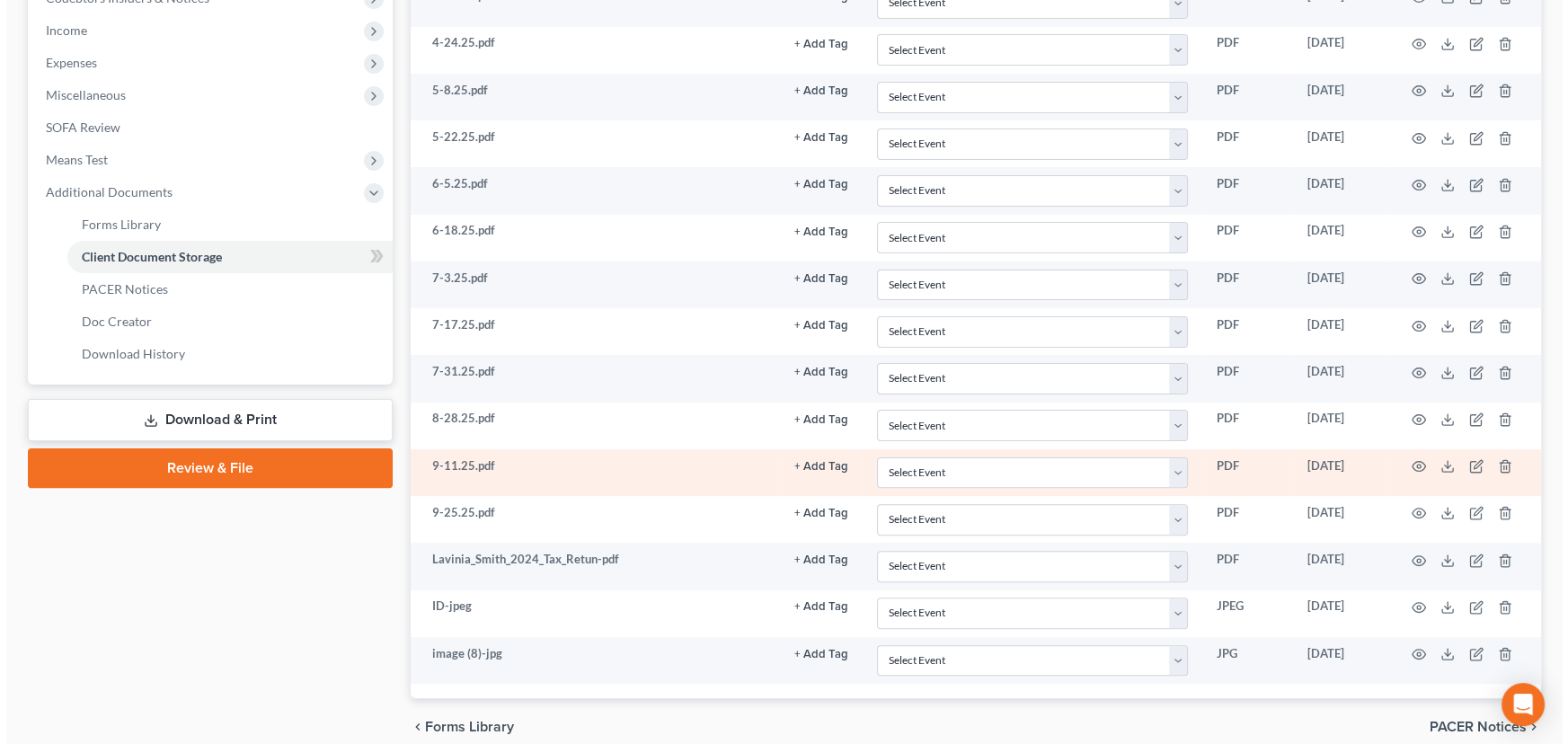
scroll to position [669, 0]
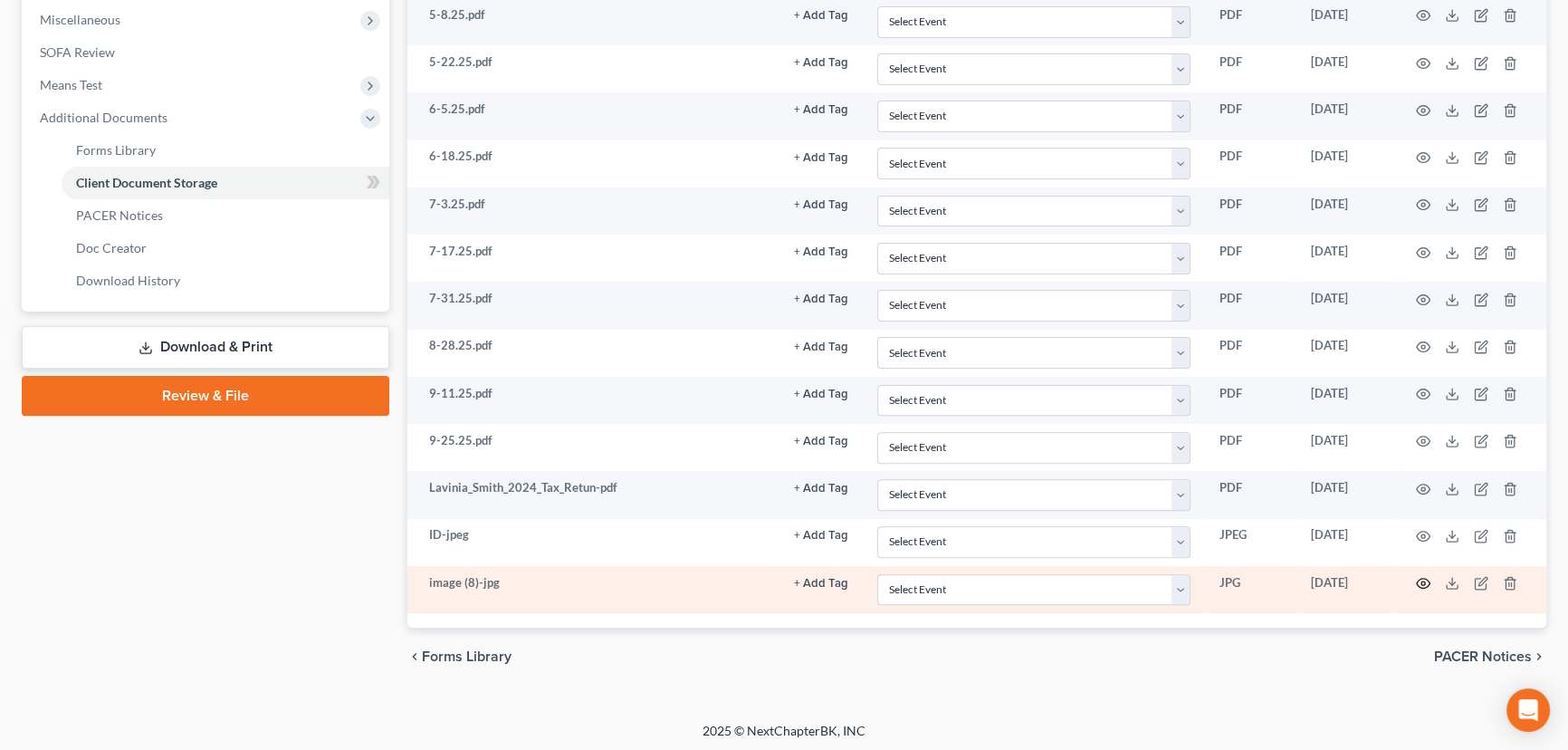
click at [1426, 576] on icon "button" at bounding box center [1423, 583] width 14 height 14
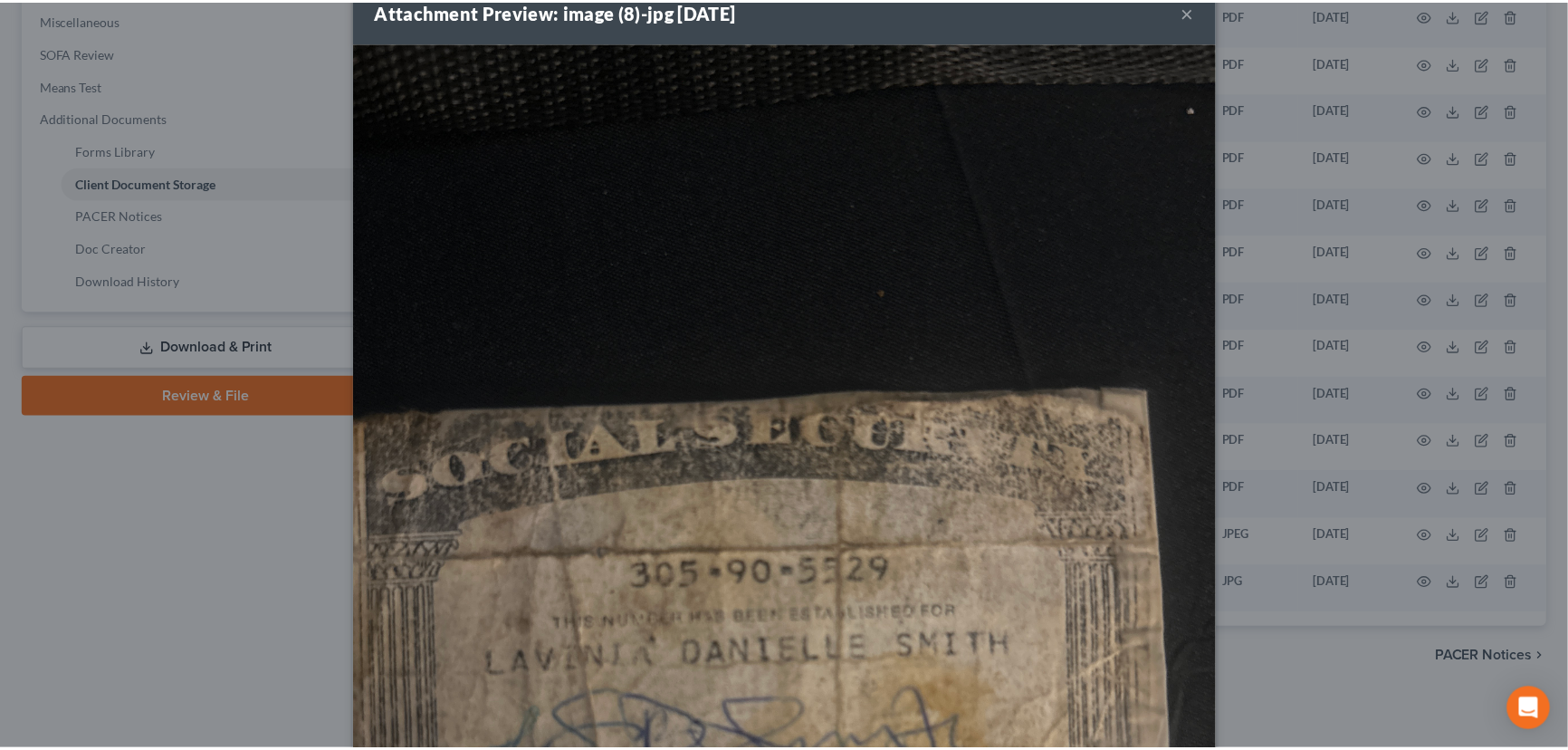
scroll to position [0, 0]
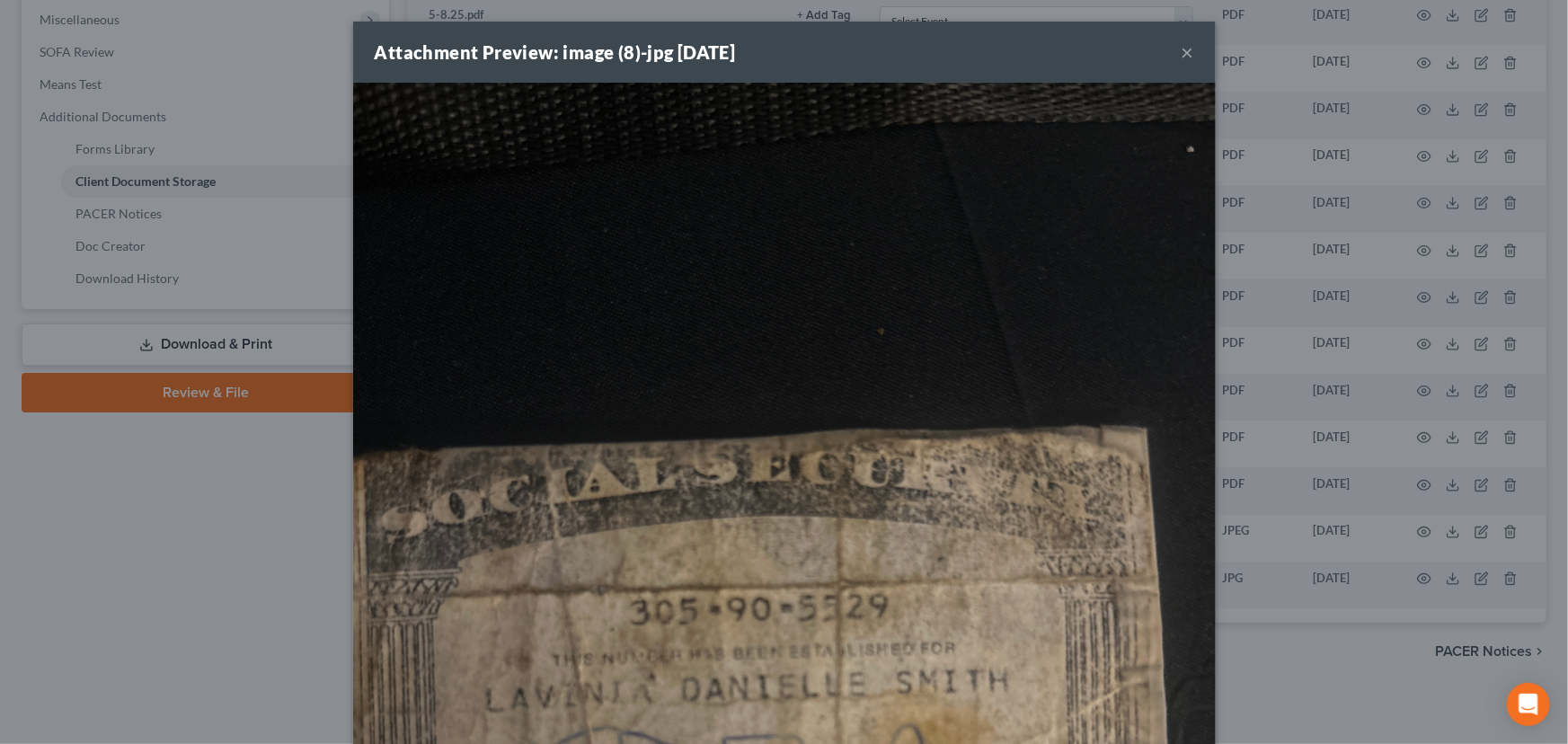
click at [1182, 49] on button "×" at bounding box center [1187, 52] width 12 height 22
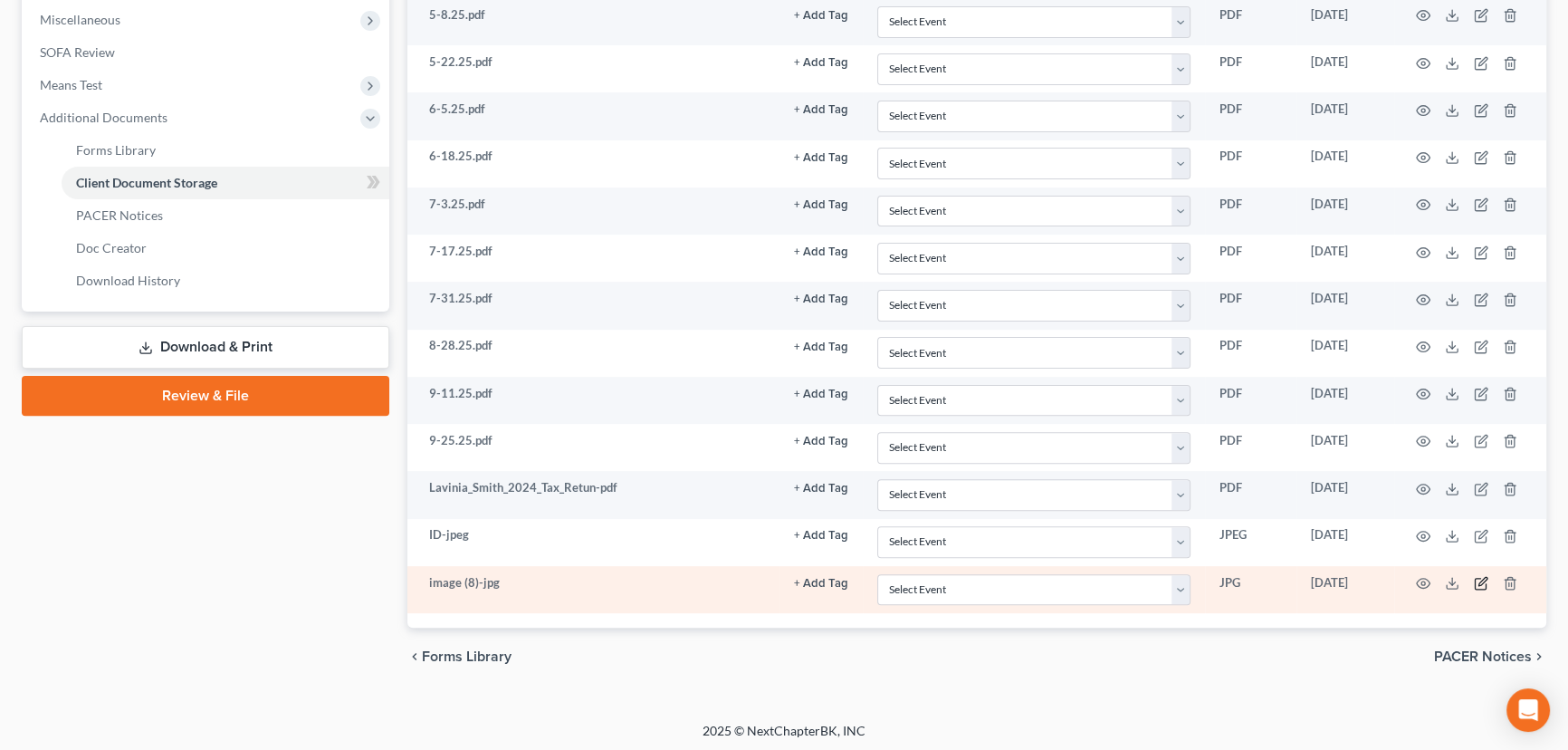
click at [1481, 582] on icon "button" at bounding box center [1481, 583] width 14 height 14
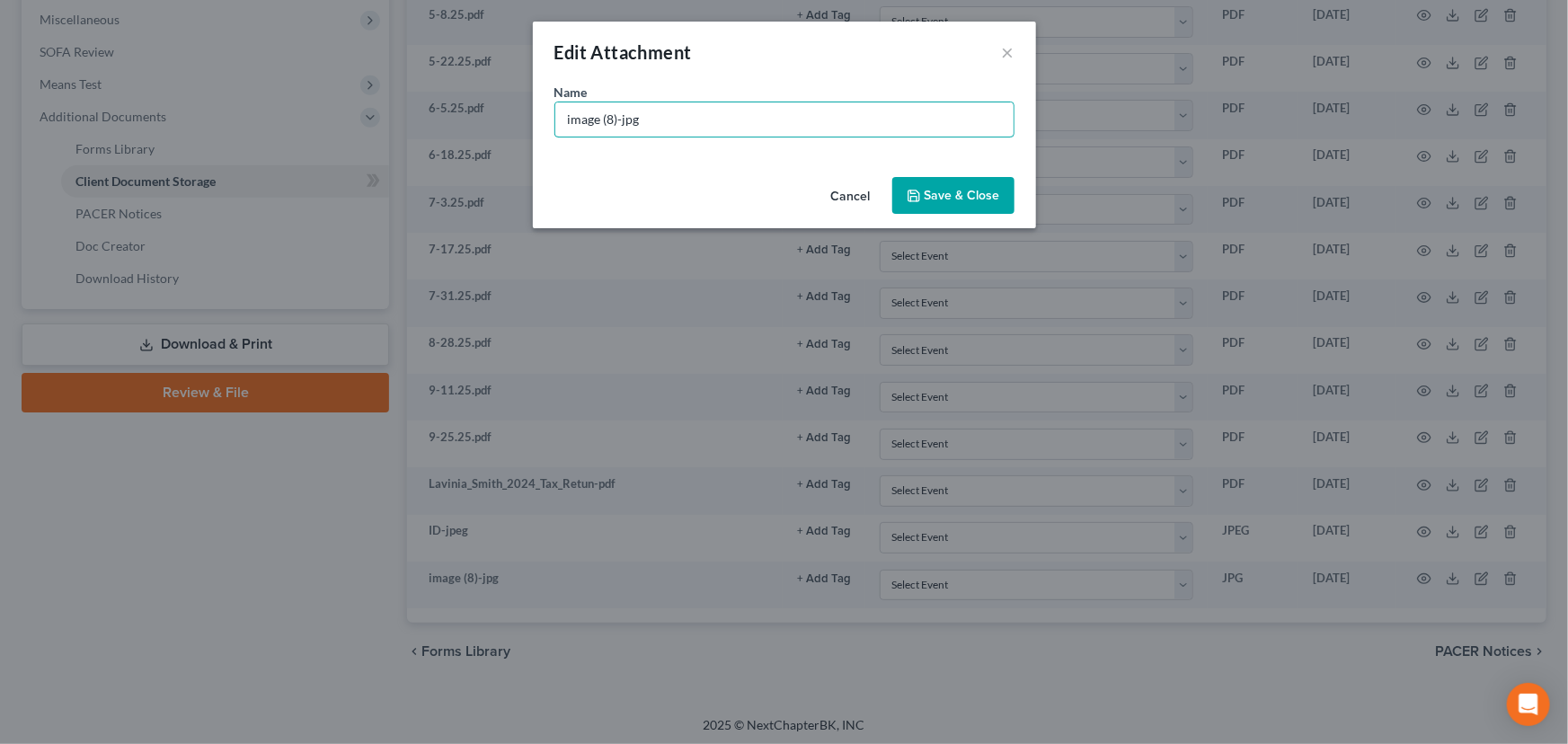
drag, startPoint x: 617, startPoint y: 125, endPoint x: 394, endPoint y: 123, distance: 223.0
click at [394, 123] on div "Edit Attachment × Name * image (8)-jpg Cancel Save & Close" at bounding box center [784, 372] width 1568 height 744
type input "SS-jpg"
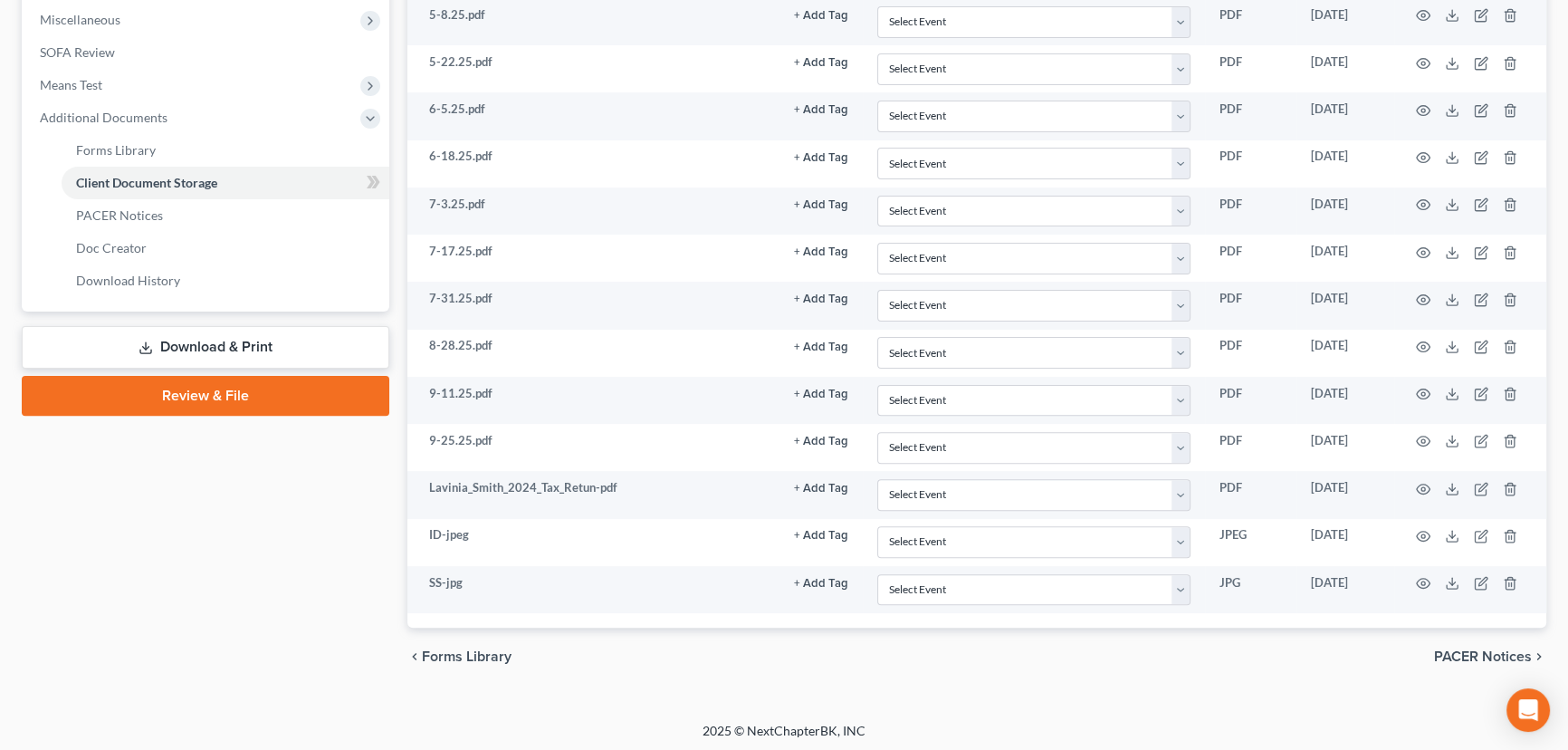
scroll to position [591, 0]
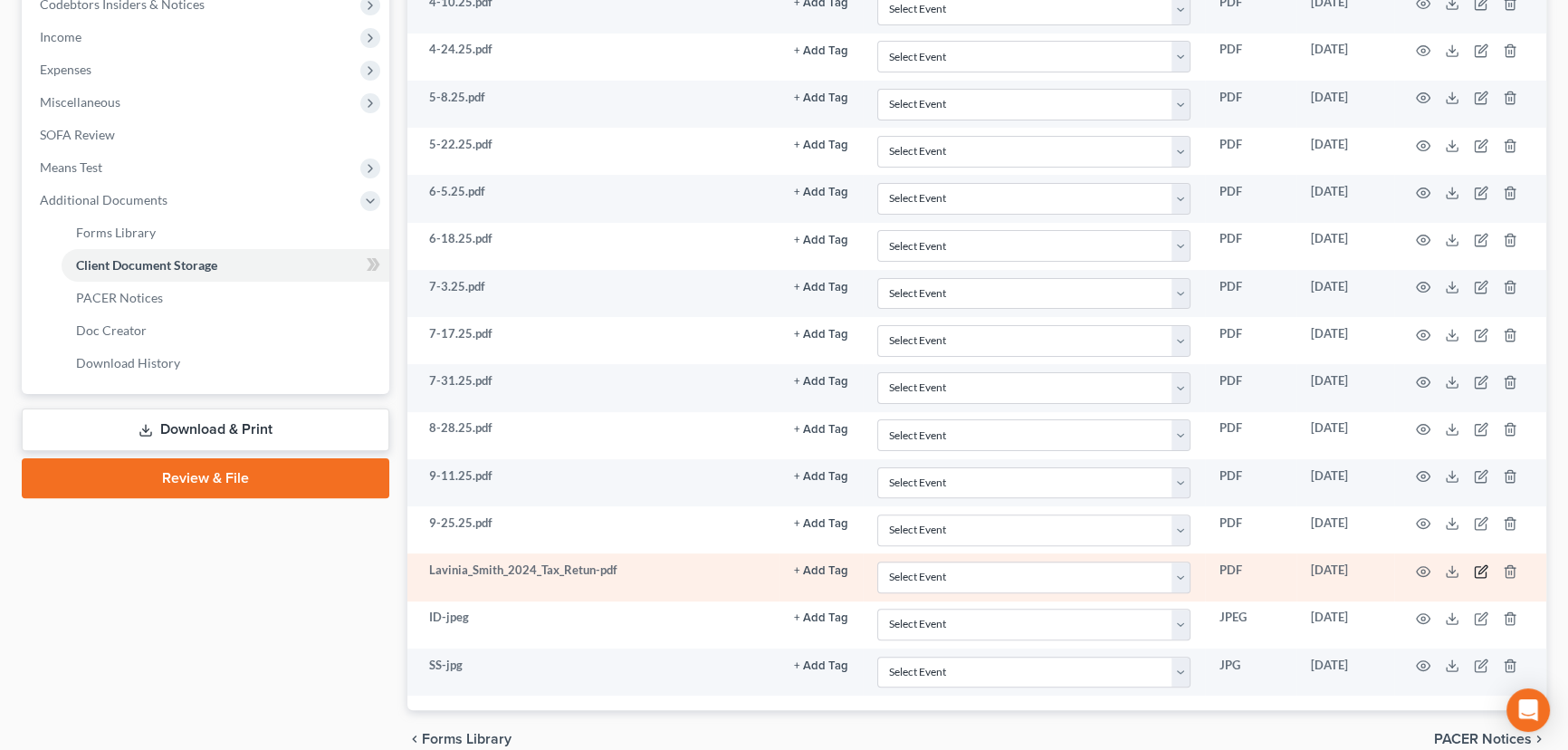
click at [1476, 568] on icon "button" at bounding box center [1481, 571] width 14 height 14
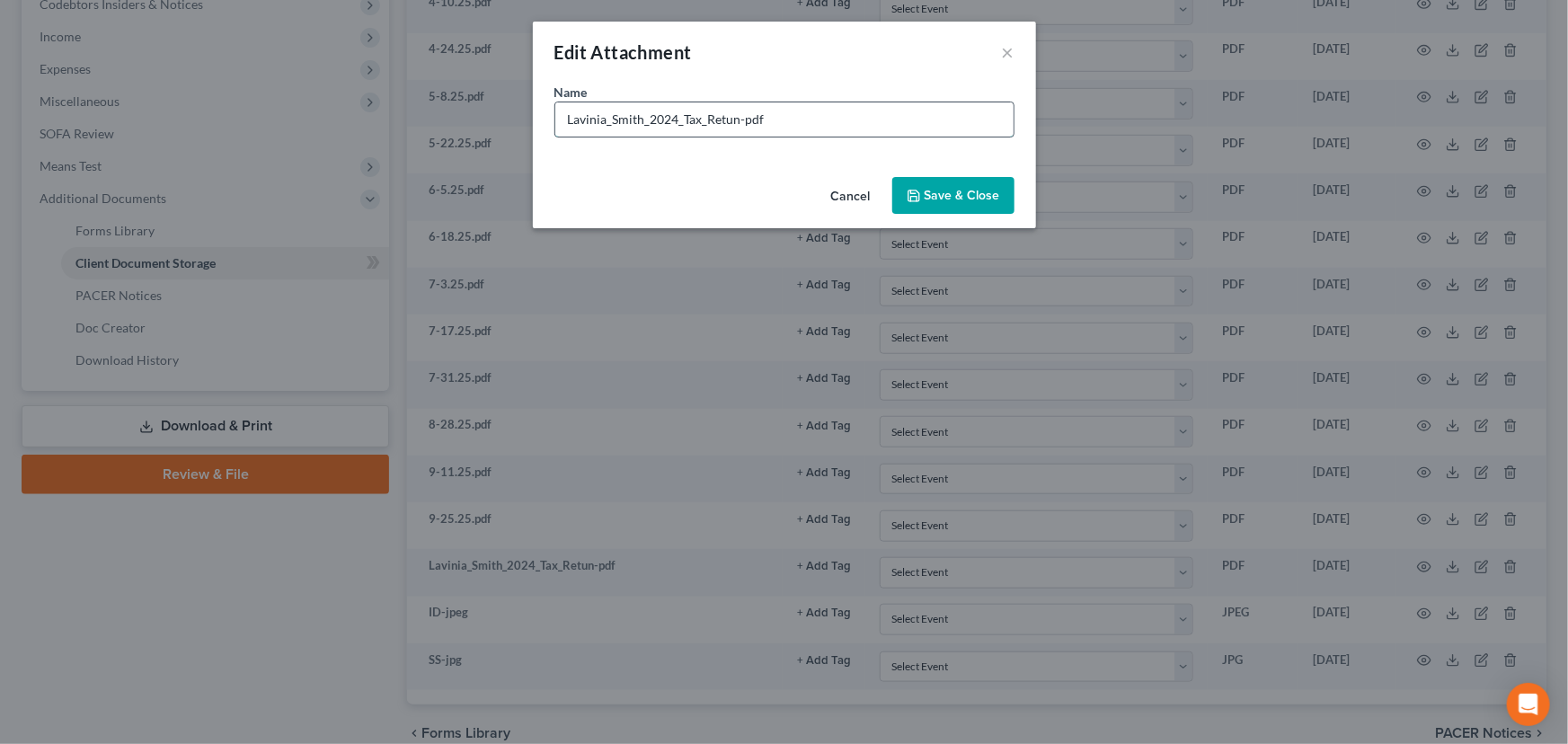
click at [740, 118] on input "Lavinia_Smith_2024_Tax_Retun-pdf" at bounding box center [784, 119] width 458 height 34
type input "Lavinia_Smith_2024_Tax_Retun(BAD - DO NOT SEND TO TRUSTE)-pdf"
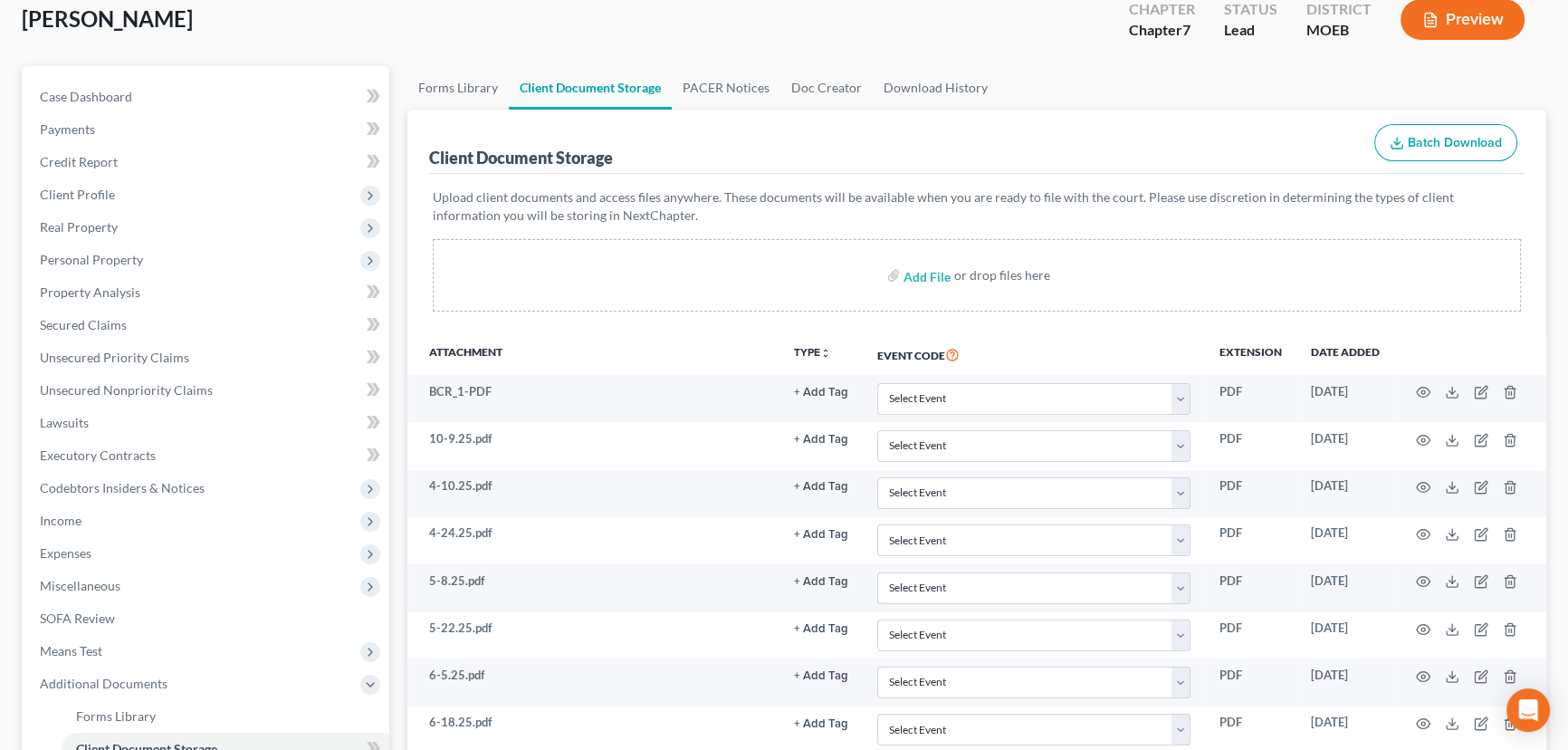
scroll to position [0, 0]
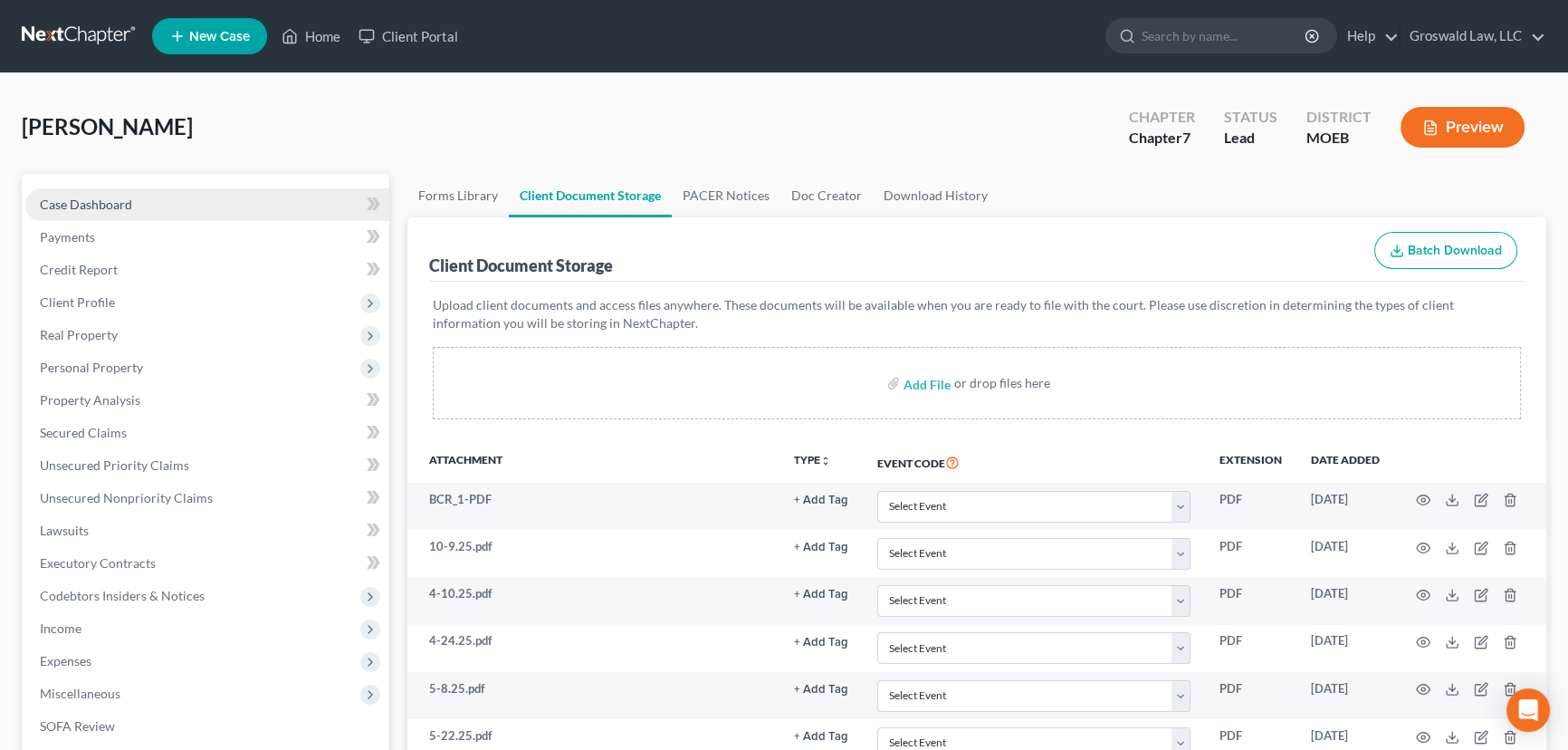
click at [187, 195] on link "Case Dashboard" at bounding box center [207, 205] width 364 height 33
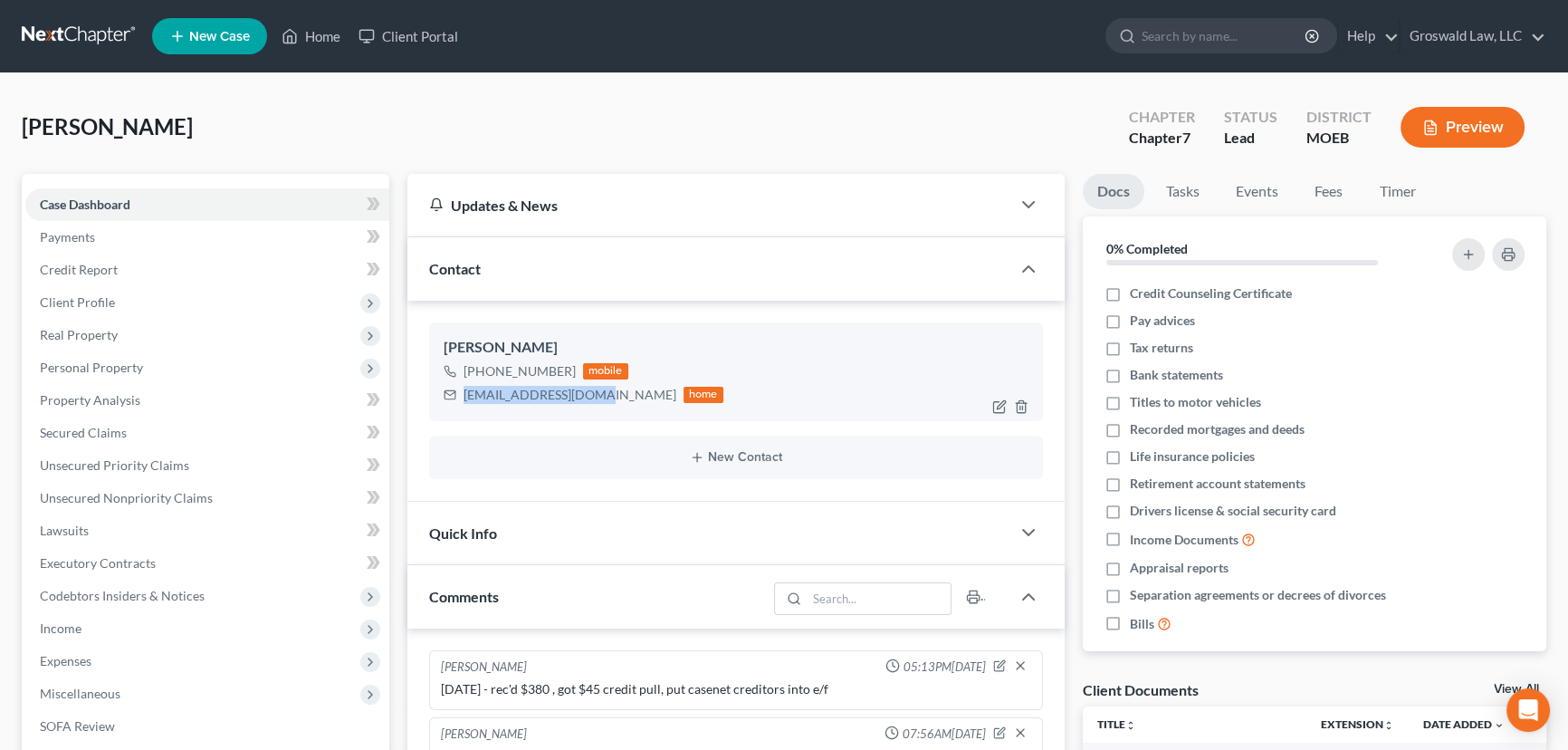
drag, startPoint x: 594, startPoint y: 398, endPoint x: 460, endPoint y: 387, distance: 134.5
click at [460, 387] on div "[EMAIL_ADDRESS][DOMAIN_NAME] home" at bounding box center [583, 394] width 280 height 23
copy div "[EMAIL_ADDRESS][DOMAIN_NAME]"
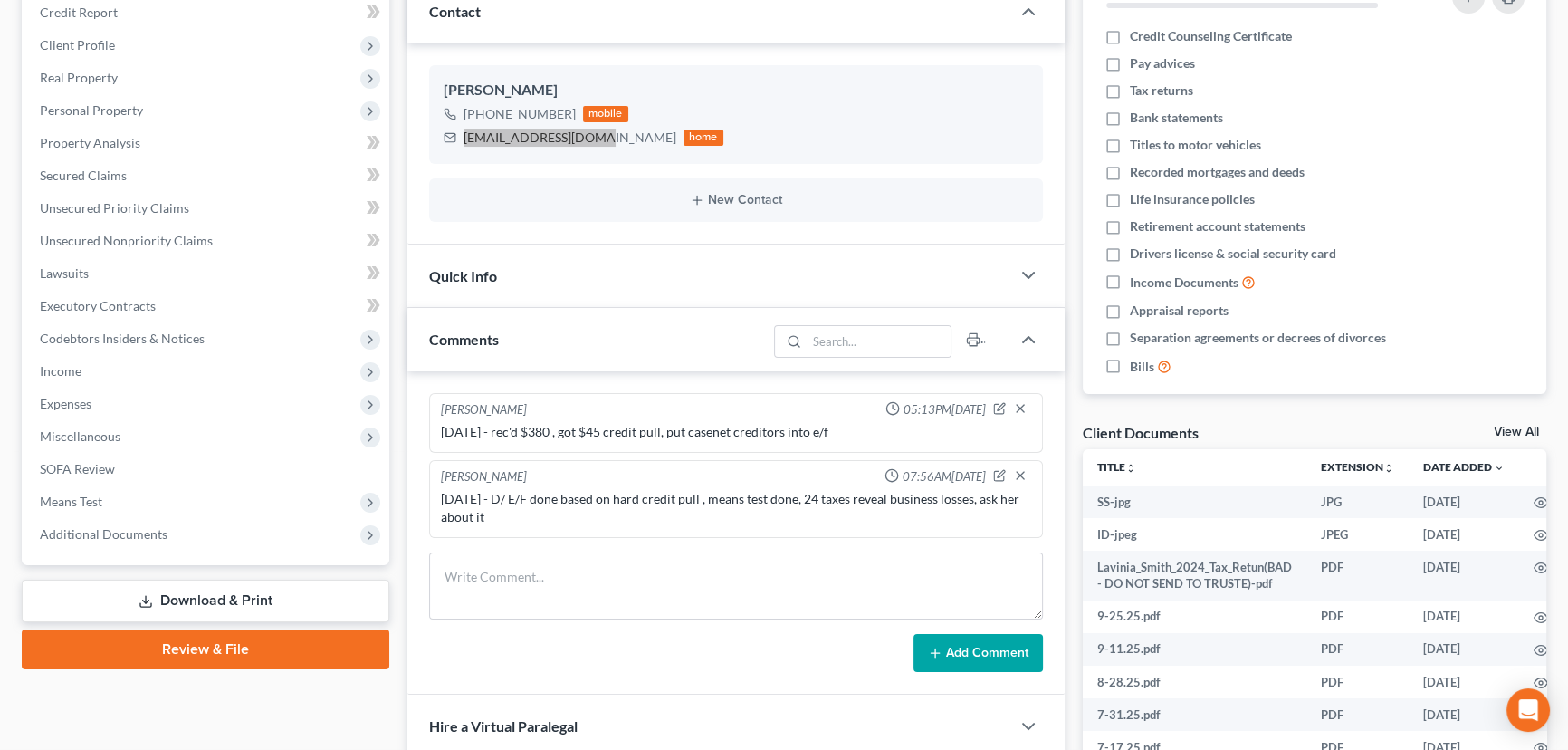
scroll to position [459, 0]
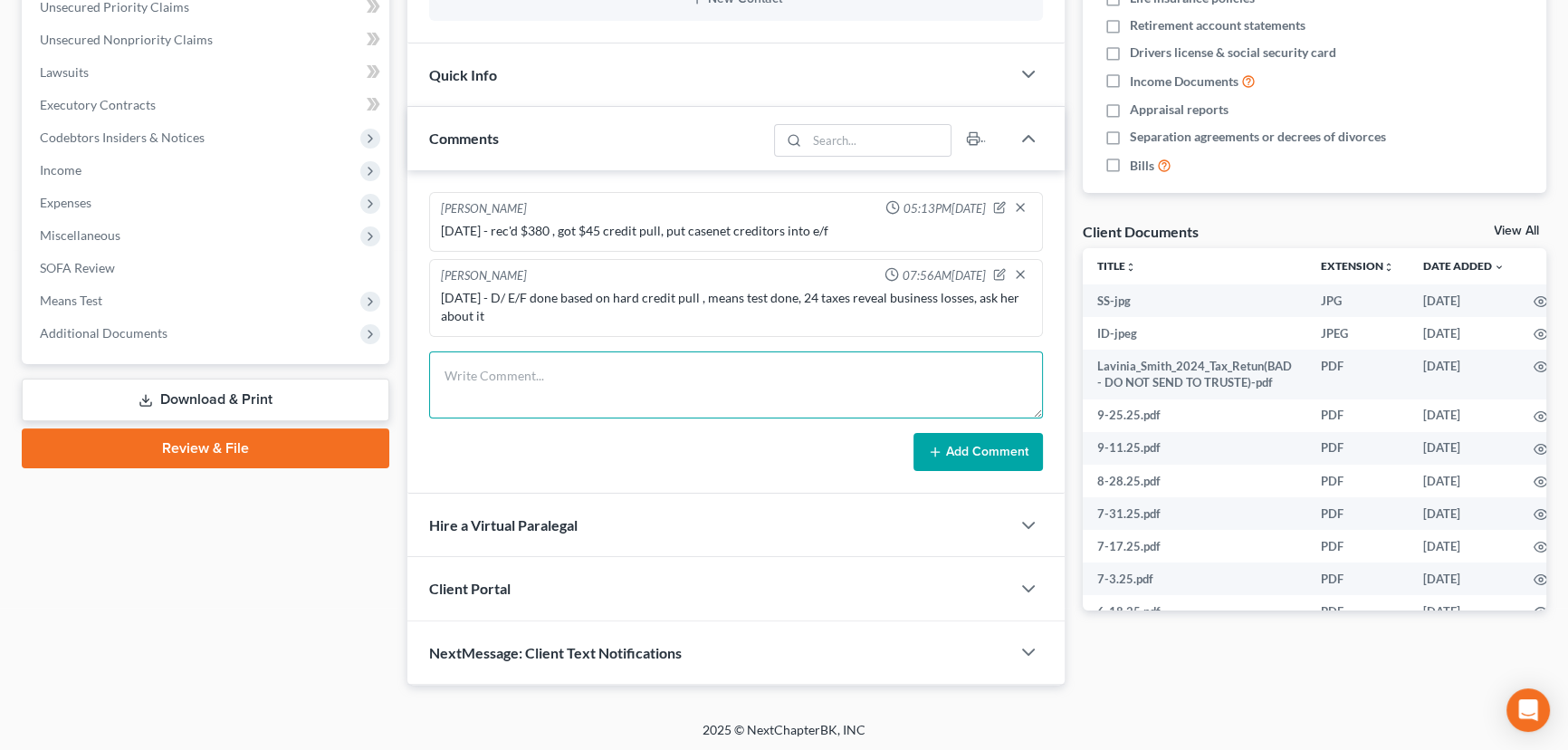
click at [591, 358] on textarea at bounding box center [735, 385] width 614 height 67
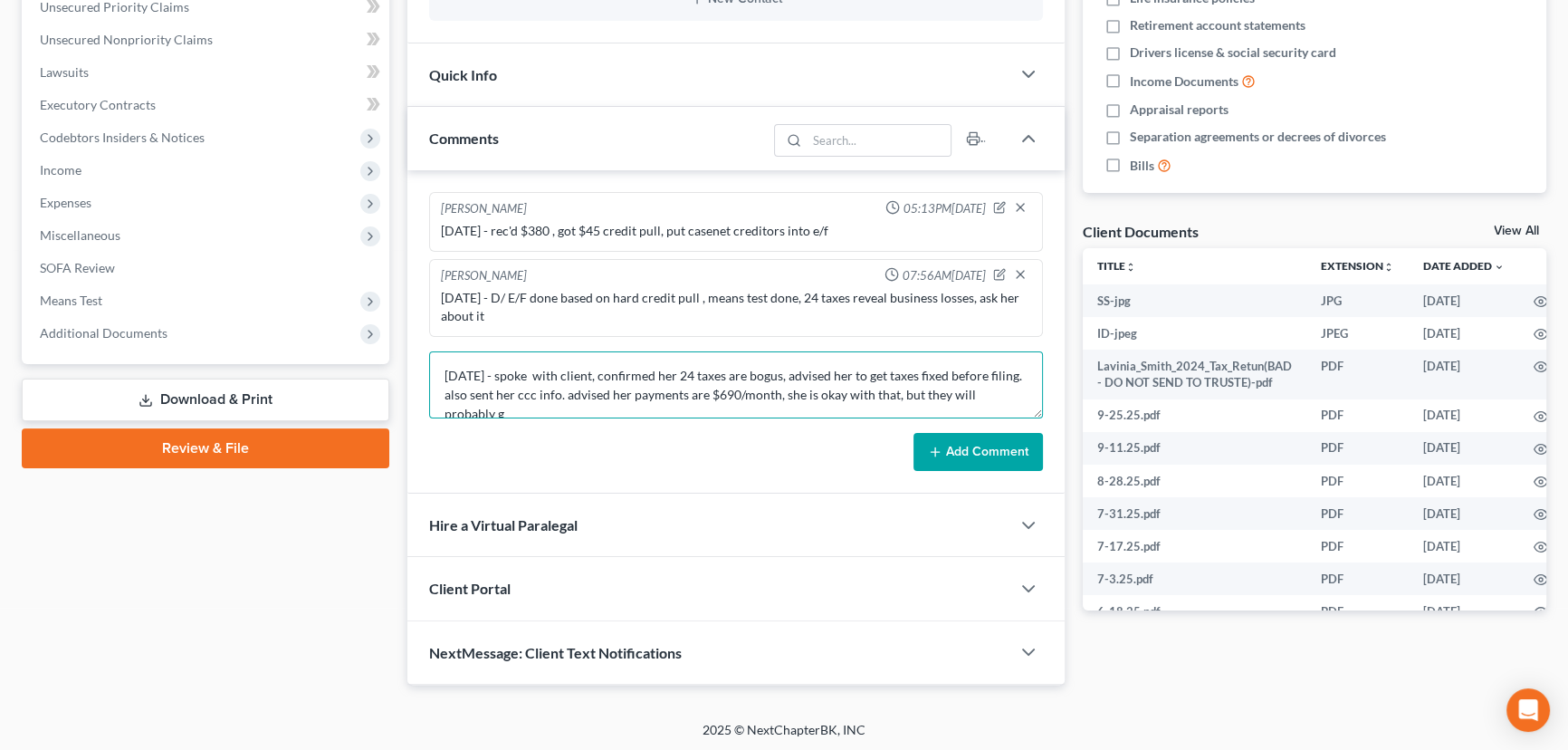
scroll to position [3, 0]
type textarea "[DATE] - spoke with client, confirmed her 24 taxes are bogus, advised her to ge…"
click at [1021, 448] on button "Add Comment" at bounding box center [978, 452] width 130 height 38
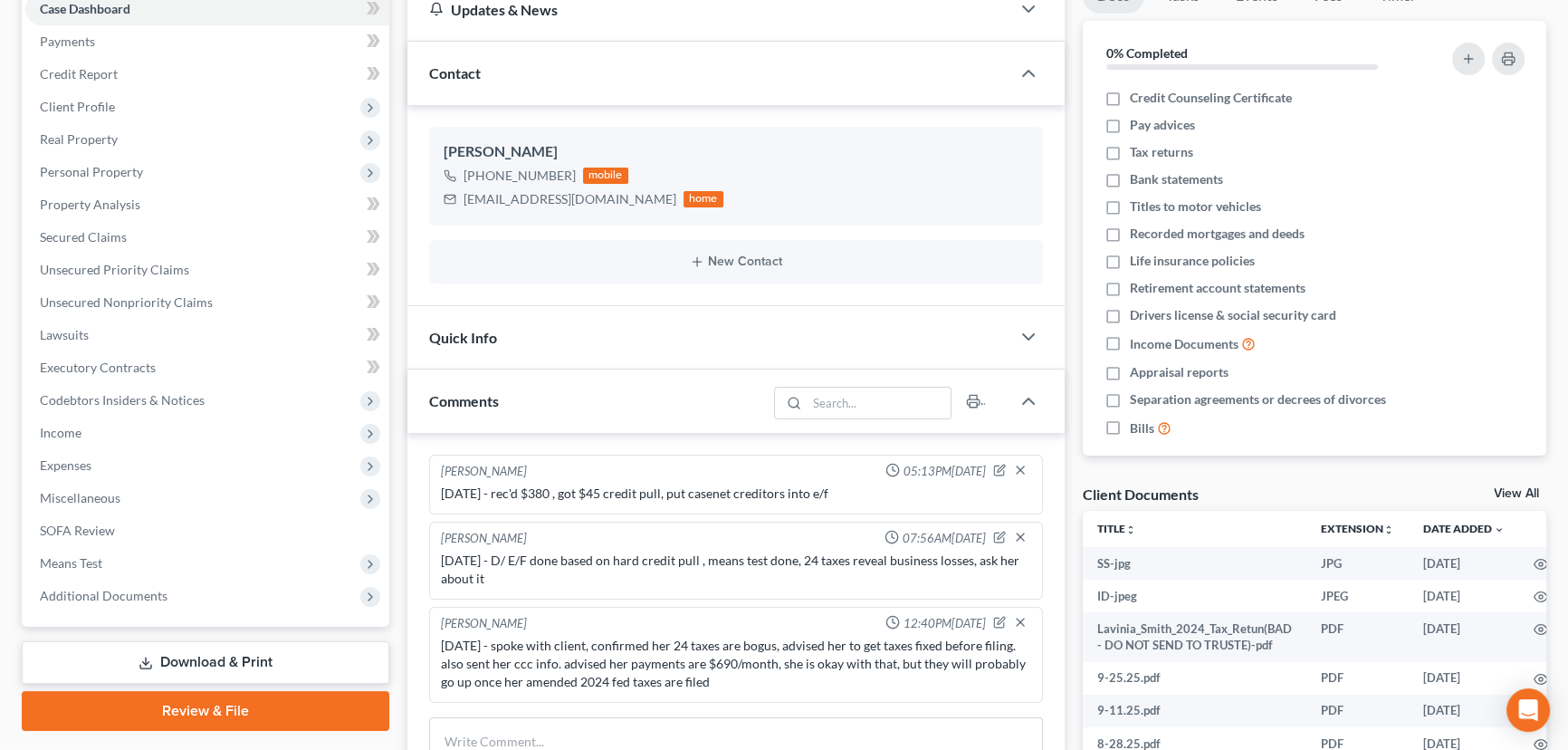
scroll to position [0, 0]
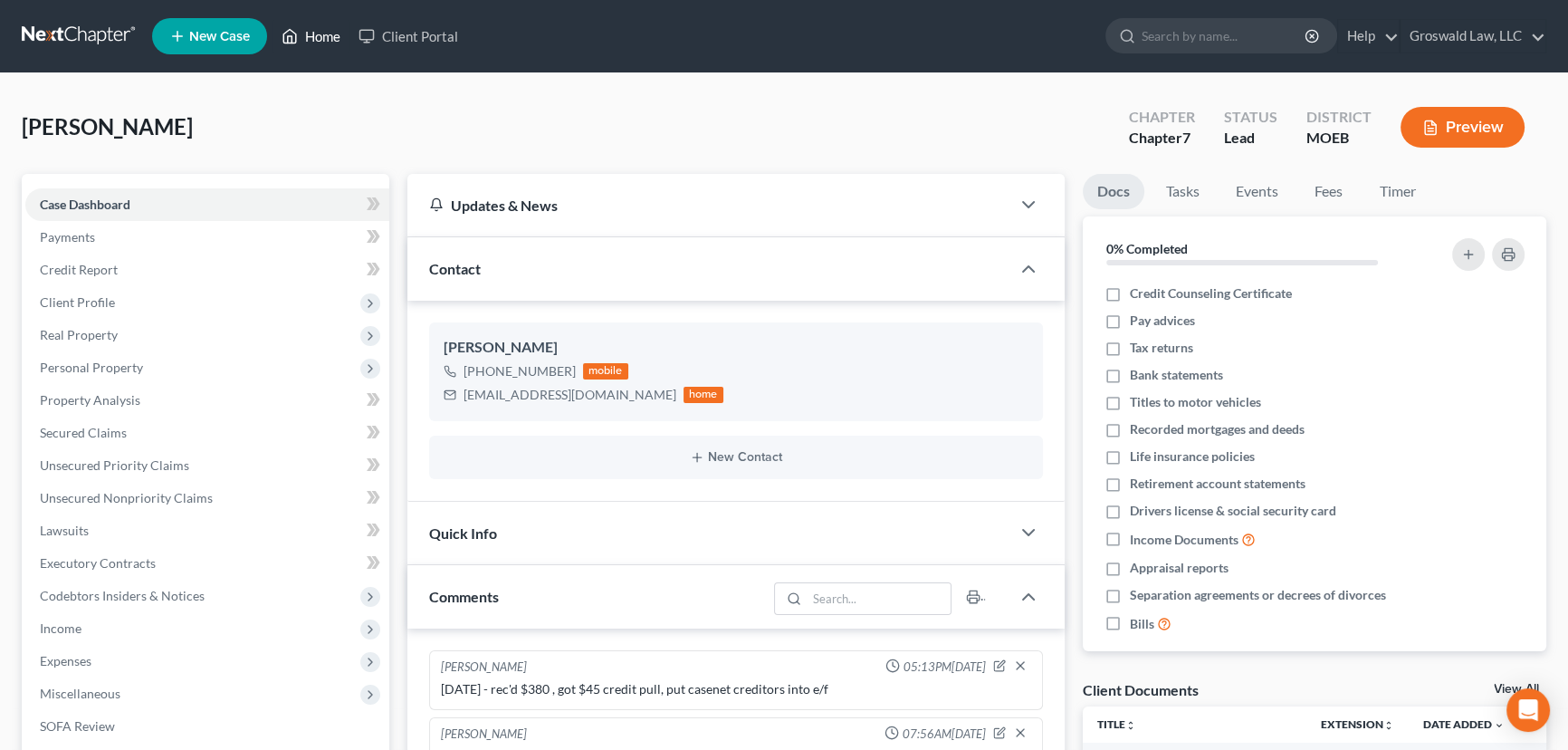
click at [327, 37] on link "Home" at bounding box center [311, 37] width 77 height 33
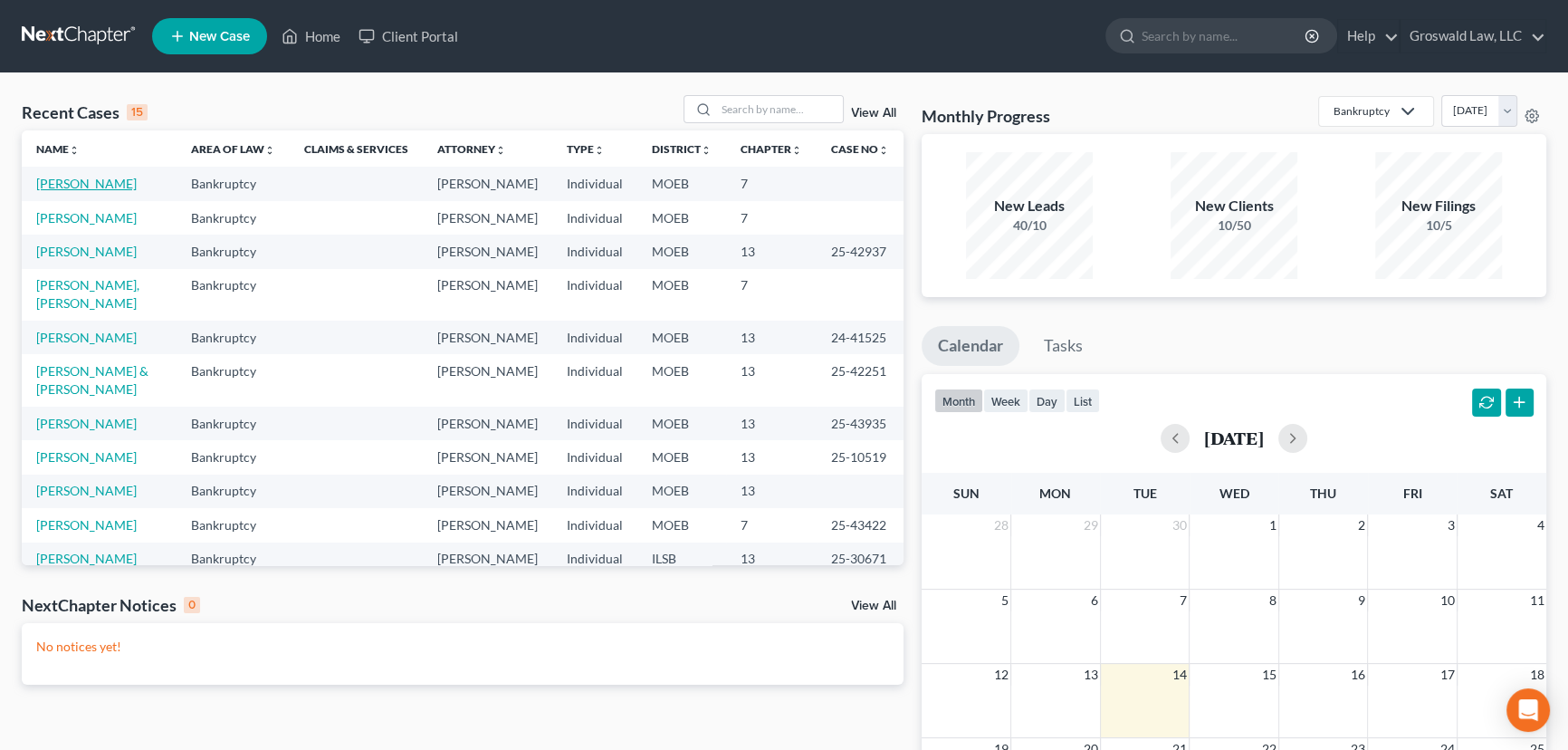
click at [90, 190] on link "[PERSON_NAME]" at bounding box center [87, 184] width 101 height 15
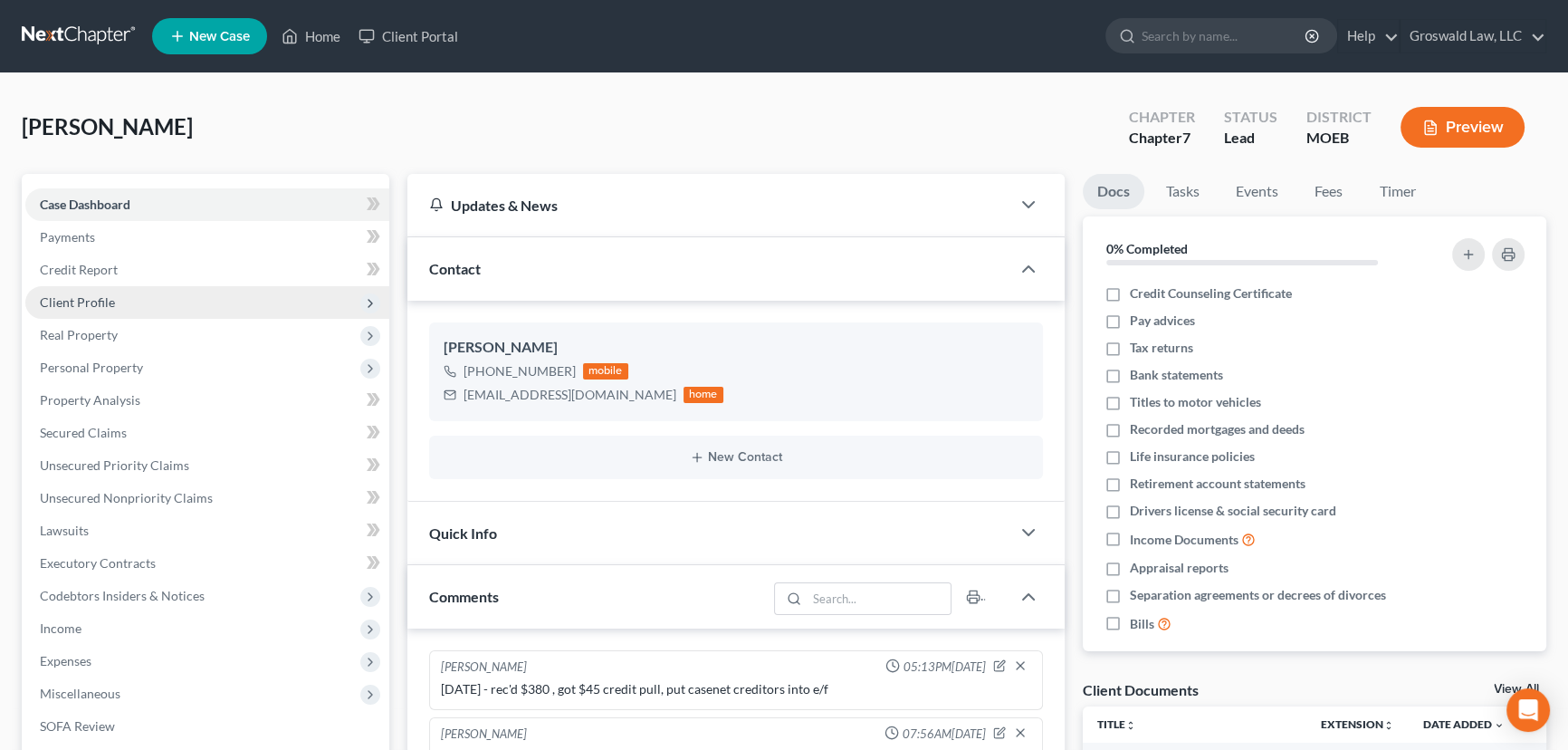
click at [93, 298] on span "Client Profile" at bounding box center [77, 302] width 75 height 15
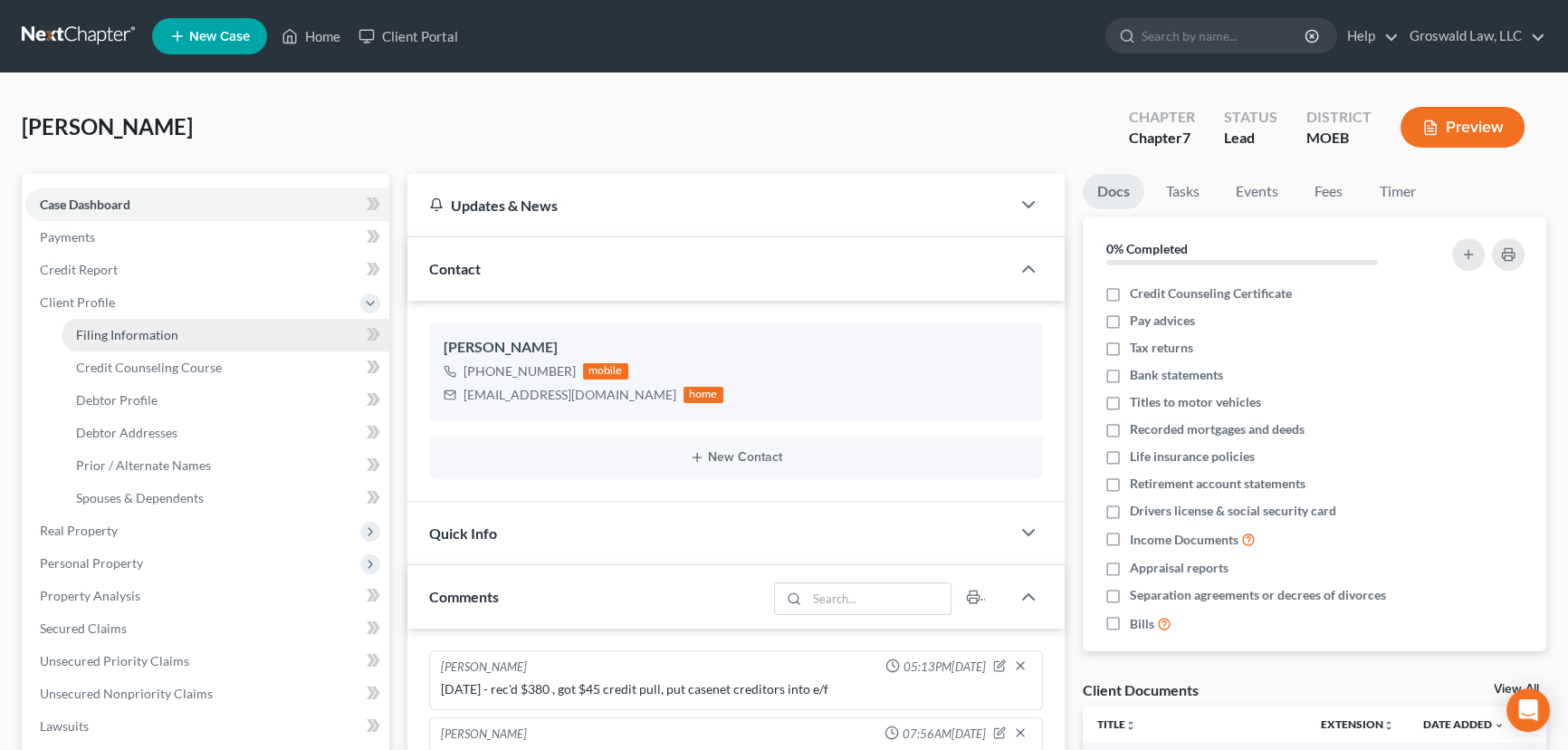
click at [131, 327] on span "Filing Information" at bounding box center [127, 335] width 102 height 15
select select "1"
select select "0"
select select "45"
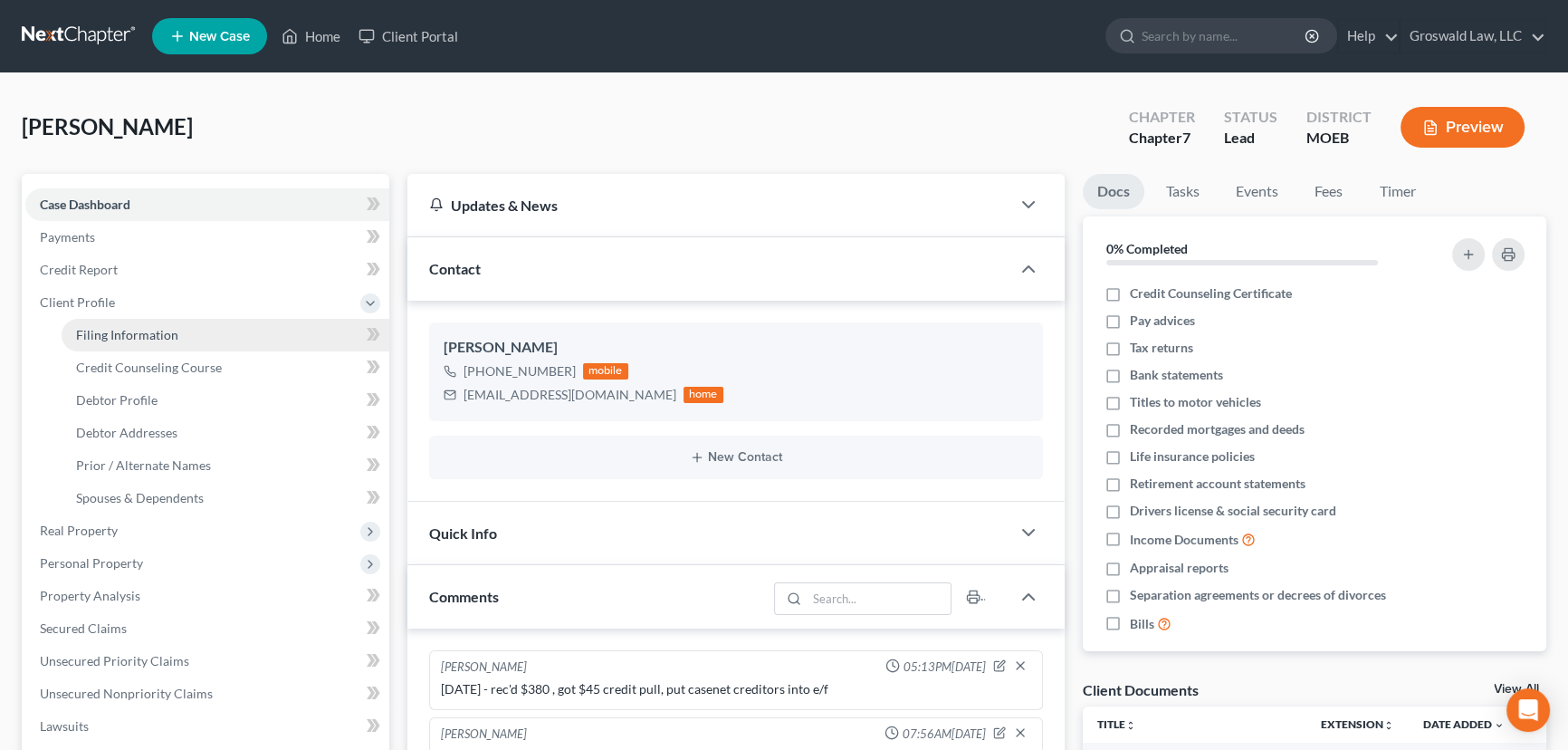
select select "26"
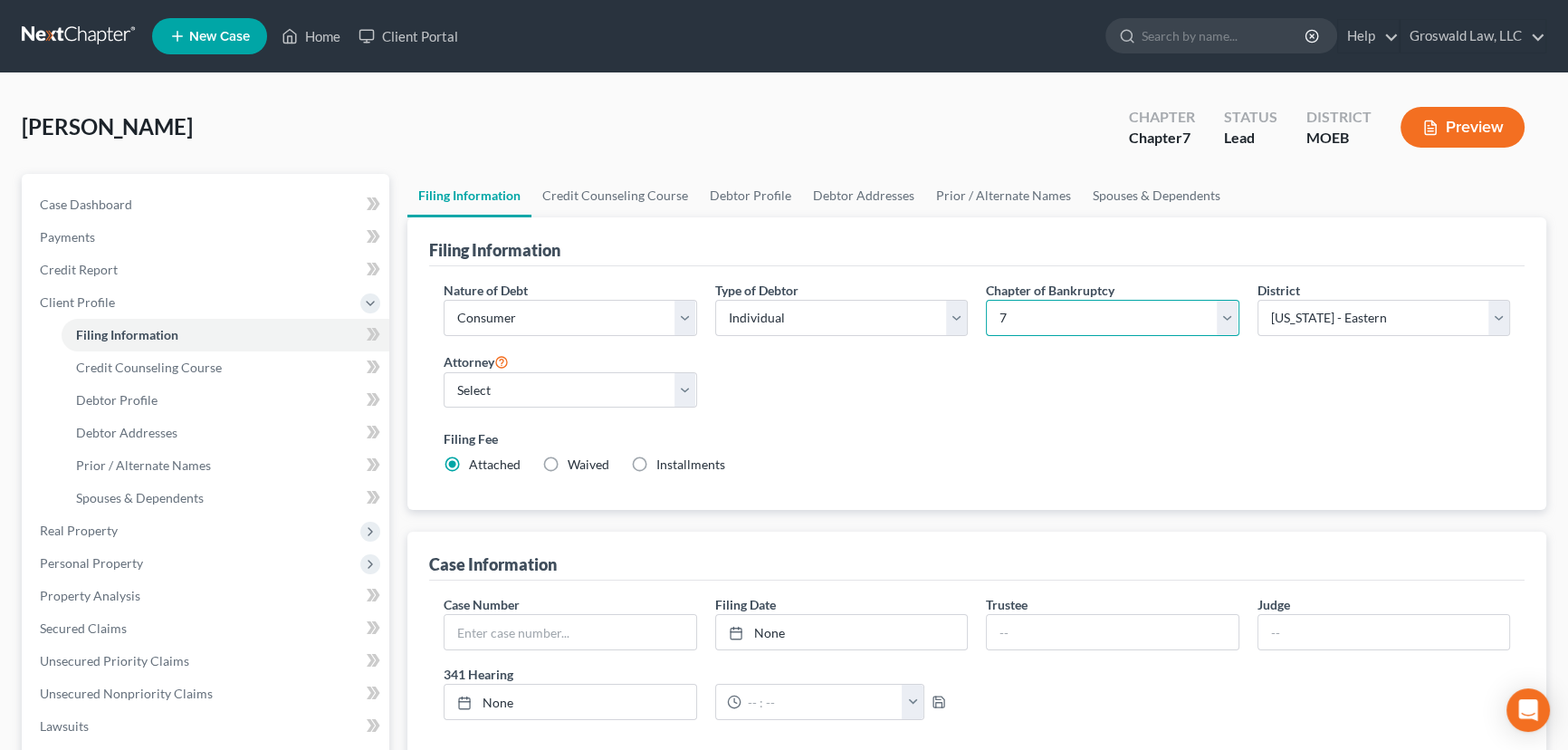
click at [1034, 306] on select "Select 7 11 12 13" at bounding box center [1113, 318] width 254 height 37
select select "3"
click at [986, 300] on select "Select 7 11 12 13" at bounding box center [1113, 318] width 254 height 37
click at [1023, 404] on div "Nature of Debt Select Business Consumer Other Nature of Business Select Clearin…" at bounding box center [977, 385] width 1084 height 209
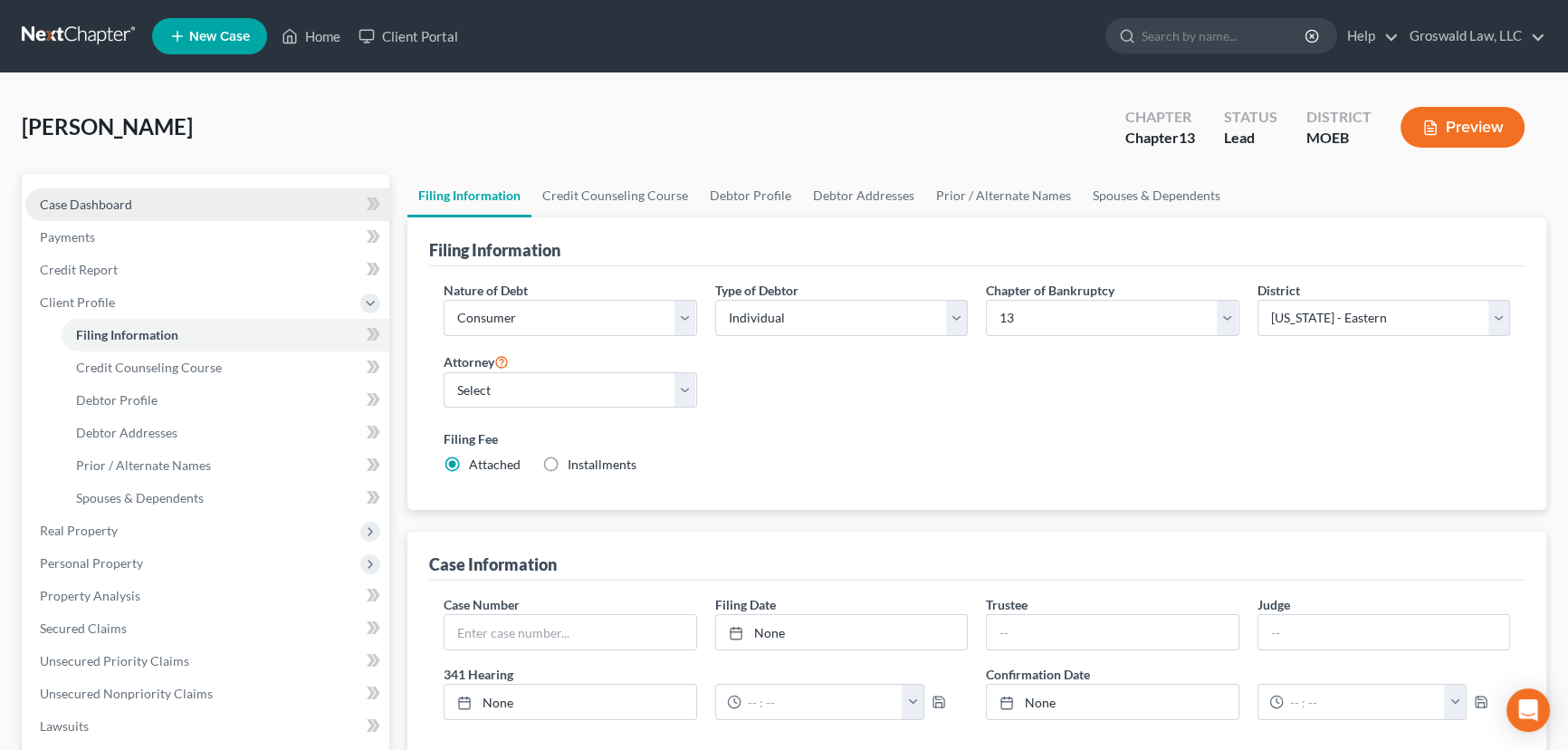
click at [190, 207] on link "Case Dashboard" at bounding box center [207, 205] width 364 height 33
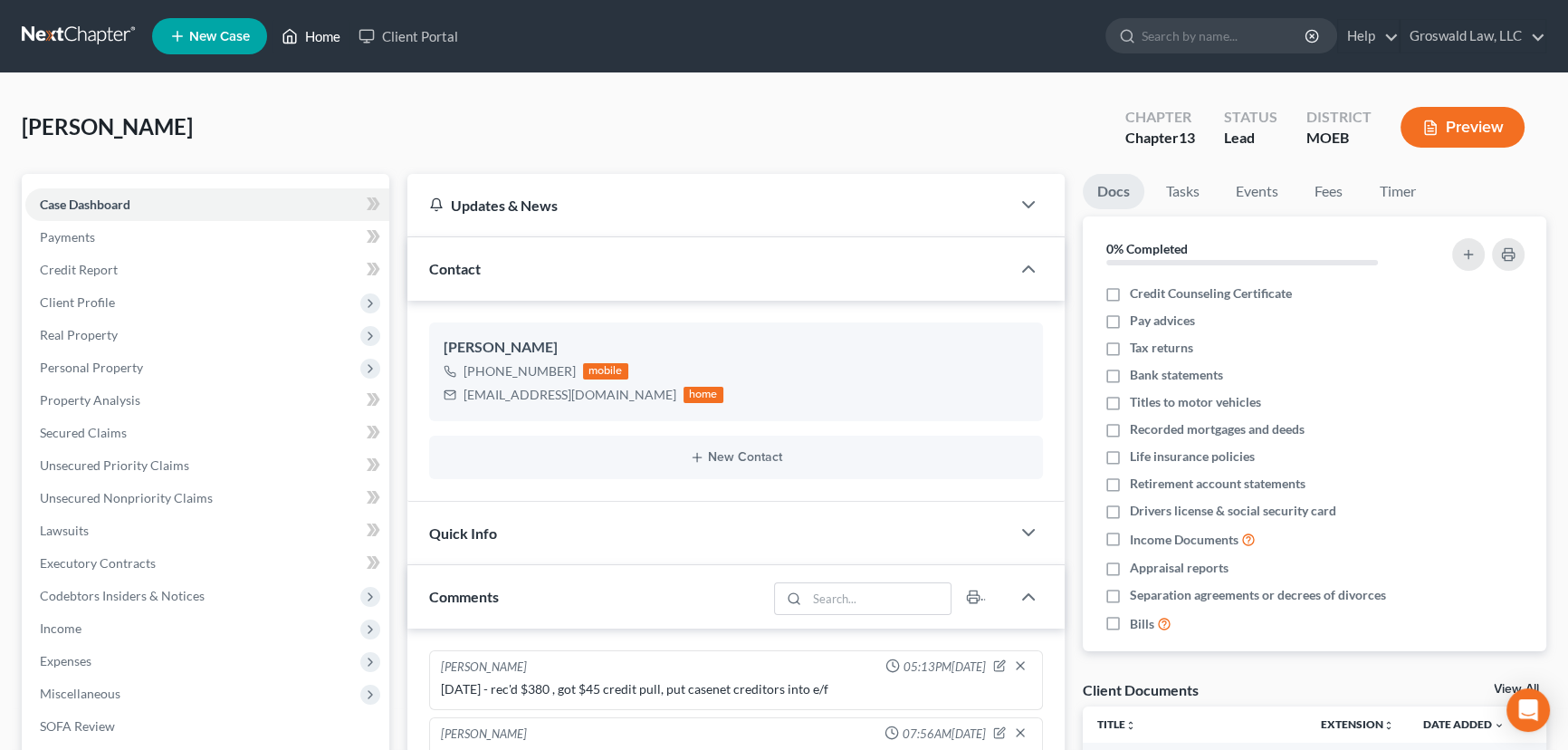
click at [336, 38] on link "Home" at bounding box center [311, 37] width 77 height 33
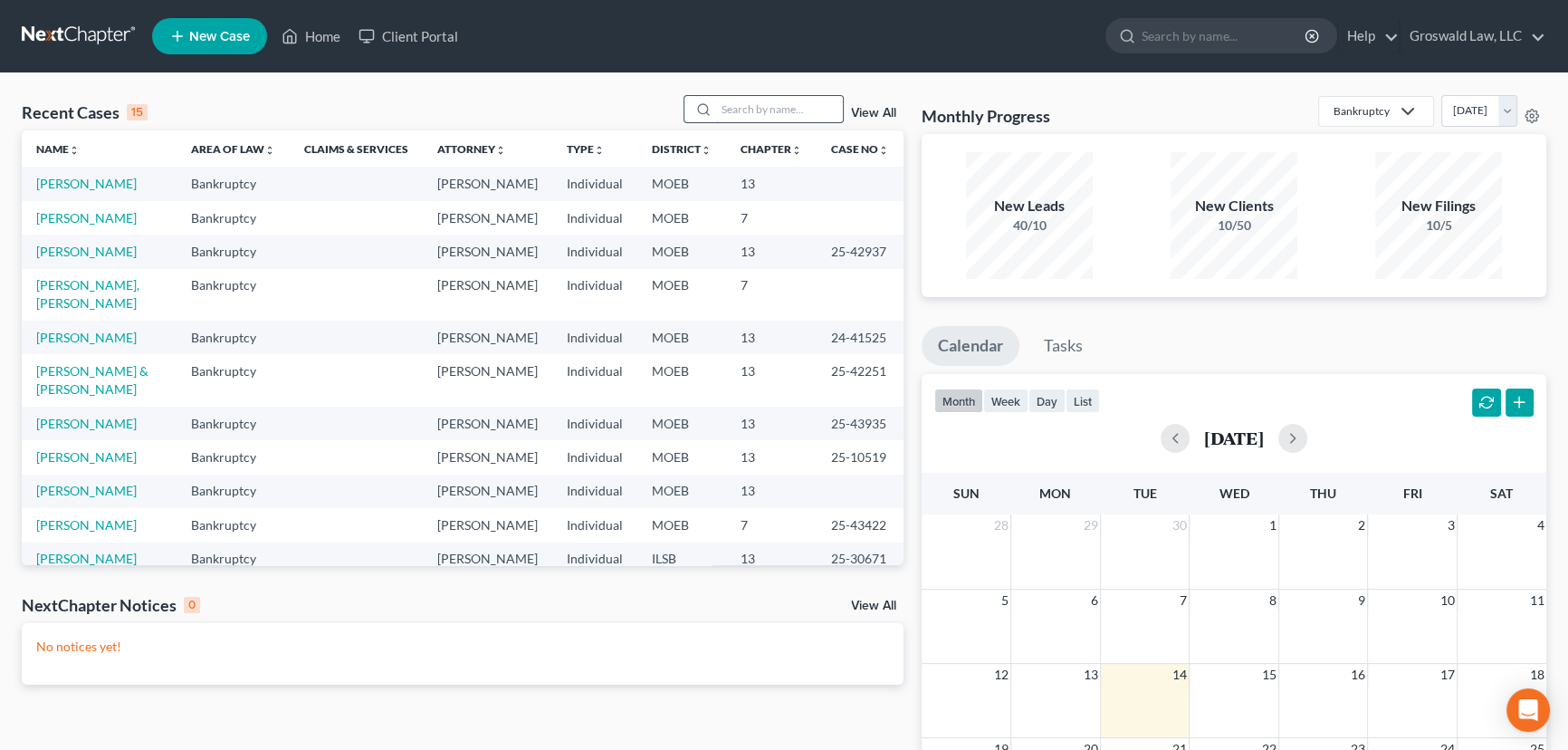
click at [742, 112] on input "search" at bounding box center [780, 109] width 127 height 26
click at [100, 259] on link "[PERSON_NAME]" at bounding box center [87, 251] width 101 height 15
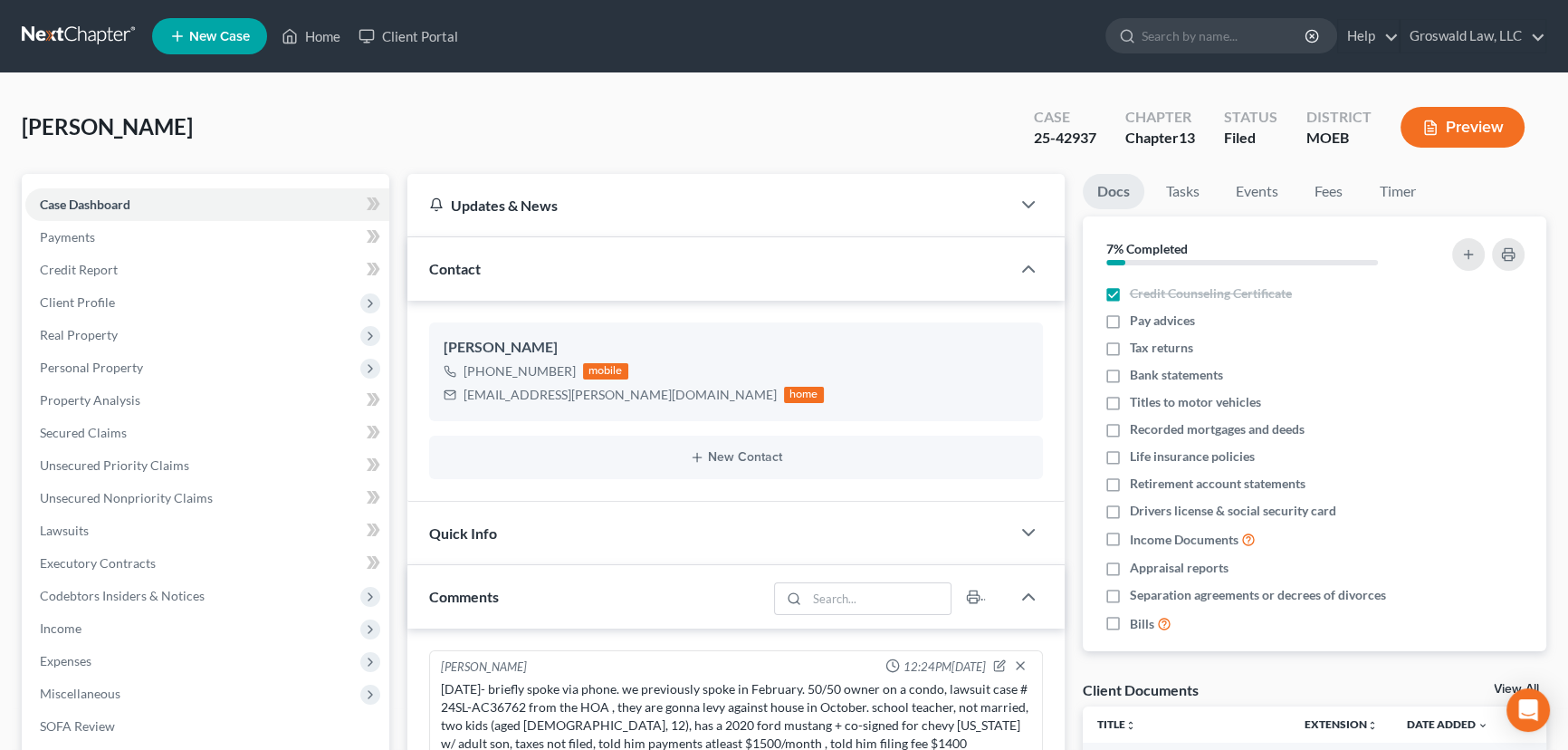
scroll to position [961, 0]
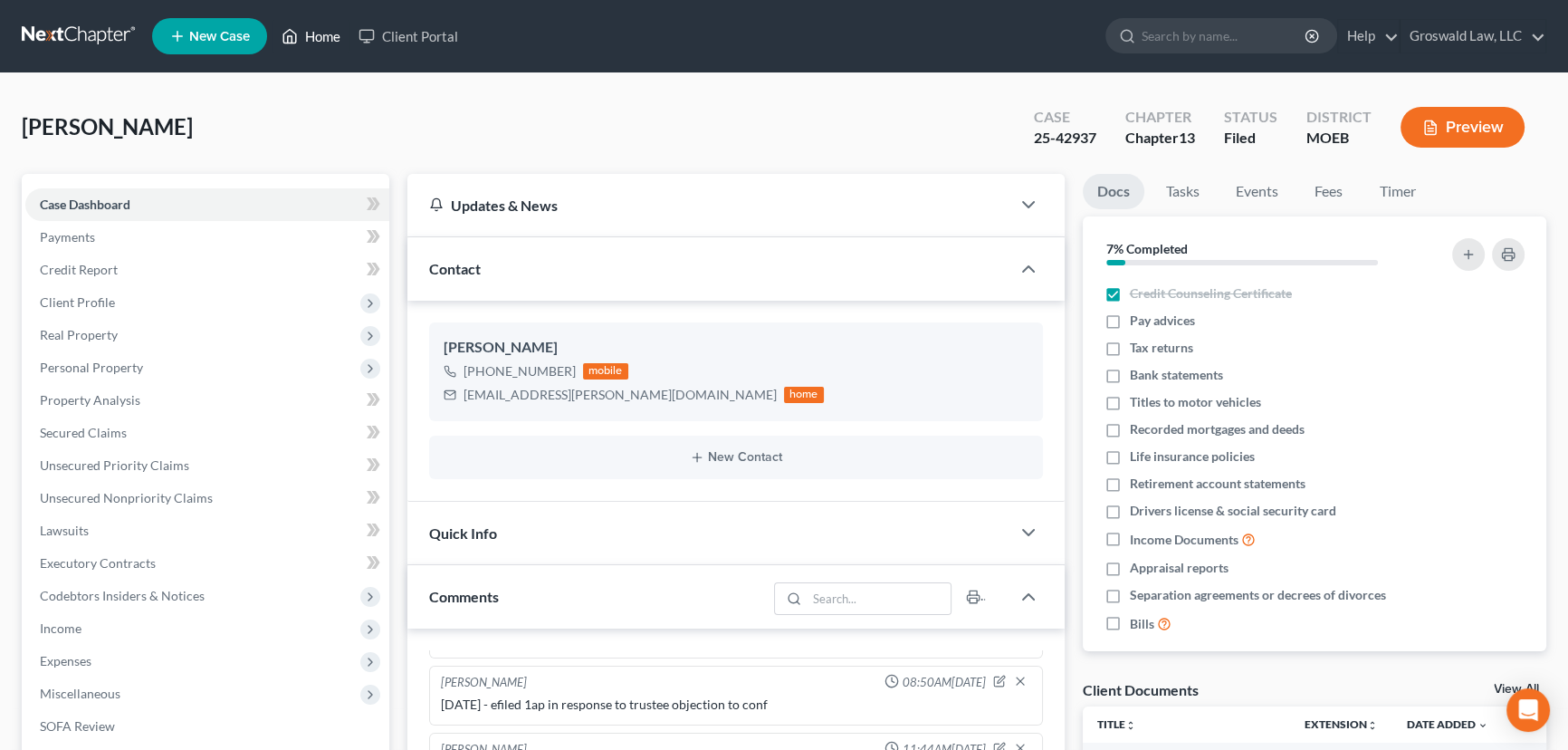
click at [302, 32] on link "Home" at bounding box center [311, 37] width 77 height 33
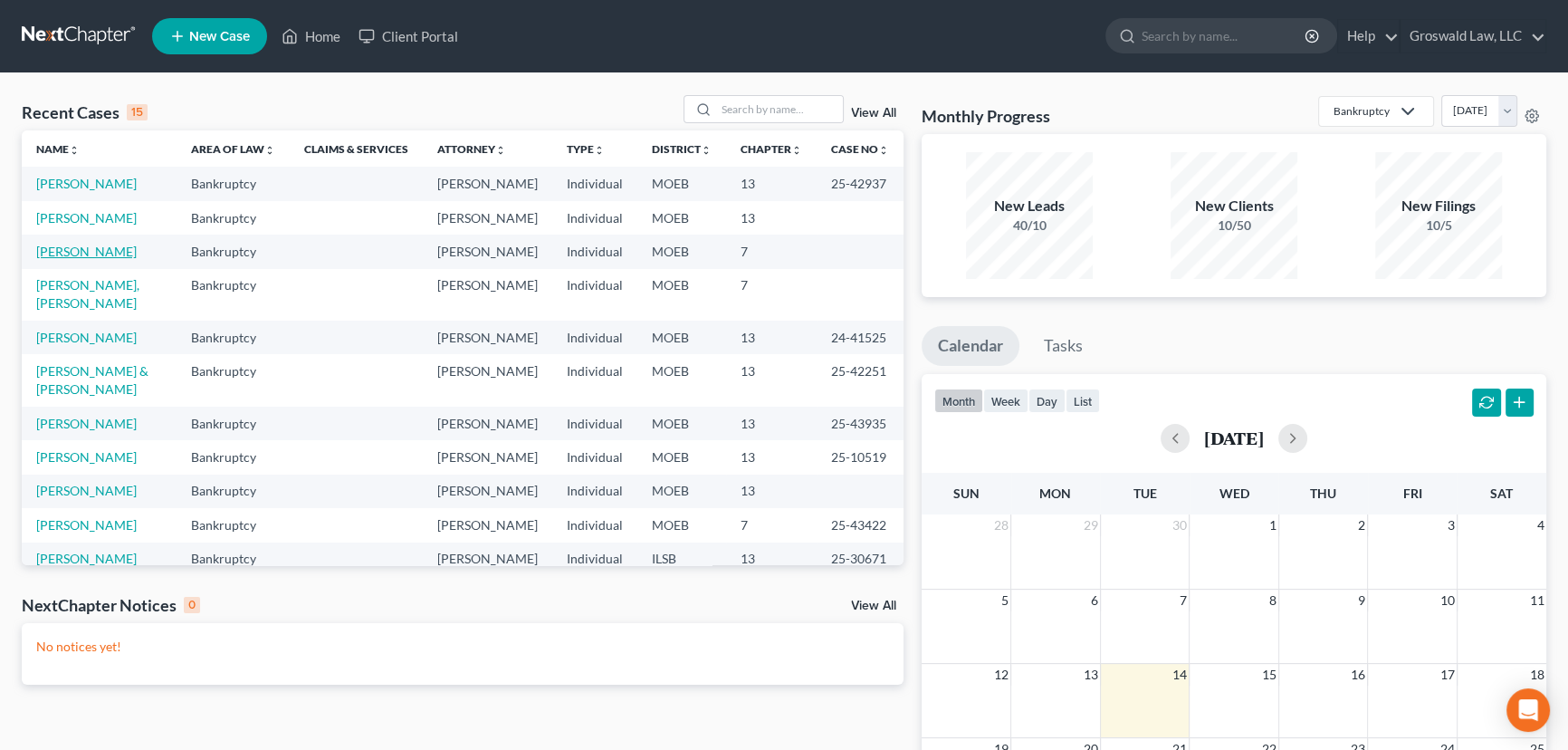
click at [90, 259] on link "[PERSON_NAME]" at bounding box center [87, 251] width 101 height 15
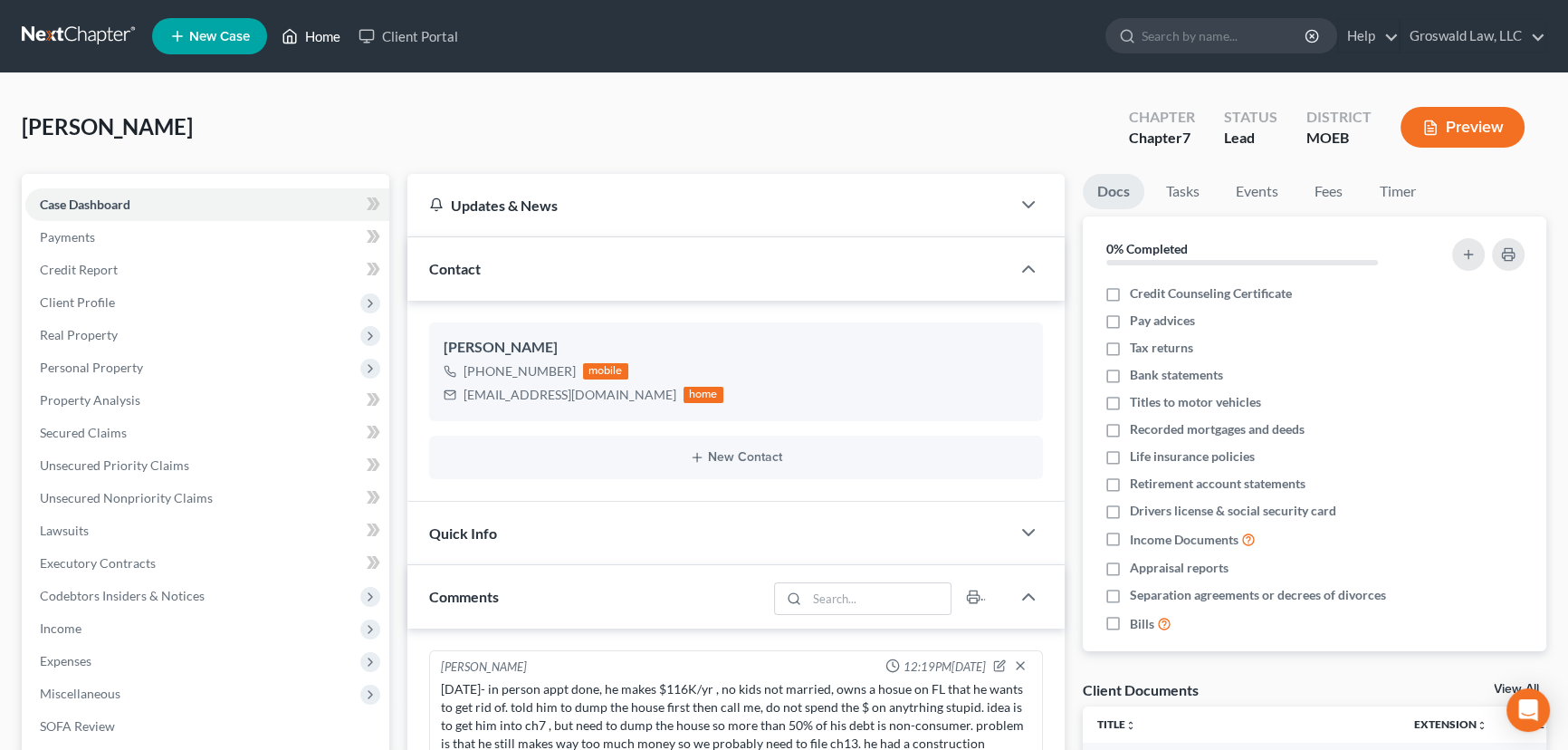
click at [304, 37] on link "Home" at bounding box center [311, 37] width 77 height 33
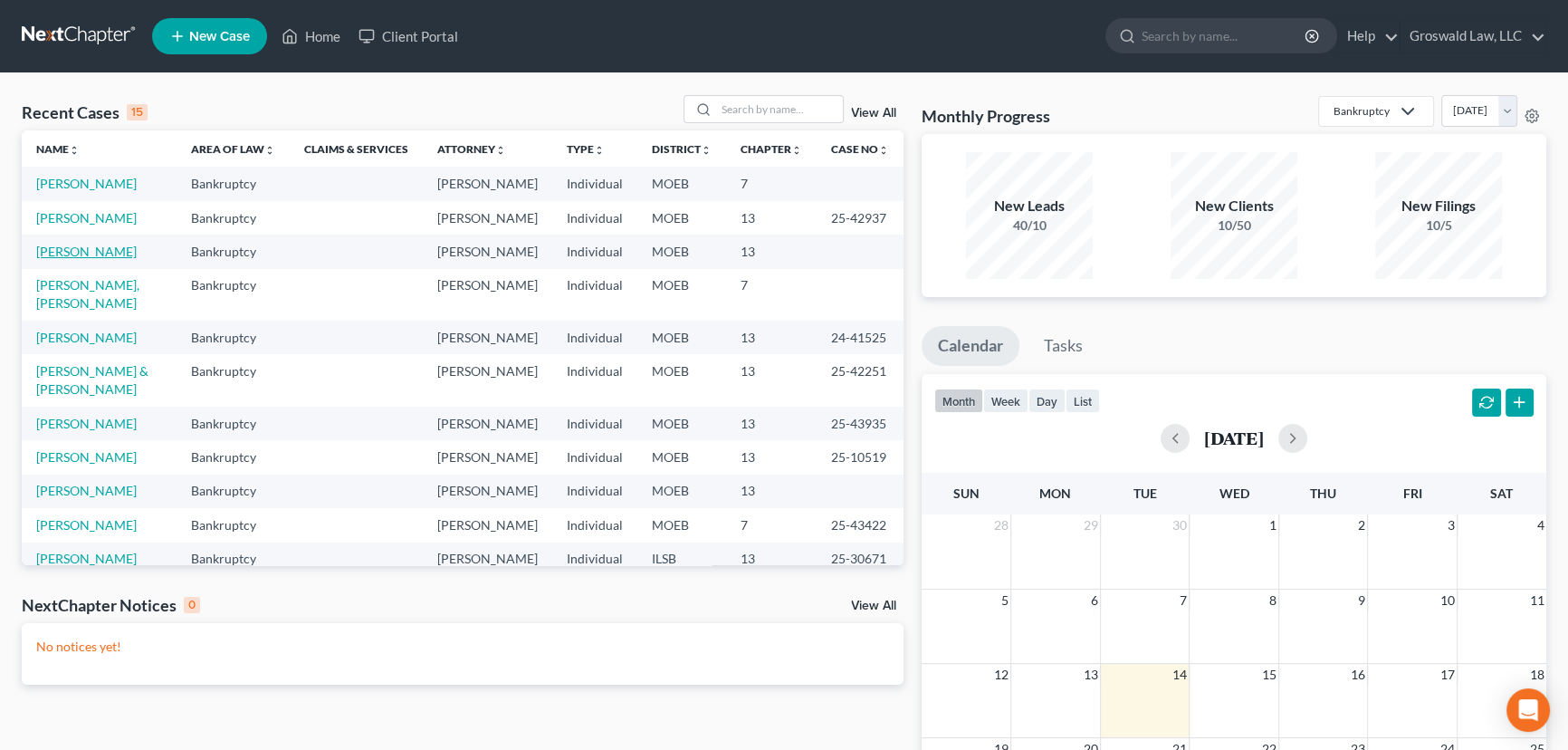
click at [93, 259] on link "[PERSON_NAME]" at bounding box center [87, 251] width 101 height 15
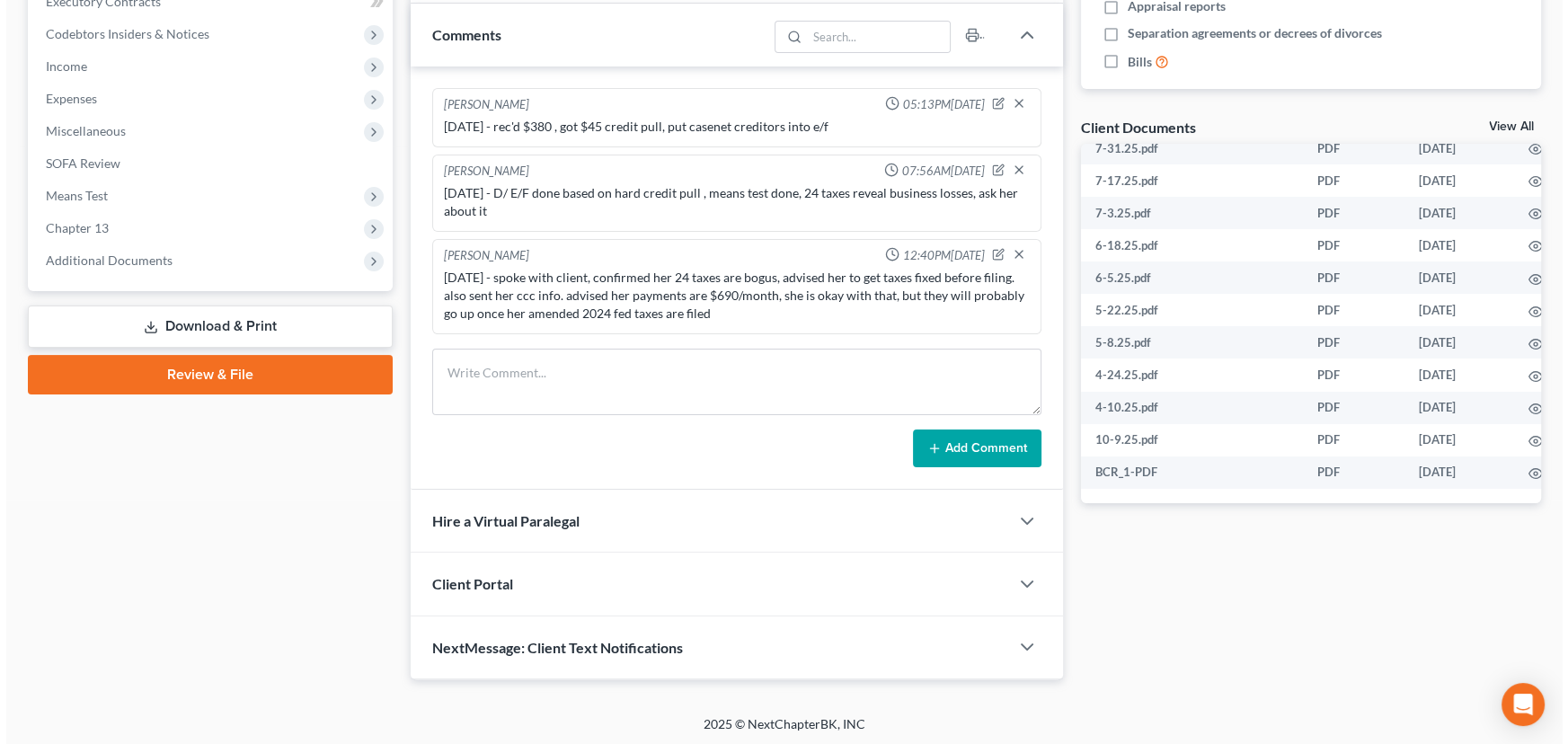
scroll to position [270, 25]
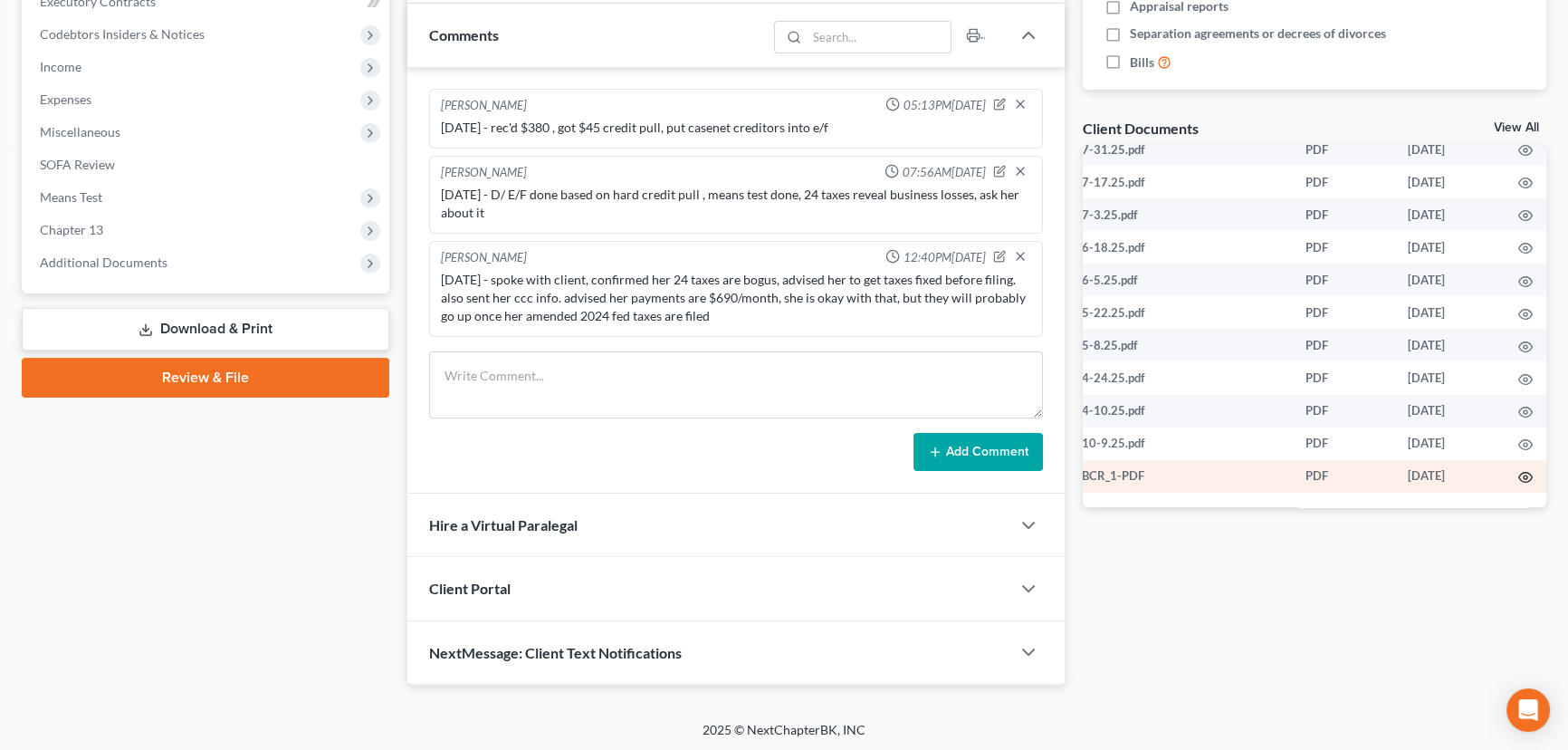
click at [1518, 470] on icon "button" at bounding box center [1525, 477] width 14 height 14
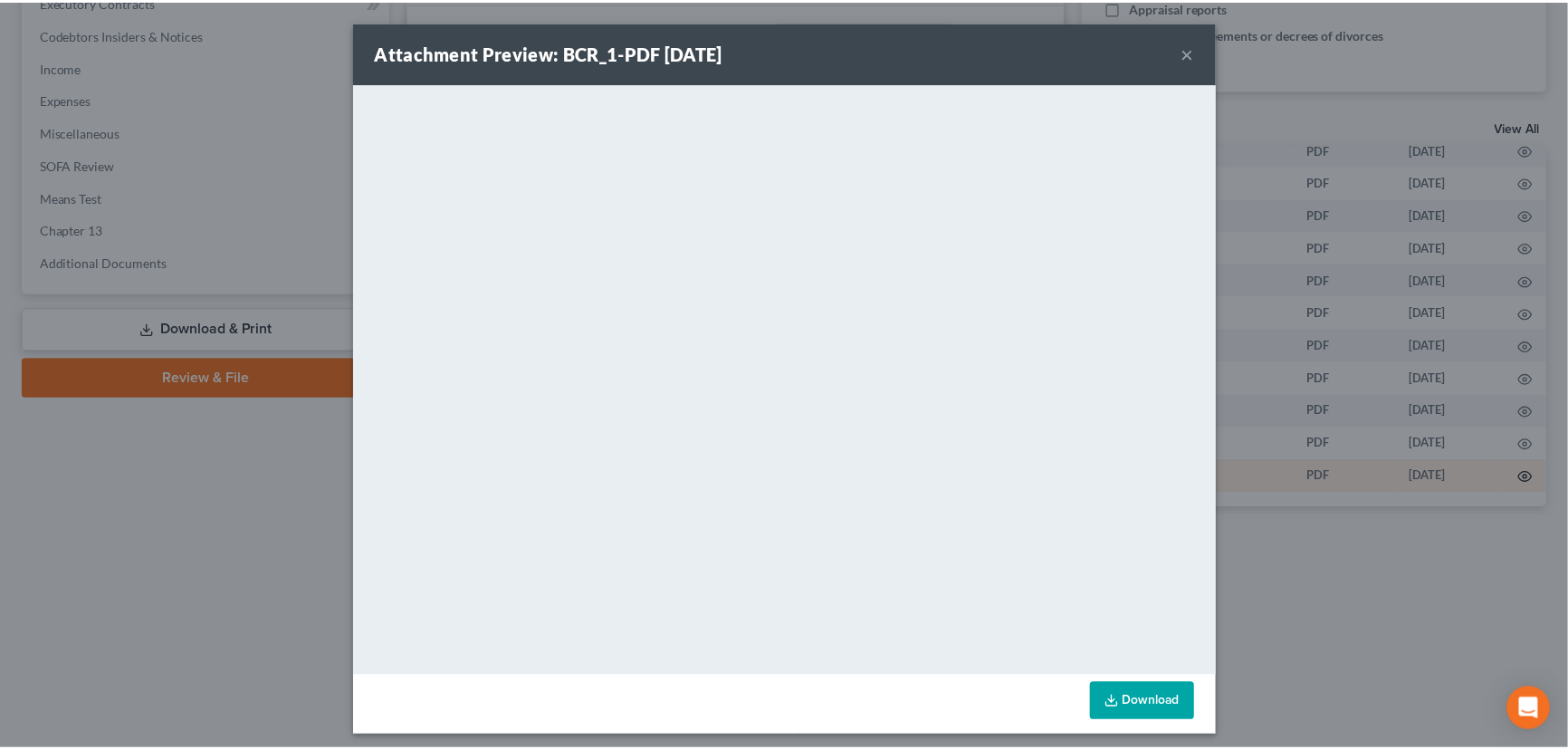
scroll to position [272, 22]
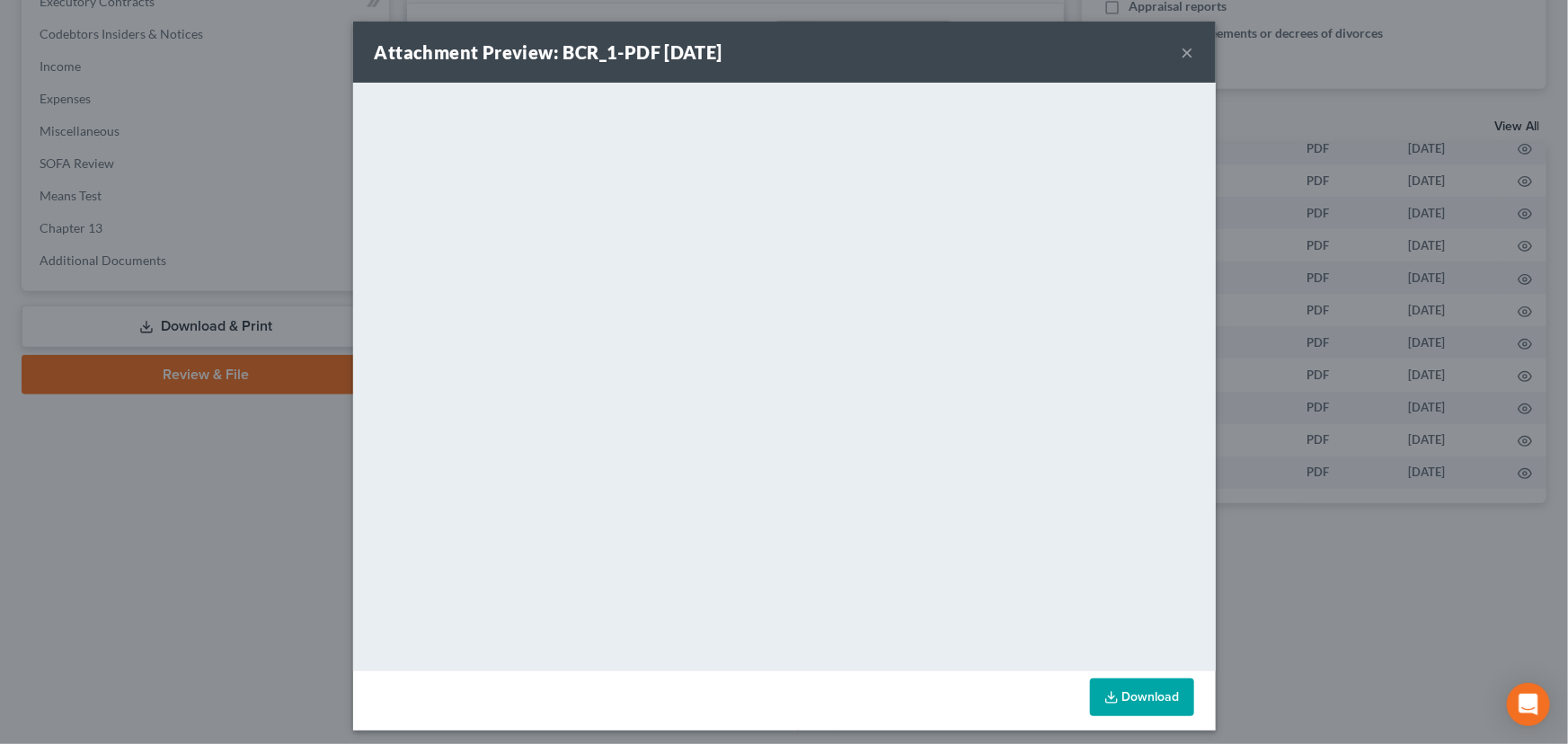
click at [1128, 702] on link "Download" at bounding box center [1141, 697] width 104 height 38
click at [1188, 52] on div "Attachment Preview: BCR_1-PDF [DATE] ×" at bounding box center [784, 52] width 863 height 61
click at [1181, 53] on button "×" at bounding box center [1187, 52] width 12 height 22
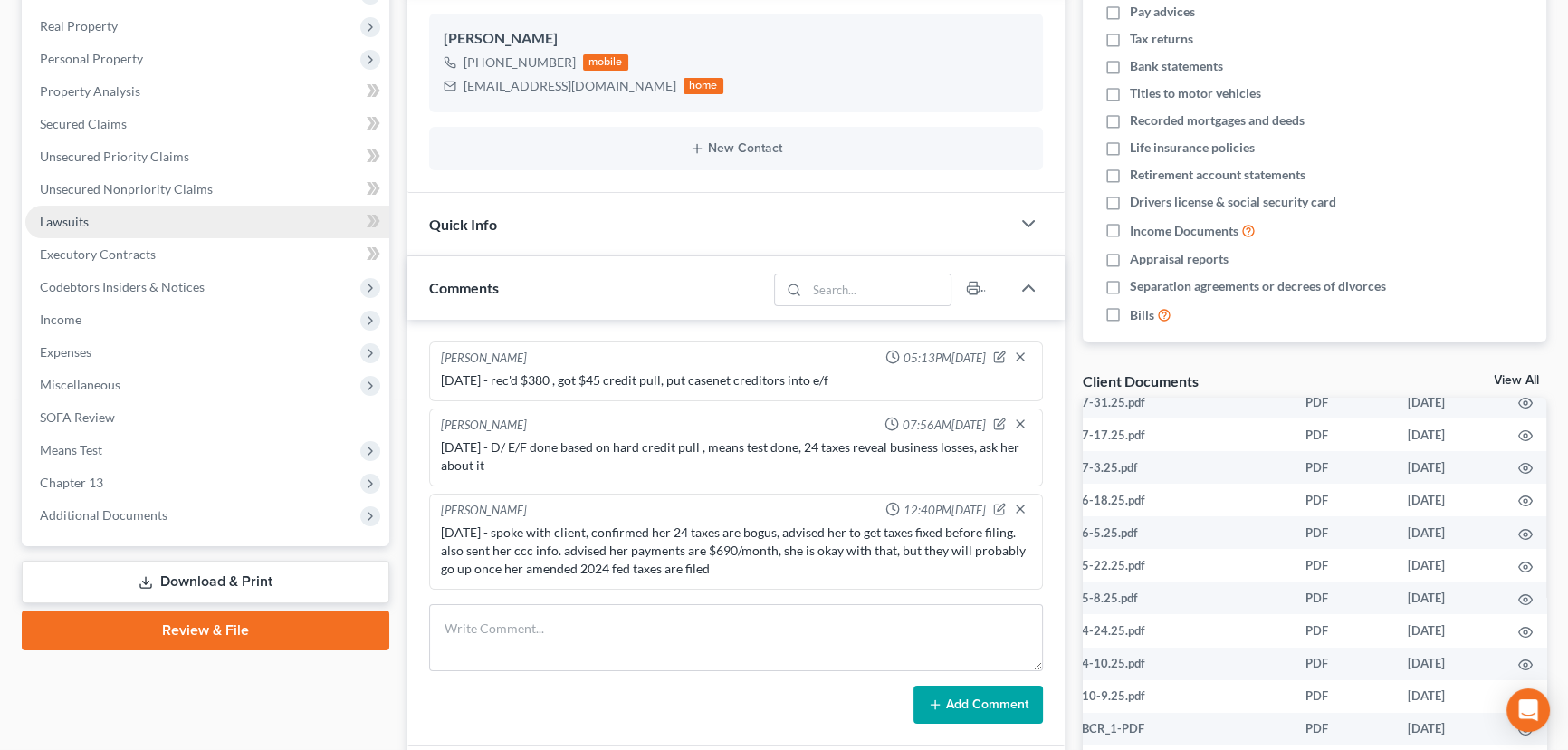
scroll to position [149, 0]
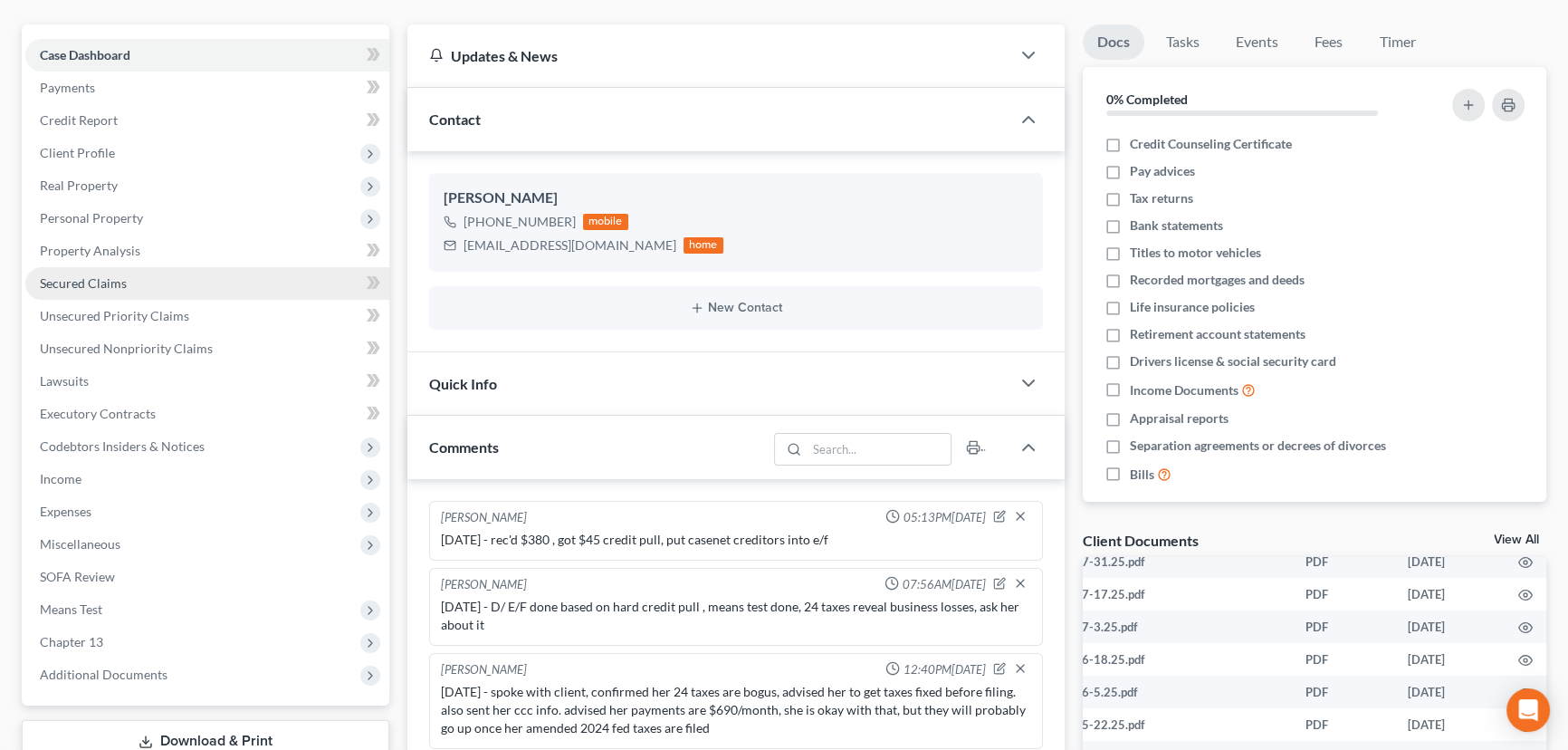
drag, startPoint x: 108, startPoint y: 288, endPoint x: 172, endPoint y: 286, distance: 64.0
click at [108, 288] on span "Secured Claims" at bounding box center [83, 283] width 87 height 15
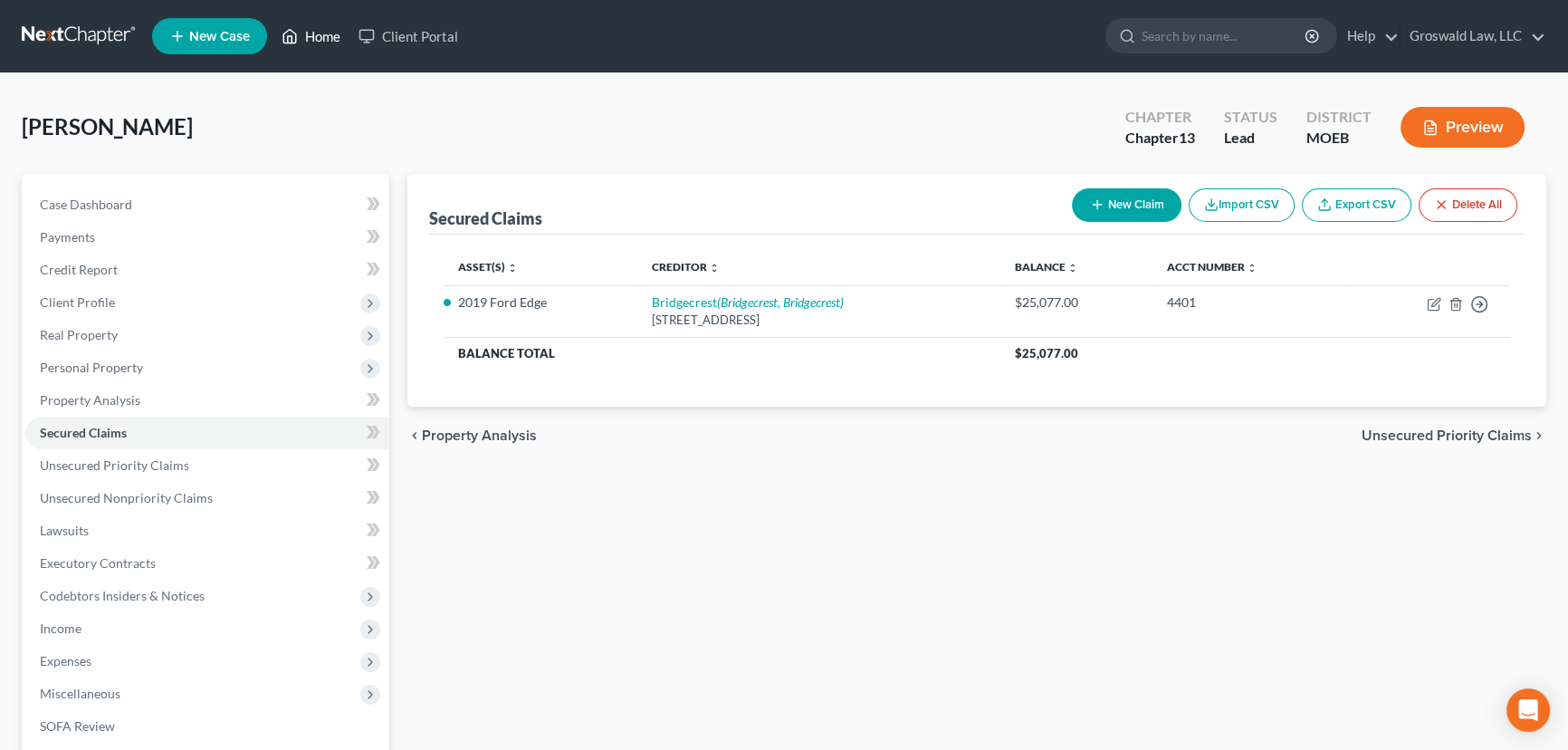
click at [298, 33] on icon at bounding box center [289, 36] width 16 height 22
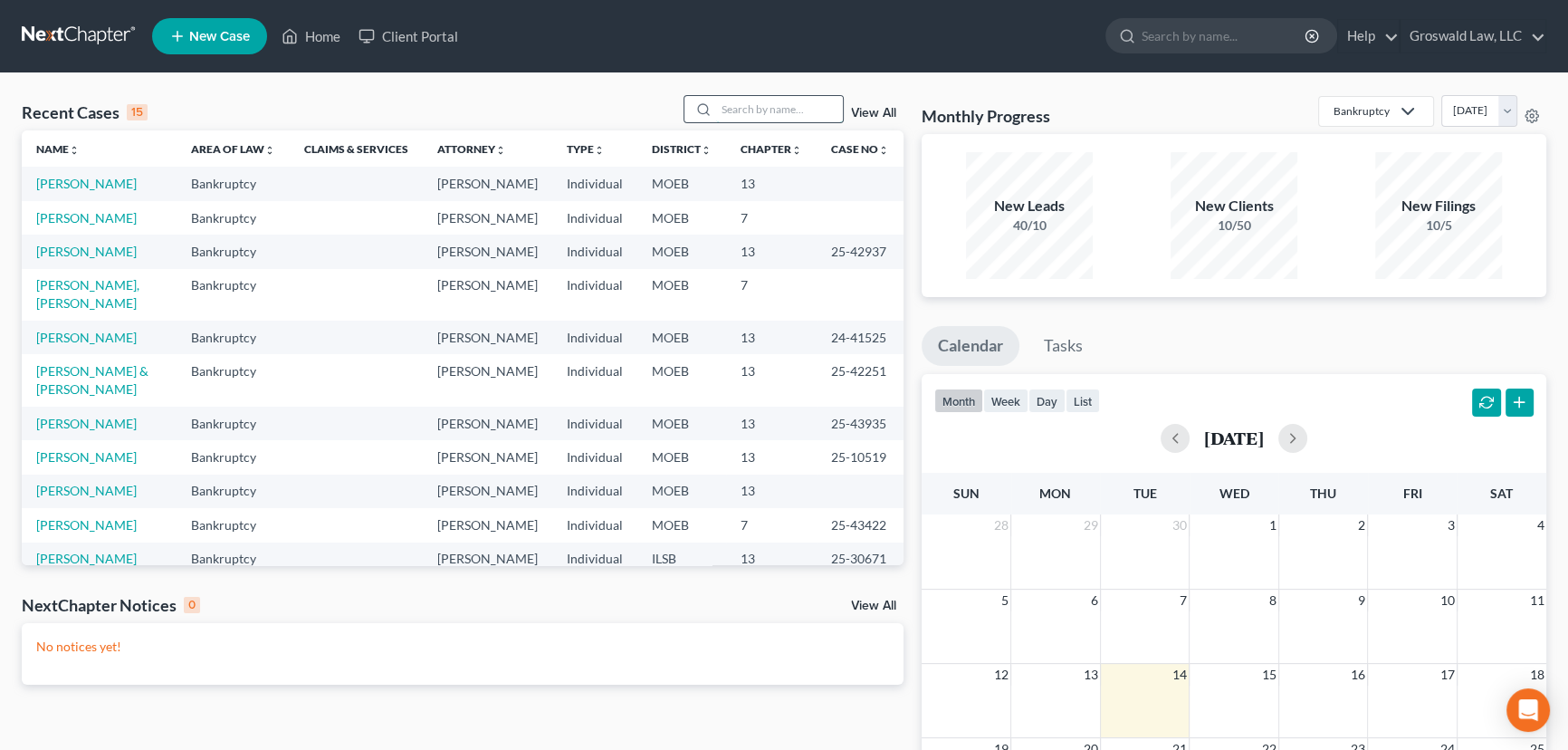
click at [742, 115] on input "search" at bounding box center [780, 109] width 127 height 26
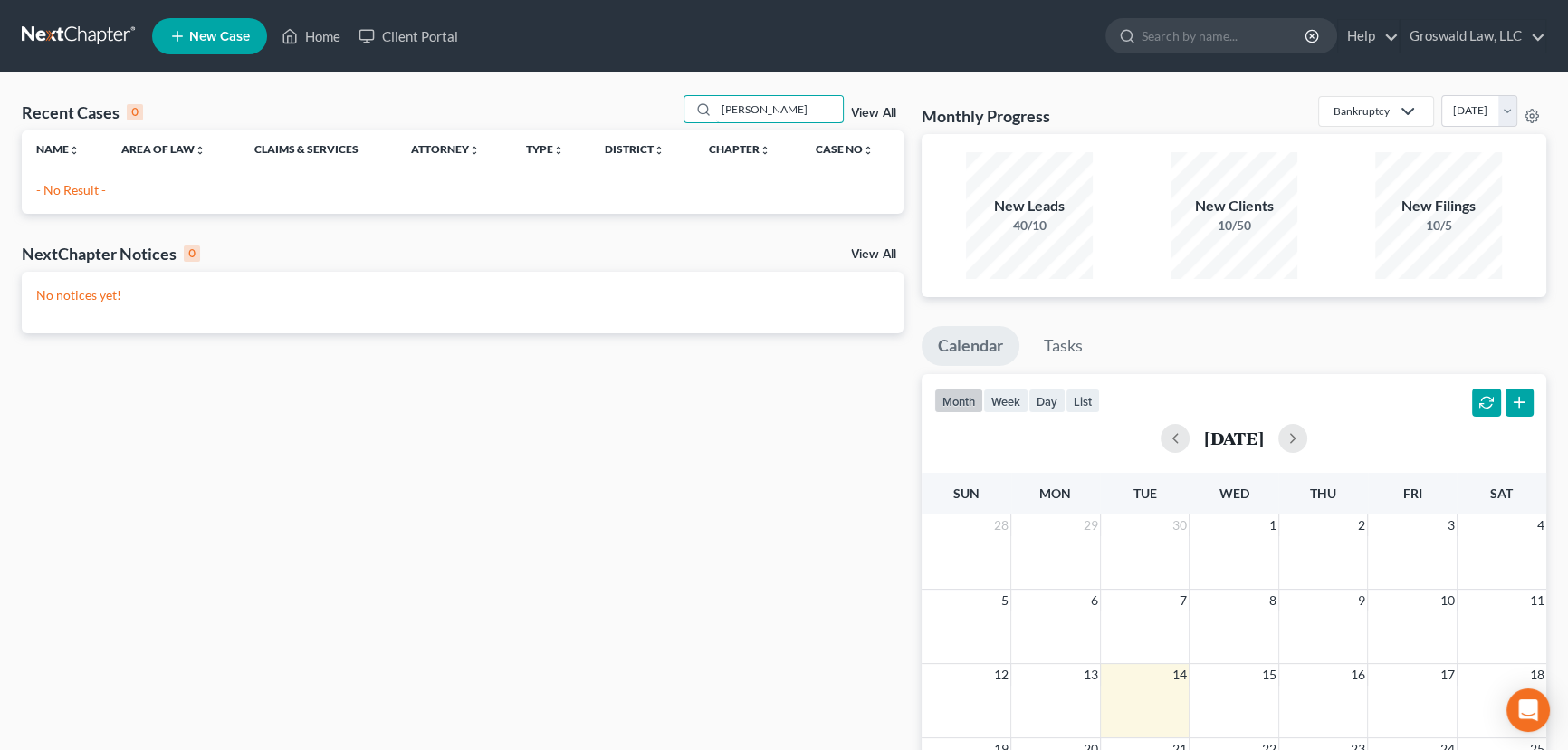
type input "[PERSON_NAME]"
click at [1453, 48] on link "Groswald Law, LLC" at bounding box center [1473, 37] width 145 height 33
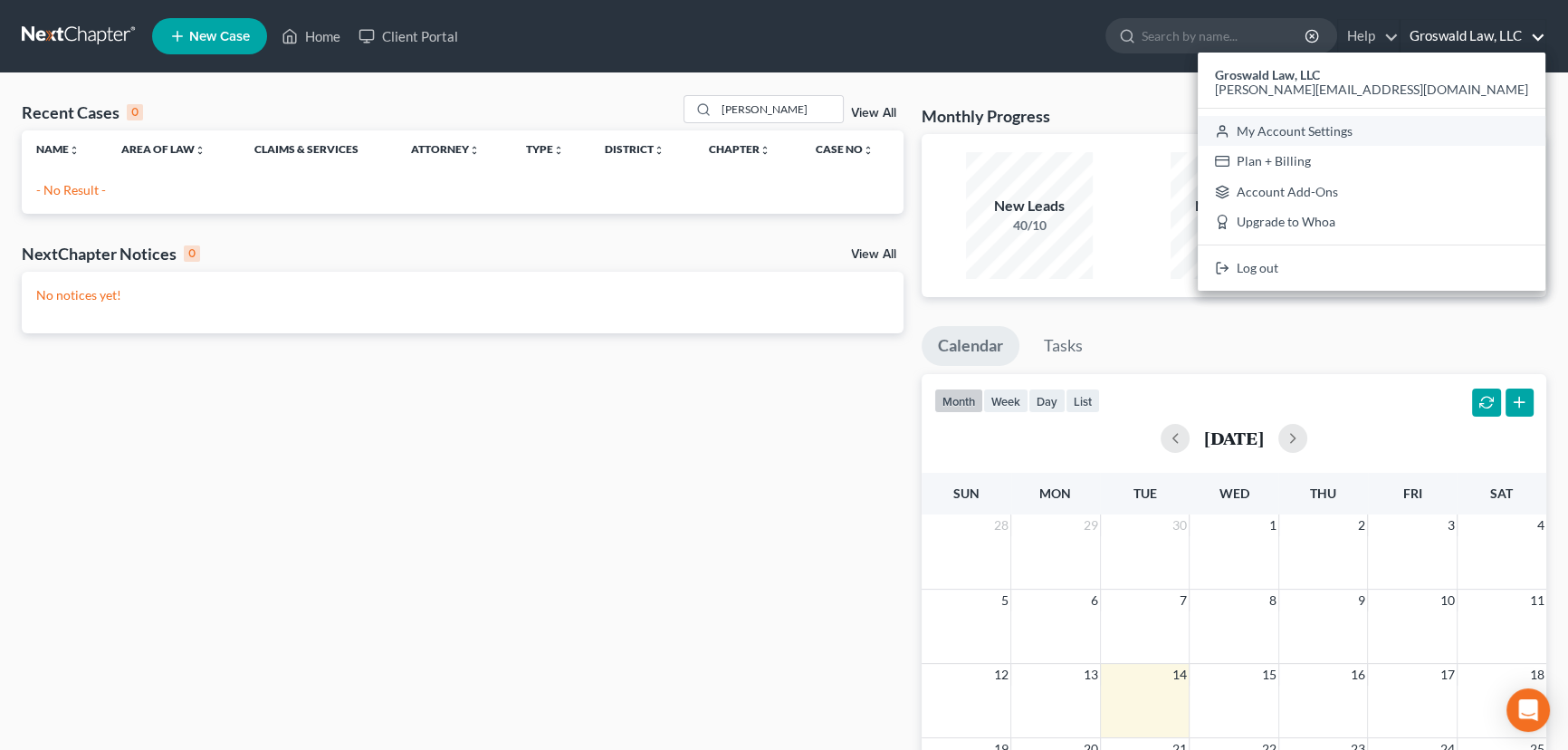
click at [1455, 136] on link "My Account Settings" at bounding box center [1372, 132] width 348 height 31
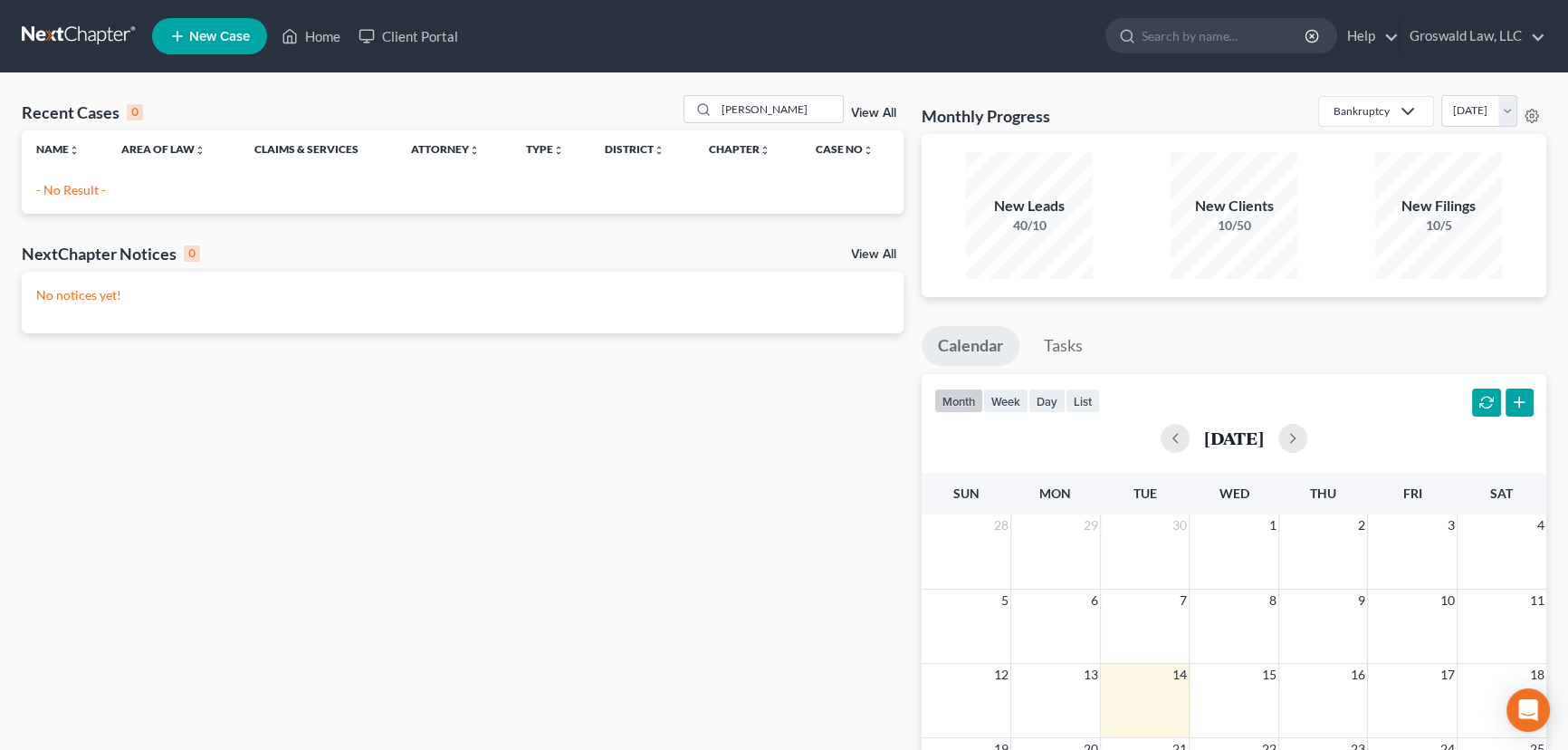
select select "45"
select select "23"
select select "26"
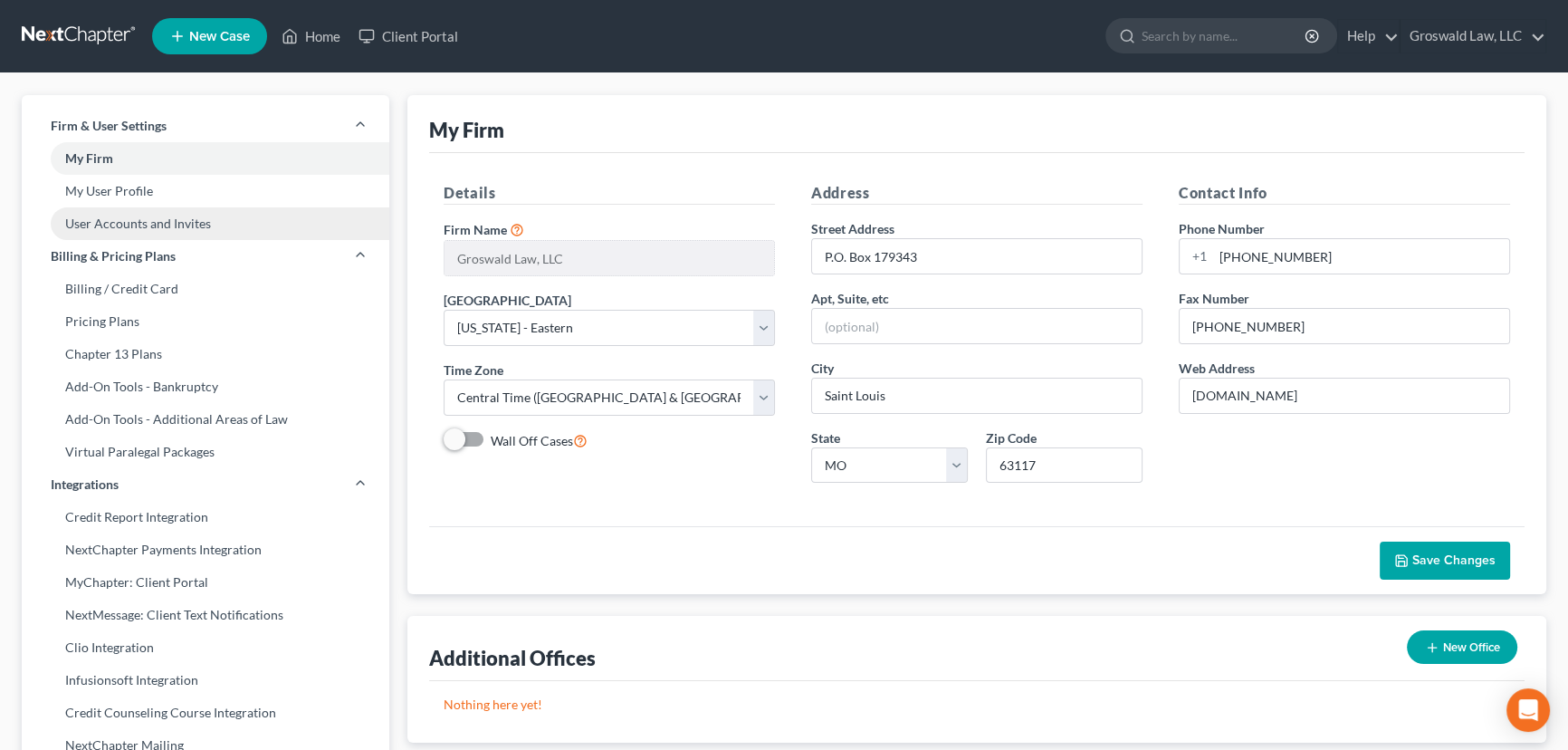
click at [131, 217] on link "User Accounts and Invites" at bounding box center [206, 224] width 367 height 33
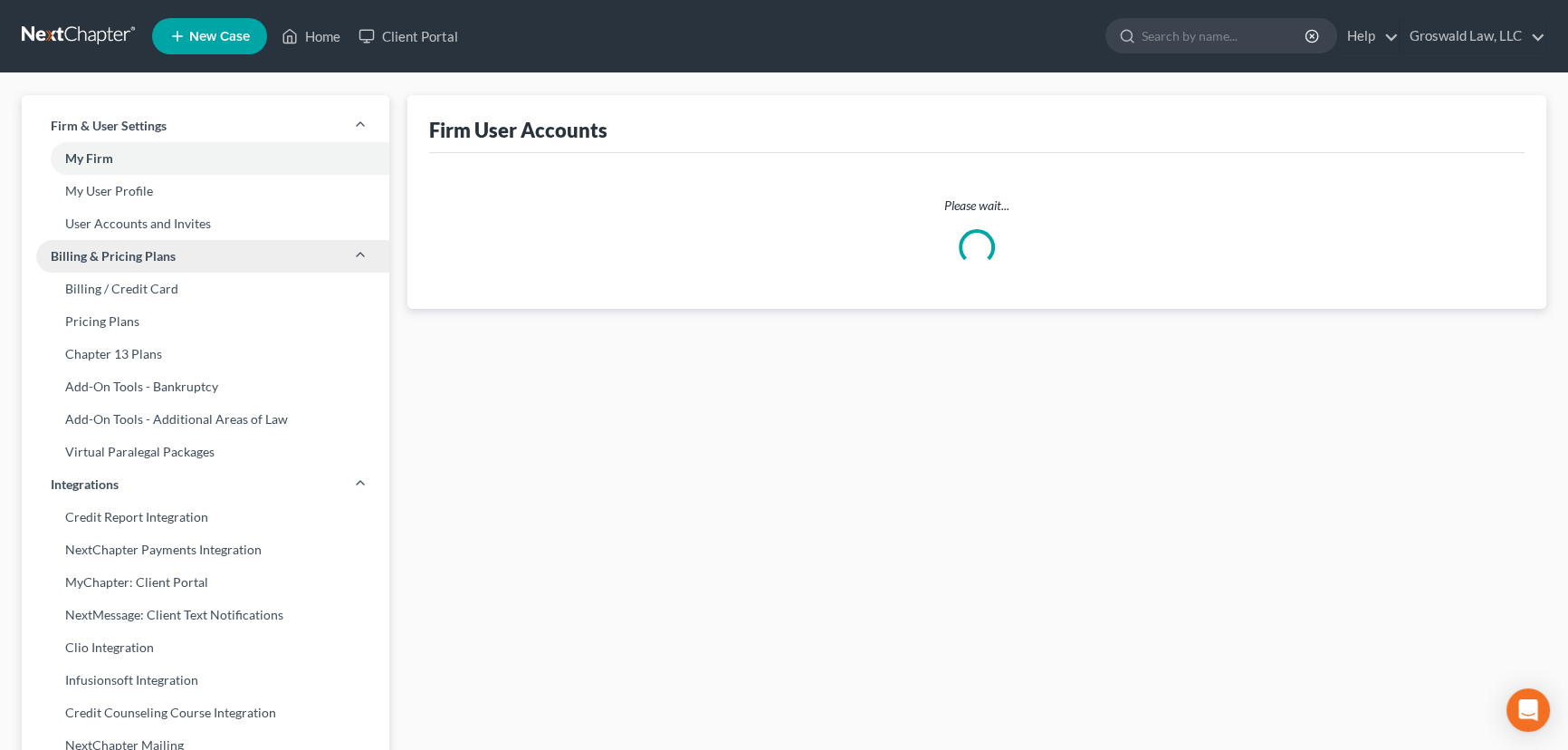
select select "0"
select select "1"
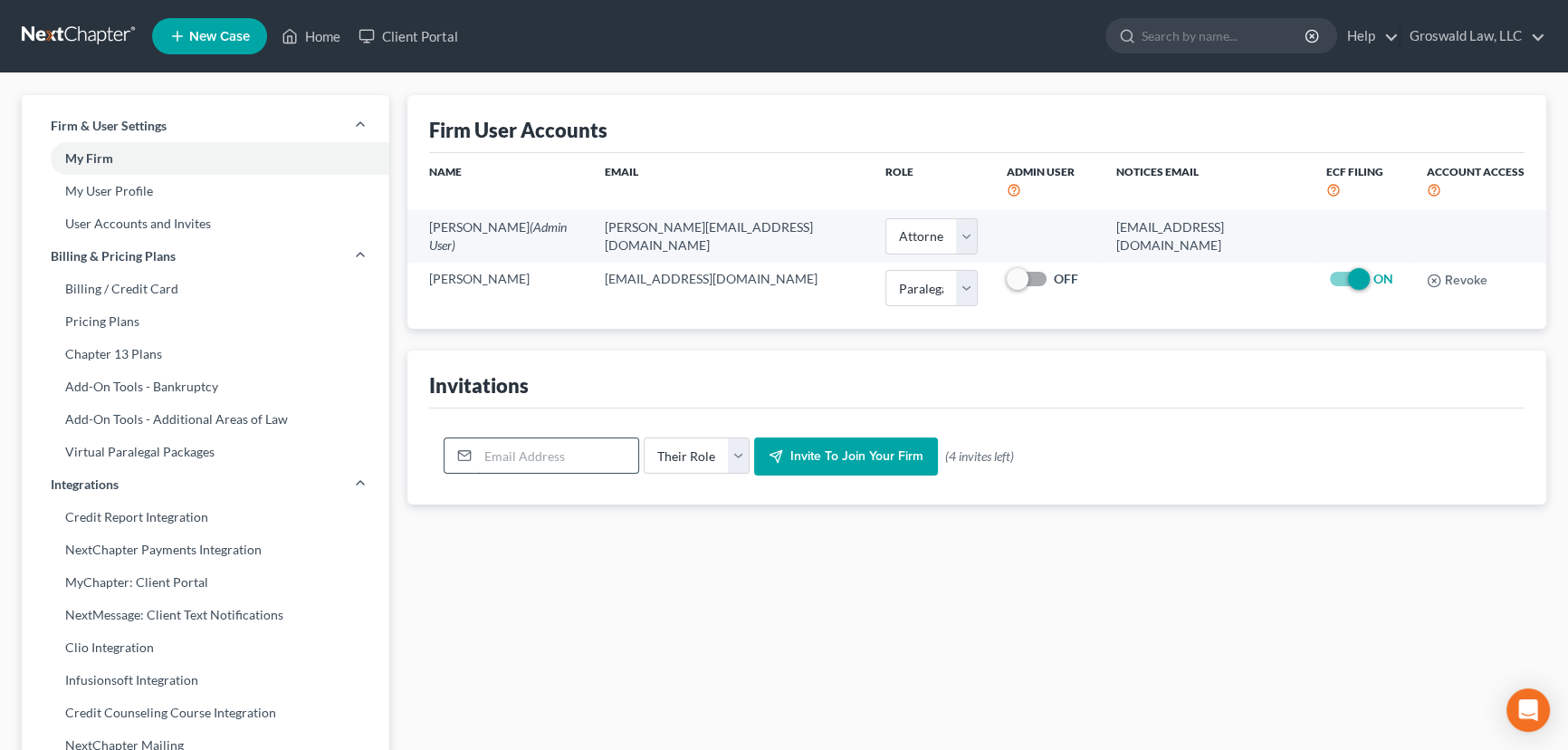
click at [551, 448] on input "email" at bounding box center [558, 456] width 161 height 35
type input "[PERSON_NAME][EMAIL_ADDRESS][DOMAIN_NAME]"
click at [653, 446] on select "Their Role Attorney Paralegal Assistant" at bounding box center [697, 456] width 106 height 37
select select "paralegal"
click at [644, 438] on select "Their Role Attorney Paralegal Assistant" at bounding box center [697, 456] width 106 height 37
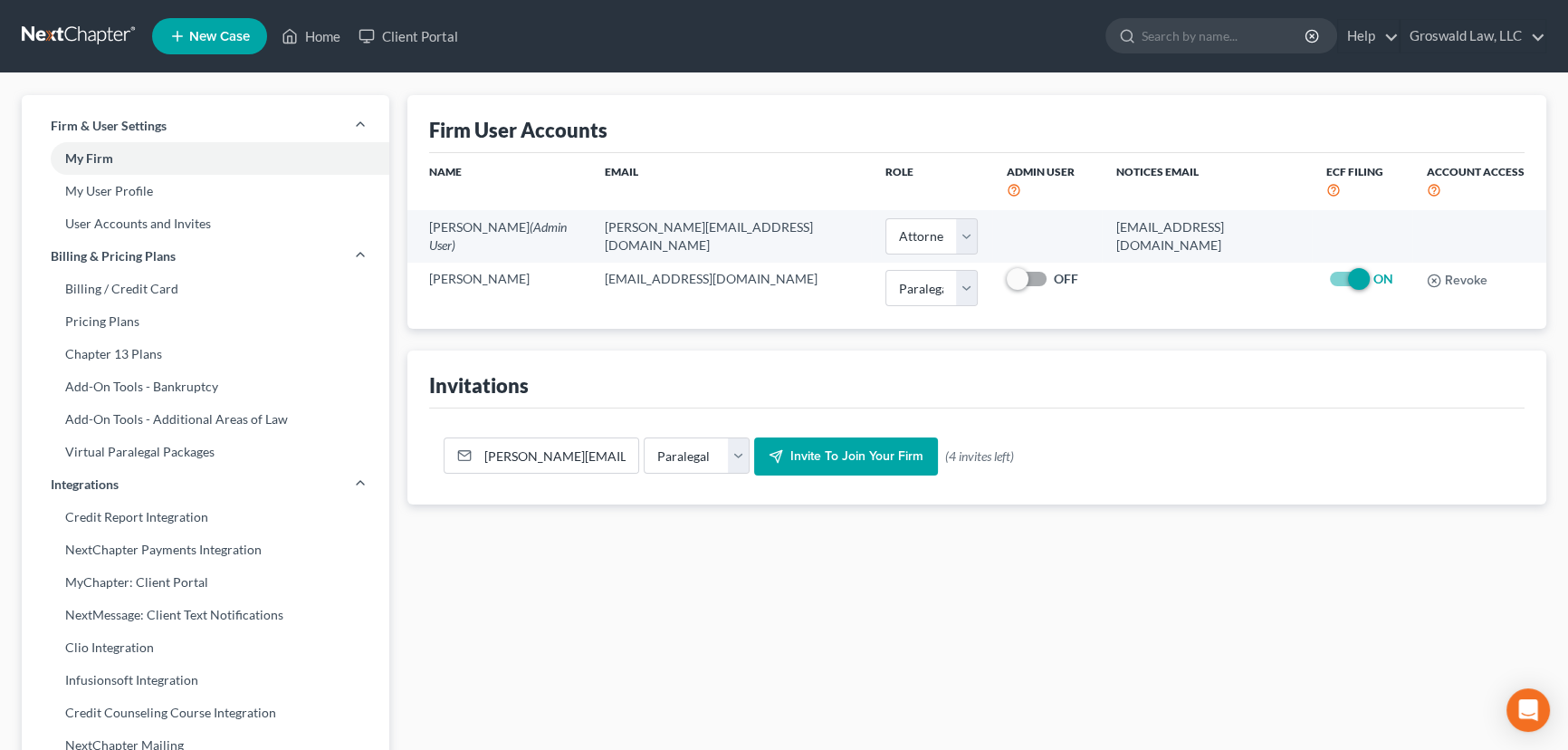
click at [869, 448] on span "Invite to join your firm" at bounding box center [857, 456] width 133 height 15
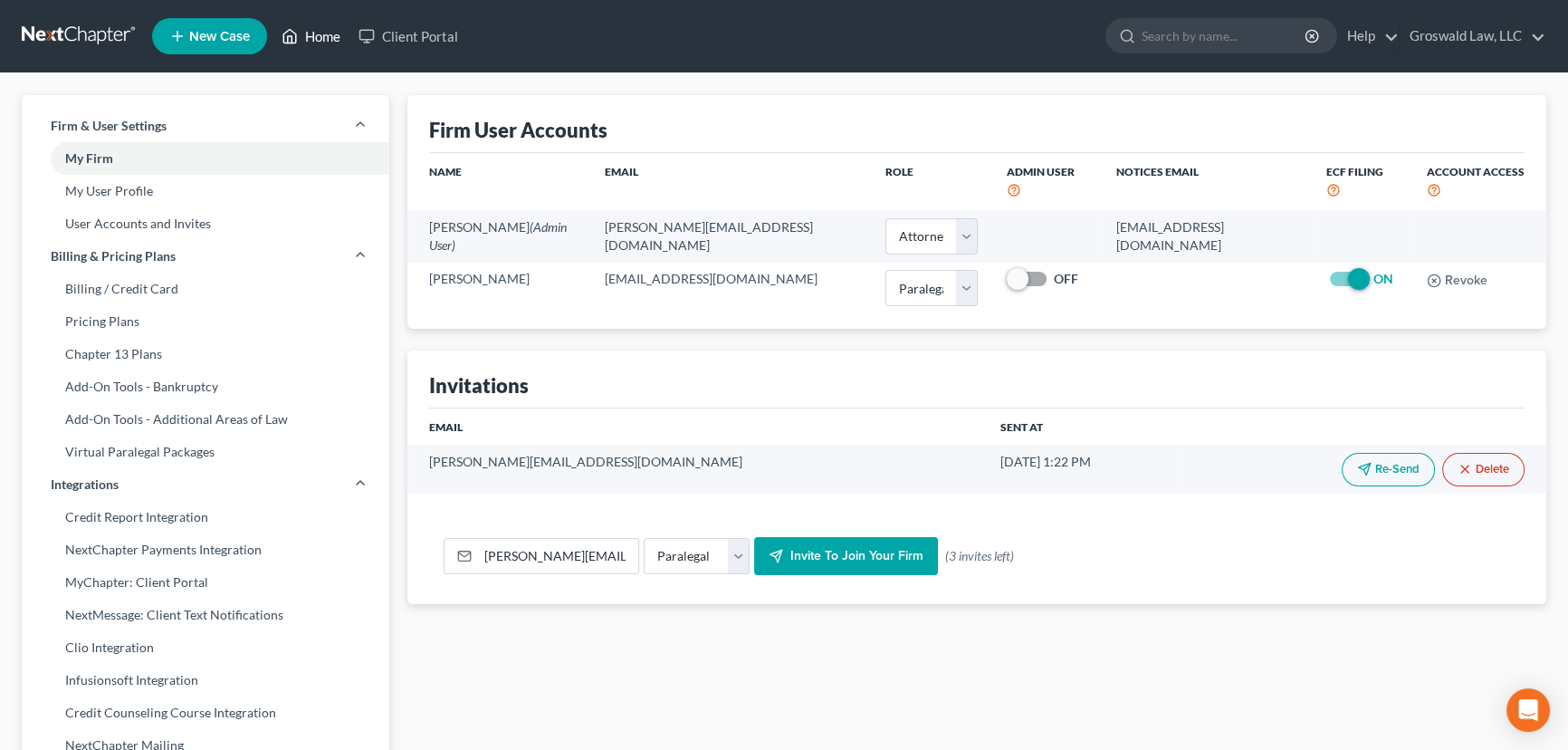
click at [319, 31] on link "Home" at bounding box center [311, 37] width 77 height 33
